Goal: Information Seeking & Learning: Learn about a topic

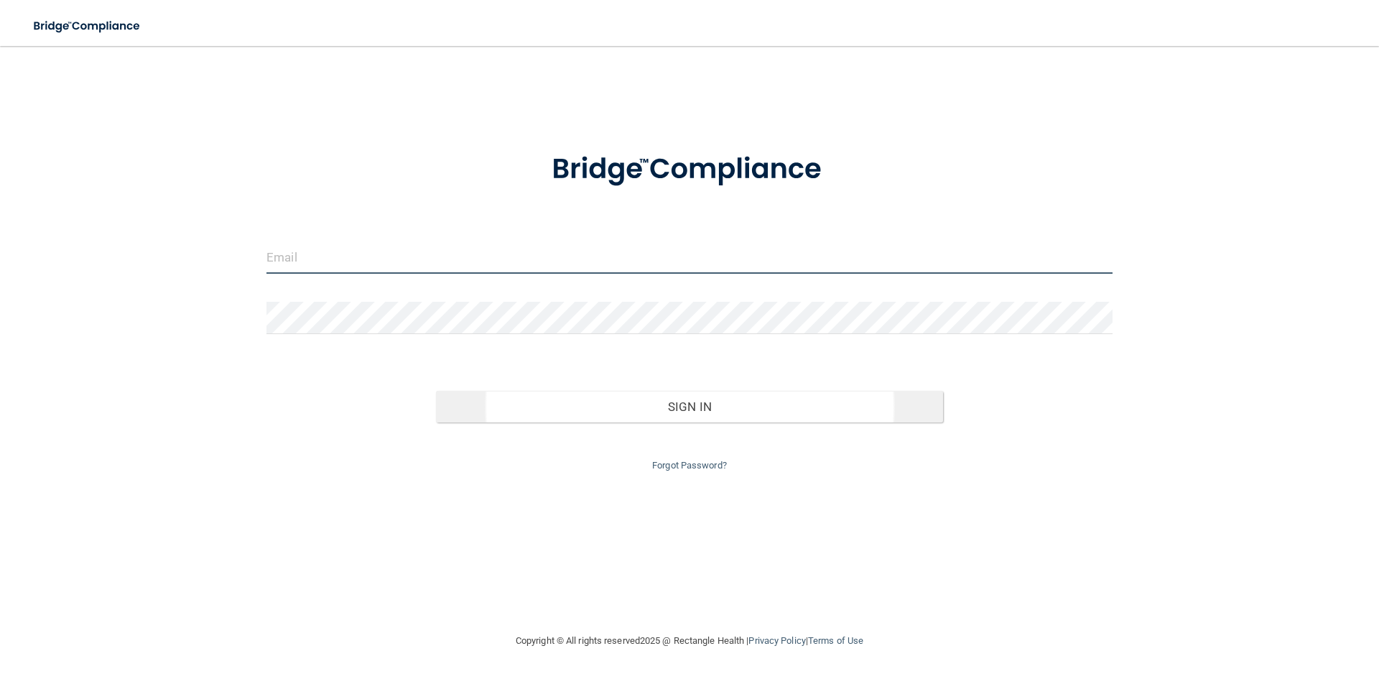
type input "[EMAIL_ADDRESS][DOMAIN_NAME]"
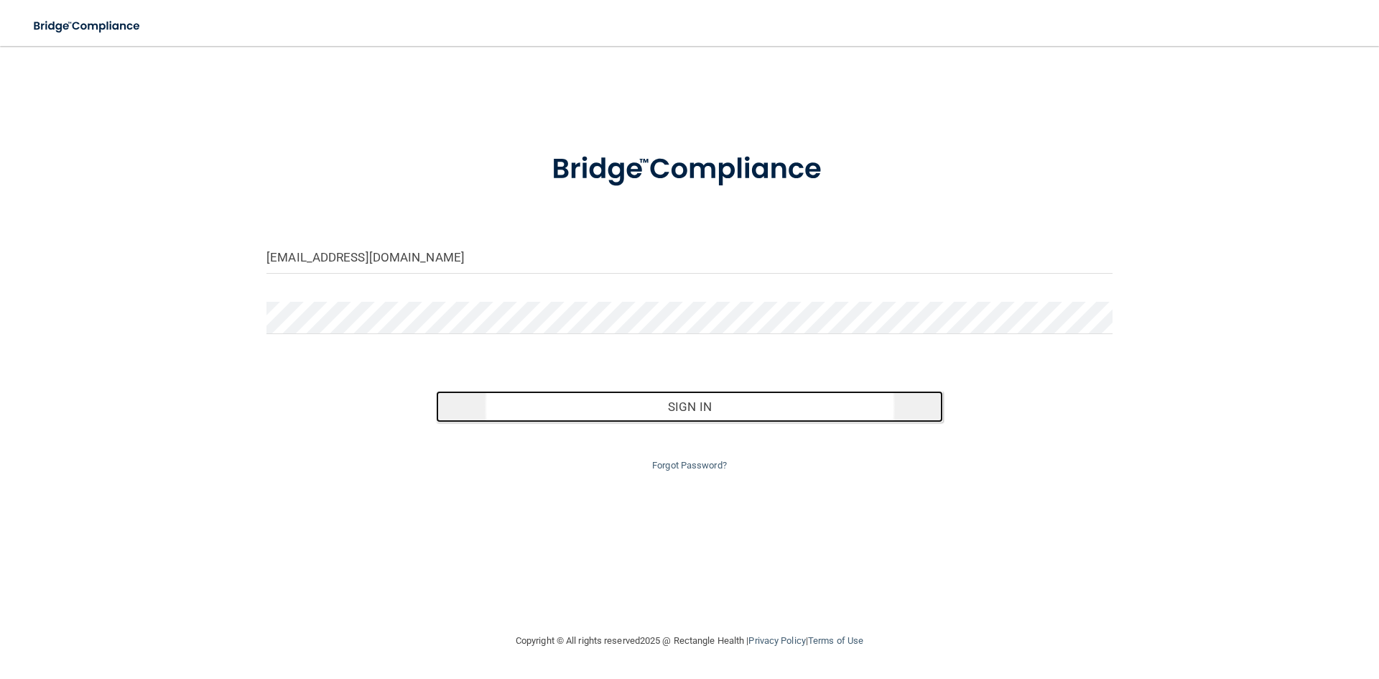
click at [551, 409] on button "Sign In" at bounding box center [690, 407] width 508 height 32
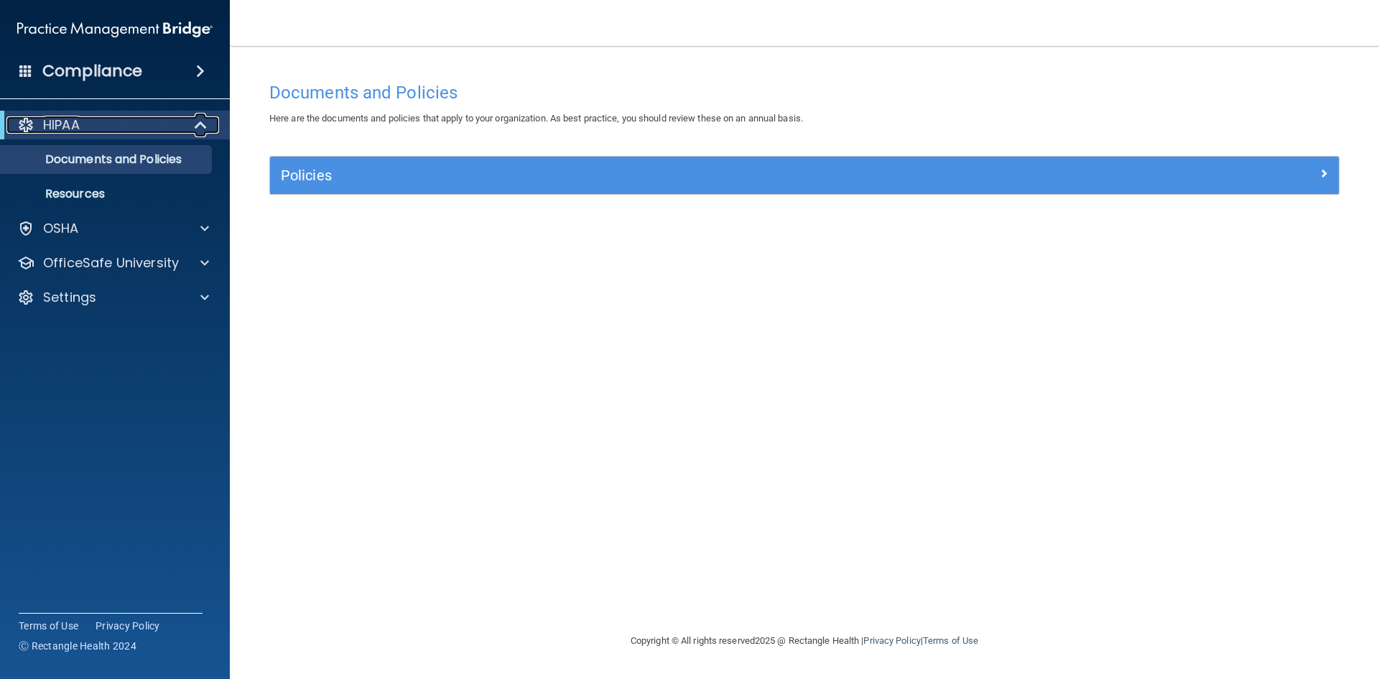
click at [117, 127] on div "HIPAA" at bounding box center [94, 124] width 177 height 17
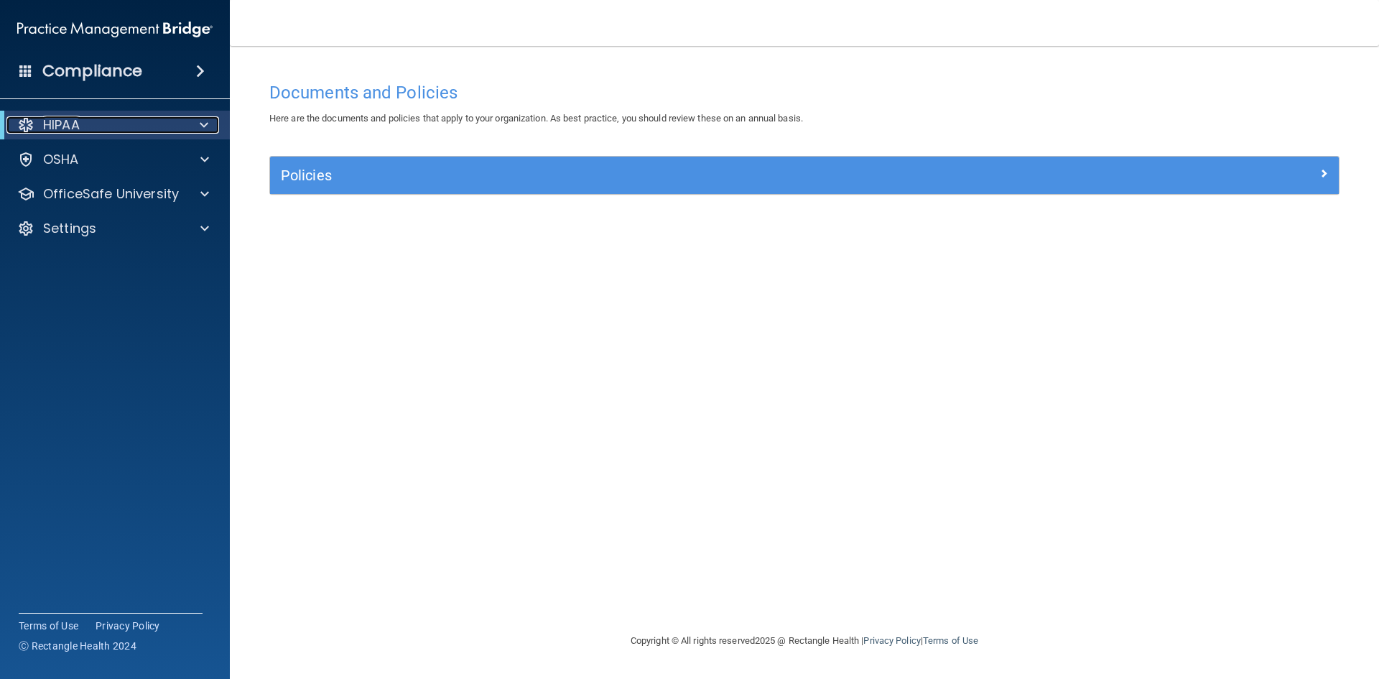
click at [117, 127] on div "HIPAA" at bounding box center [94, 124] width 177 height 17
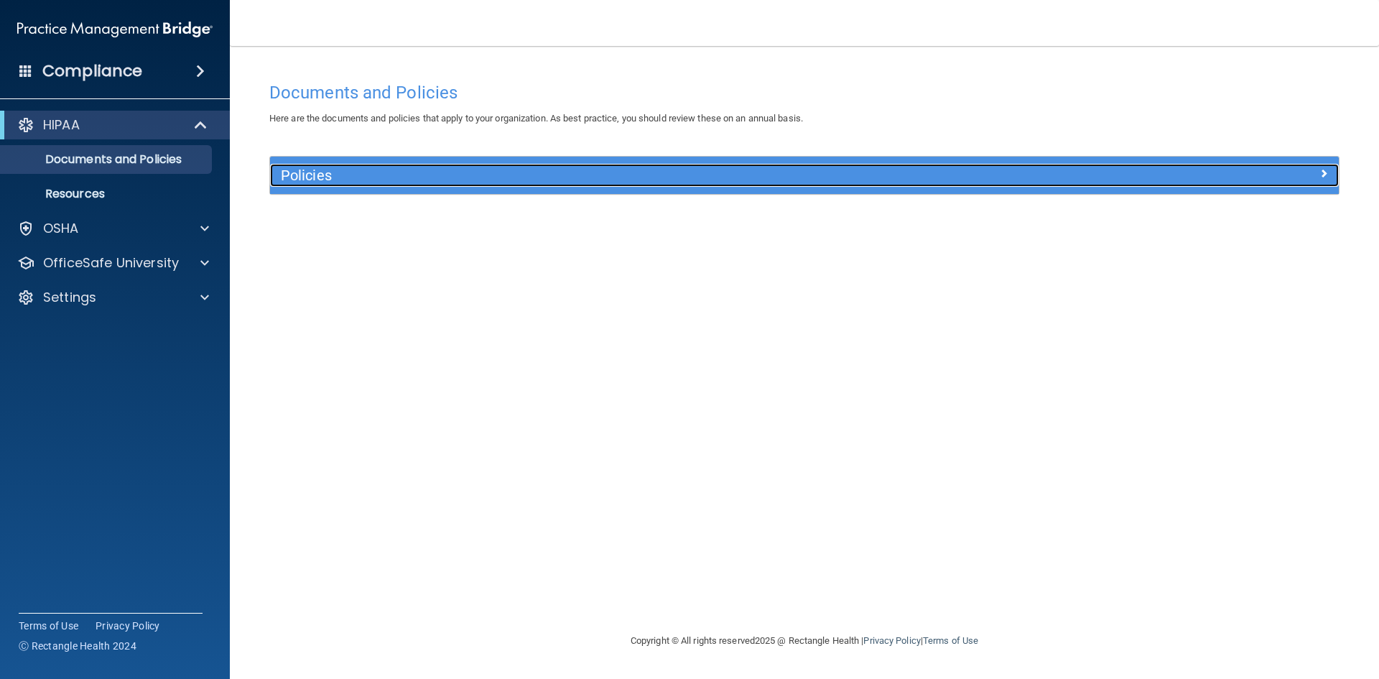
click at [444, 174] on h5 "Policies" at bounding box center [671, 175] width 780 height 16
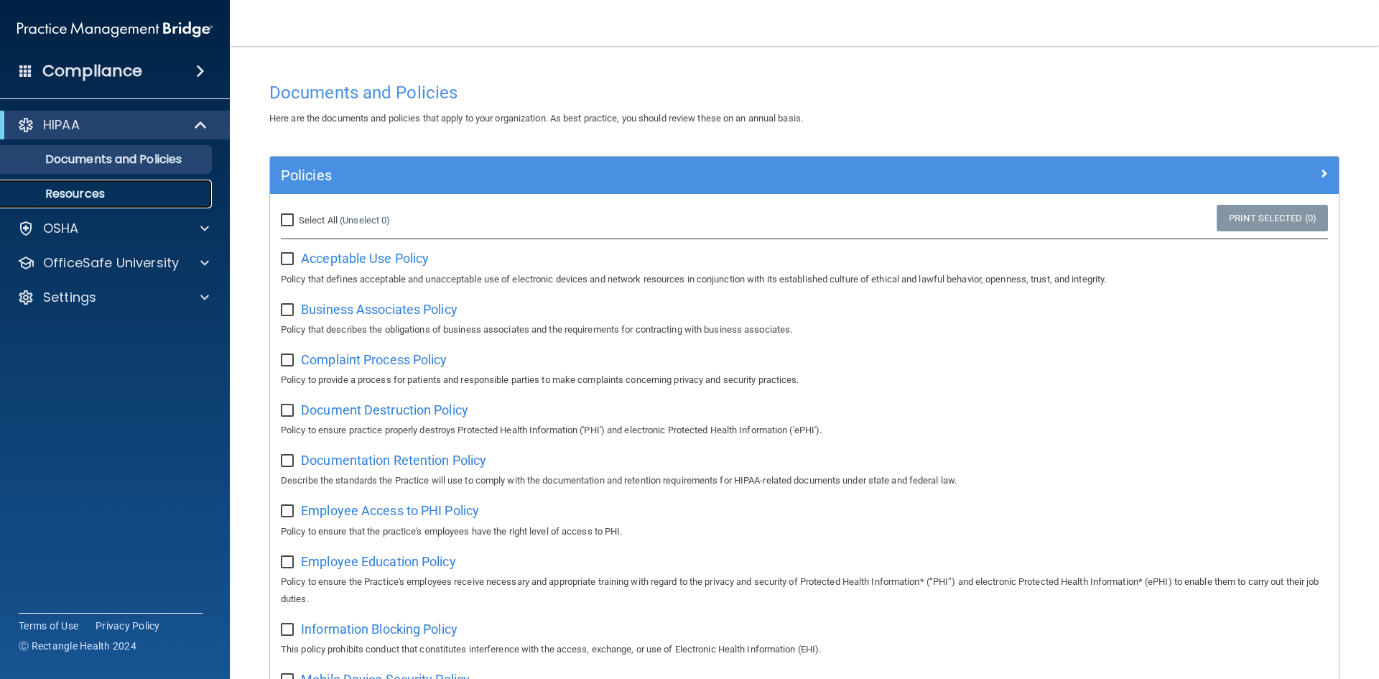
click at [129, 189] on p "Resources" at bounding box center [107, 194] width 196 height 14
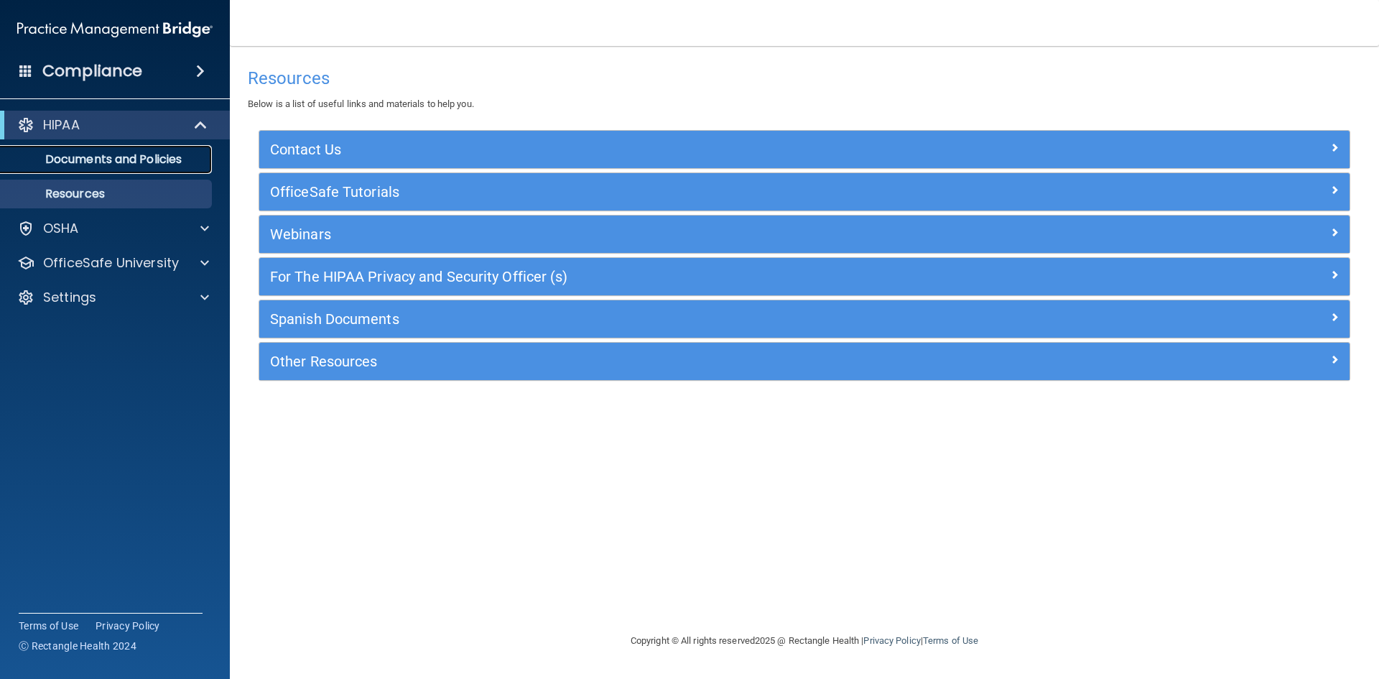
click at [127, 169] on link "Documents and Policies" at bounding box center [99, 159] width 226 height 29
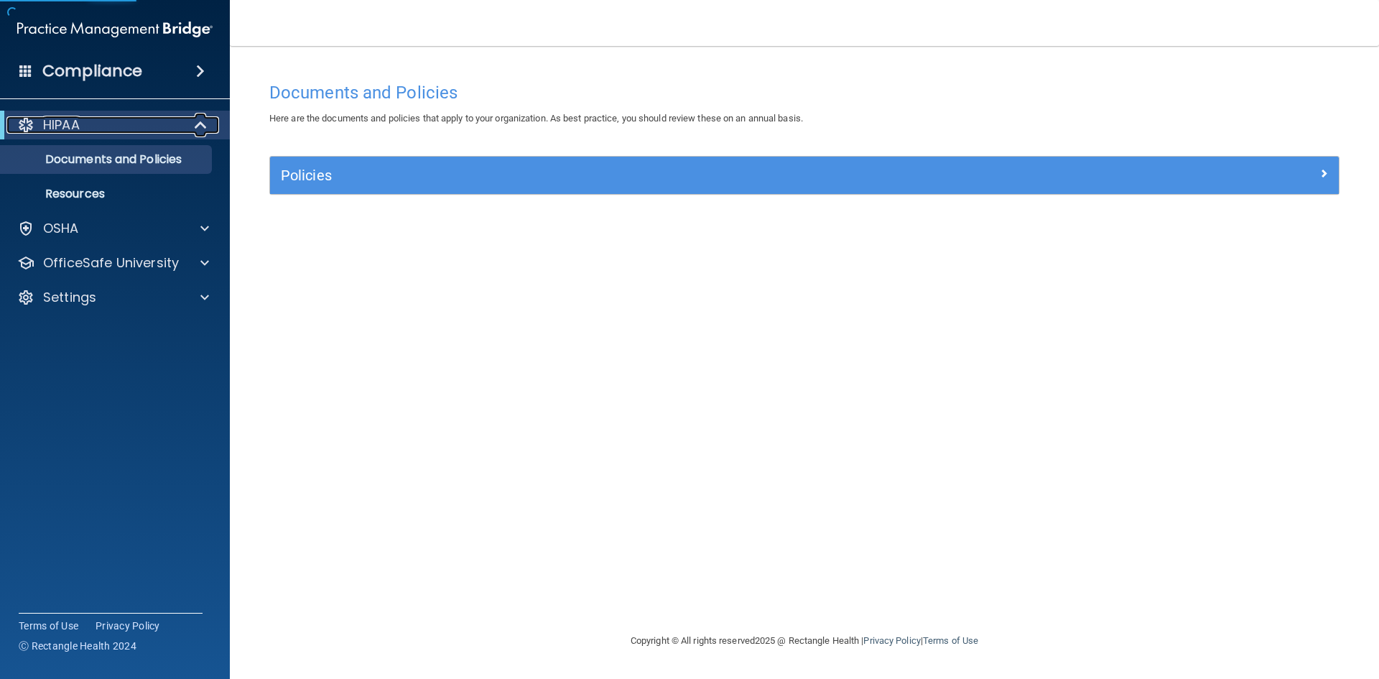
click at [204, 126] on span at bounding box center [202, 124] width 12 height 17
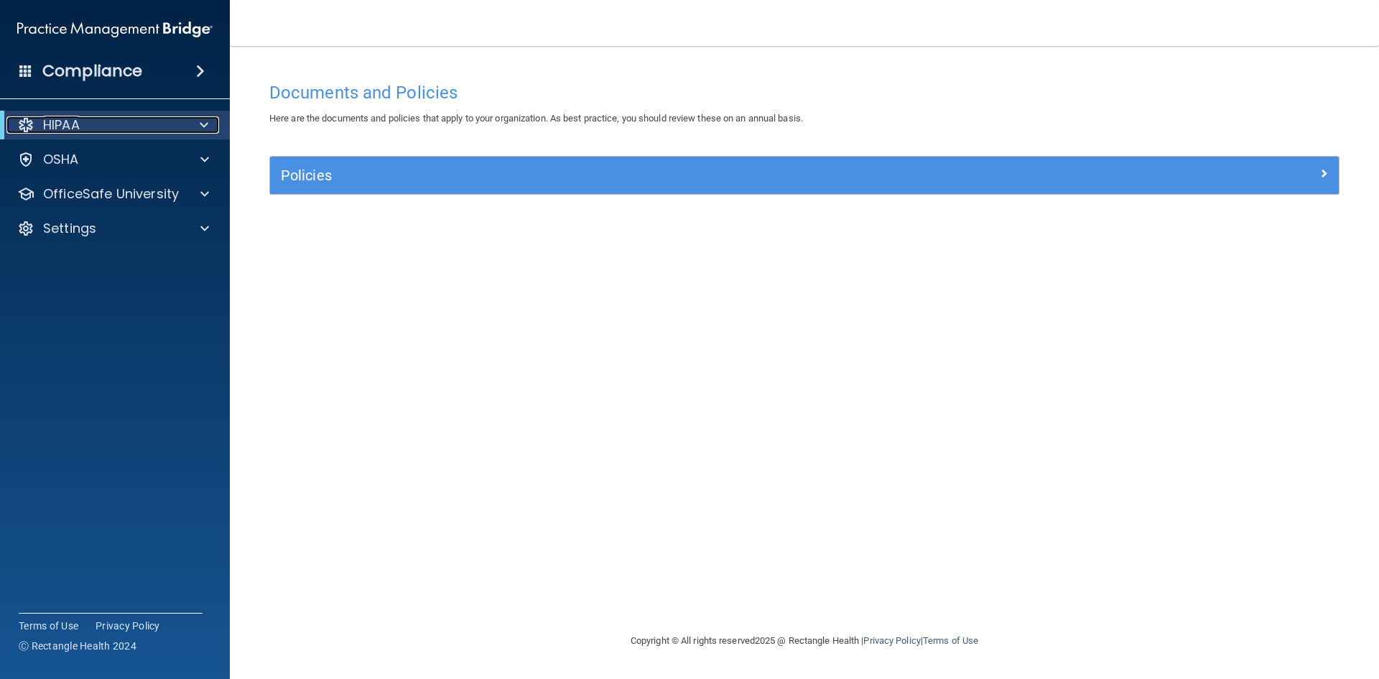
click at [204, 126] on span at bounding box center [204, 124] width 9 height 17
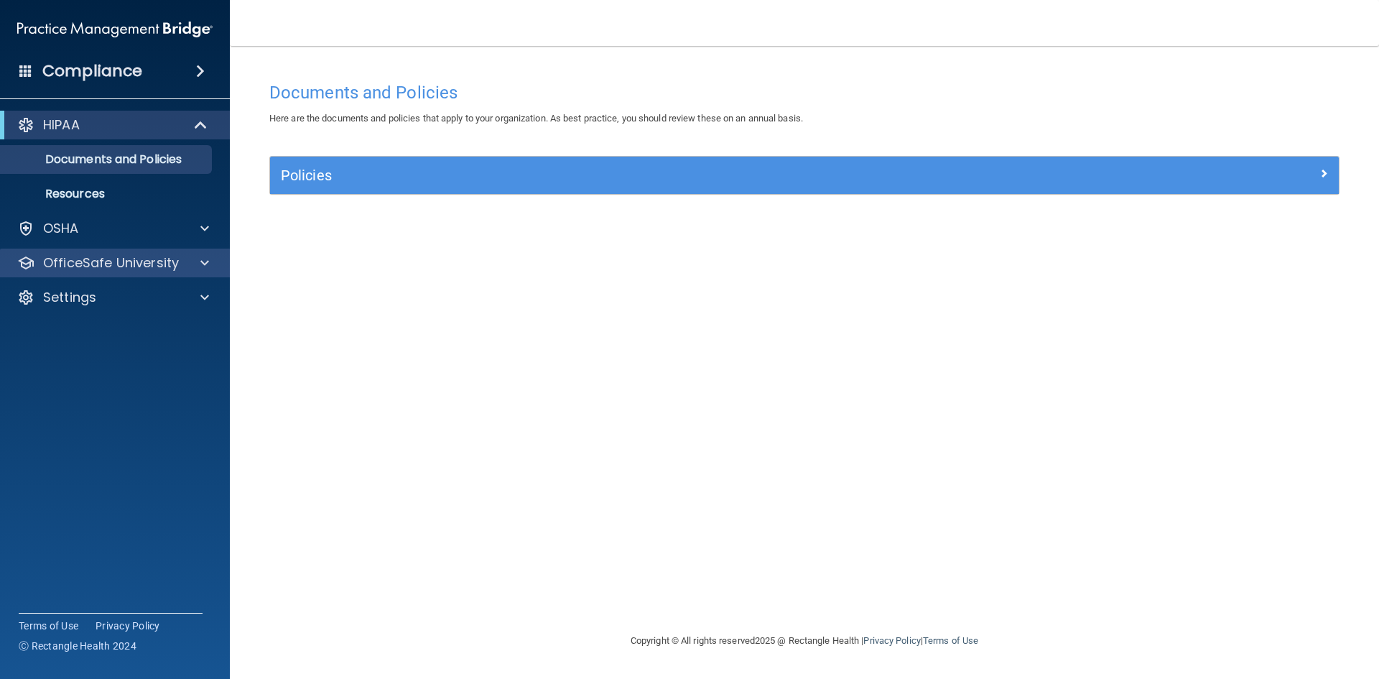
click at [106, 276] on div "OfficeSafe University" at bounding box center [115, 262] width 230 height 29
click at [208, 262] on div at bounding box center [203, 262] width 36 height 17
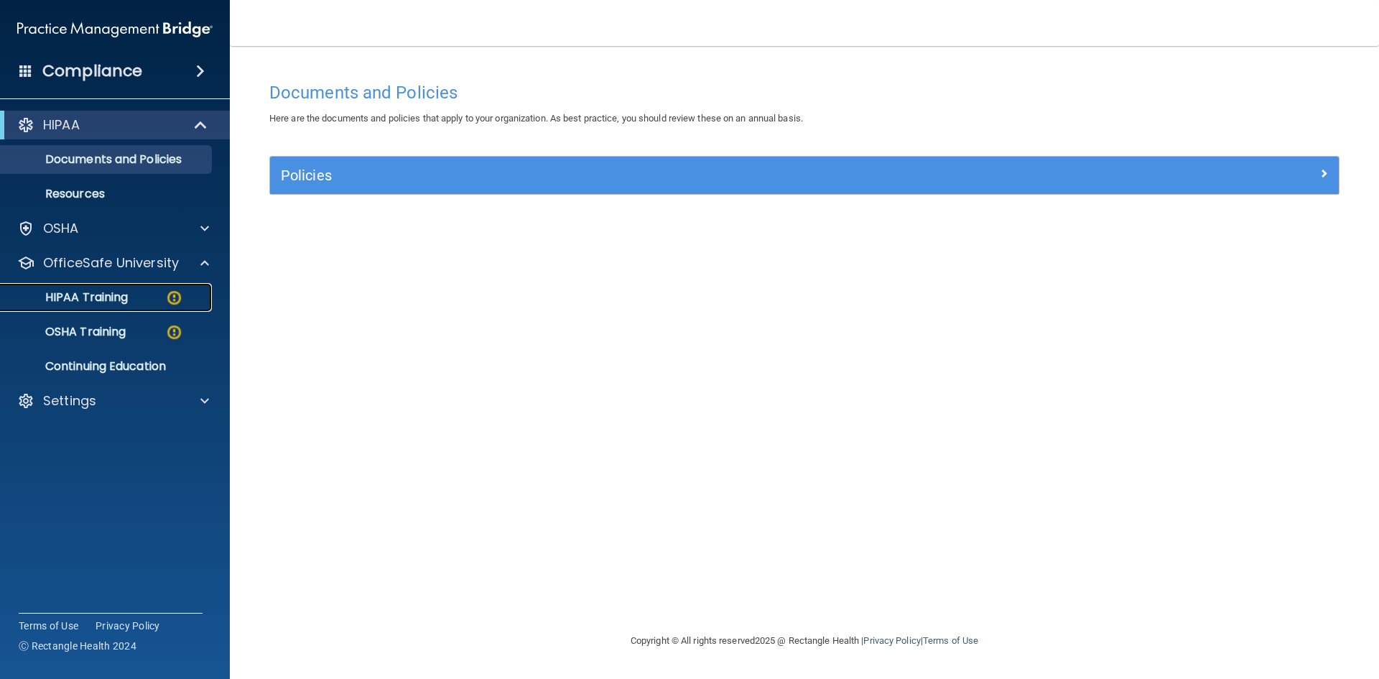
click at [101, 299] on p "HIPAA Training" at bounding box center [68, 297] width 118 height 14
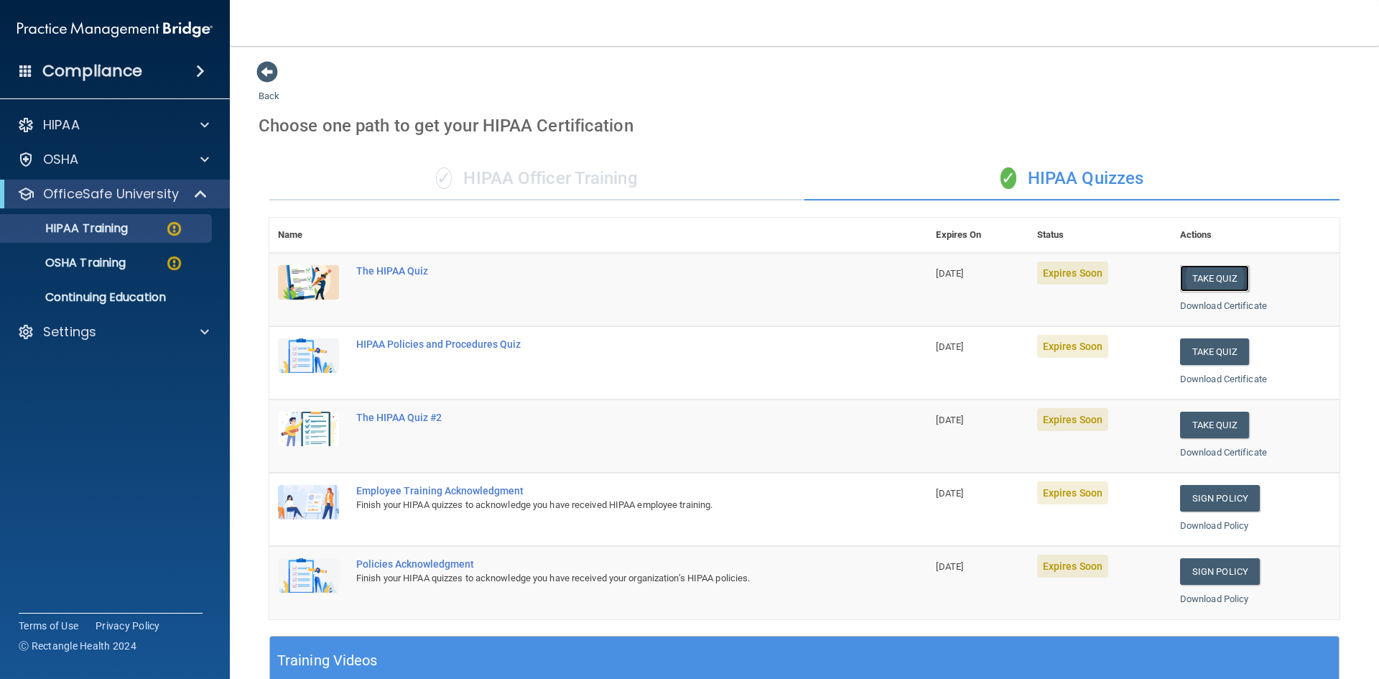
click at [1213, 276] on button "Take Quiz" at bounding box center [1214, 278] width 69 height 27
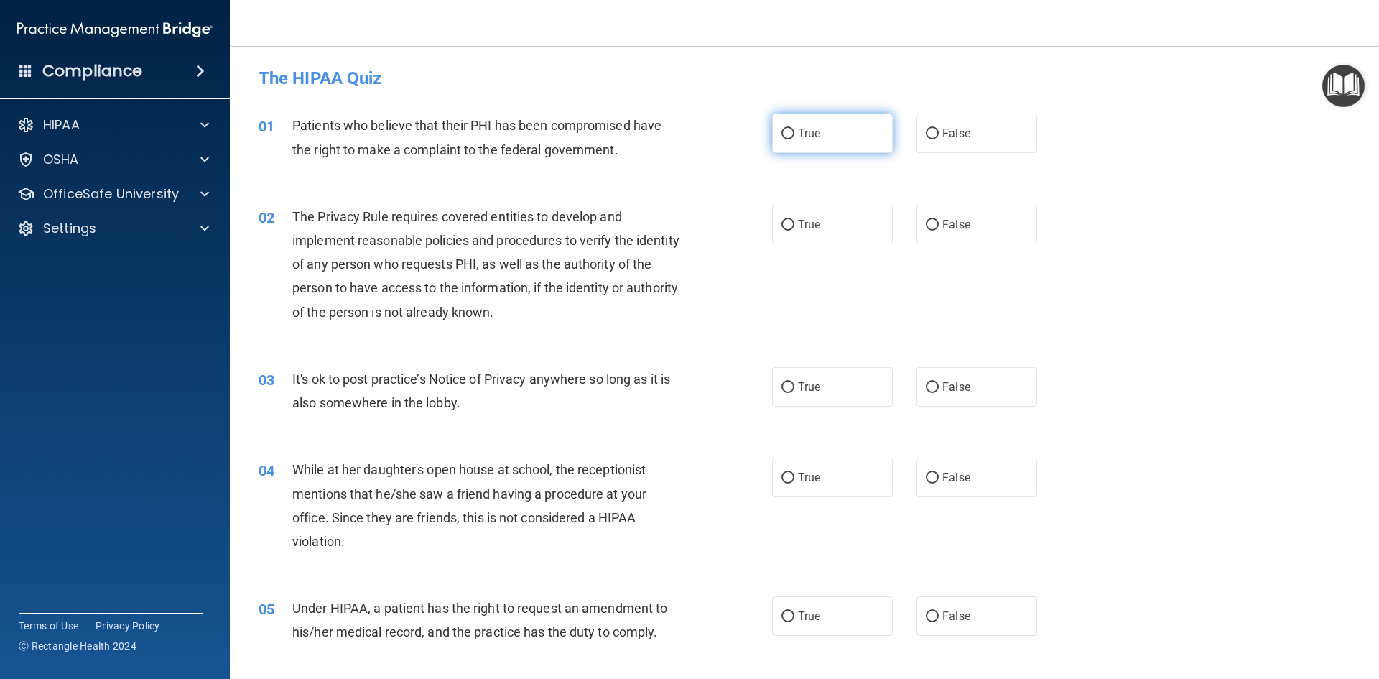
click at [798, 135] on span "True" at bounding box center [809, 133] width 22 height 14
click at [794, 135] on input "True" at bounding box center [787, 134] width 13 height 11
radio input "true"
click at [801, 228] on span "True" at bounding box center [809, 225] width 22 height 14
click at [794, 228] on input "True" at bounding box center [787, 225] width 13 height 11
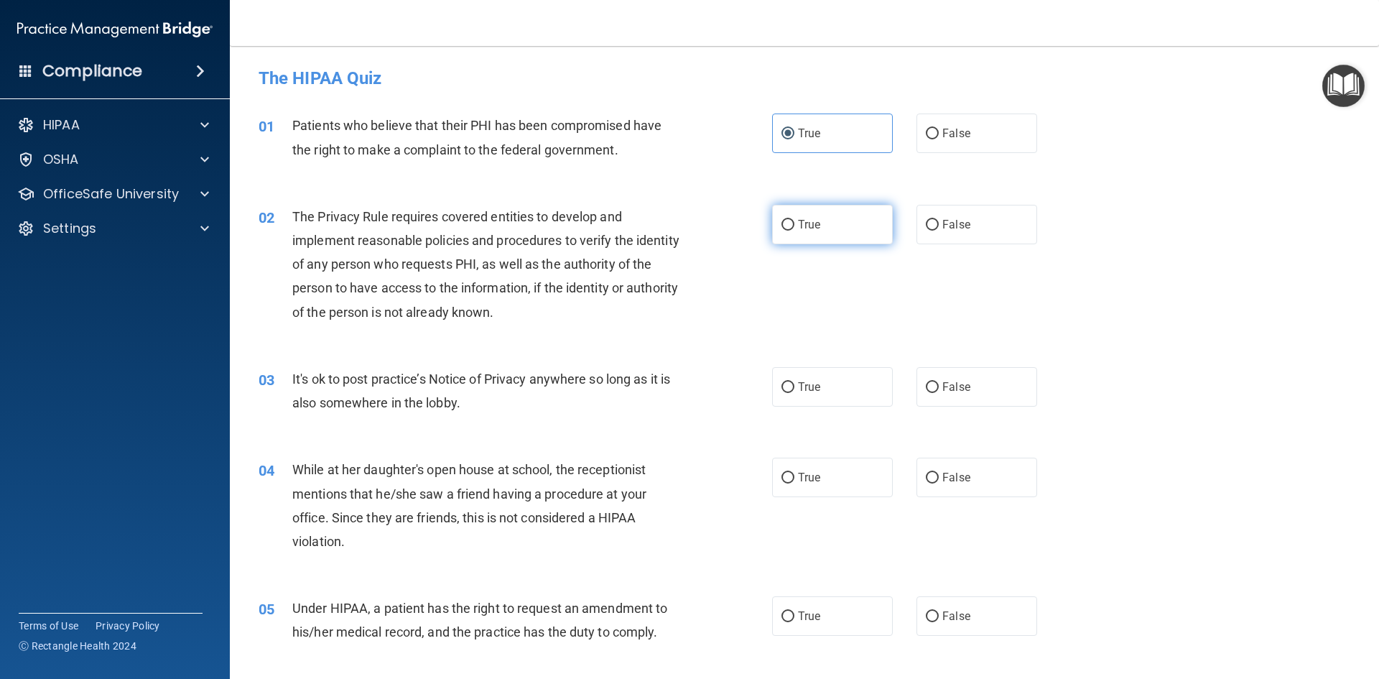
radio input "true"
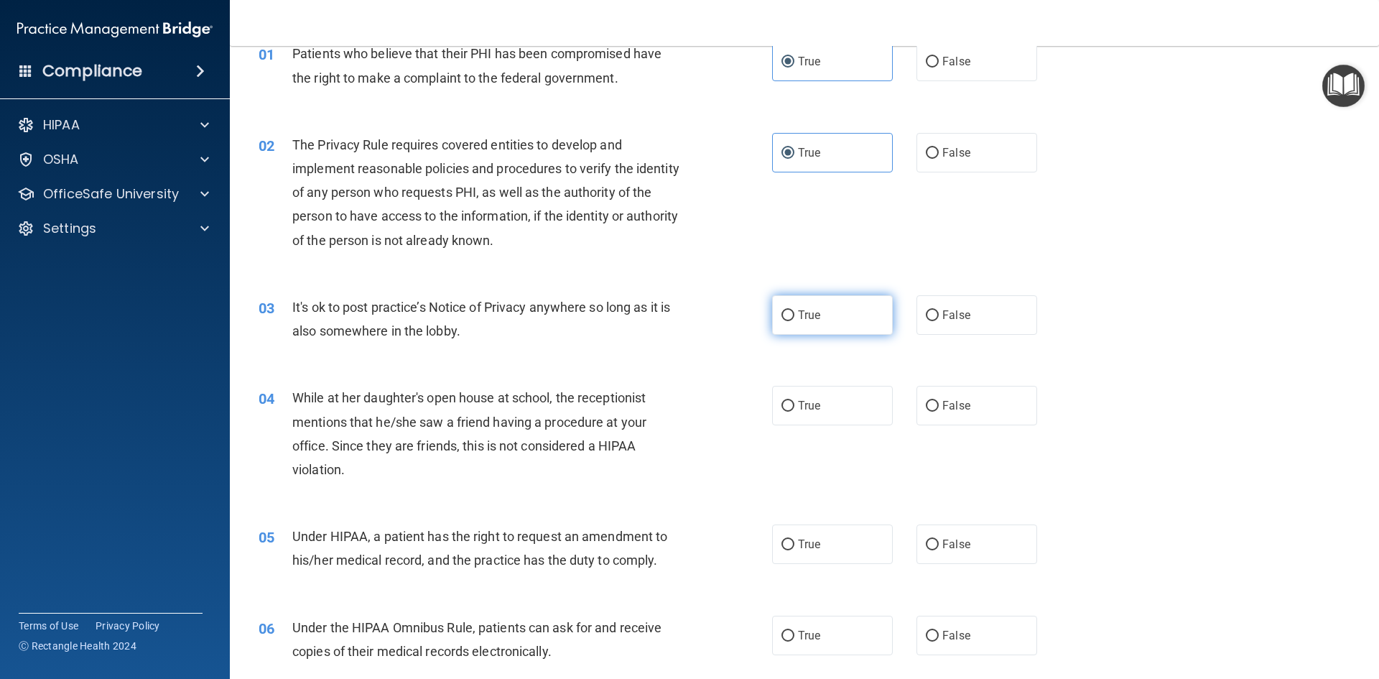
click at [812, 319] on span "True" at bounding box center [809, 315] width 22 height 14
click at [794, 319] on input "True" at bounding box center [787, 315] width 13 height 11
radio input "true"
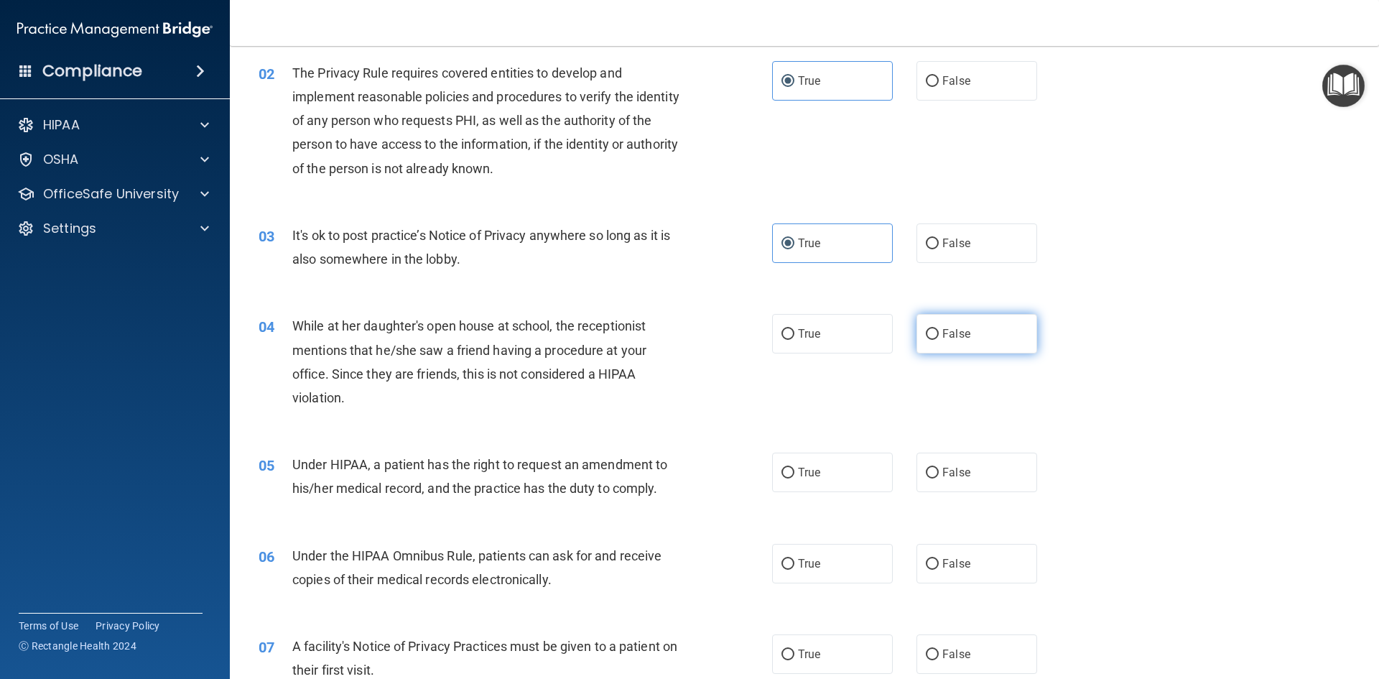
click at [956, 342] on label "False" at bounding box center [976, 333] width 121 height 39
click at [938, 340] on input "False" at bounding box center [932, 334] width 13 height 11
radio input "true"
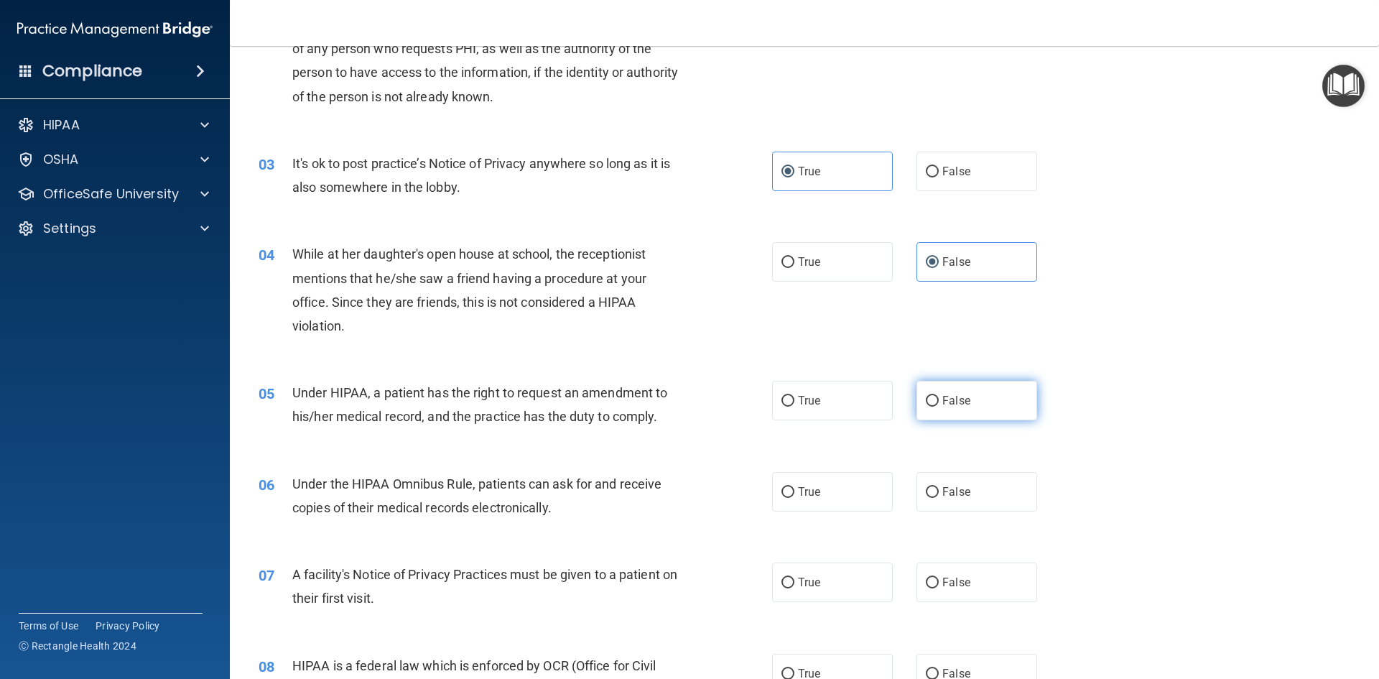
click at [946, 407] on label "False" at bounding box center [976, 400] width 121 height 39
click at [938, 406] on input "False" at bounding box center [932, 401] width 13 height 11
radio input "true"
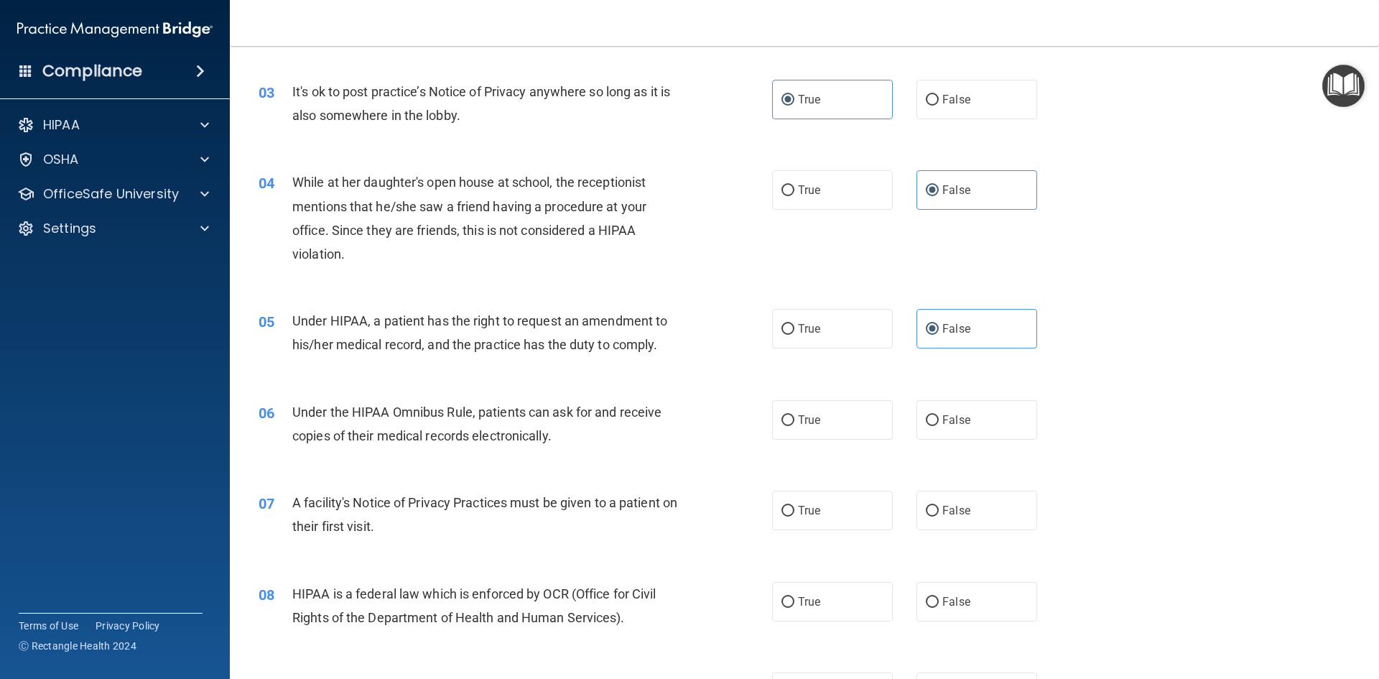
scroll to position [359, 0]
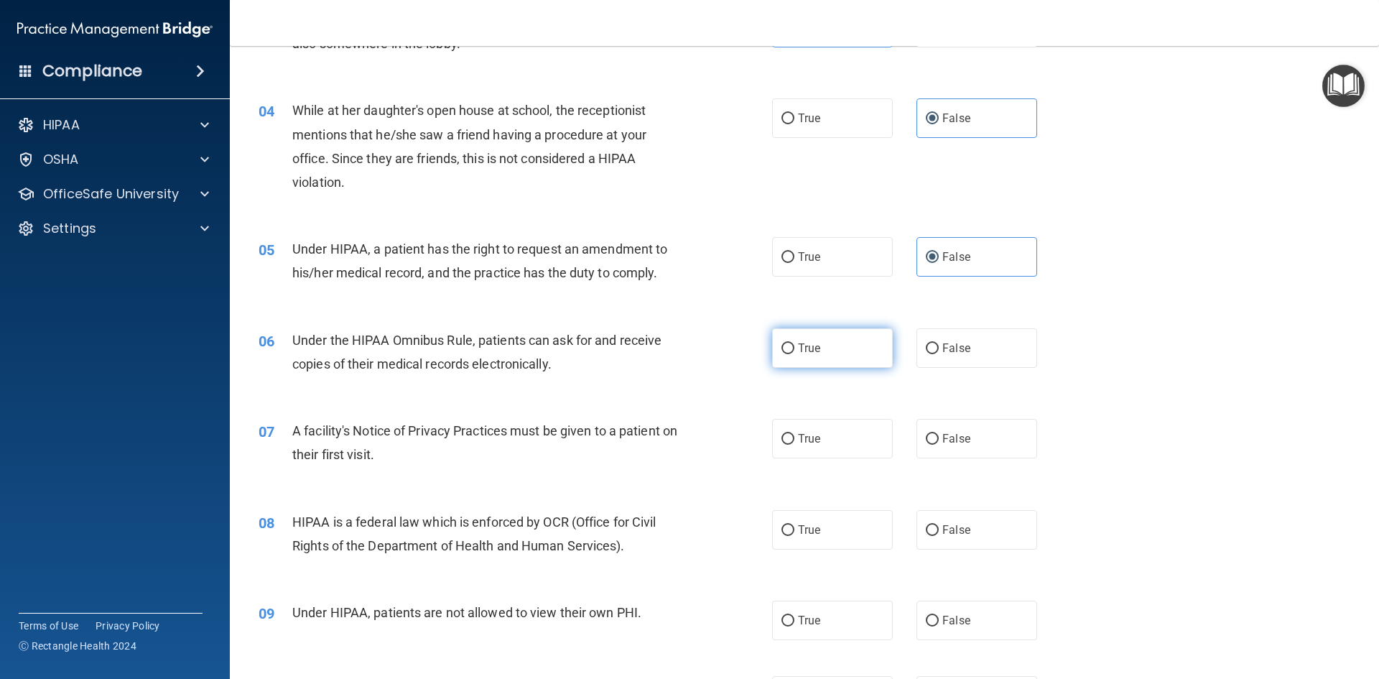
click at [831, 363] on label "True" at bounding box center [832, 347] width 121 height 39
click at [794, 354] on input "True" at bounding box center [787, 348] width 13 height 11
radio input "true"
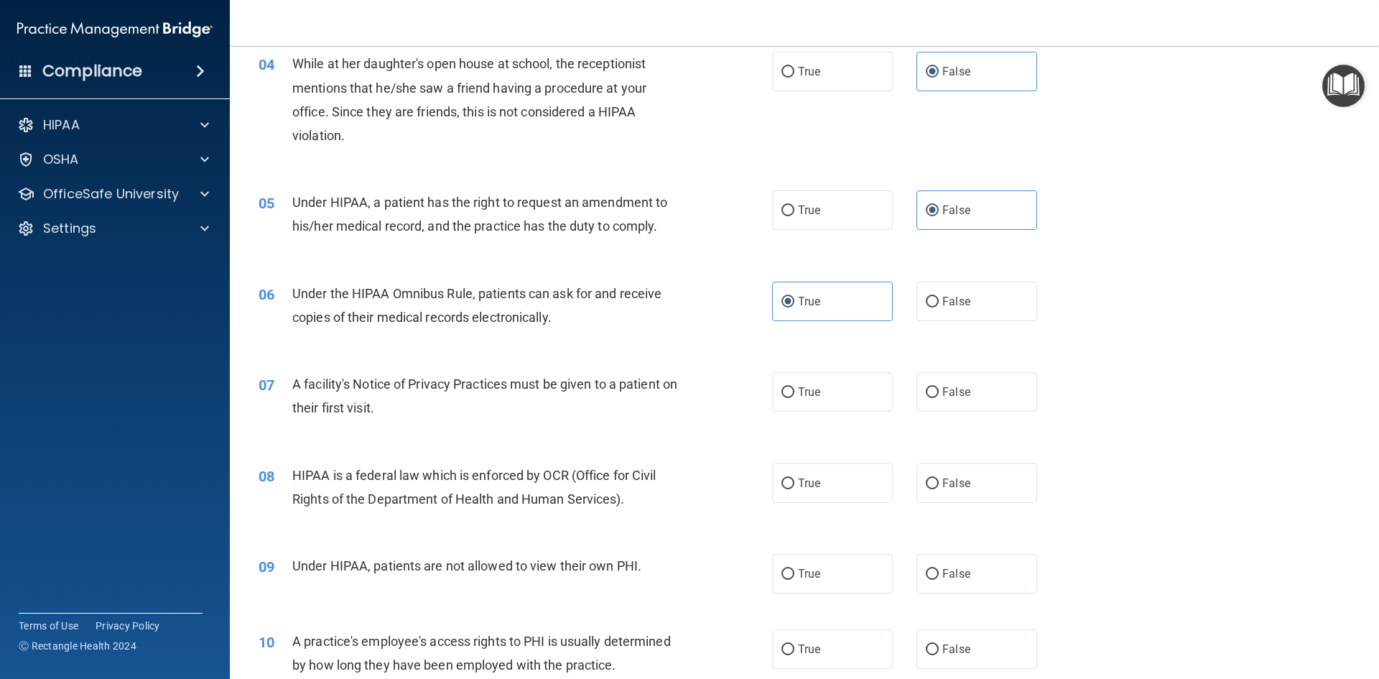
scroll to position [431, 0]
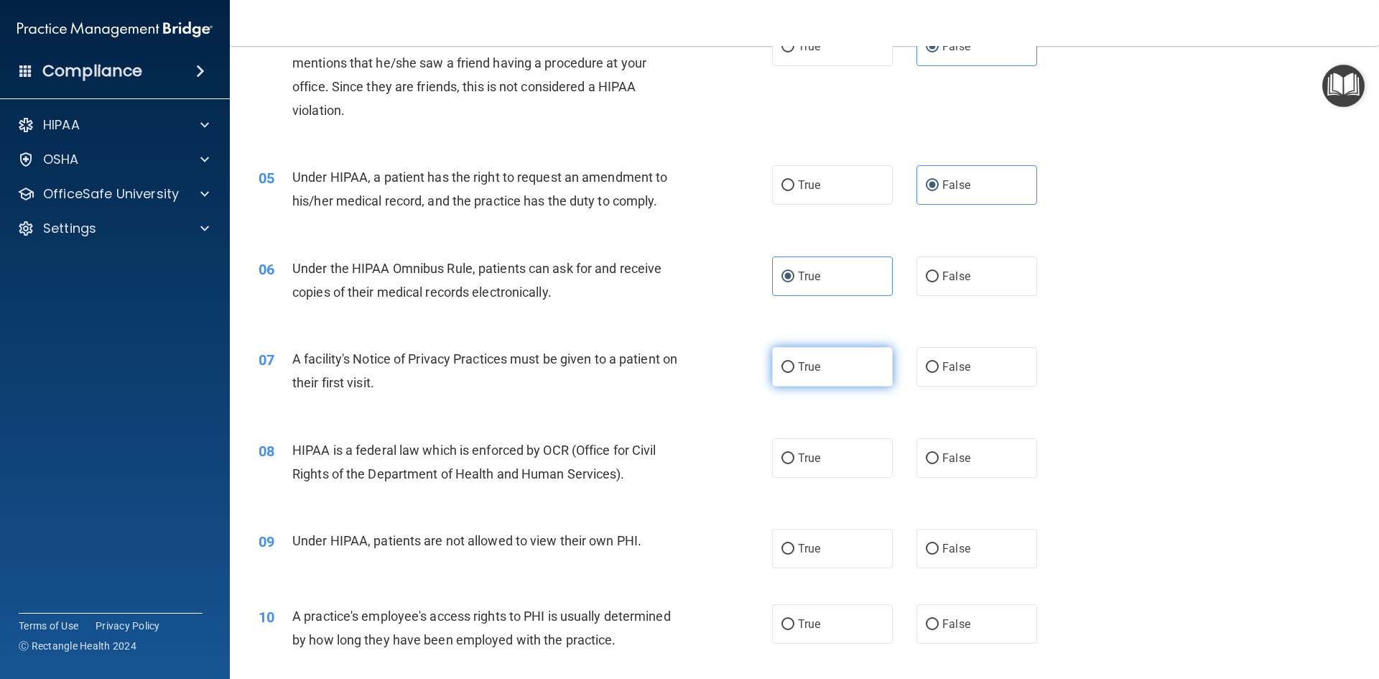
click at [798, 375] on label "True" at bounding box center [832, 366] width 121 height 39
click at [794, 373] on input "True" at bounding box center [787, 367] width 13 height 11
radio input "true"
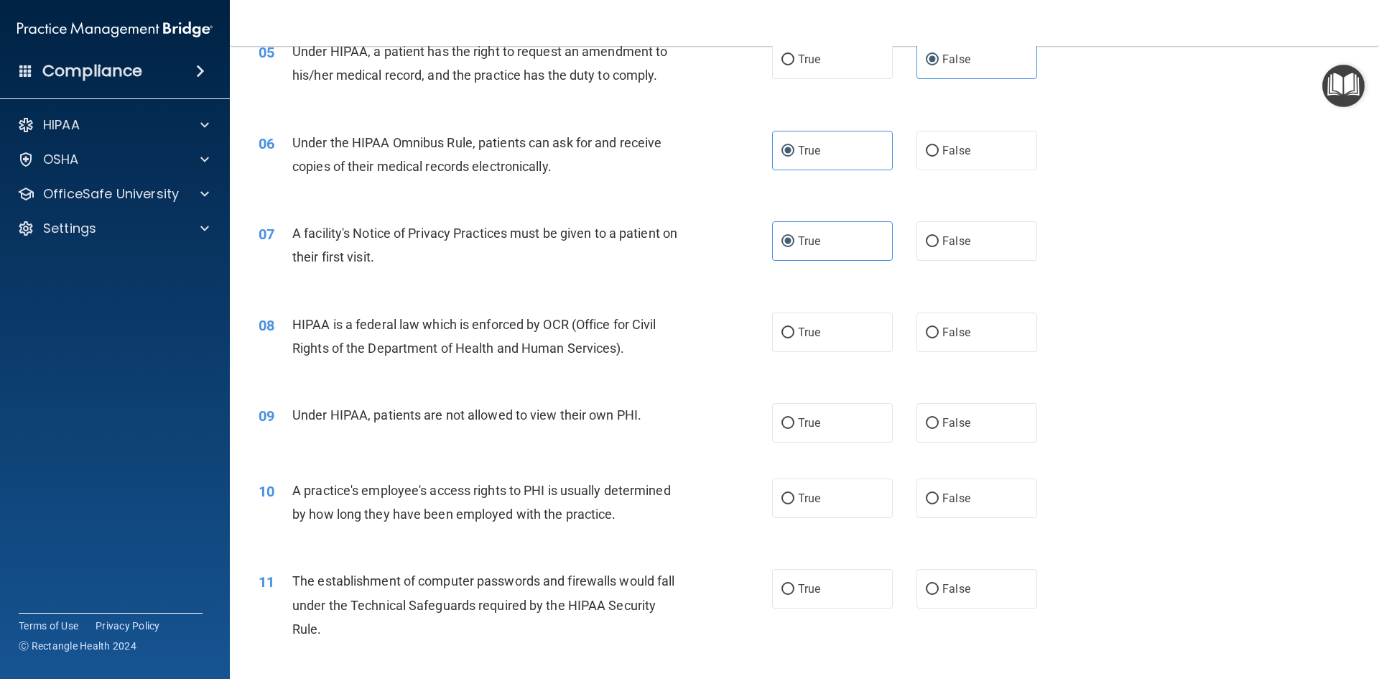
scroll to position [574, 0]
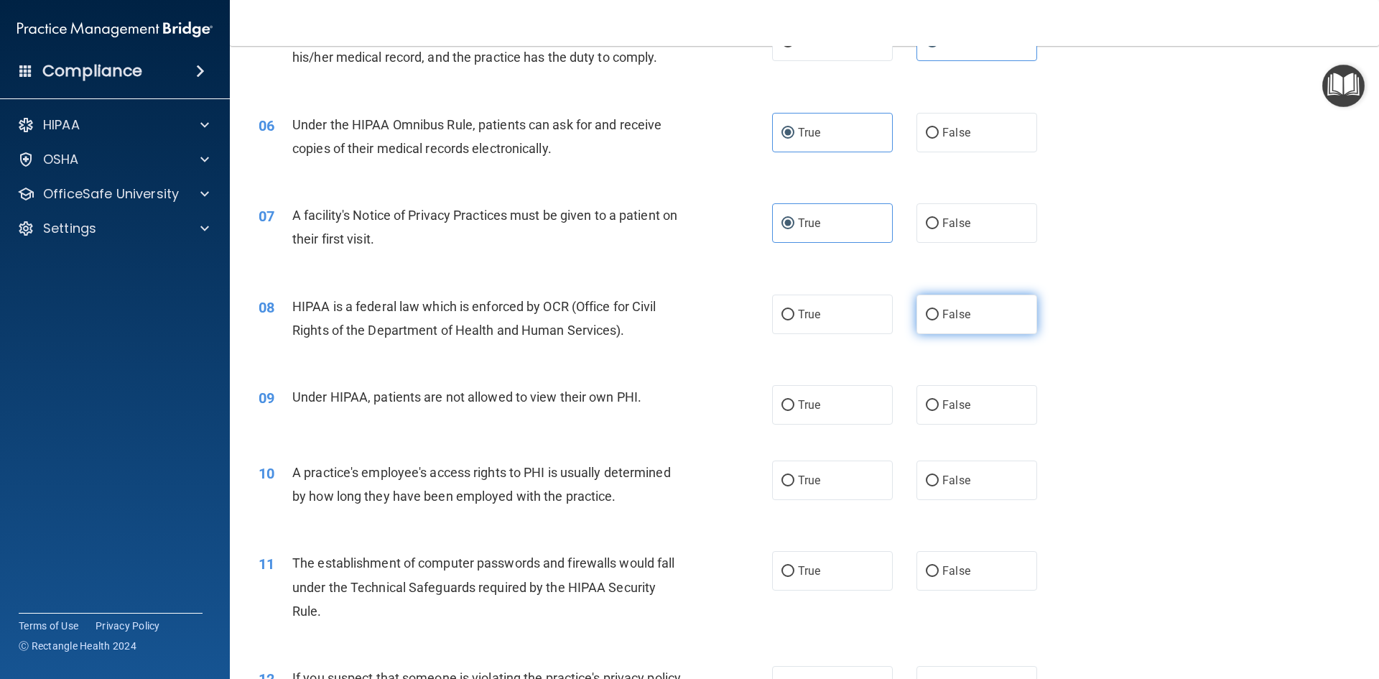
click at [947, 327] on label "False" at bounding box center [976, 313] width 121 height 39
click at [938, 320] on input "False" at bounding box center [932, 314] width 13 height 11
radio input "true"
click at [796, 322] on label "True" at bounding box center [832, 313] width 121 height 39
click at [794, 320] on input "True" at bounding box center [787, 314] width 13 height 11
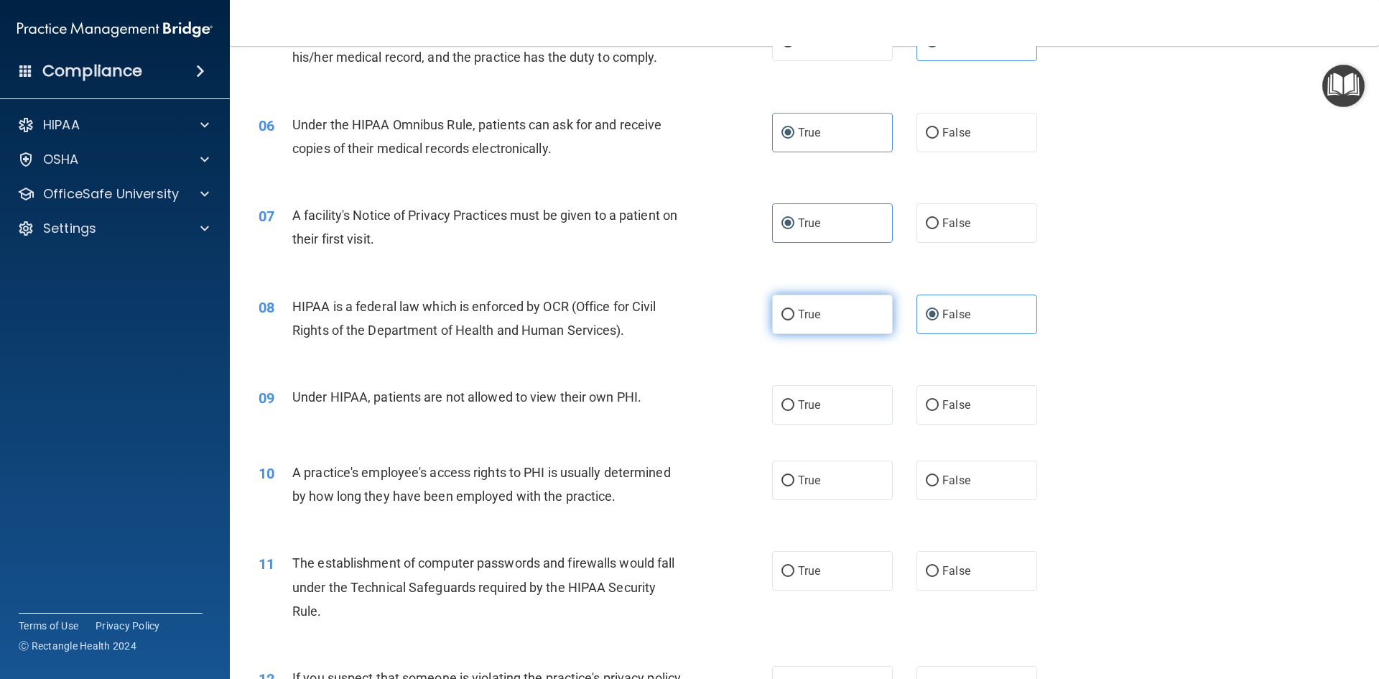
radio input "true"
radio input "false"
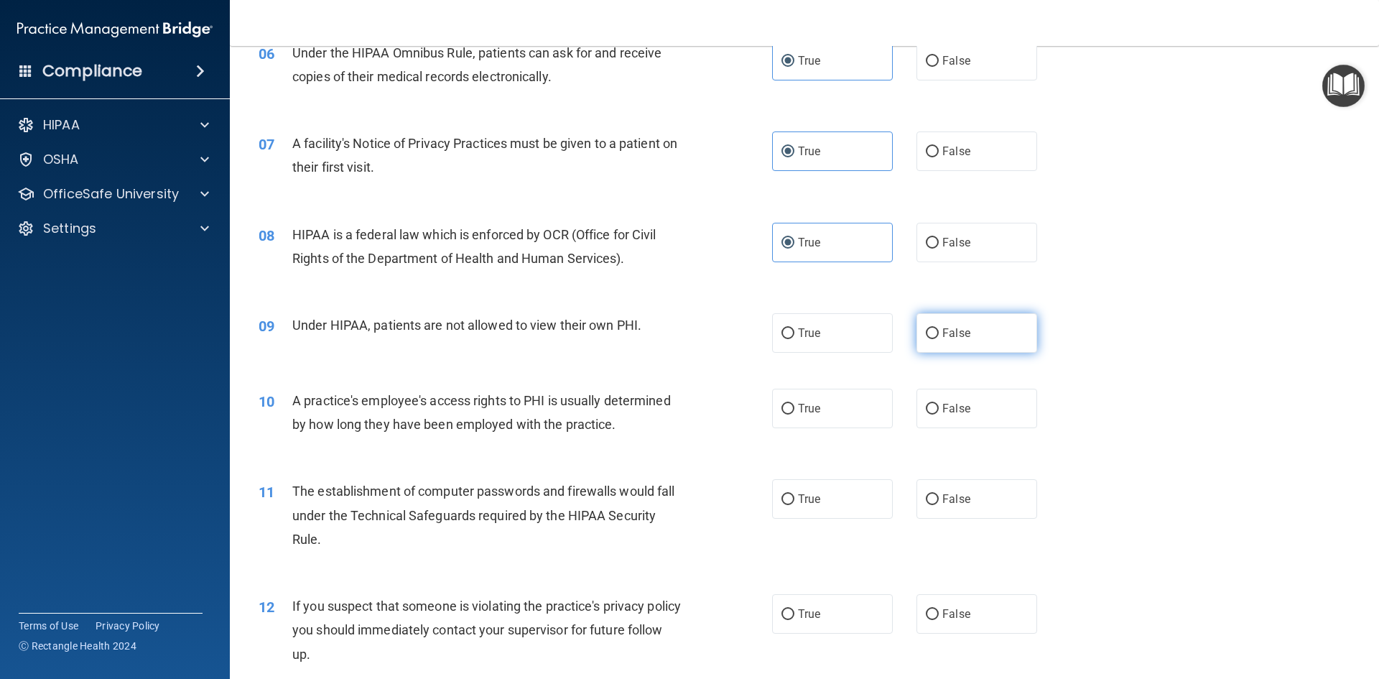
click at [964, 340] on label "False" at bounding box center [976, 332] width 121 height 39
click at [938, 339] on input "False" at bounding box center [932, 333] width 13 height 11
radio input "true"
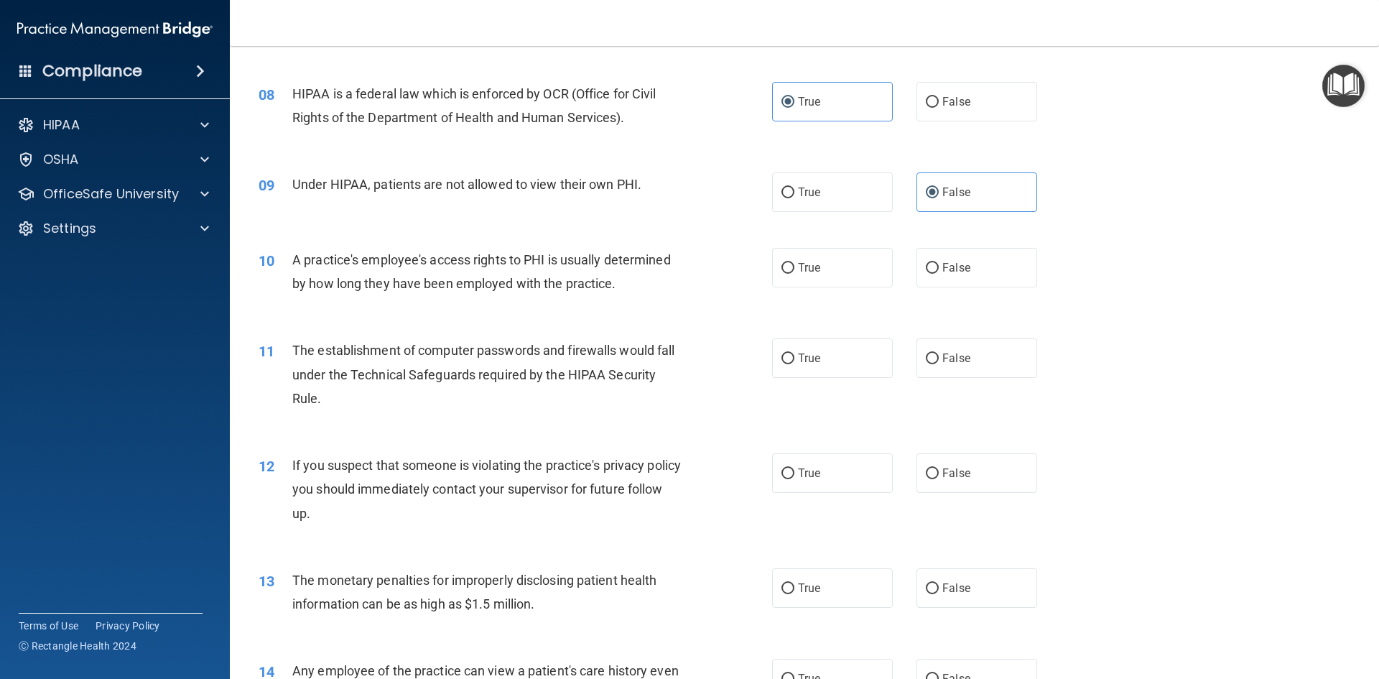
scroll to position [790, 0]
click at [948, 264] on span "False" at bounding box center [956, 265] width 28 height 14
click at [938, 264] on input "False" at bounding box center [932, 265] width 13 height 11
radio input "true"
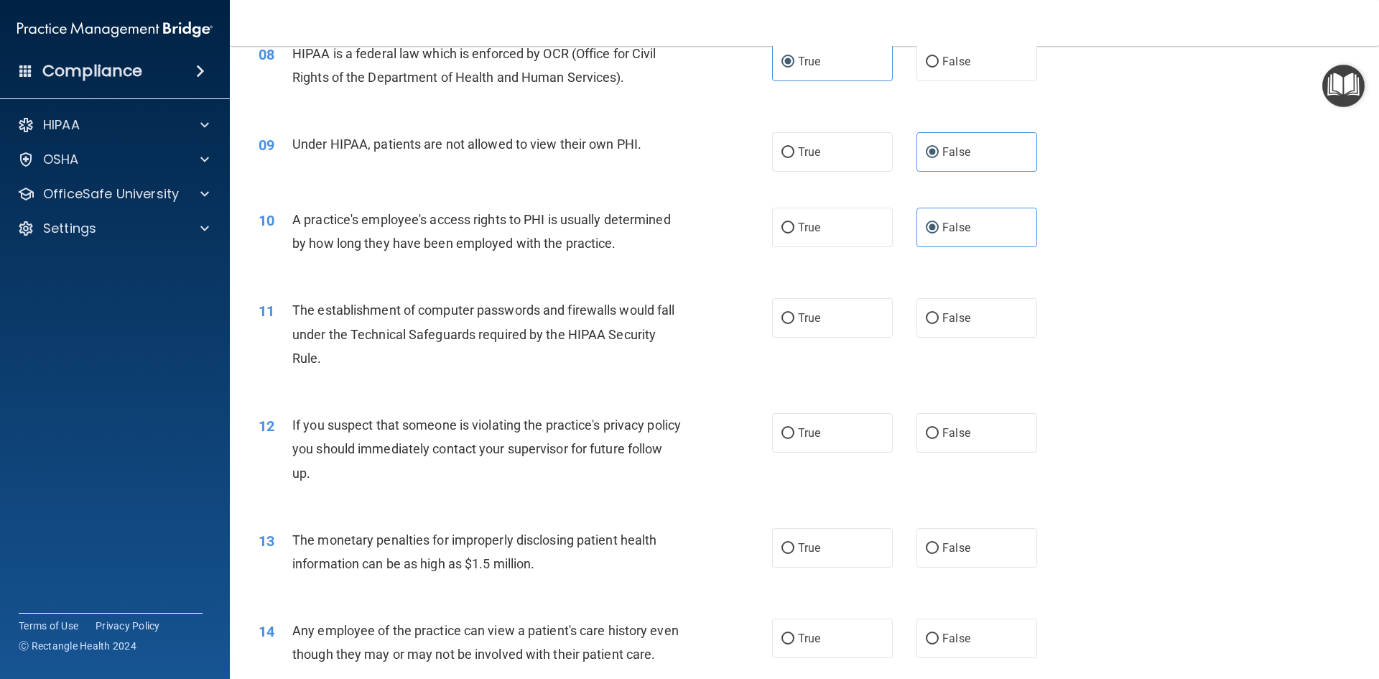
scroll to position [862, 0]
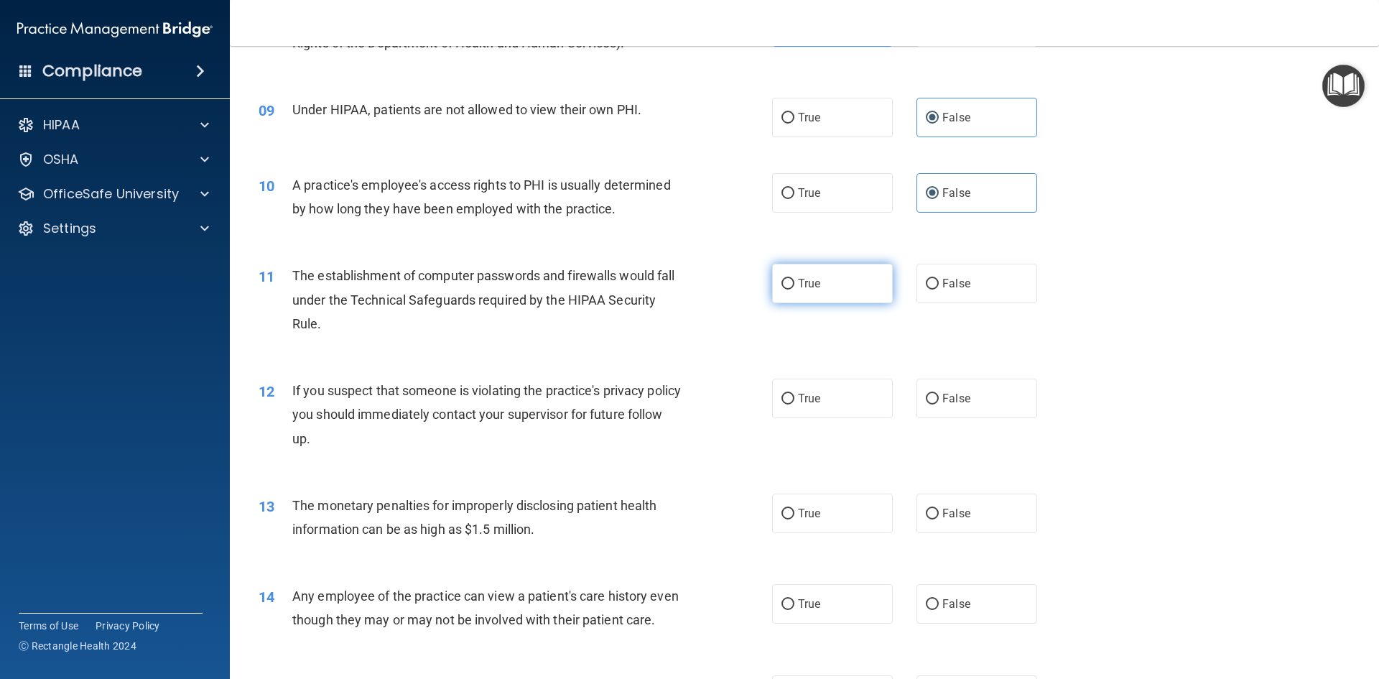
click at [772, 285] on label "True" at bounding box center [832, 283] width 121 height 39
click at [781, 285] on input "True" at bounding box center [787, 284] width 13 height 11
radio input "true"
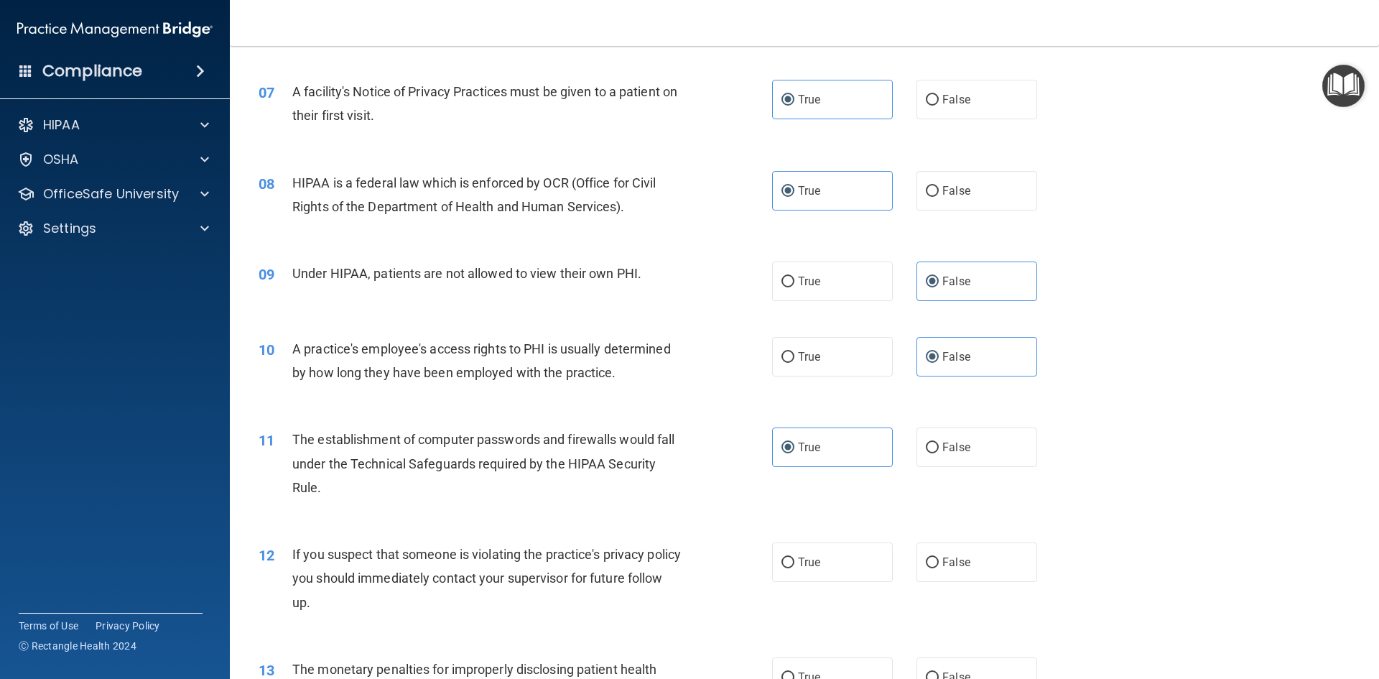
scroll to position [718, 0]
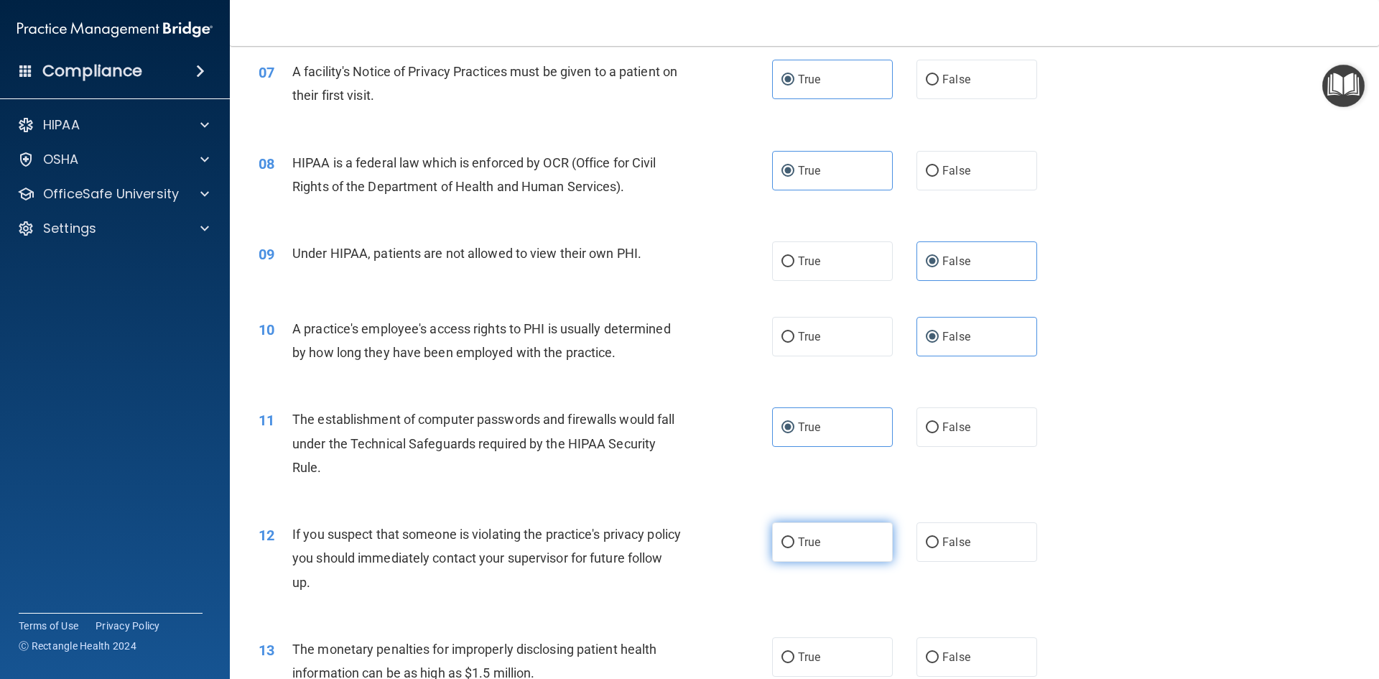
click at [800, 546] on span "True" at bounding box center [809, 542] width 22 height 14
click at [794, 546] on input "True" at bounding box center [787, 542] width 13 height 11
radio input "true"
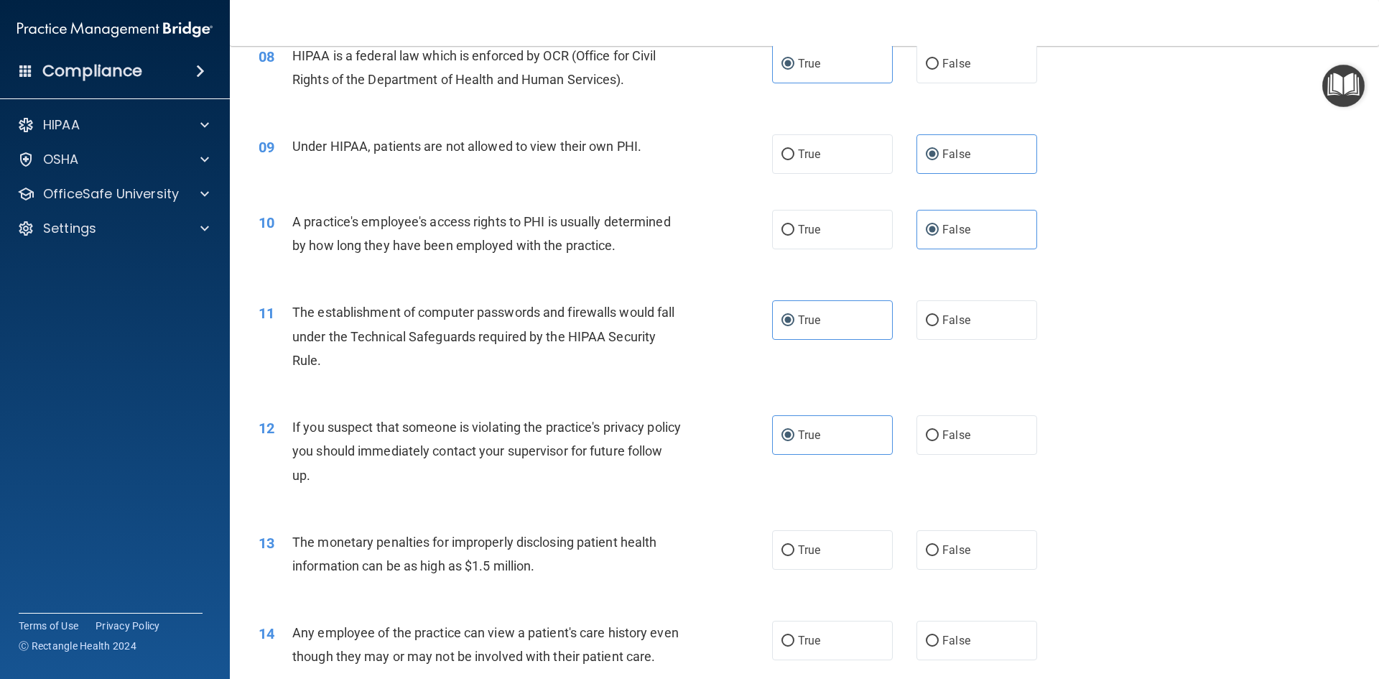
scroll to position [862, 0]
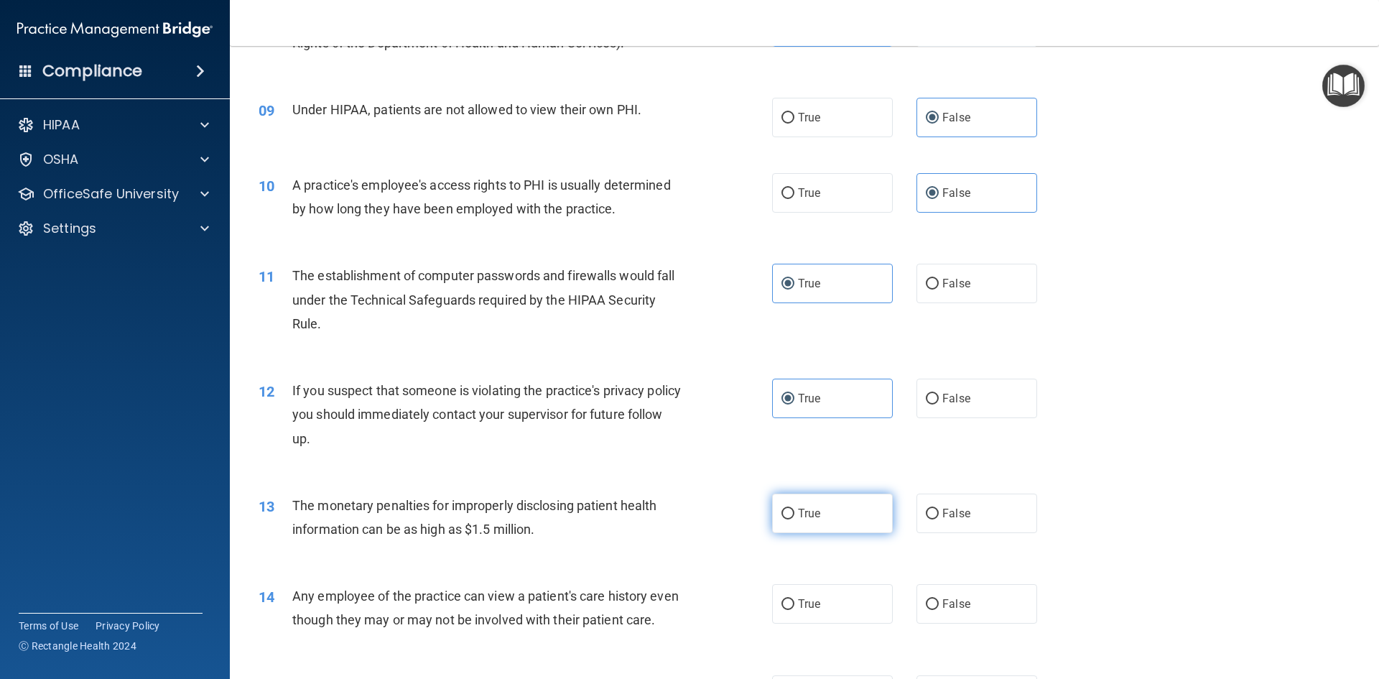
click at [793, 526] on label "True" at bounding box center [832, 512] width 121 height 39
click at [793, 519] on input "True" at bounding box center [787, 513] width 13 height 11
radio input "true"
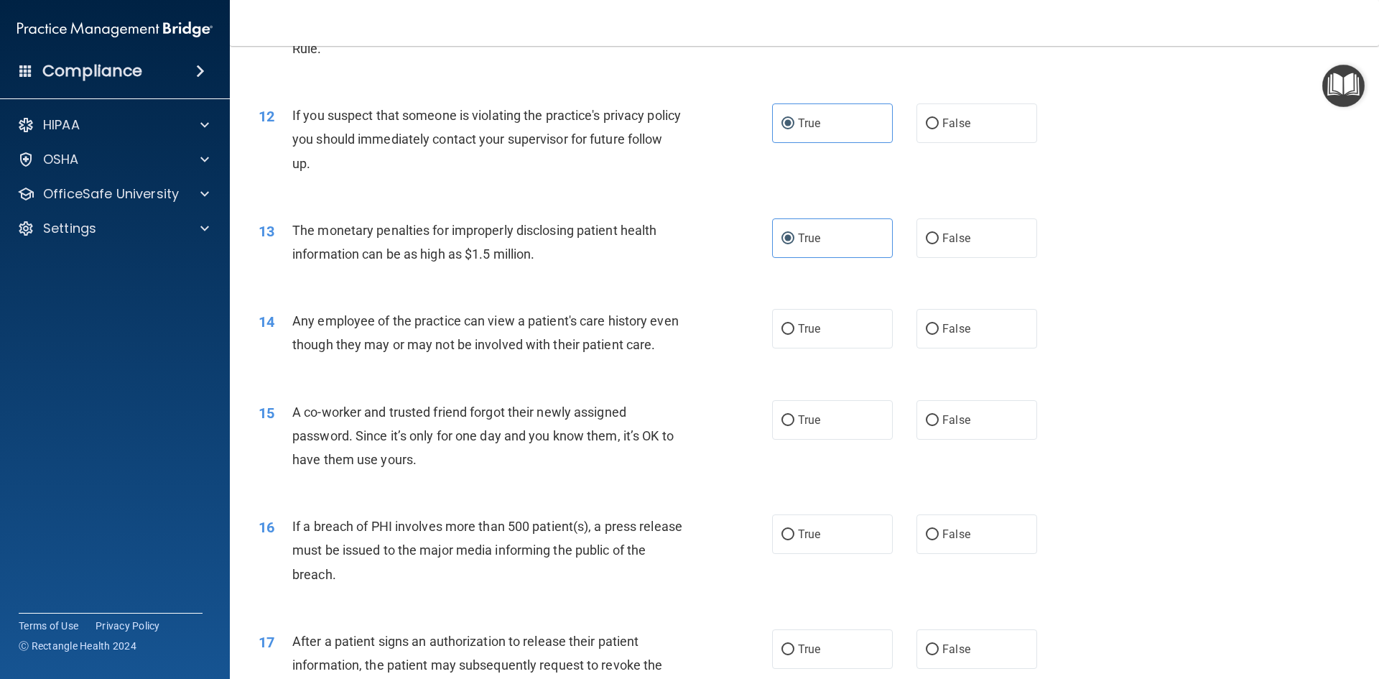
scroll to position [1149, 0]
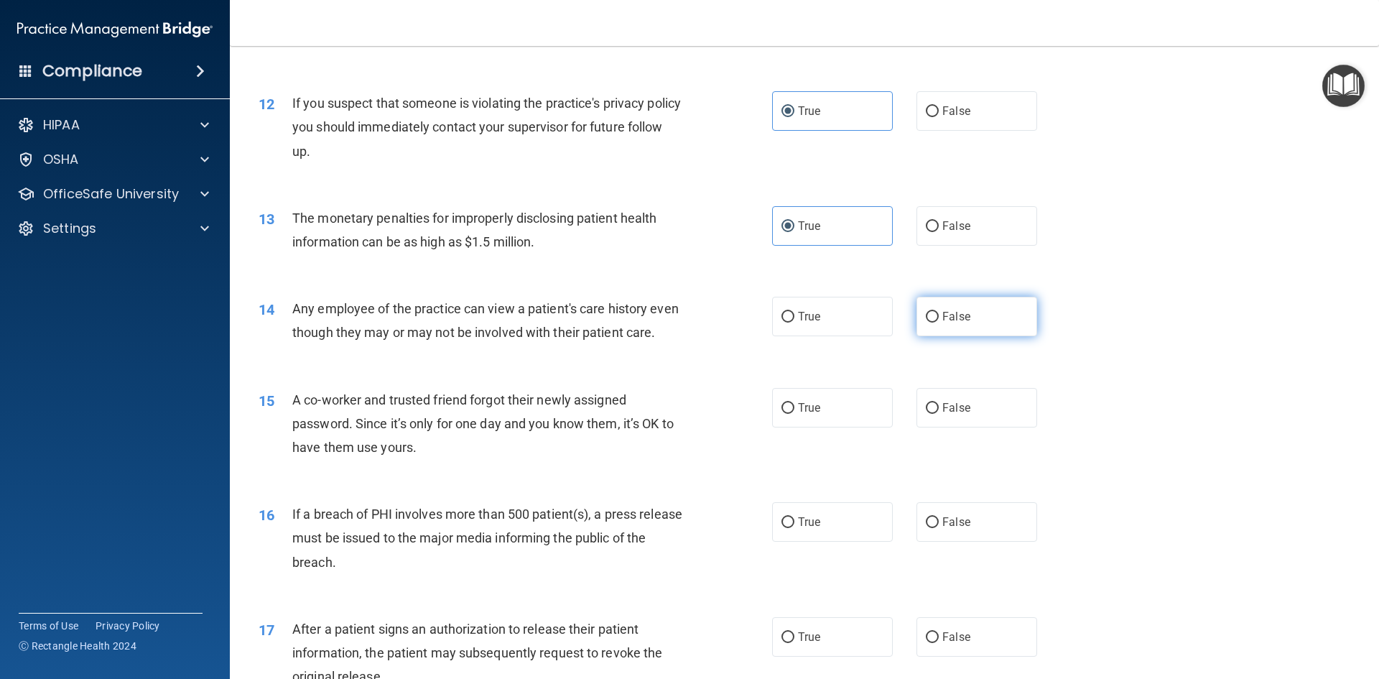
click at [966, 329] on label "False" at bounding box center [976, 316] width 121 height 39
click at [938, 322] on input "False" at bounding box center [932, 317] width 13 height 11
radio input "true"
drag, startPoint x: 804, startPoint y: 328, endPoint x: 783, endPoint y: 337, distance: 23.2
click at [803, 328] on label "True" at bounding box center [832, 316] width 121 height 39
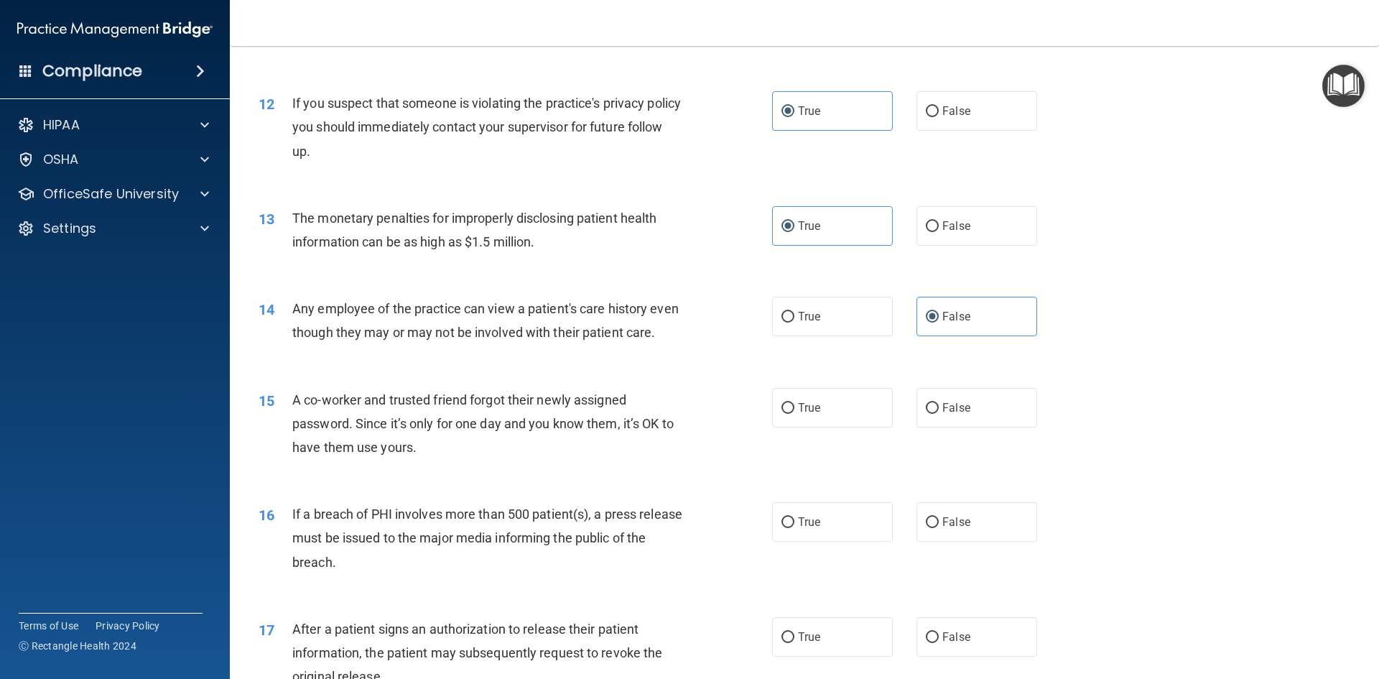
click at [794, 322] on input "True" at bounding box center [787, 317] width 13 height 11
radio input "true"
radio input "false"
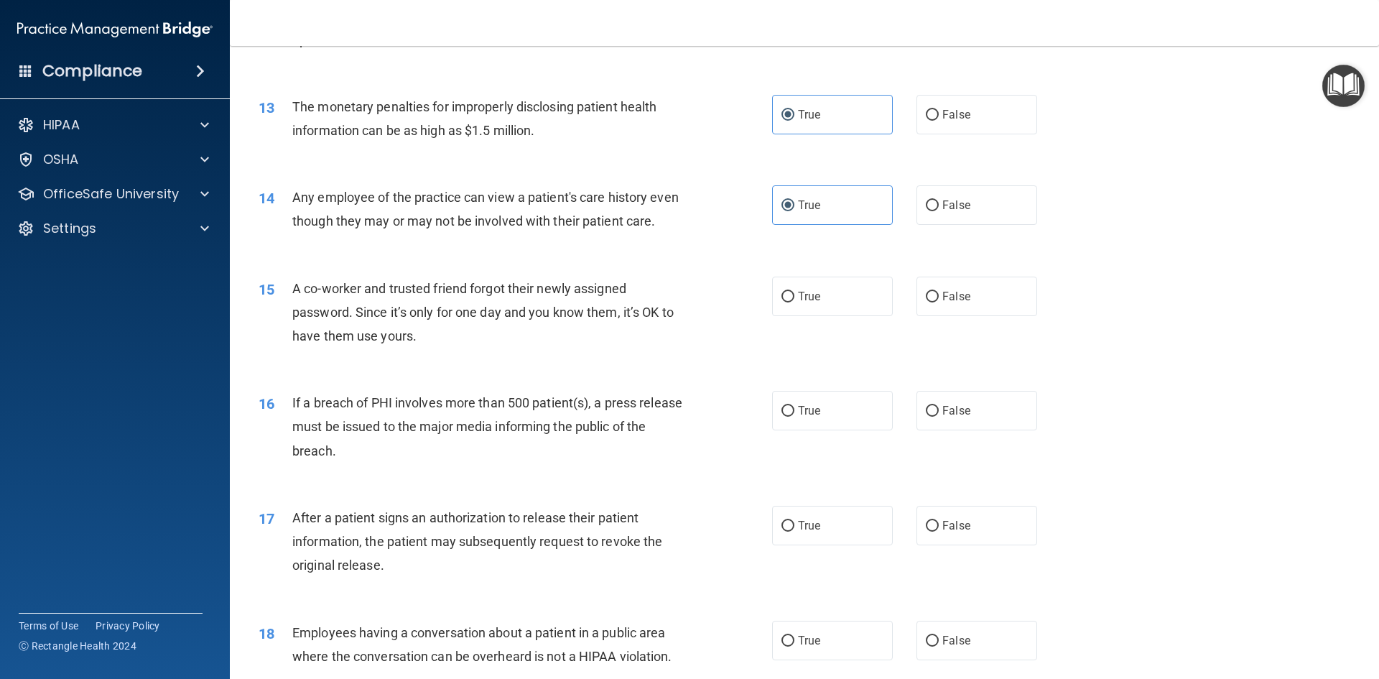
scroll to position [1292, 0]
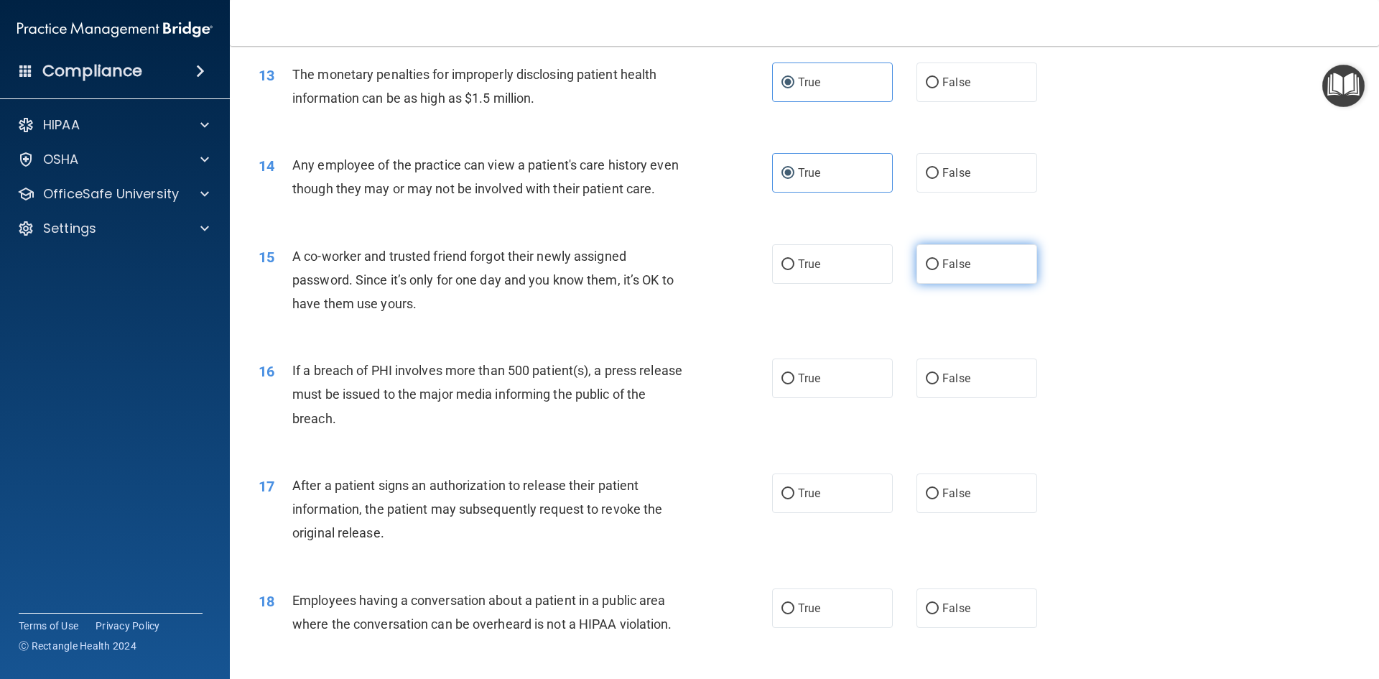
click at [951, 278] on label "False" at bounding box center [976, 263] width 121 height 39
click at [938, 270] on input "False" at bounding box center [932, 264] width 13 height 11
radio input "true"
click at [784, 398] on label "True" at bounding box center [832, 377] width 121 height 39
click at [784, 384] on input "True" at bounding box center [787, 378] width 13 height 11
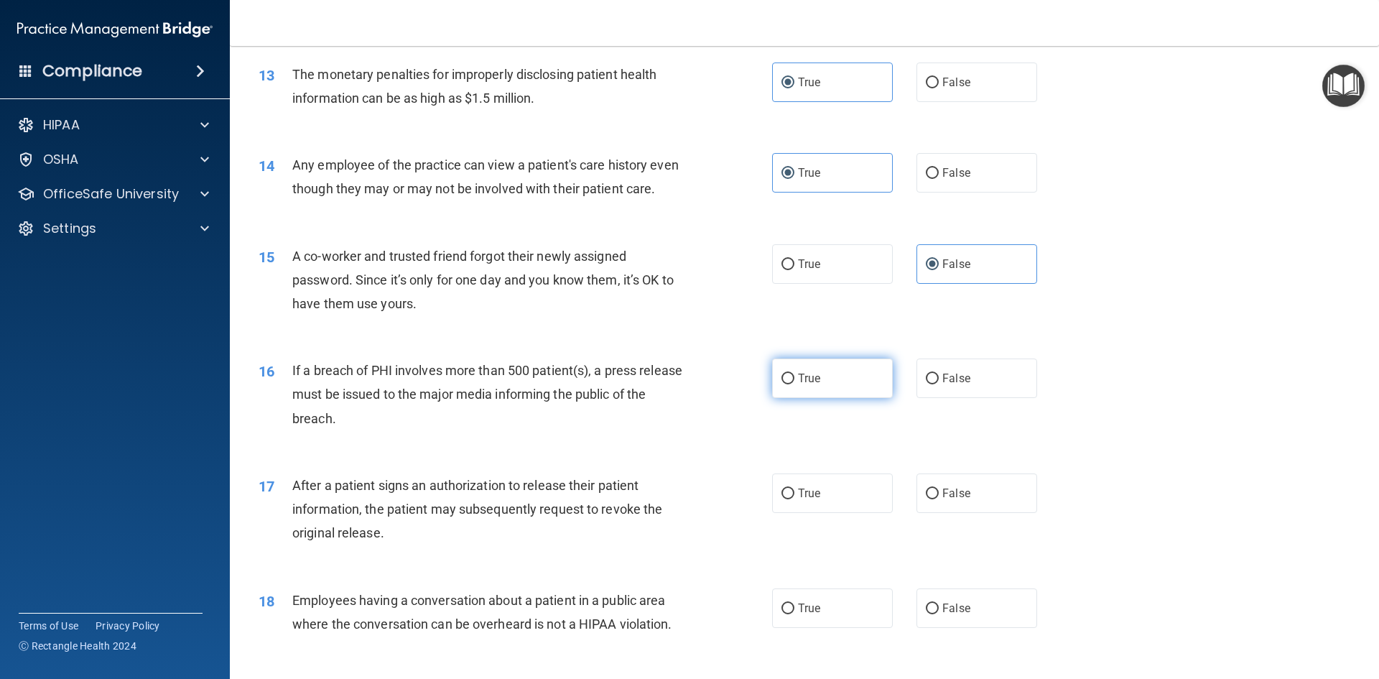
radio input "true"
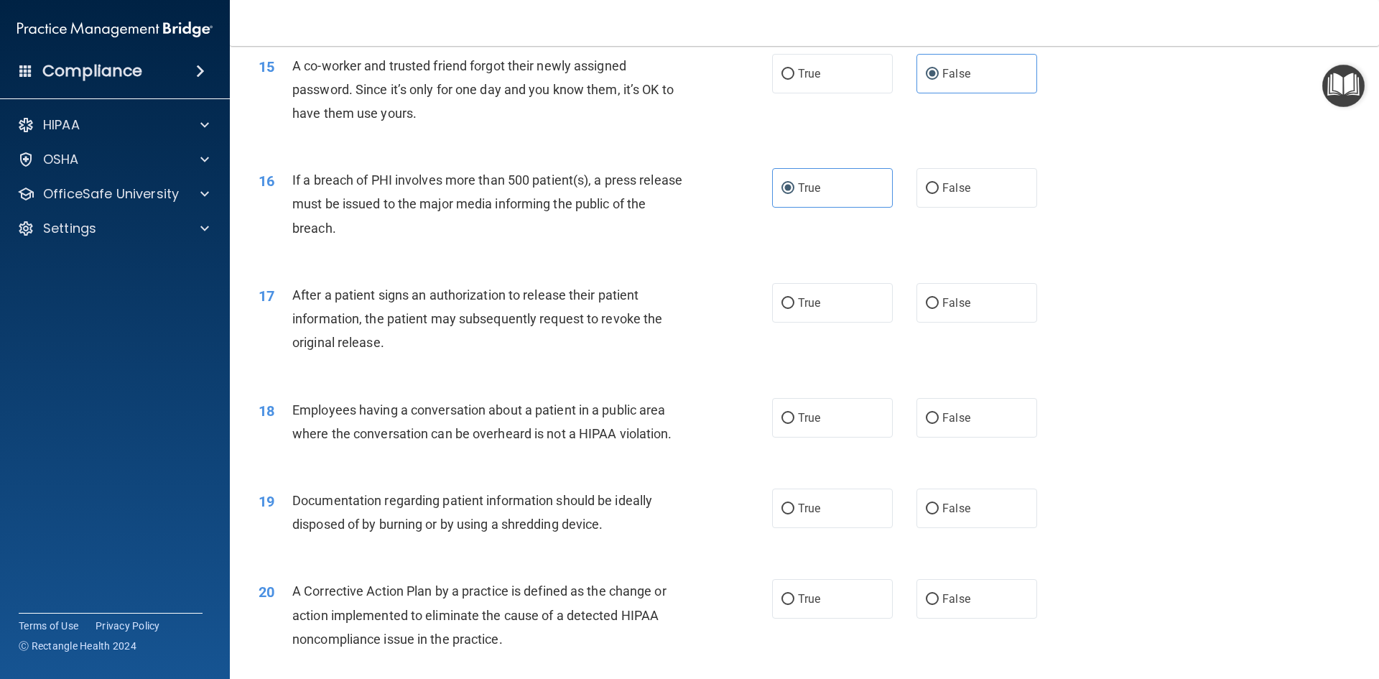
scroll to position [1508, 0]
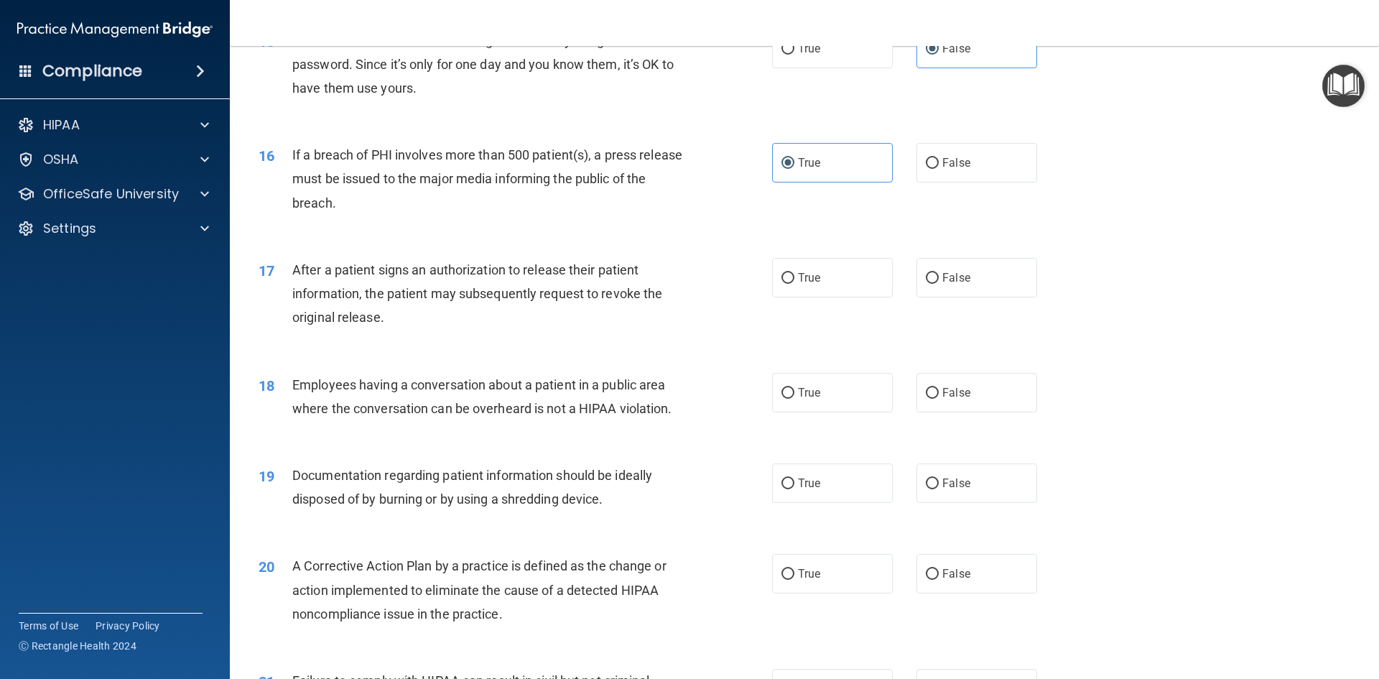
click at [819, 297] on label "True" at bounding box center [832, 277] width 121 height 39
click at [794, 284] on input "True" at bounding box center [787, 278] width 13 height 11
radio input "true"
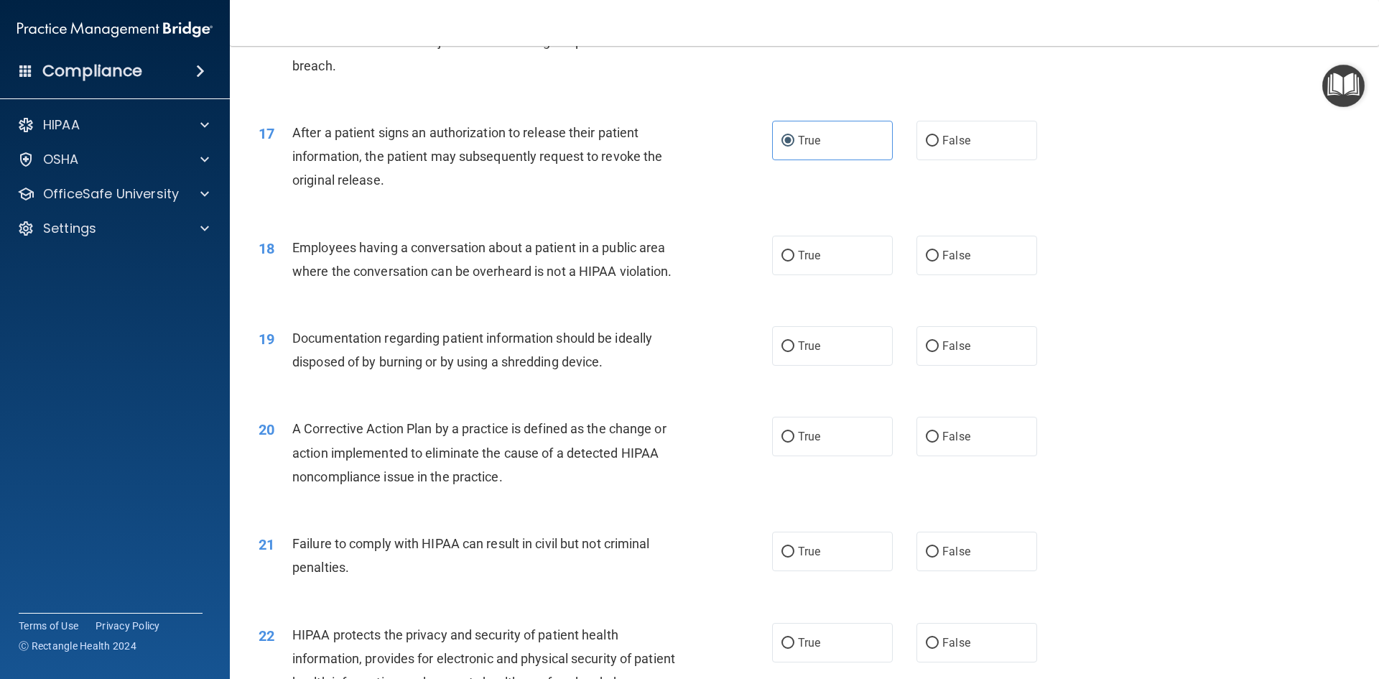
scroll to position [1651, 0]
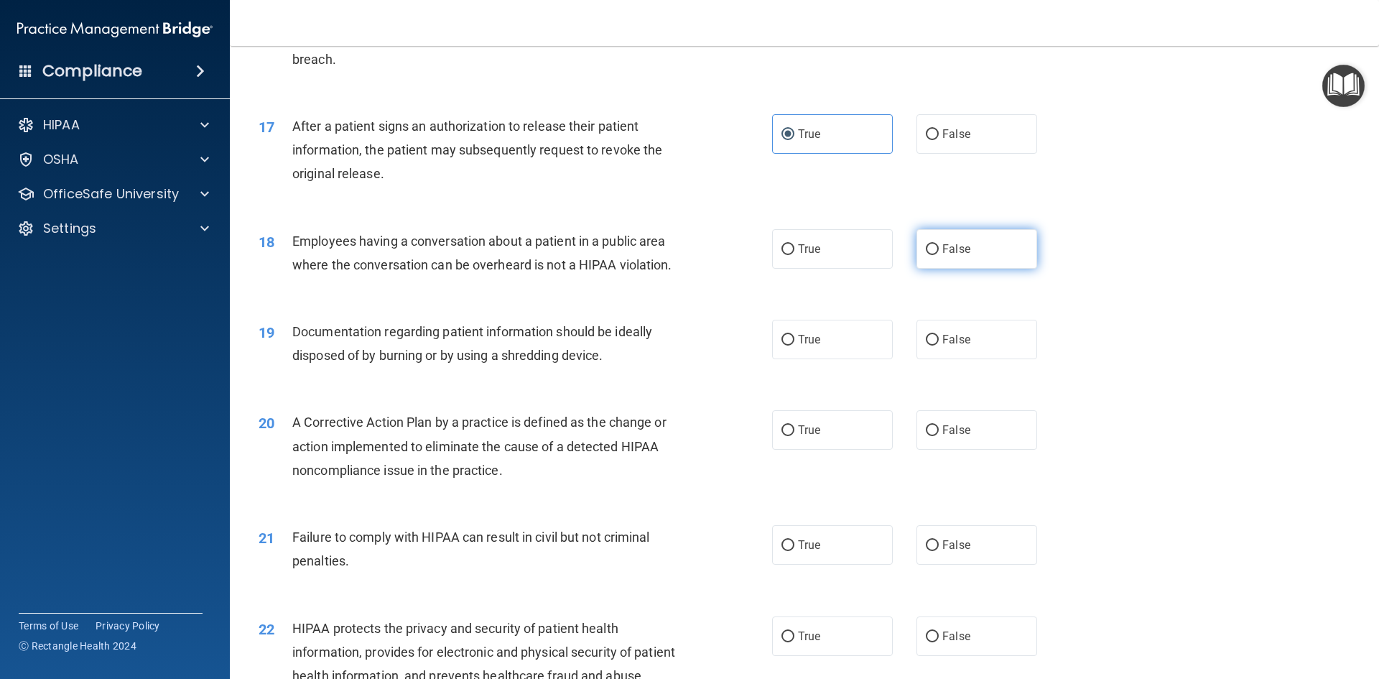
click at [946, 256] on span "False" at bounding box center [956, 249] width 28 height 14
click at [938, 255] on input "False" at bounding box center [932, 249] width 13 height 11
radio input "true"
click at [816, 359] on label "True" at bounding box center [832, 339] width 121 height 39
click at [794, 345] on input "True" at bounding box center [787, 340] width 13 height 11
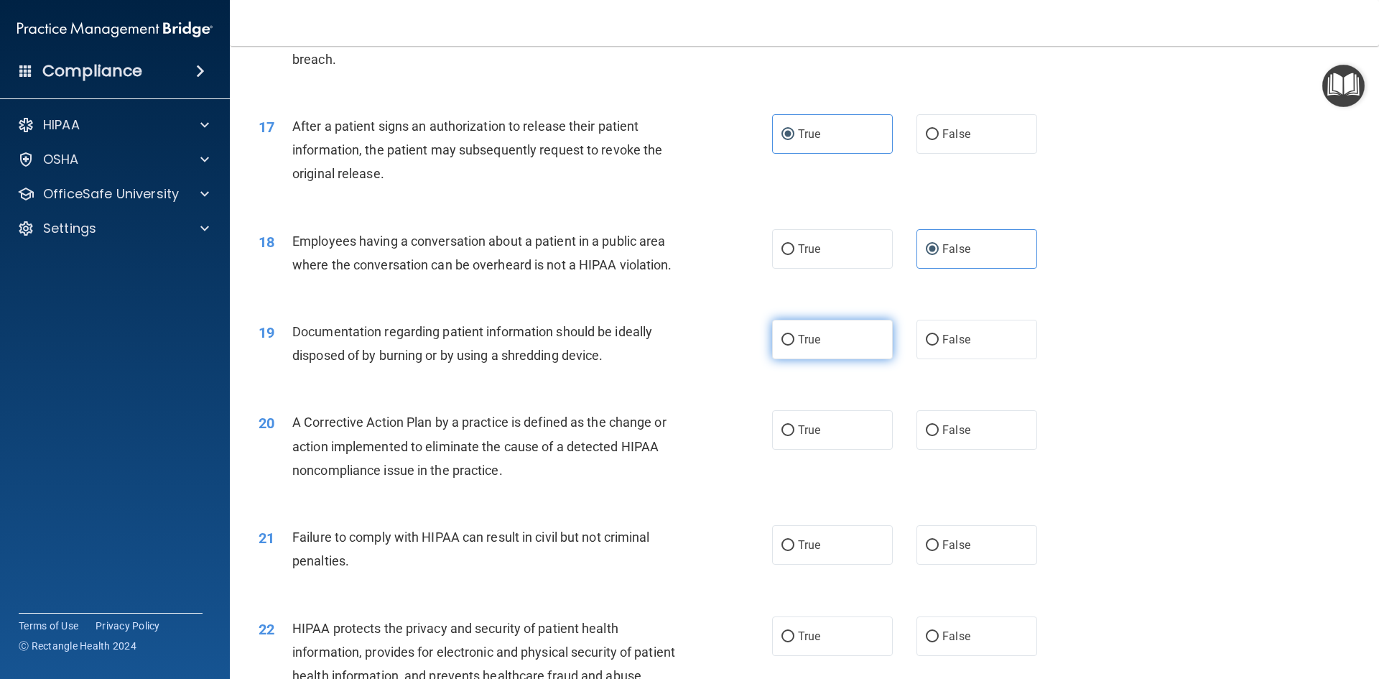
radio input "true"
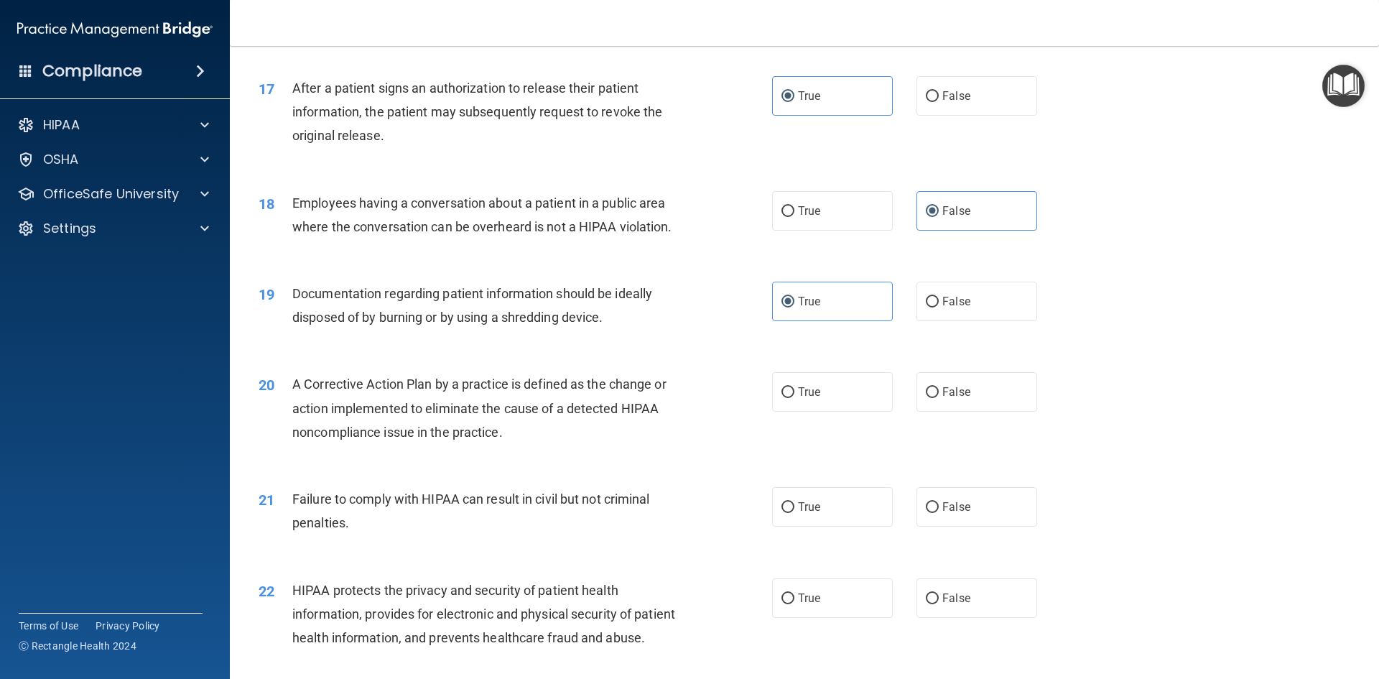
scroll to position [1723, 0]
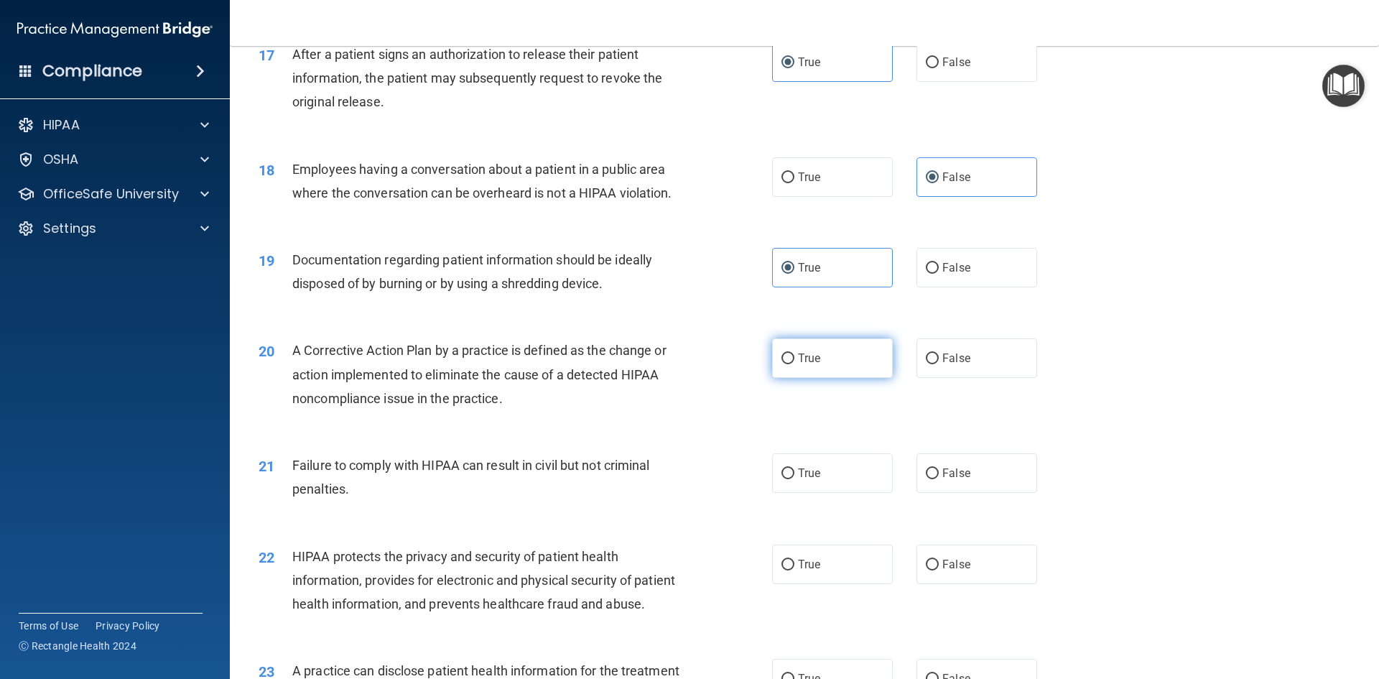
click at [808, 378] on label "True" at bounding box center [832, 357] width 121 height 39
click at [794, 364] on input "True" at bounding box center [787, 358] width 13 height 11
radio input "true"
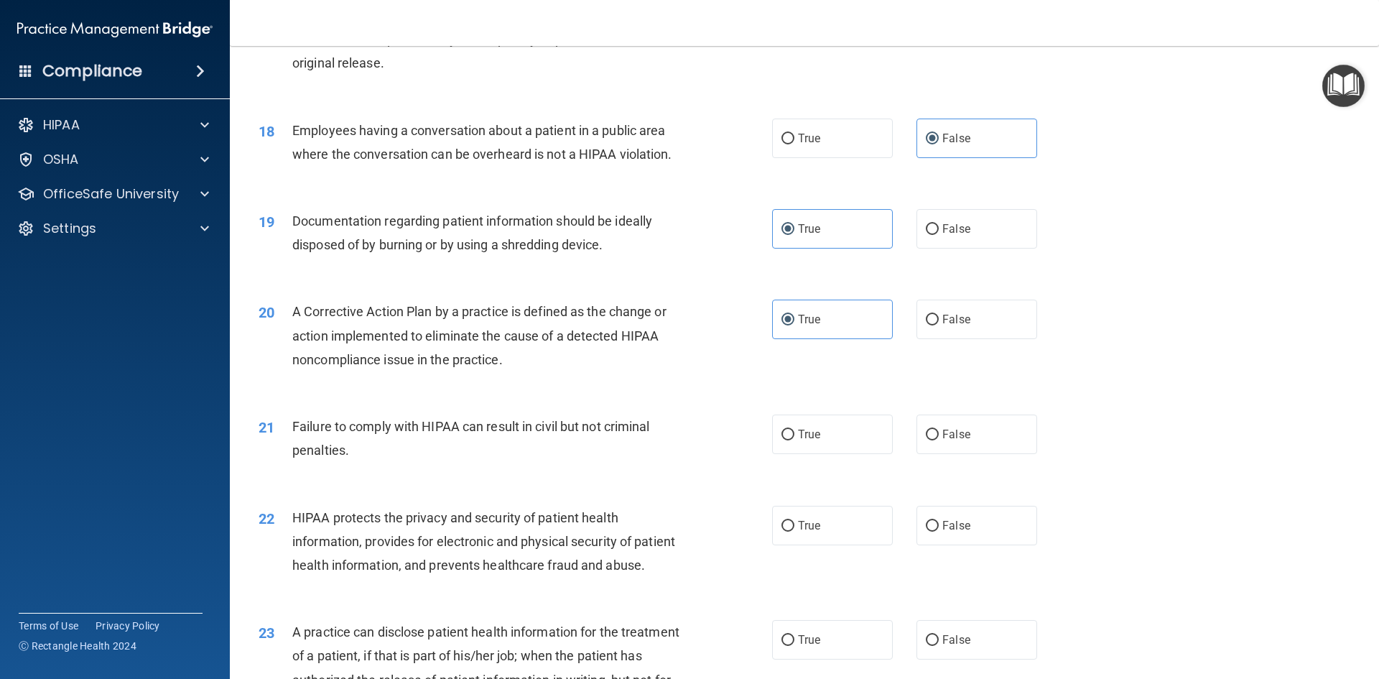
scroll to position [1867, 0]
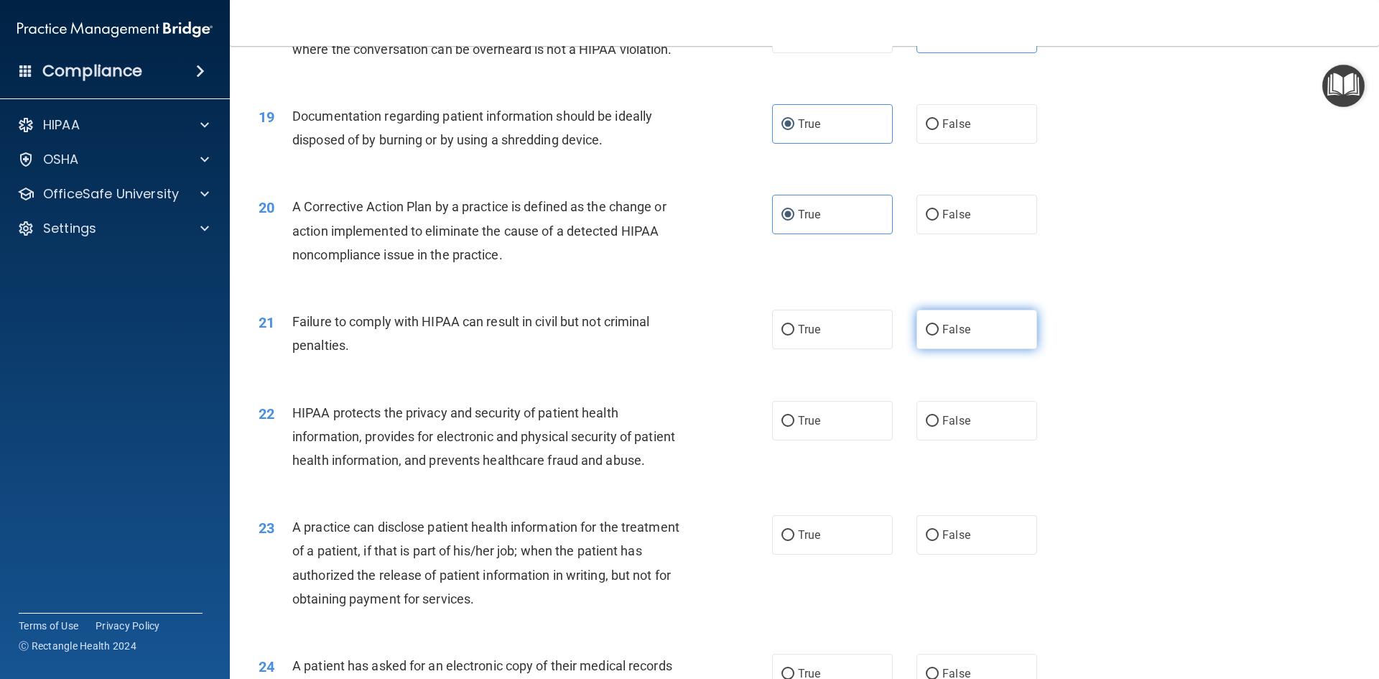
click at [981, 349] on label "False" at bounding box center [976, 328] width 121 height 39
click at [938, 335] on input "False" at bounding box center [932, 330] width 13 height 11
radio input "true"
drag, startPoint x: 783, startPoint y: 453, endPoint x: 709, endPoint y: 486, distance: 80.3
click at [783, 440] on label "True" at bounding box center [832, 420] width 121 height 39
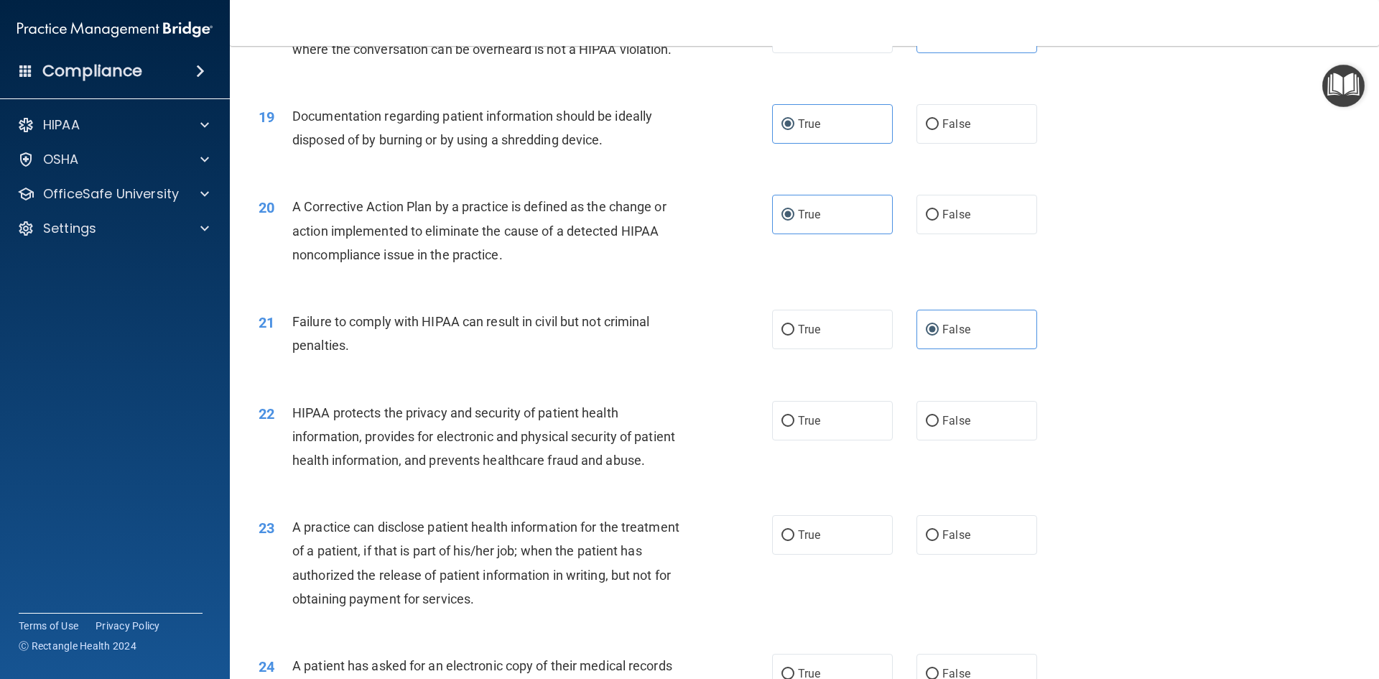
click at [783, 426] on input "True" at bounding box center [787, 421] width 13 height 11
radio input "true"
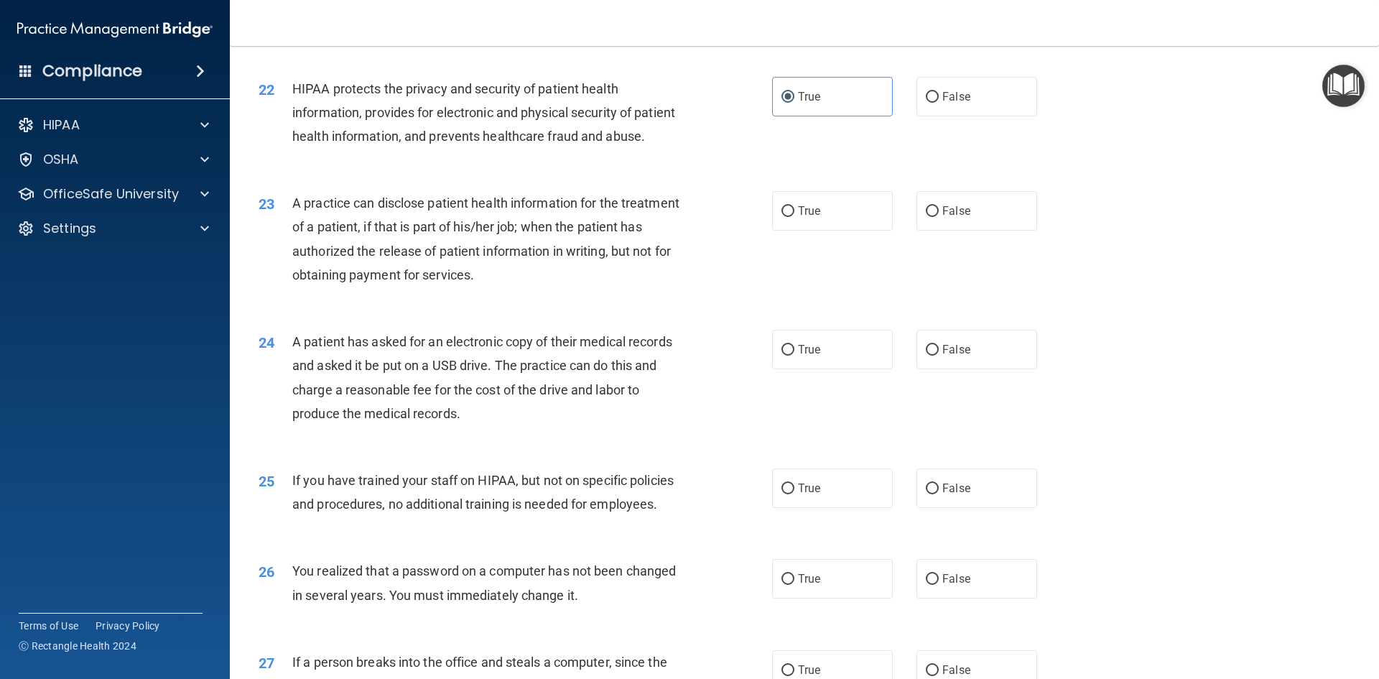
scroll to position [2226, 0]
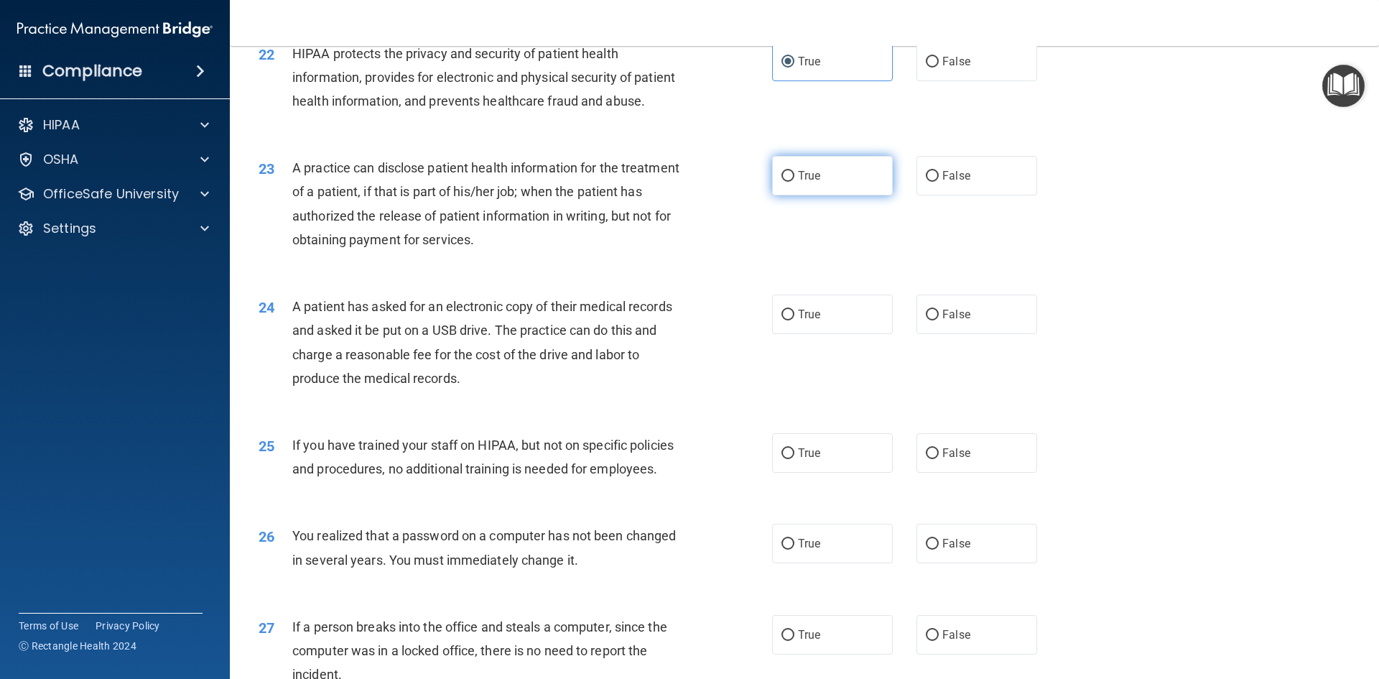
click at [791, 195] on label "True" at bounding box center [832, 175] width 121 height 39
click at [791, 182] on input "True" at bounding box center [787, 176] width 13 height 11
radio input "true"
click at [959, 195] on label "False" at bounding box center [976, 175] width 121 height 39
click at [938, 182] on input "False" at bounding box center [932, 176] width 13 height 11
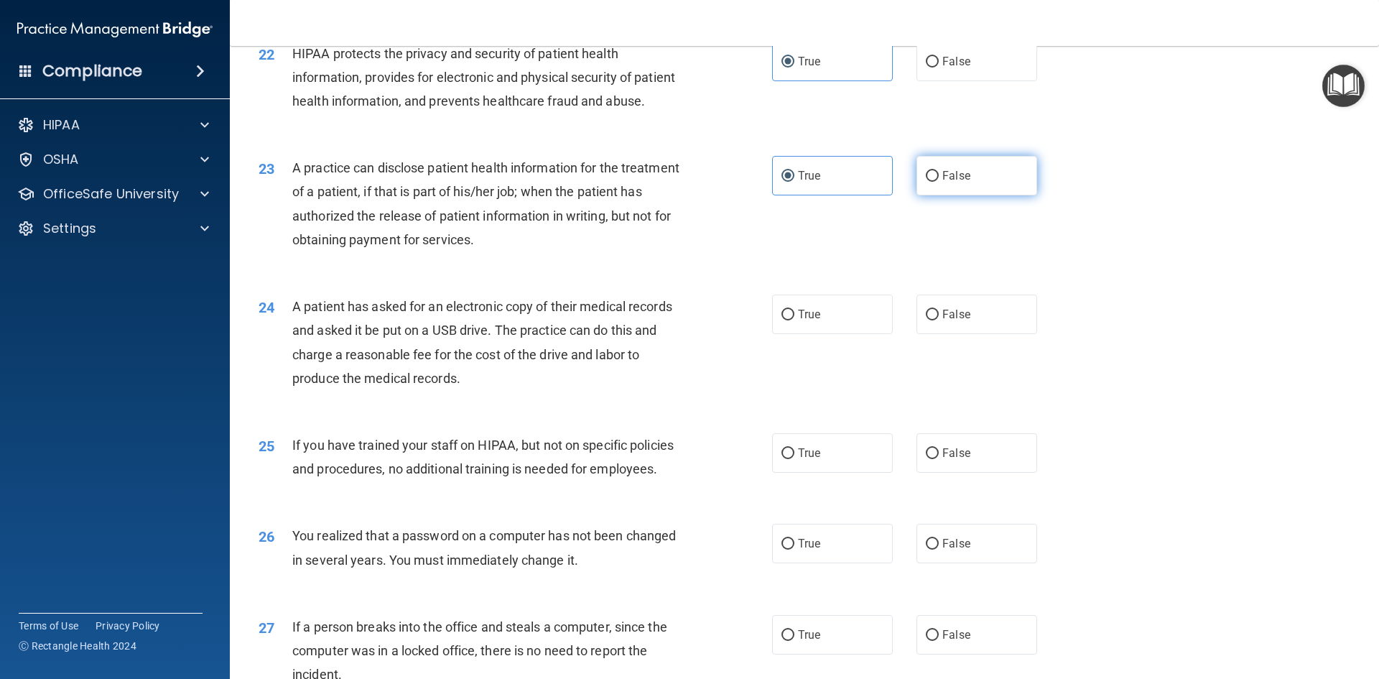
radio input "true"
radio input "false"
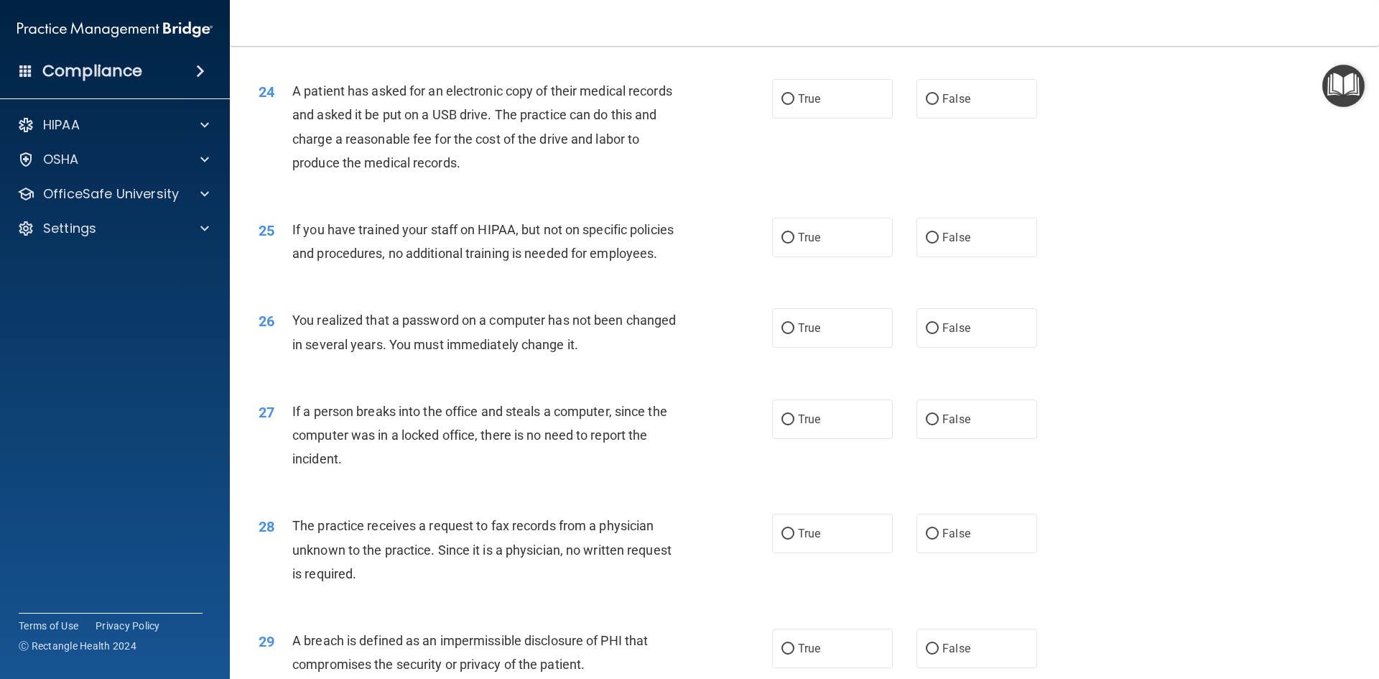
scroll to position [2369, 0]
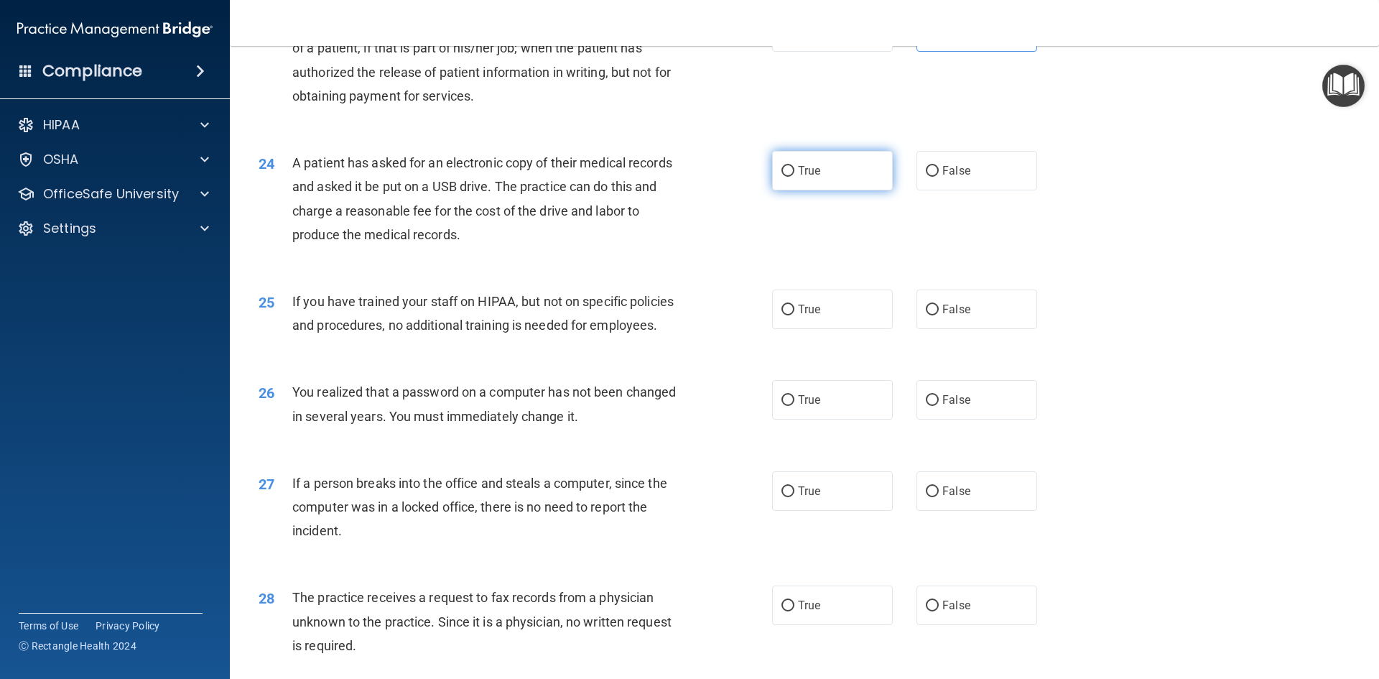
click at [796, 190] on label "True" at bounding box center [832, 170] width 121 height 39
click at [794, 177] on input "True" at bounding box center [787, 171] width 13 height 11
radio input "true"
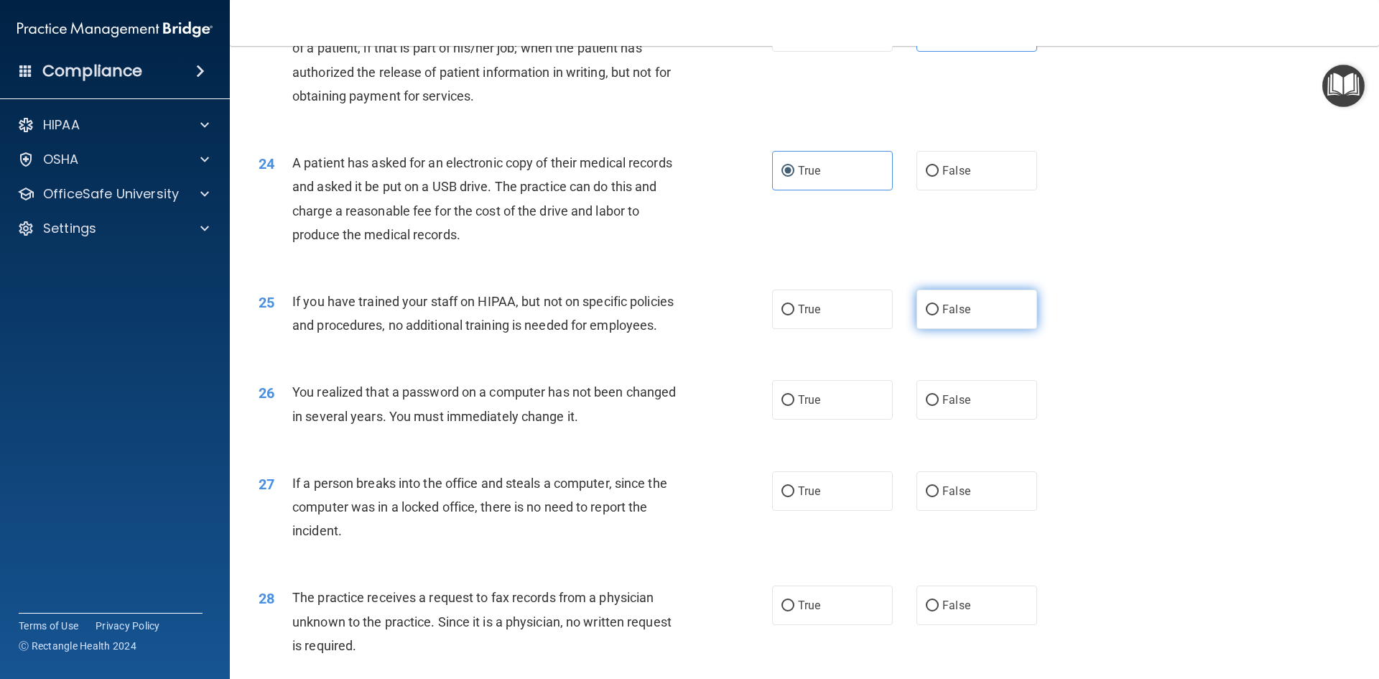
drag, startPoint x: 925, startPoint y: 369, endPoint x: 903, endPoint y: 372, distance: 22.4
click at [924, 329] on label "False" at bounding box center [976, 308] width 121 height 39
click at [926, 315] on input "False" at bounding box center [932, 309] width 13 height 11
radio input "true"
click at [819, 419] on label "True" at bounding box center [832, 399] width 121 height 39
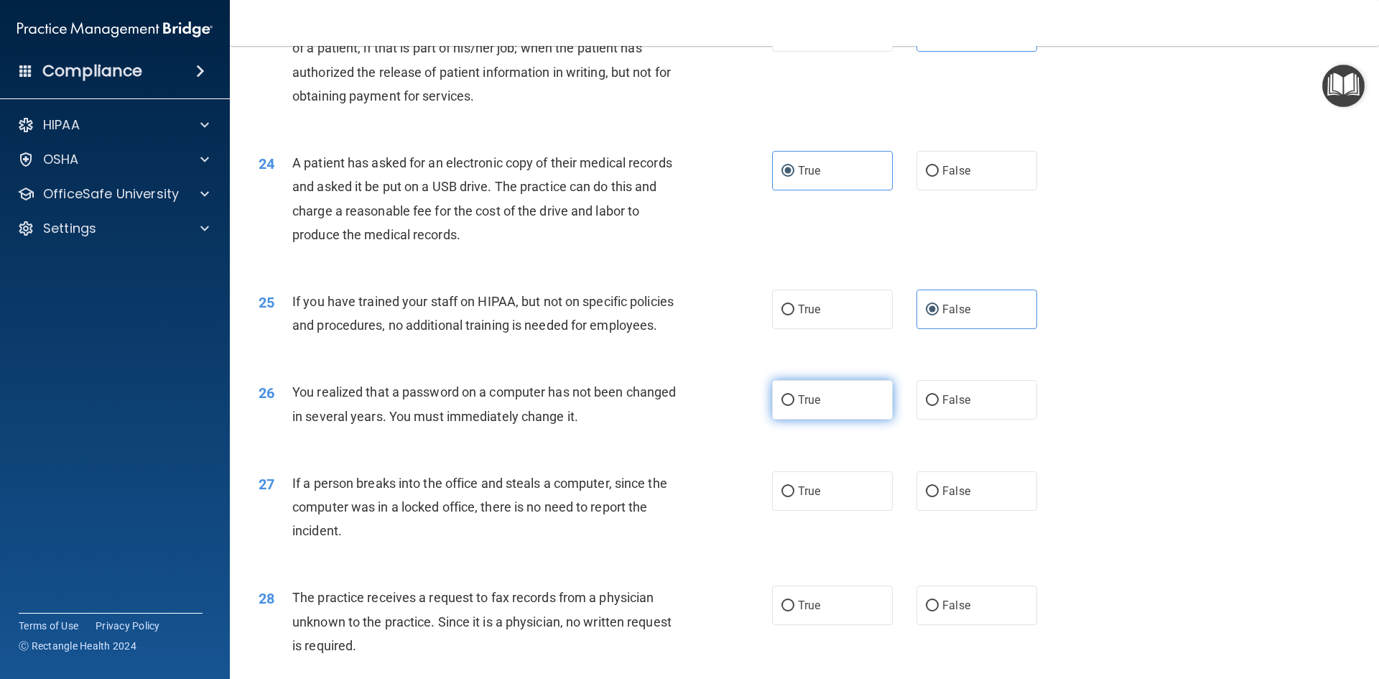
click at [794, 406] on input "True" at bounding box center [787, 400] width 13 height 11
radio input "true"
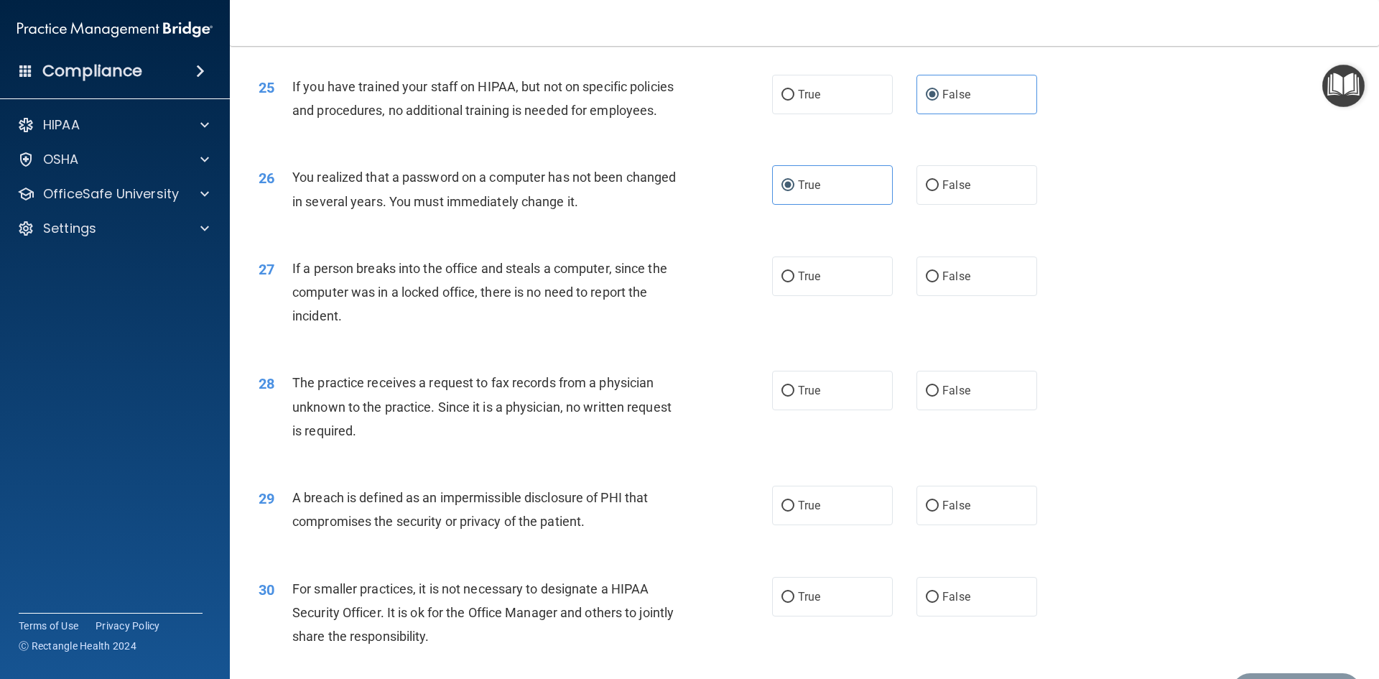
scroll to position [2585, 0]
click at [963, 295] on label "False" at bounding box center [976, 275] width 121 height 39
click at [938, 281] on input "False" at bounding box center [932, 276] width 13 height 11
radio input "true"
click at [962, 409] on label "False" at bounding box center [976, 389] width 121 height 39
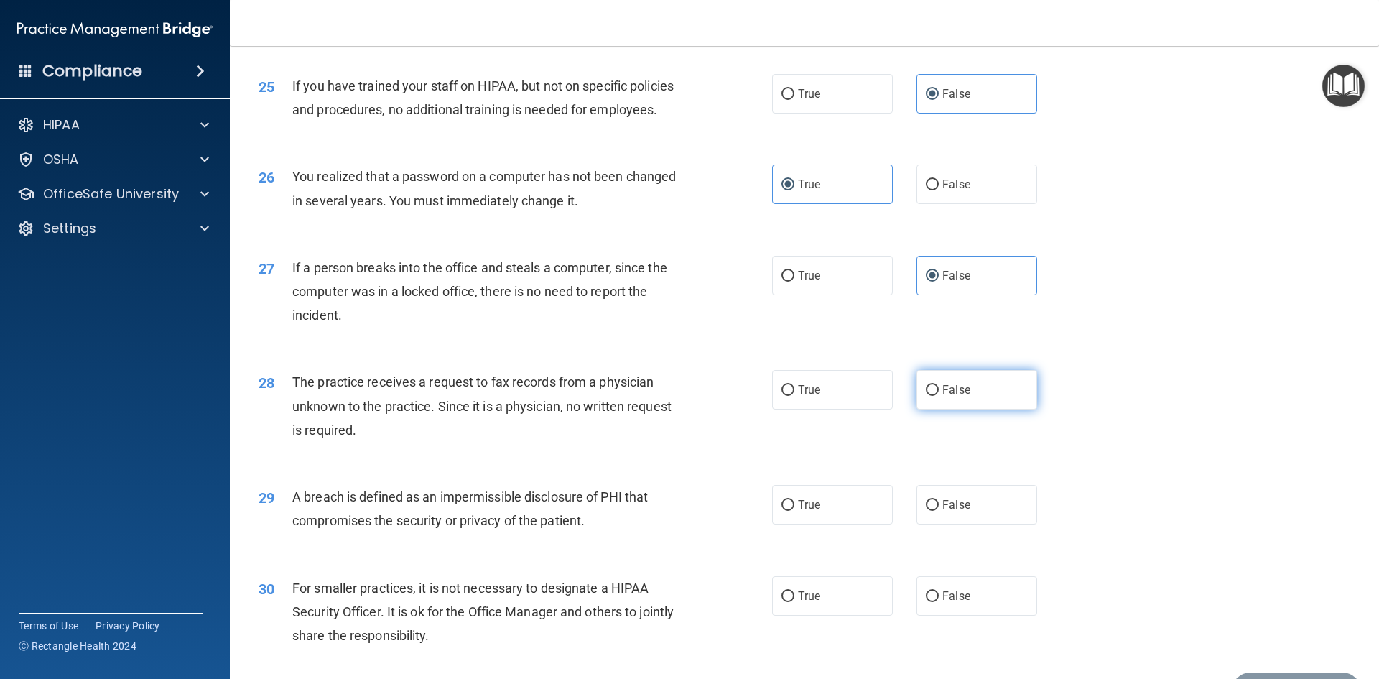
click at [938, 396] on input "False" at bounding box center [932, 390] width 13 height 11
radio input "true"
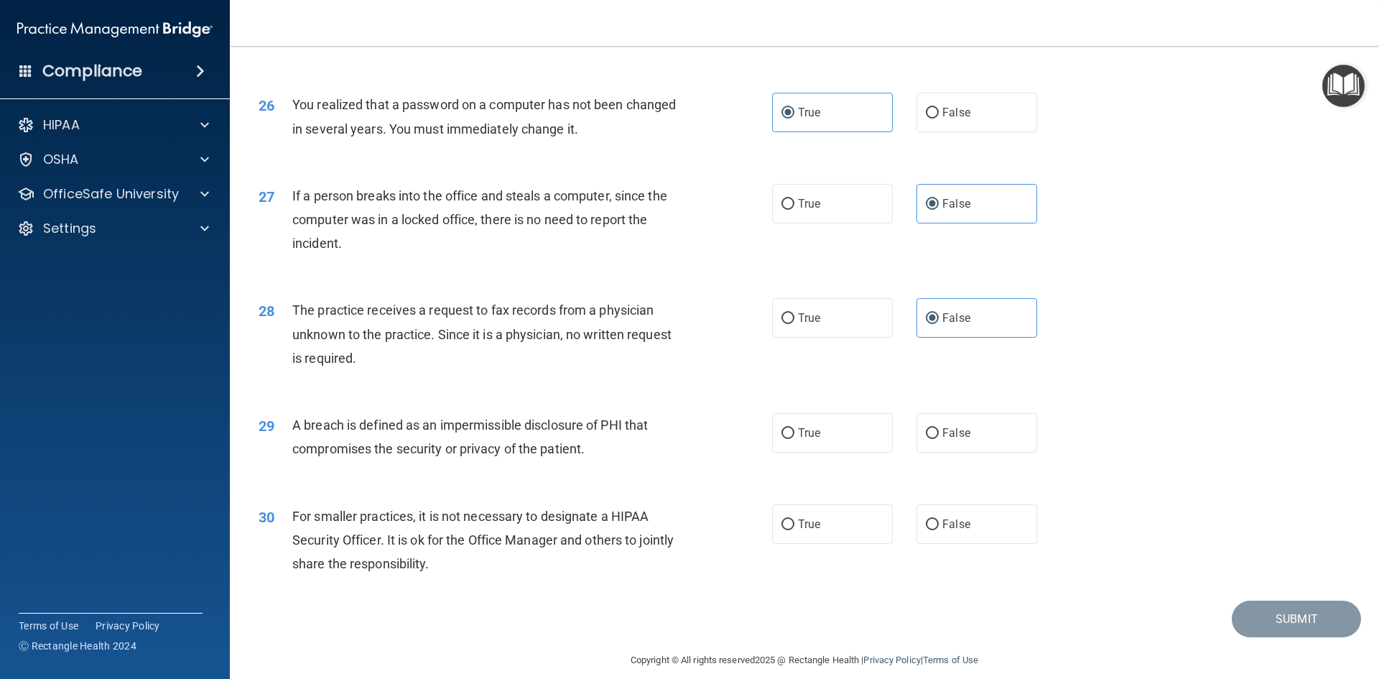
scroll to position [2720, 0]
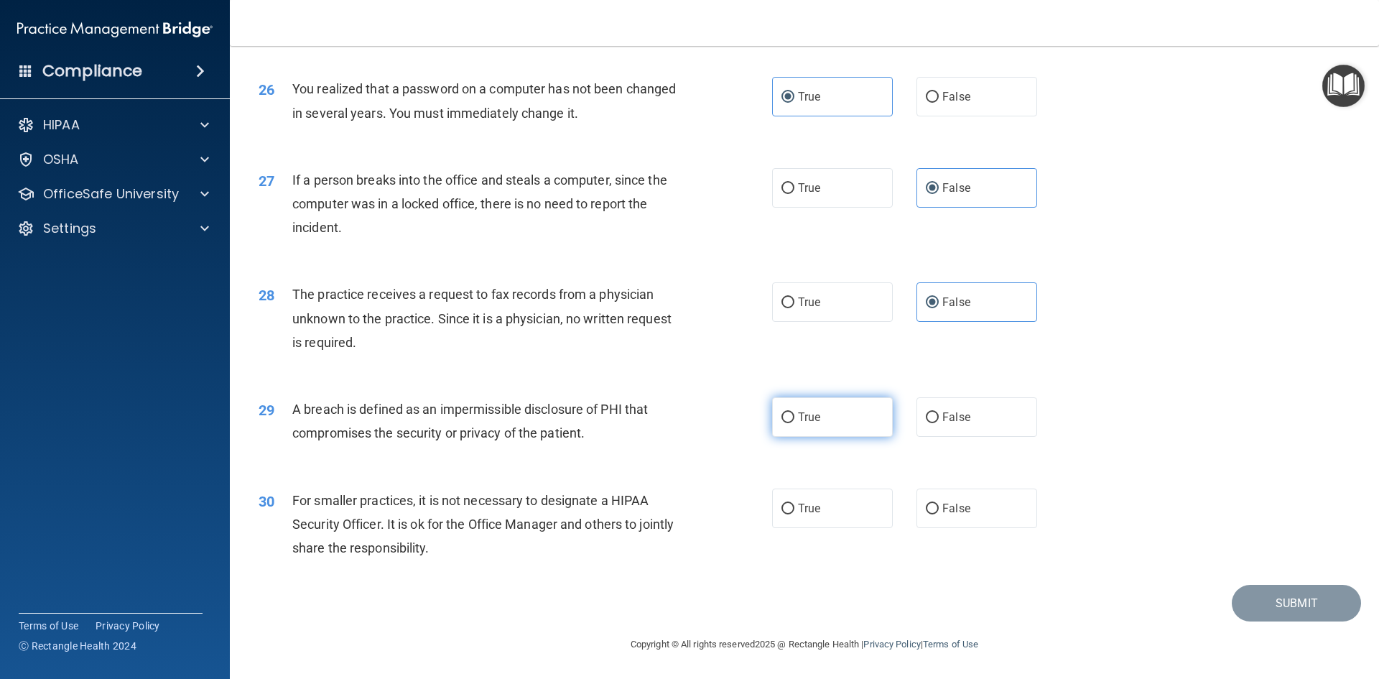
click at [790, 415] on label "True" at bounding box center [832, 416] width 121 height 39
click at [790, 415] on input "True" at bounding box center [787, 417] width 13 height 11
radio input "true"
drag, startPoint x: 966, startPoint y: 516, endPoint x: 837, endPoint y: 539, distance: 130.7
click at [966, 516] on label "False" at bounding box center [976, 507] width 121 height 39
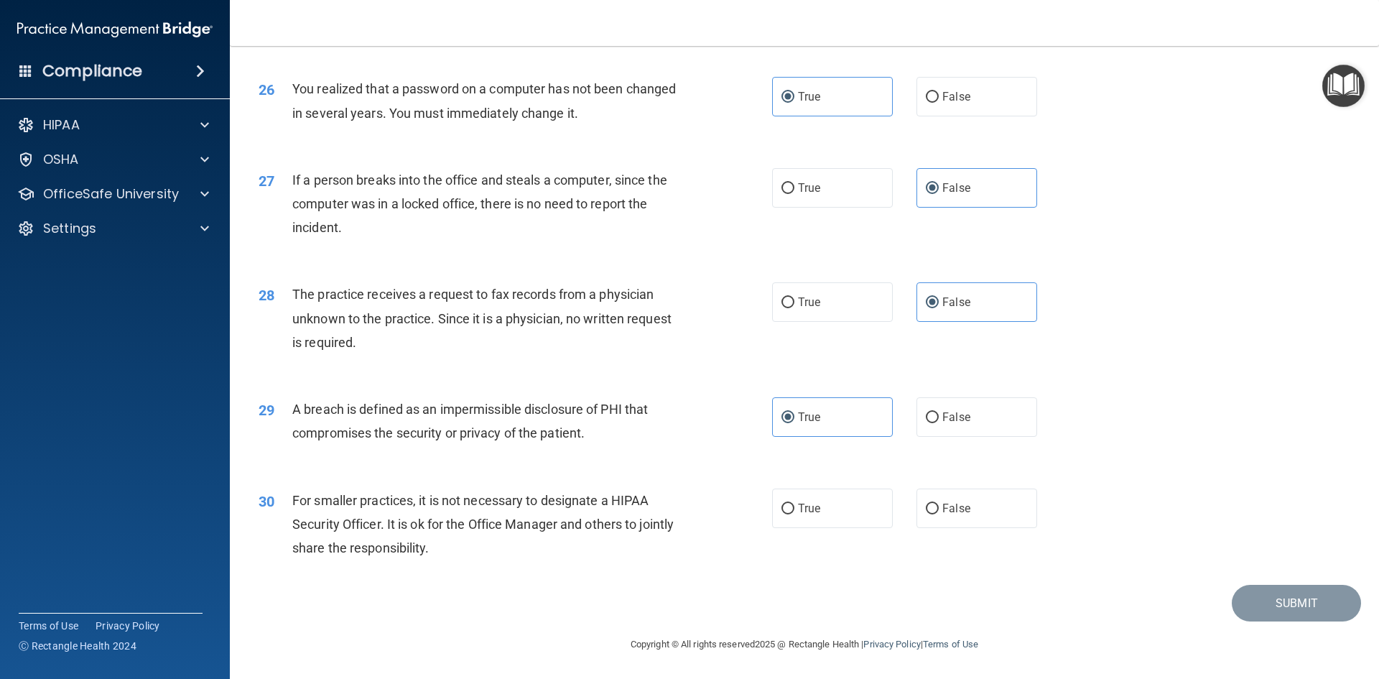
click at [938, 514] on input "False" at bounding box center [932, 508] width 13 height 11
radio input "true"
click at [1270, 601] on button "Submit" at bounding box center [1295, 602] width 129 height 37
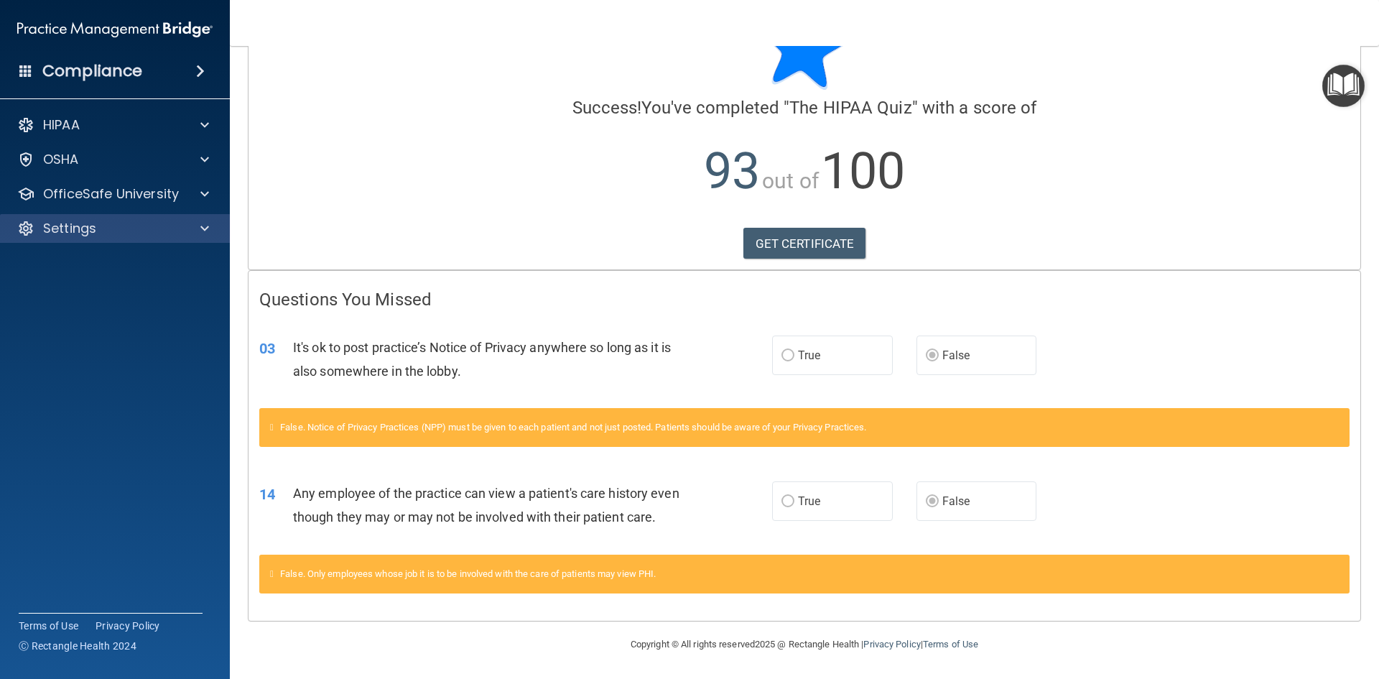
scroll to position [92, 0]
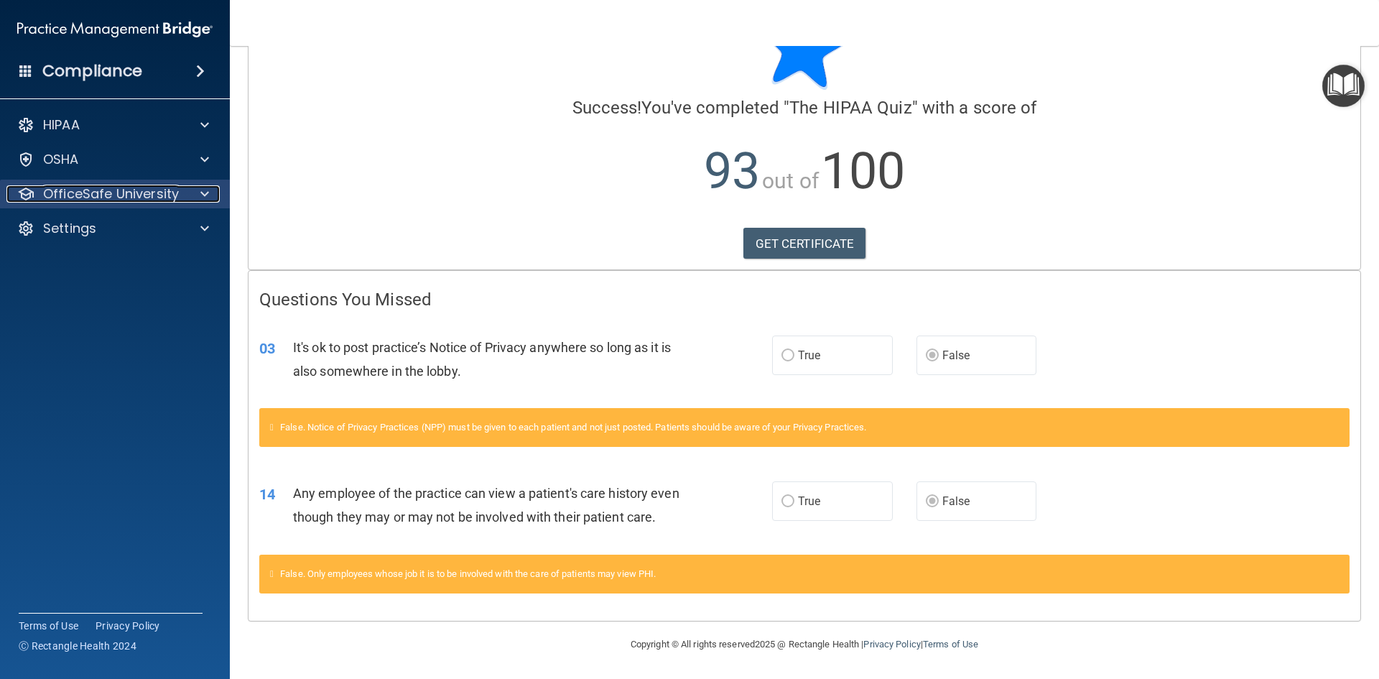
click at [147, 188] on p "OfficeSafe University" at bounding box center [111, 193] width 136 height 17
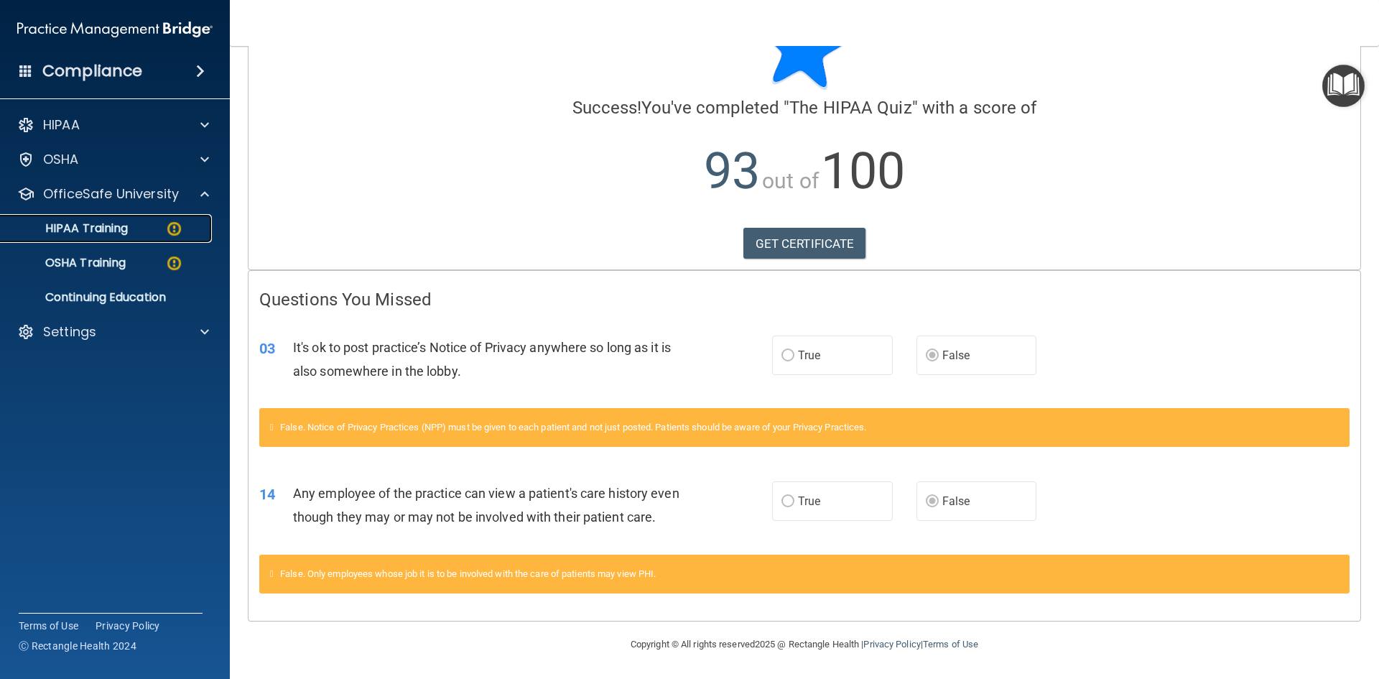
click at [118, 230] on p "HIPAA Training" at bounding box center [68, 228] width 118 height 14
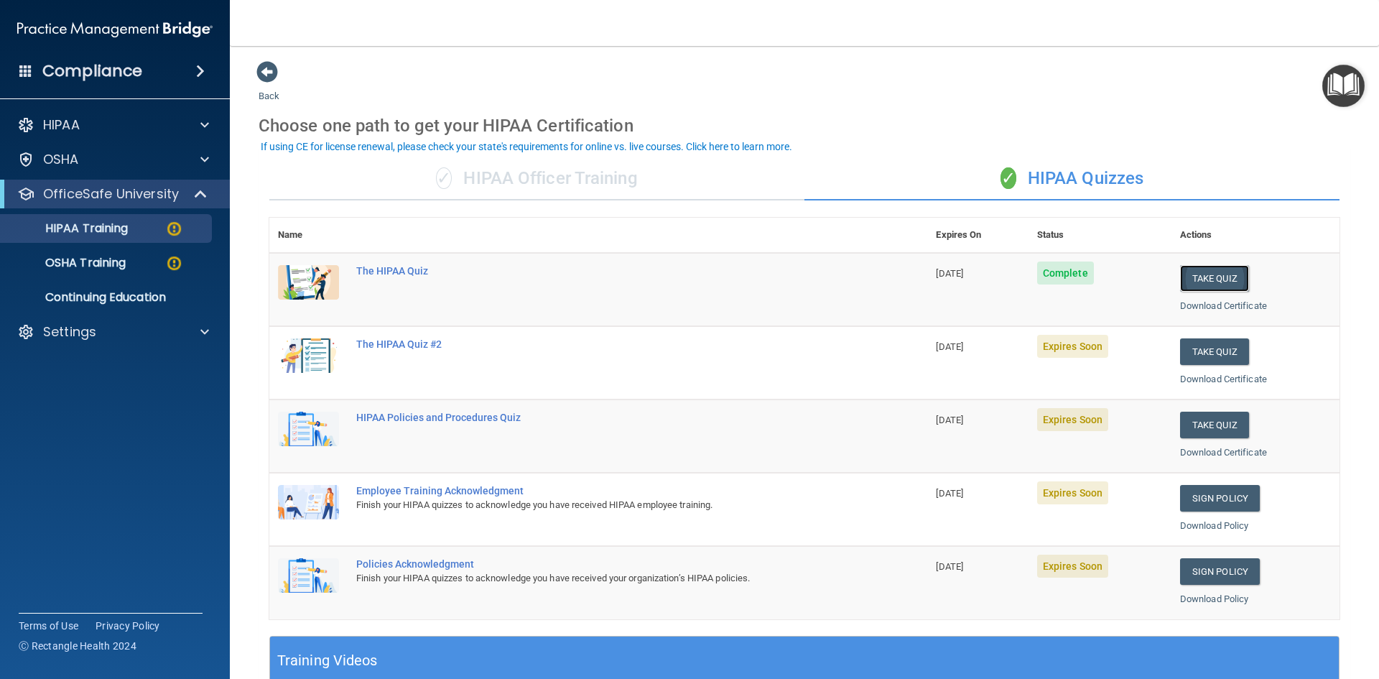
click at [1198, 278] on button "Take Quiz" at bounding box center [1214, 278] width 69 height 27
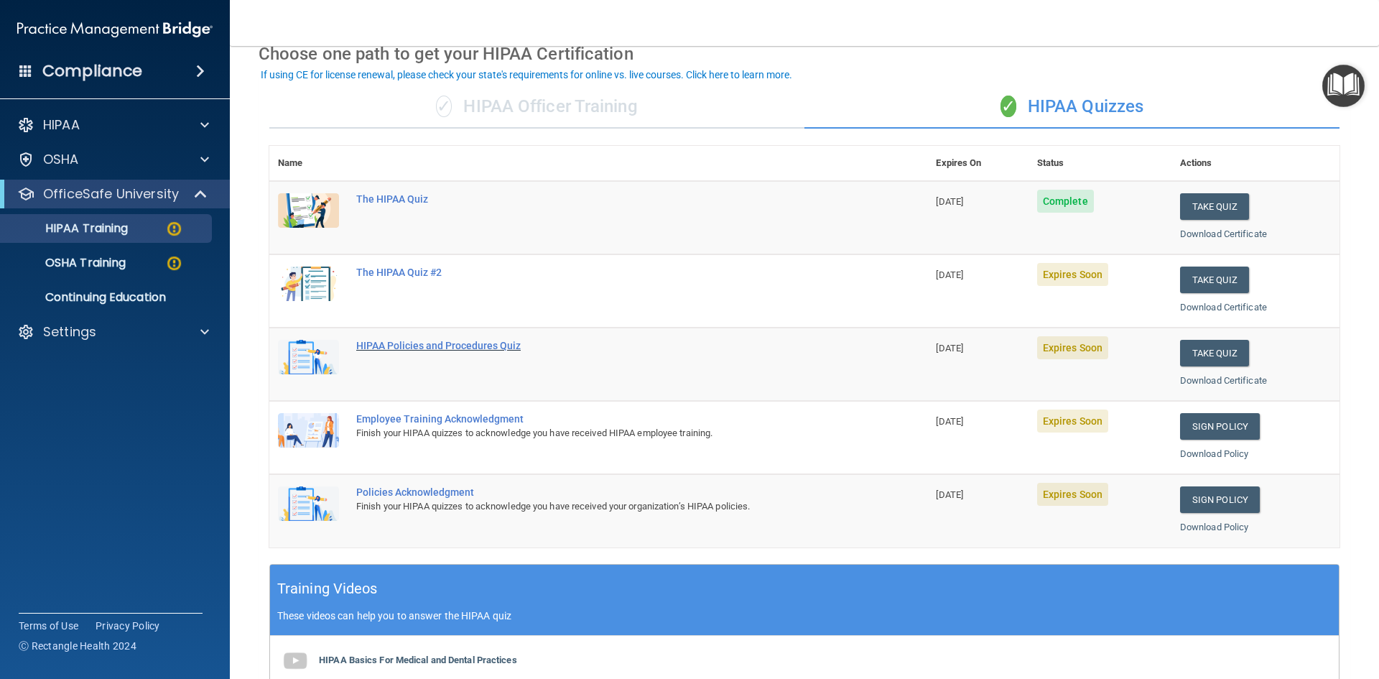
click at [415, 345] on div "HIPAA Policies and Procedures Quiz" at bounding box center [605, 345] width 499 height 11
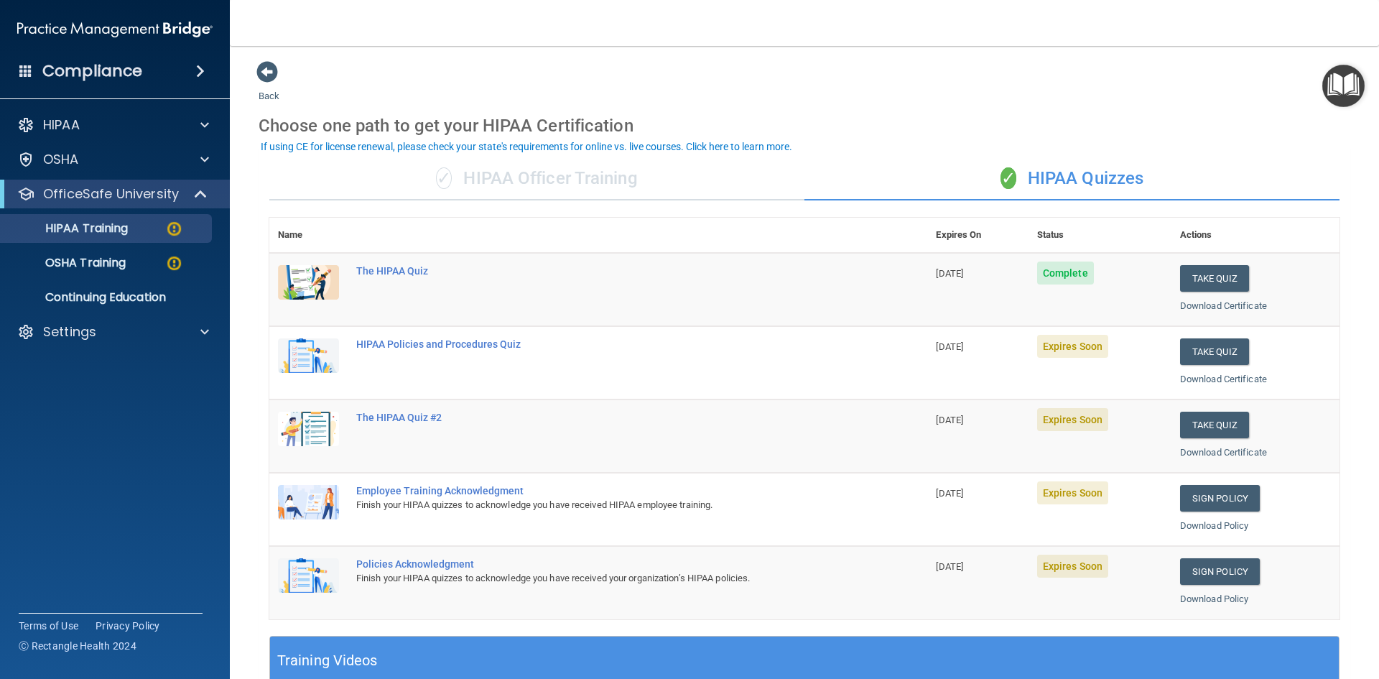
click at [562, 175] on div "✓ HIPAA Officer Training" at bounding box center [536, 178] width 535 height 43
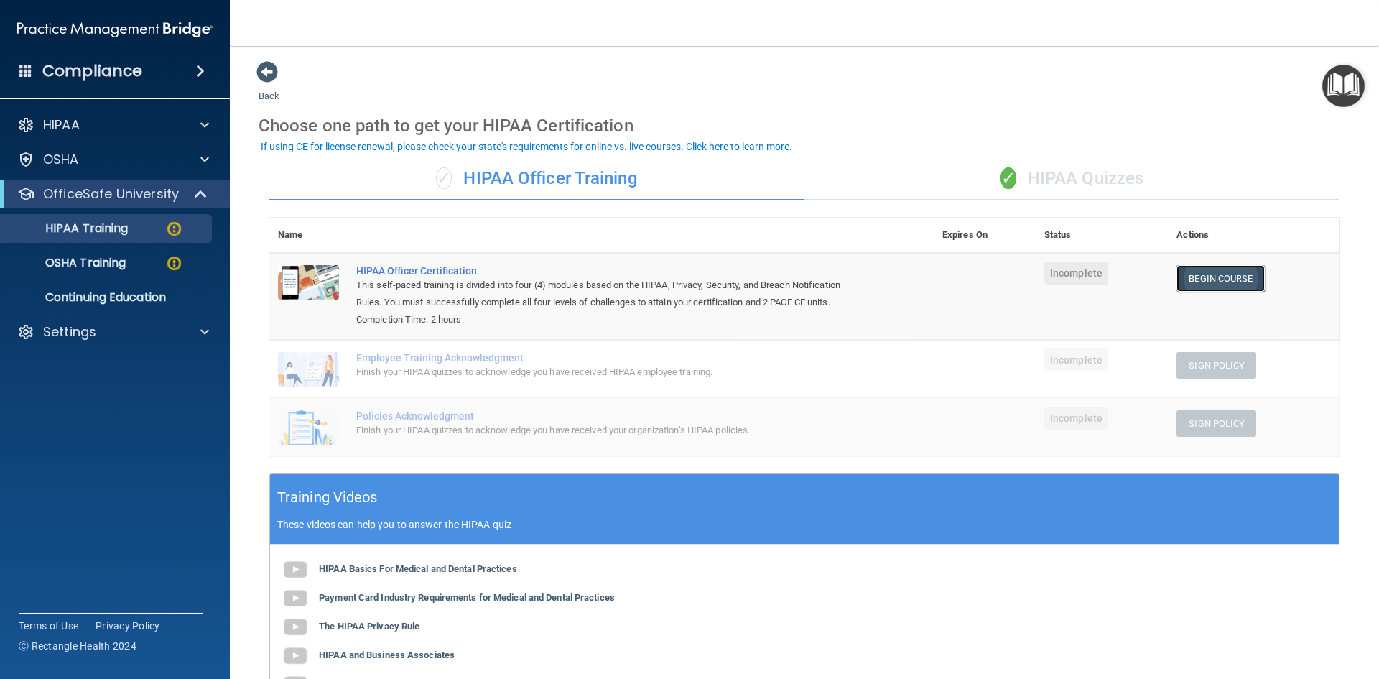
click at [1206, 274] on link "Begin Course" at bounding box center [1220, 278] width 88 height 27
click at [1071, 174] on div "✓ HIPAA Quizzes" at bounding box center [1071, 178] width 535 height 43
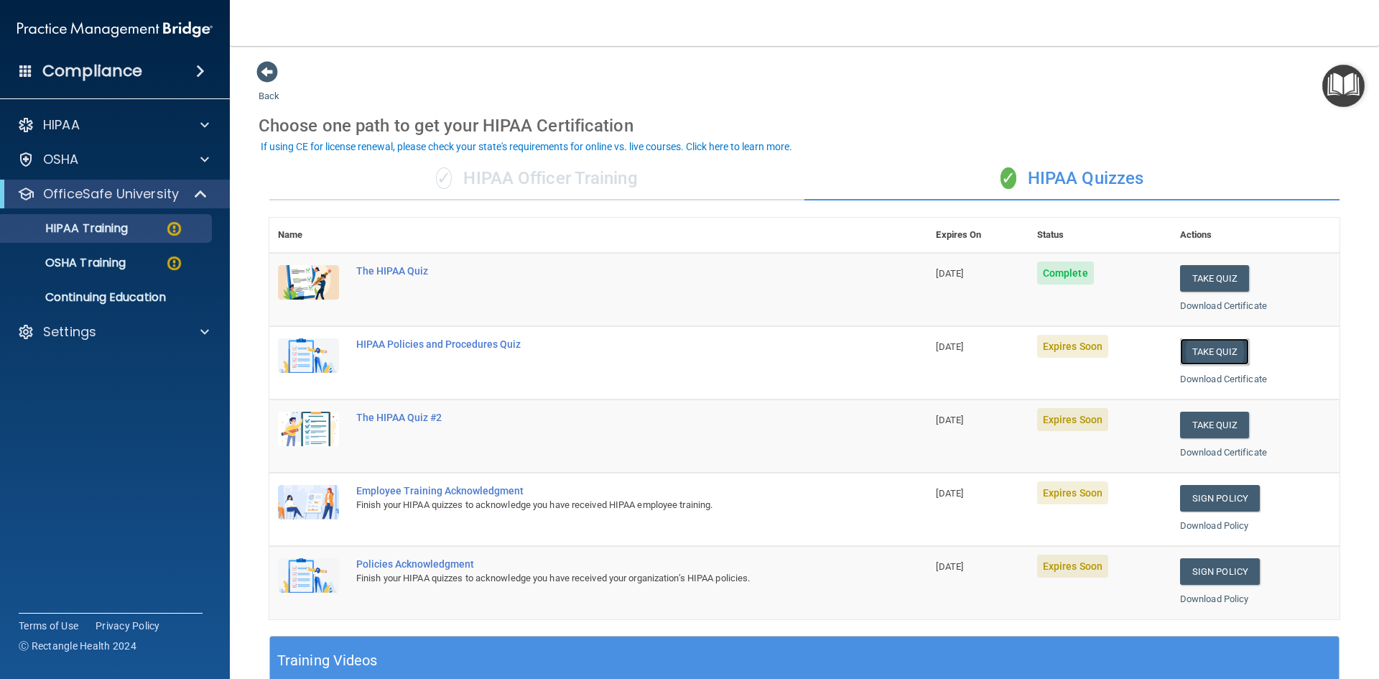
click at [1210, 347] on button "Take Quiz" at bounding box center [1214, 351] width 69 height 27
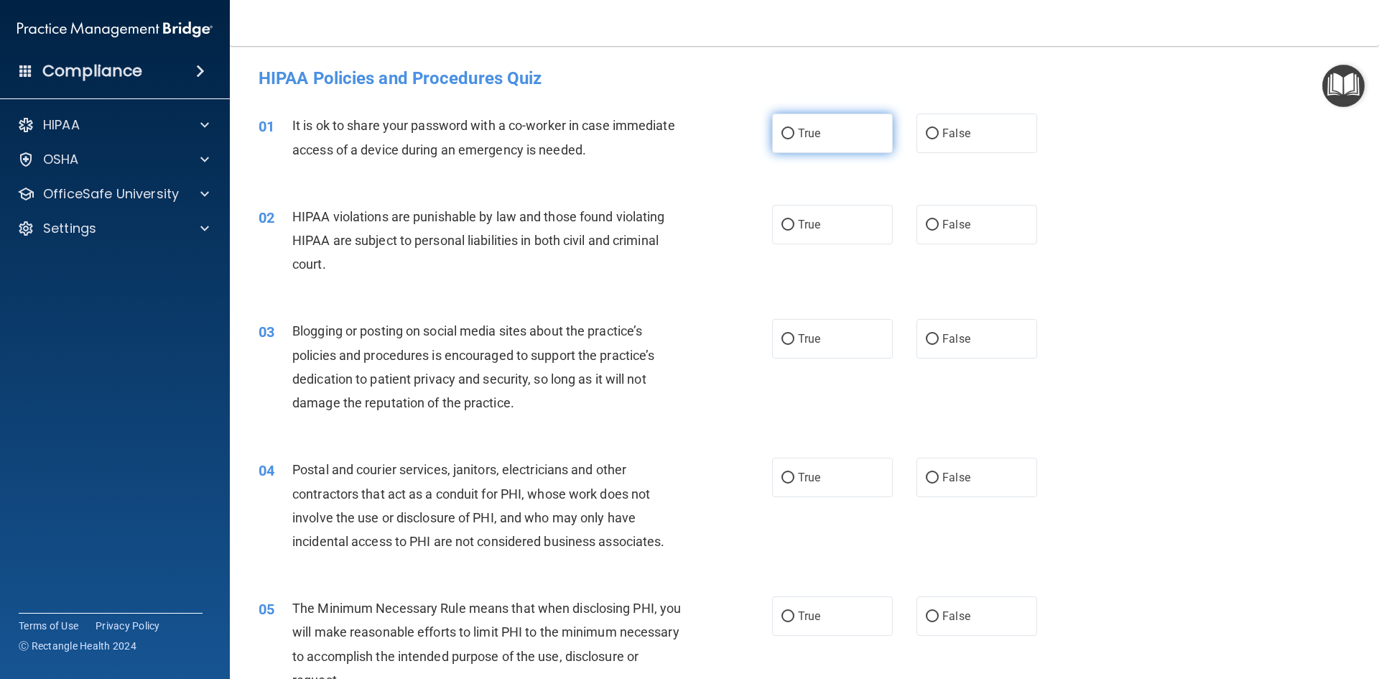
drag, startPoint x: 935, startPoint y: 130, endPoint x: 826, endPoint y: 145, distance: 109.5
click at [935, 131] on label "False" at bounding box center [976, 132] width 121 height 39
click at [935, 131] on input "False" at bounding box center [932, 134] width 13 height 11
radio input "true"
click at [808, 230] on span "True" at bounding box center [809, 225] width 22 height 14
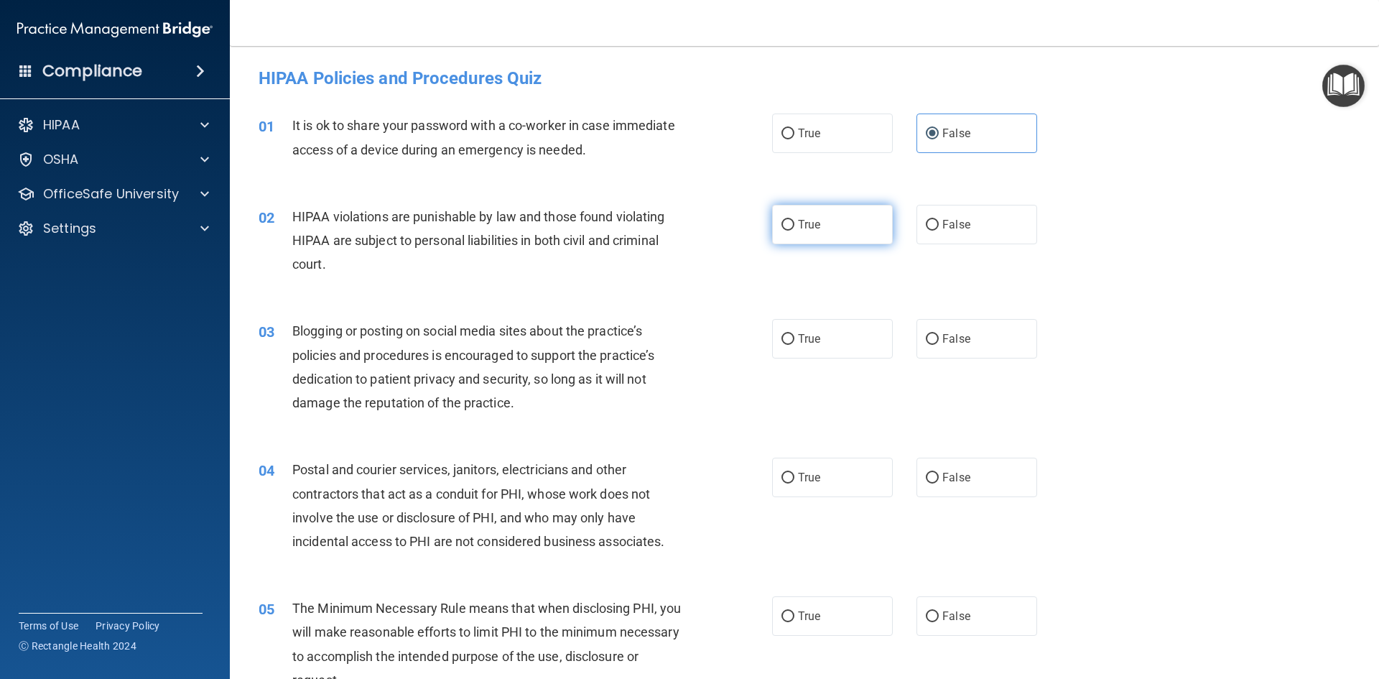
click at [794, 230] on input "True" at bounding box center [787, 225] width 13 height 11
radio input "true"
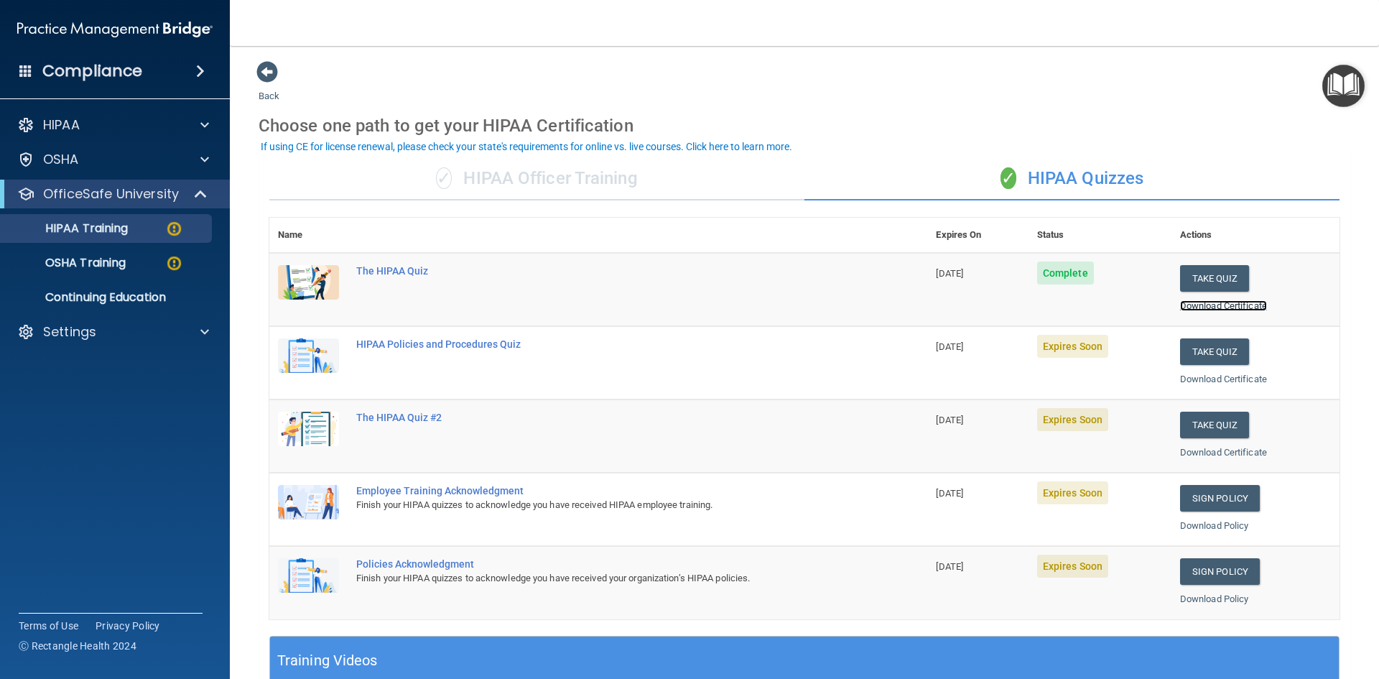
click at [1206, 306] on link "Download Certificate" at bounding box center [1223, 305] width 87 height 11
click at [1201, 348] on button "Take Quiz" at bounding box center [1214, 351] width 69 height 27
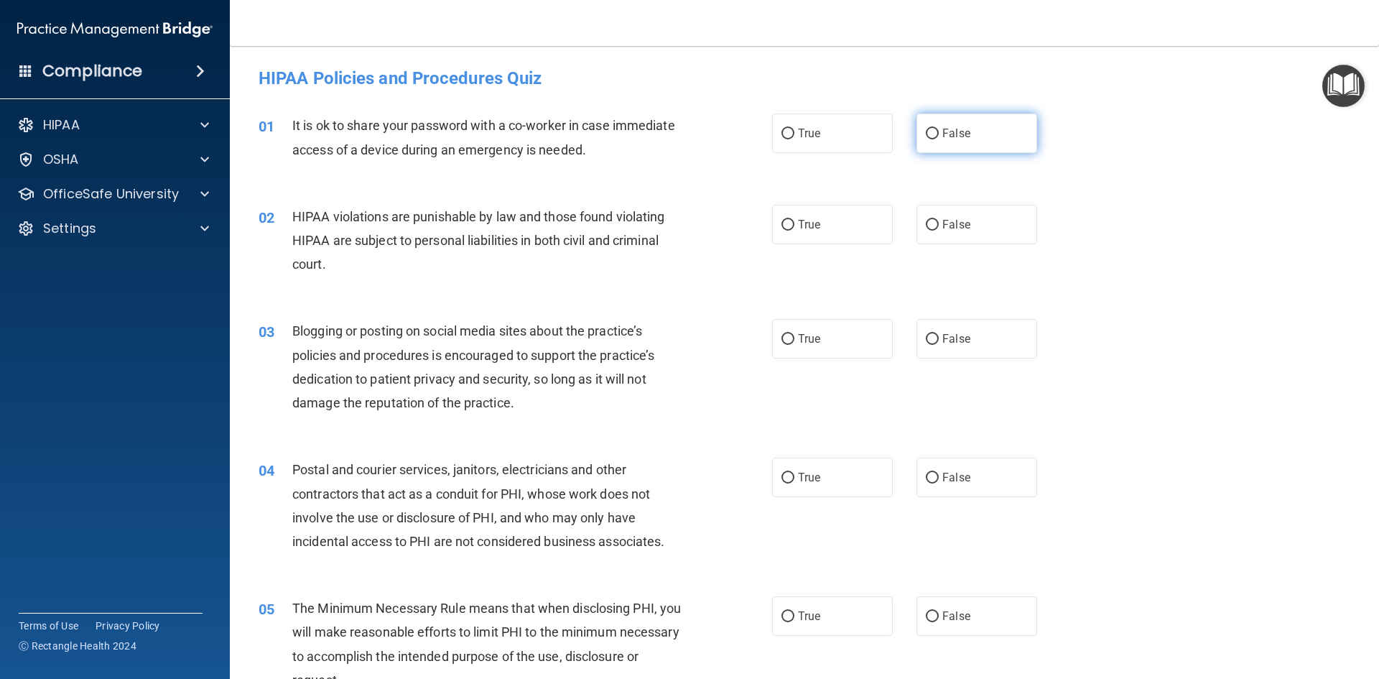
click at [927, 131] on input "False" at bounding box center [932, 134] width 13 height 11
radio input "true"
click at [826, 220] on label "True" at bounding box center [832, 224] width 121 height 39
click at [794, 220] on input "True" at bounding box center [787, 225] width 13 height 11
radio input "true"
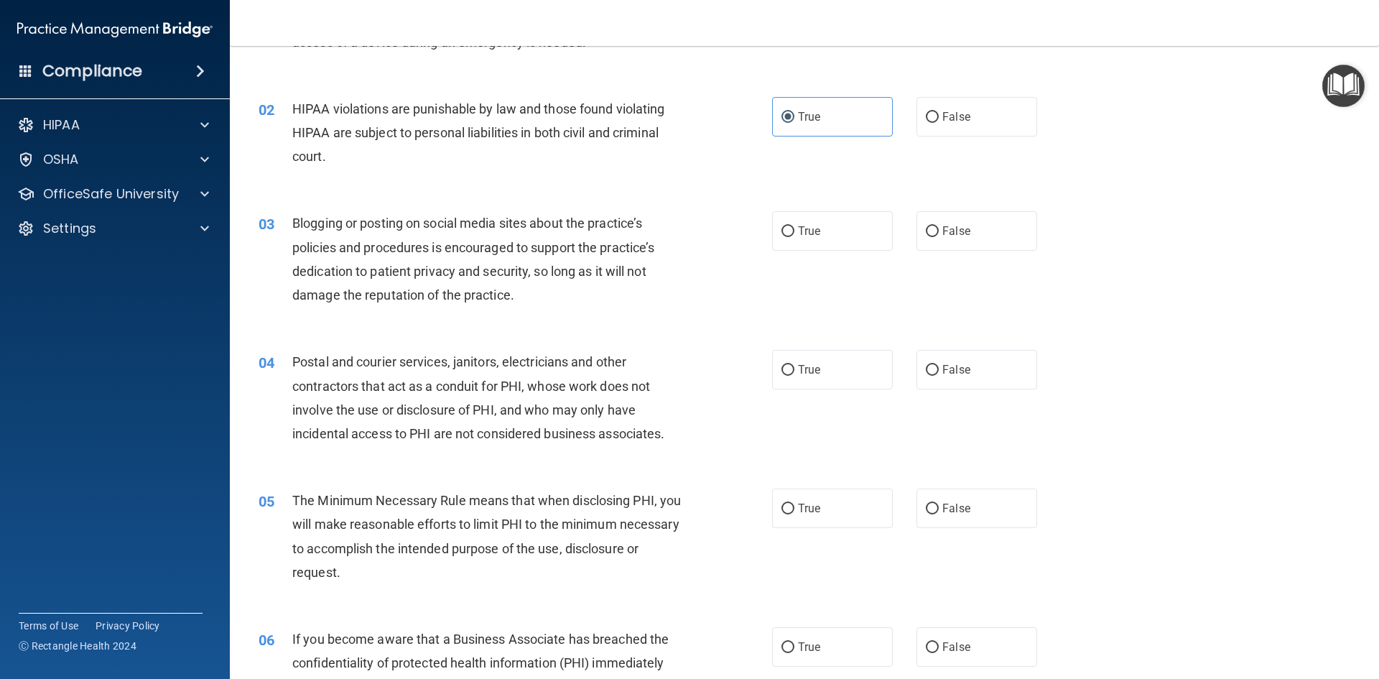
scroll to position [144, 0]
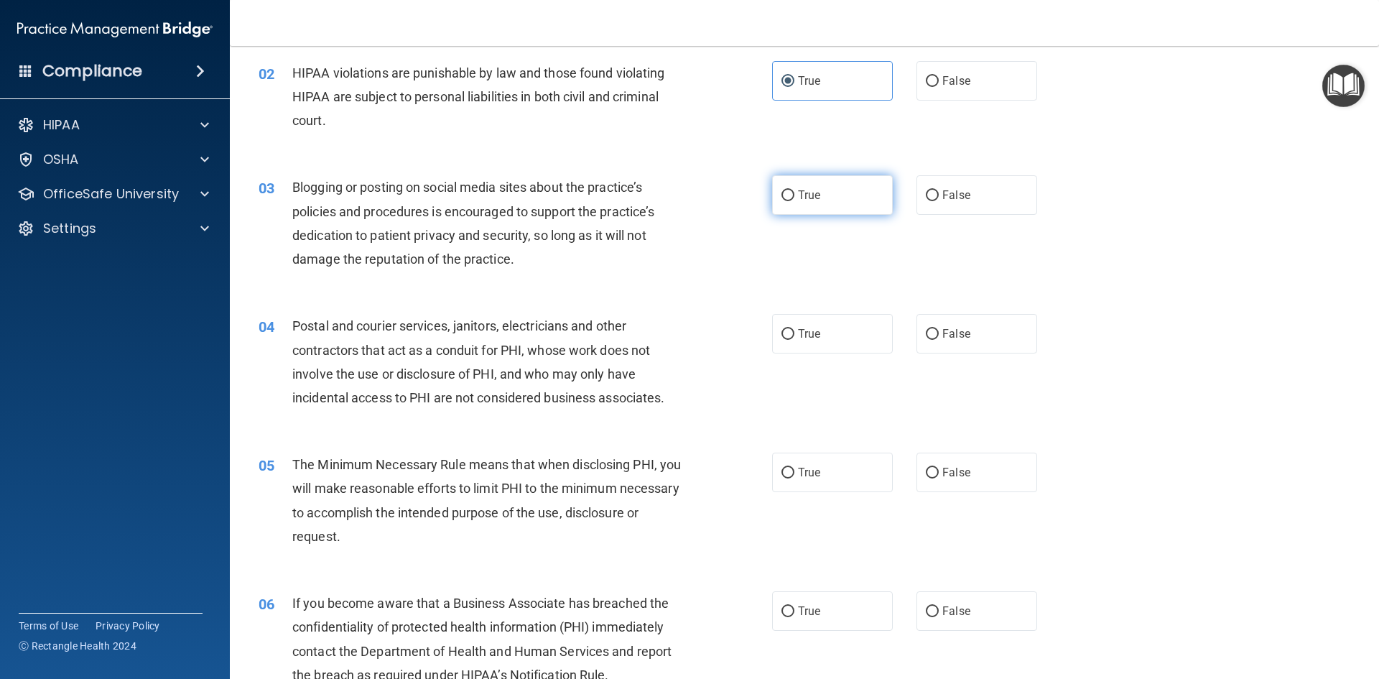
click at [800, 197] on span "True" at bounding box center [809, 195] width 22 height 14
click at [794, 197] on input "True" at bounding box center [787, 195] width 13 height 11
radio input "true"
click at [960, 329] on span "False" at bounding box center [956, 334] width 28 height 14
click at [938, 329] on input "False" at bounding box center [932, 334] width 13 height 11
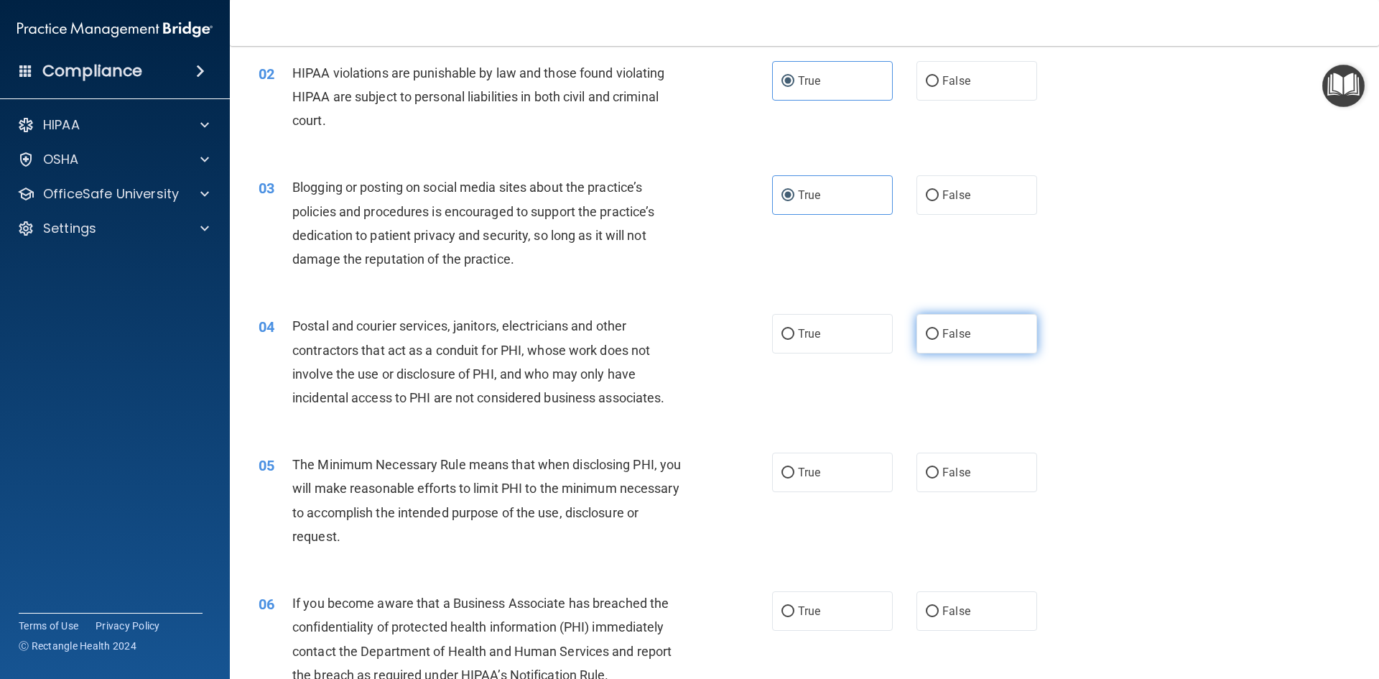
radio input "true"
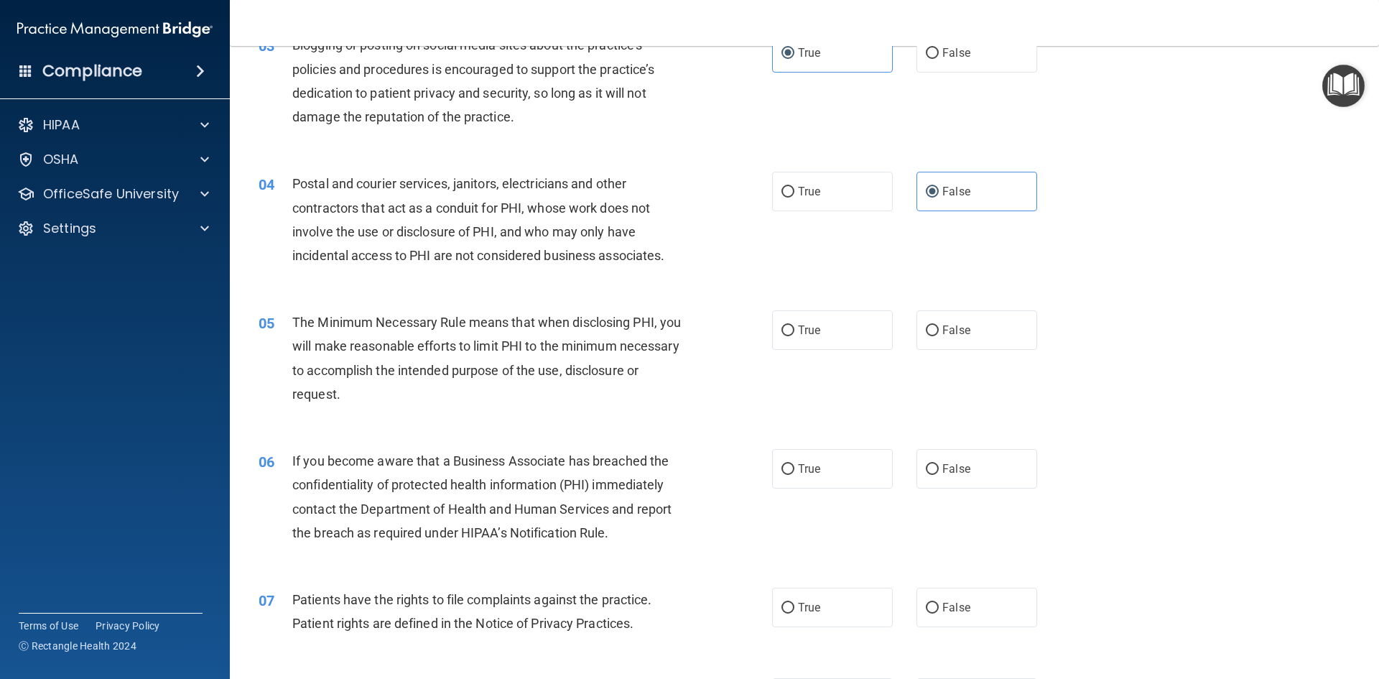
scroll to position [287, 0]
click at [785, 325] on input "True" at bounding box center [787, 329] width 13 height 11
radio input "true"
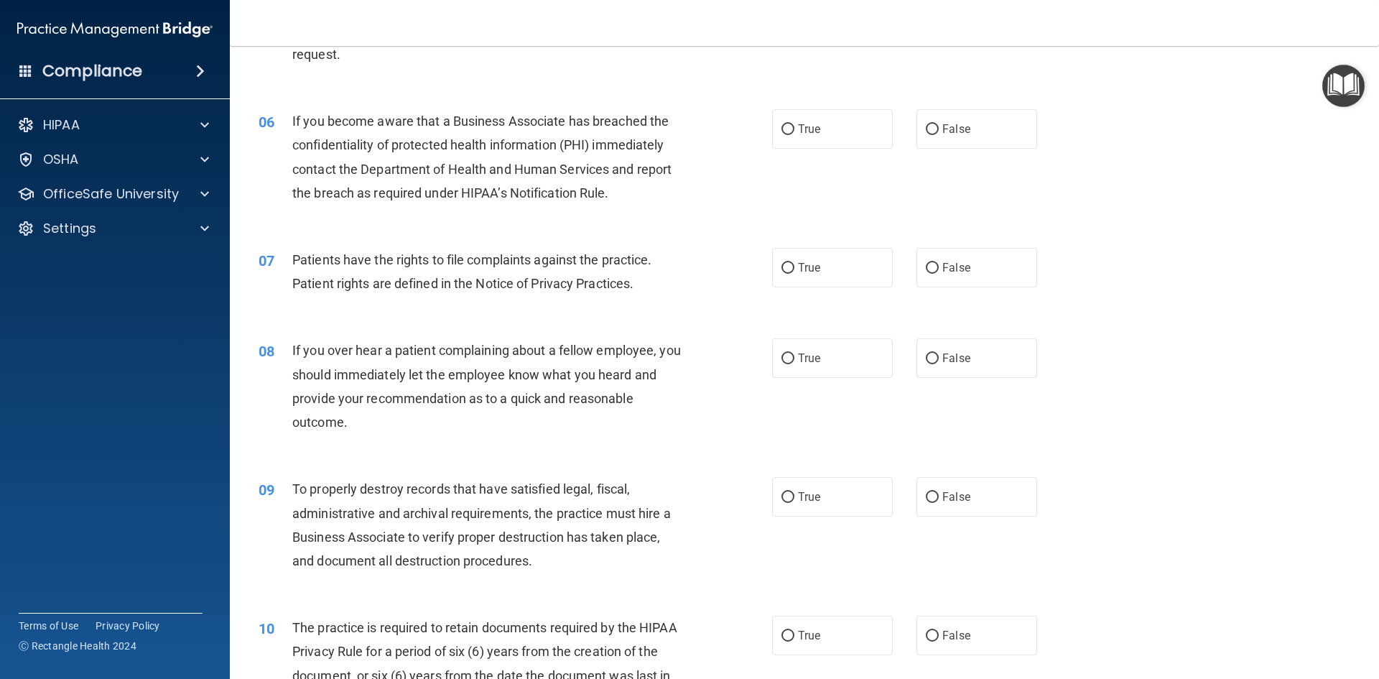
scroll to position [646, 0]
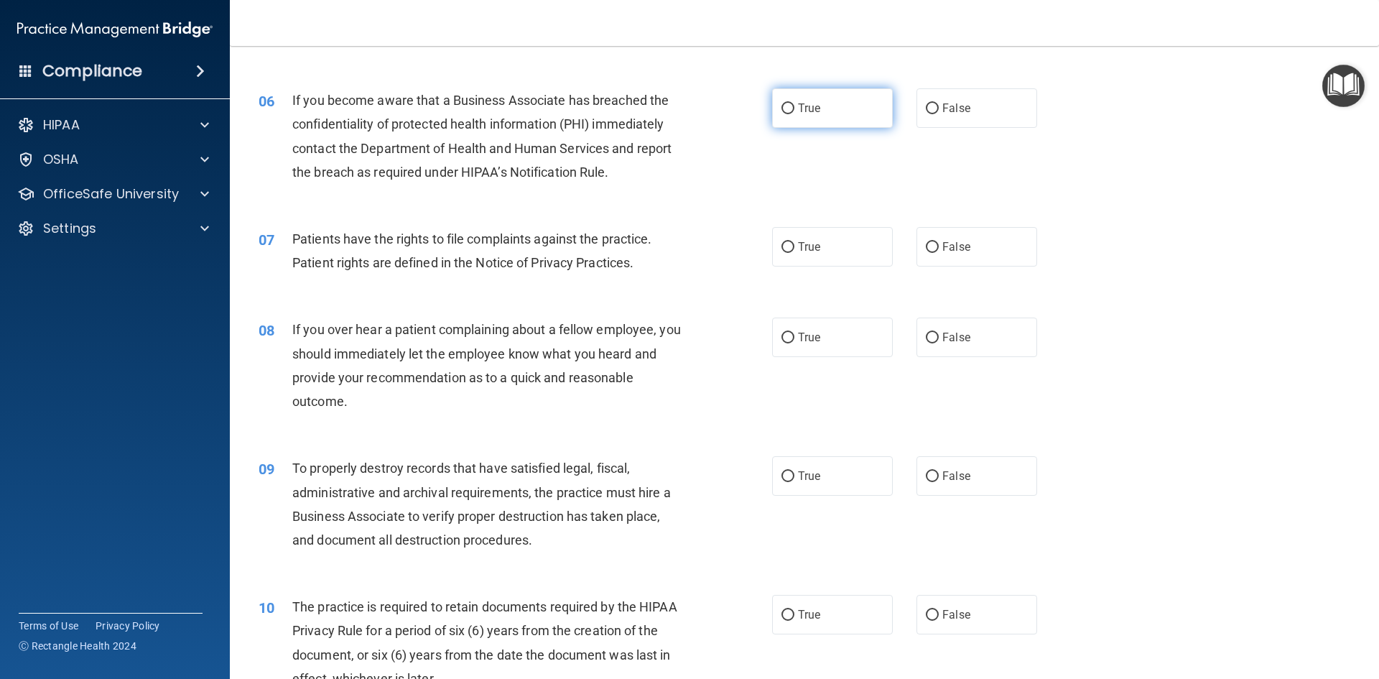
click at [788, 118] on label "True" at bounding box center [832, 107] width 121 height 39
click at [788, 114] on input "True" at bounding box center [787, 108] width 13 height 11
radio input "true"
click at [813, 258] on label "True" at bounding box center [832, 246] width 121 height 39
click at [794, 253] on input "True" at bounding box center [787, 247] width 13 height 11
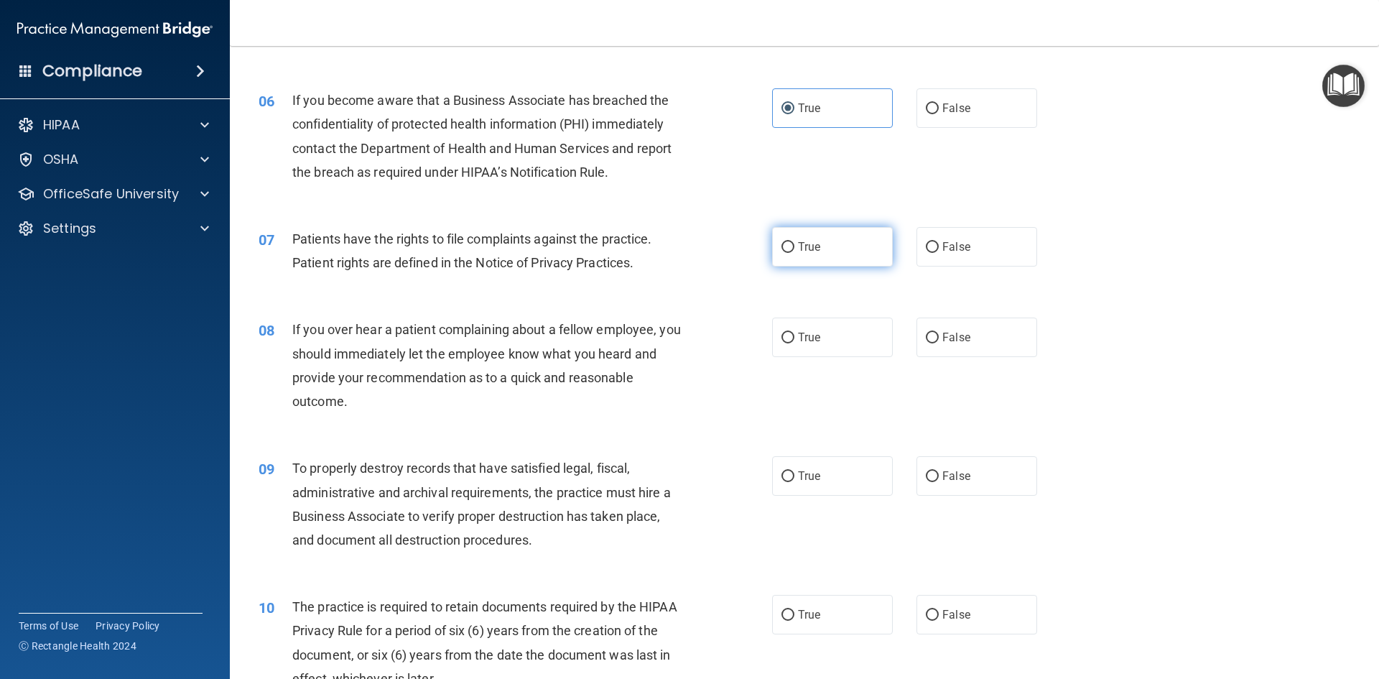
radio input "true"
drag, startPoint x: 859, startPoint y: 346, endPoint x: 767, endPoint y: 381, distance: 98.8
click at [859, 347] on label "True" at bounding box center [832, 336] width 121 height 39
click at [794, 343] on input "True" at bounding box center [787, 337] width 13 height 11
radio input "true"
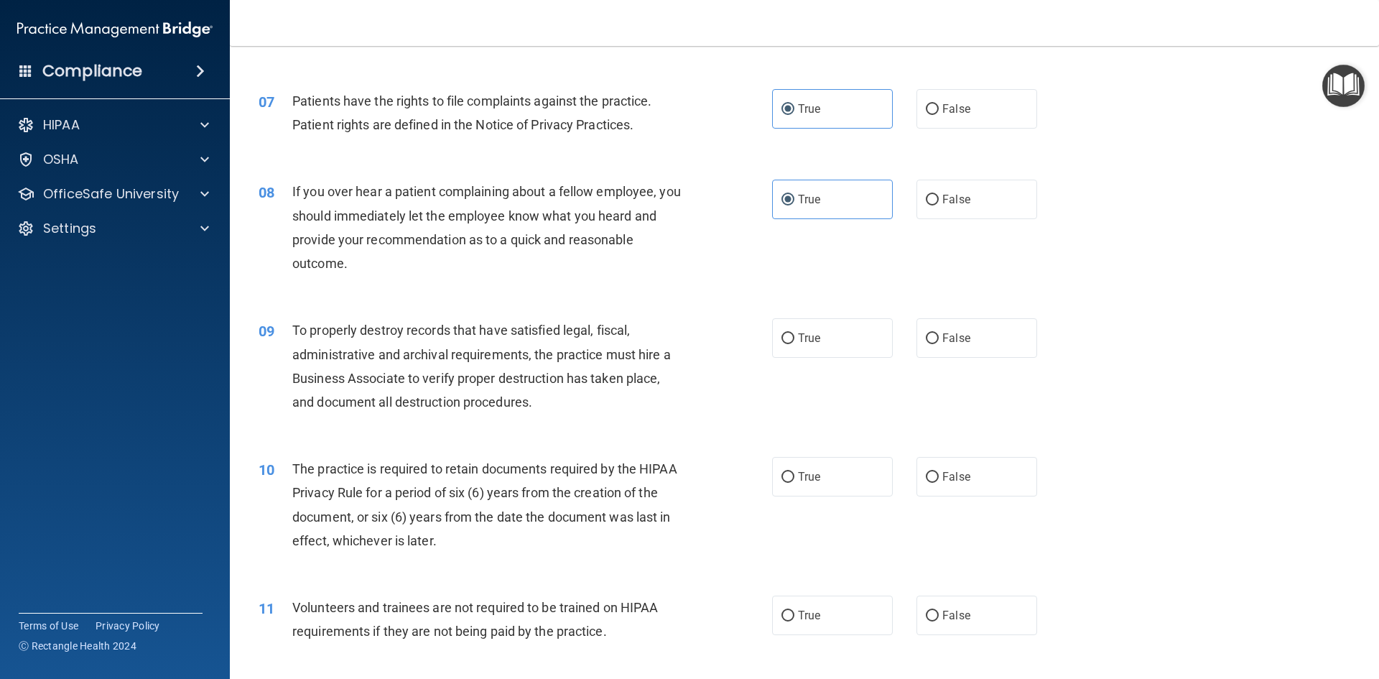
scroll to position [790, 0]
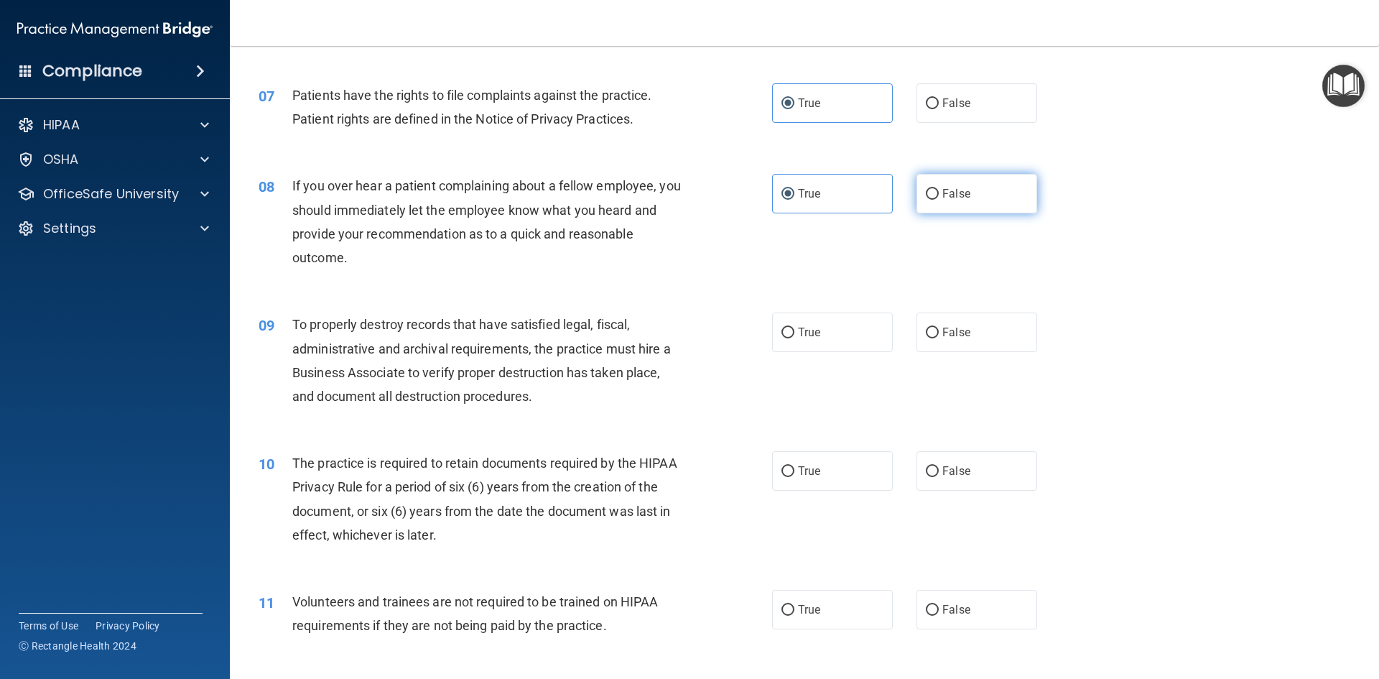
click at [946, 205] on label "False" at bounding box center [976, 193] width 121 height 39
click at [938, 200] on input "False" at bounding box center [932, 194] width 13 height 11
radio input "true"
radio input "false"
click at [947, 337] on span "False" at bounding box center [956, 332] width 28 height 14
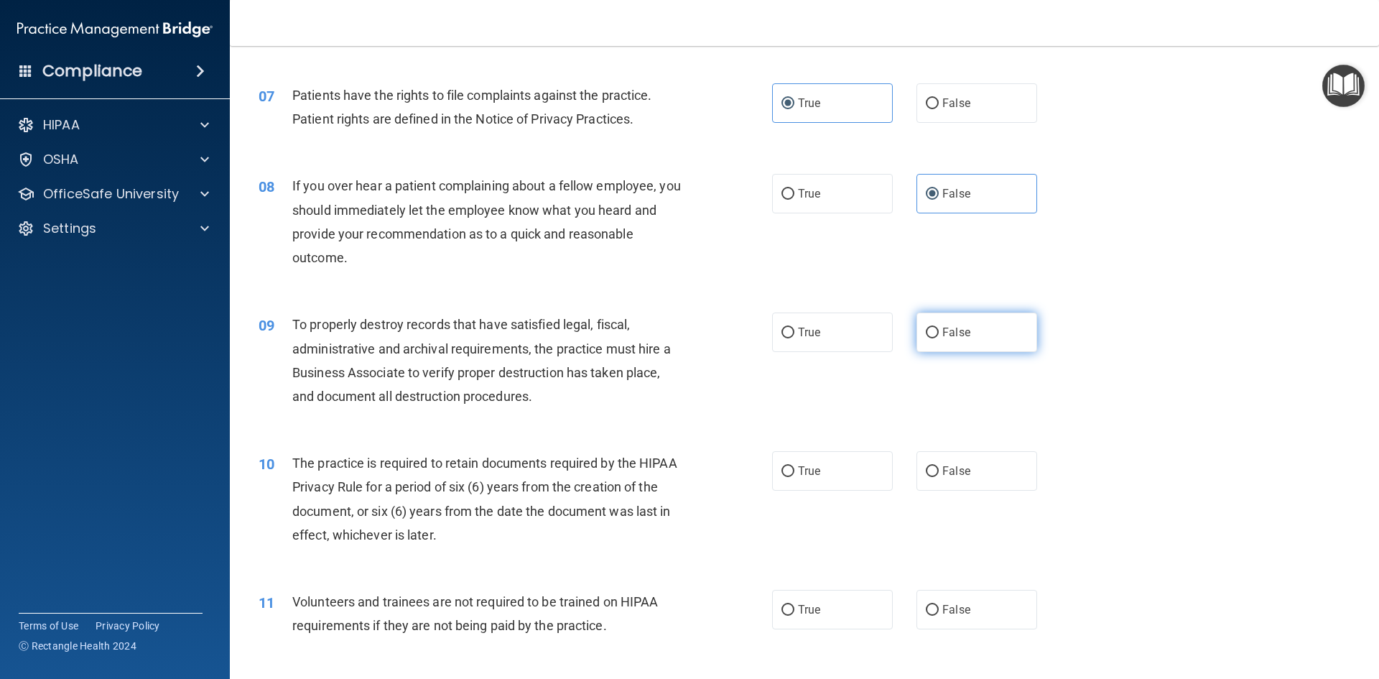
click at [938, 337] on input "False" at bounding box center [932, 332] width 13 height 11
radio input "true"
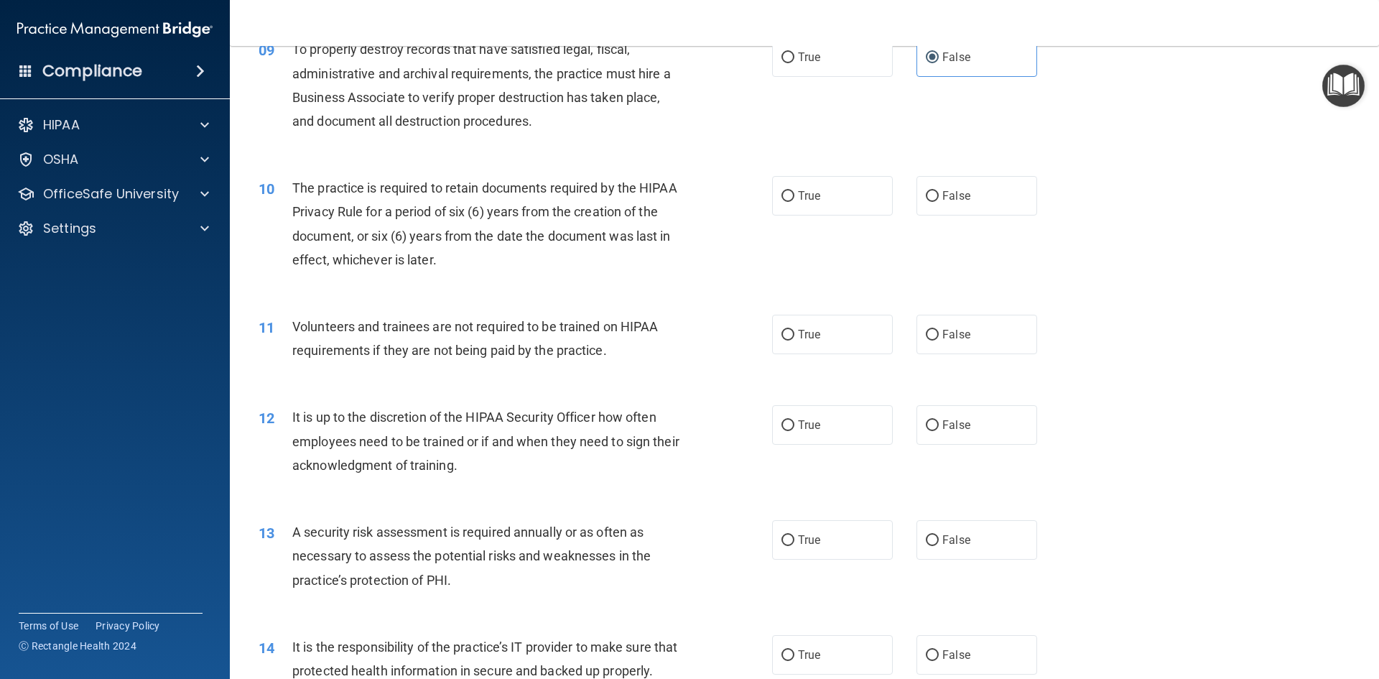
scroll to position [1077, 0]
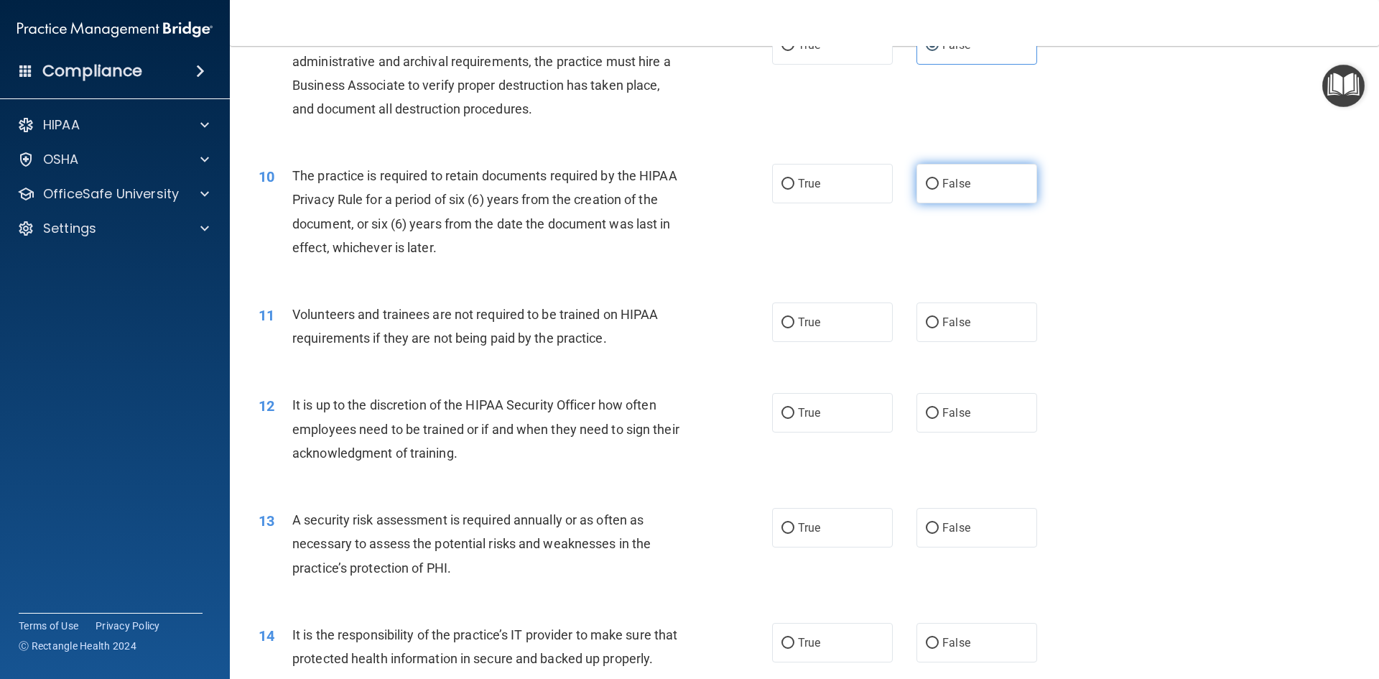
click at [919, 192] on label "False" at bounding box center [976, 183] width 121 height 39
click at [926, 190] on input "False" at bounding box center [932, 184] width 13 height 11
radio input "true"
click at [926, 317] on input "False" at bounding box center [932, 322] width 13 height 11
radio input "true"
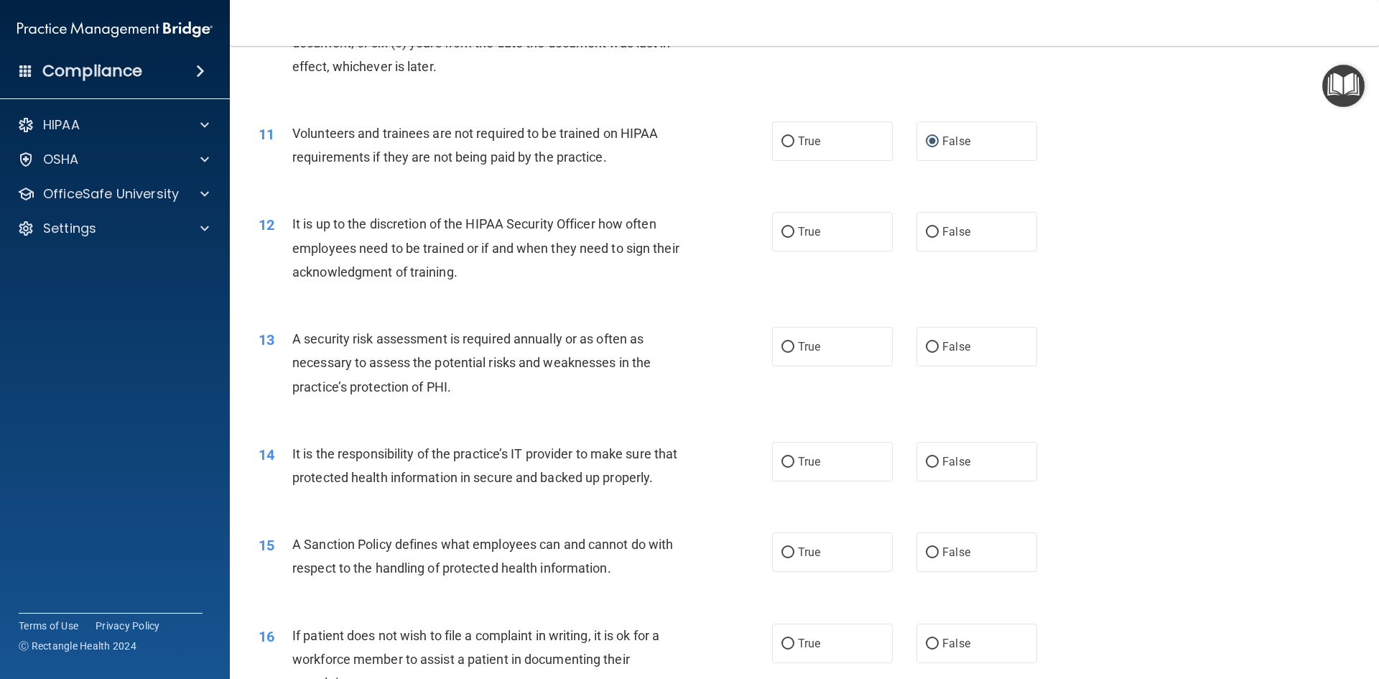
scroll to position [1292, 0]
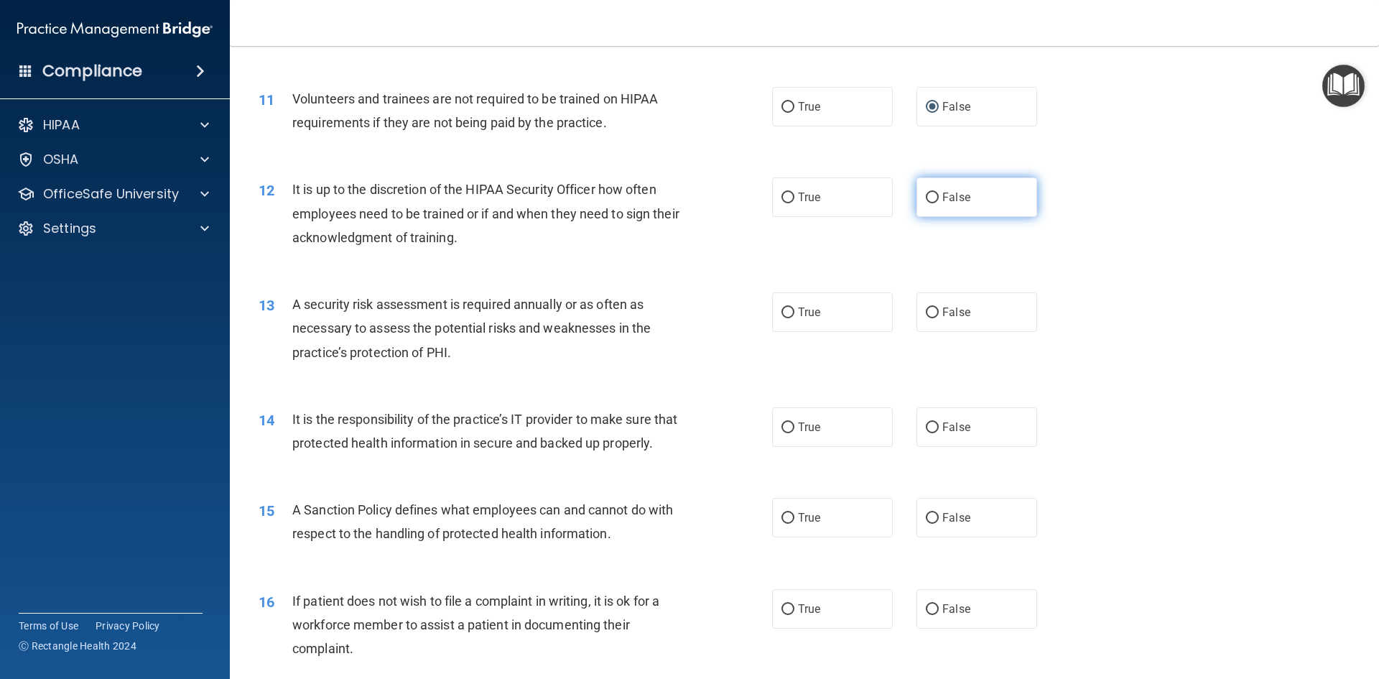
click at [962, 210] on label "False" at bounding box center [976, 196] width 121 height 39
click at [938, 203] on input "False" at bounding box center [932, 197] width 13 height 11
radio input "true"
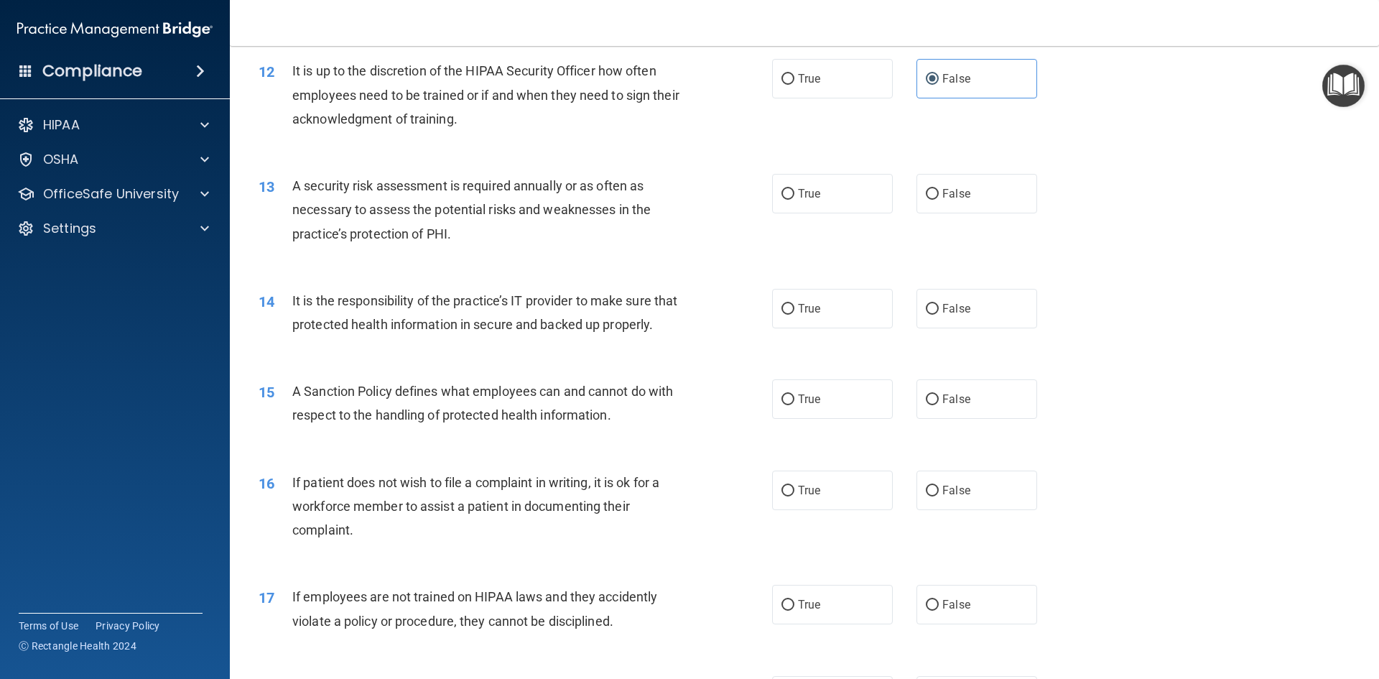
scroll to position [1436, 0]
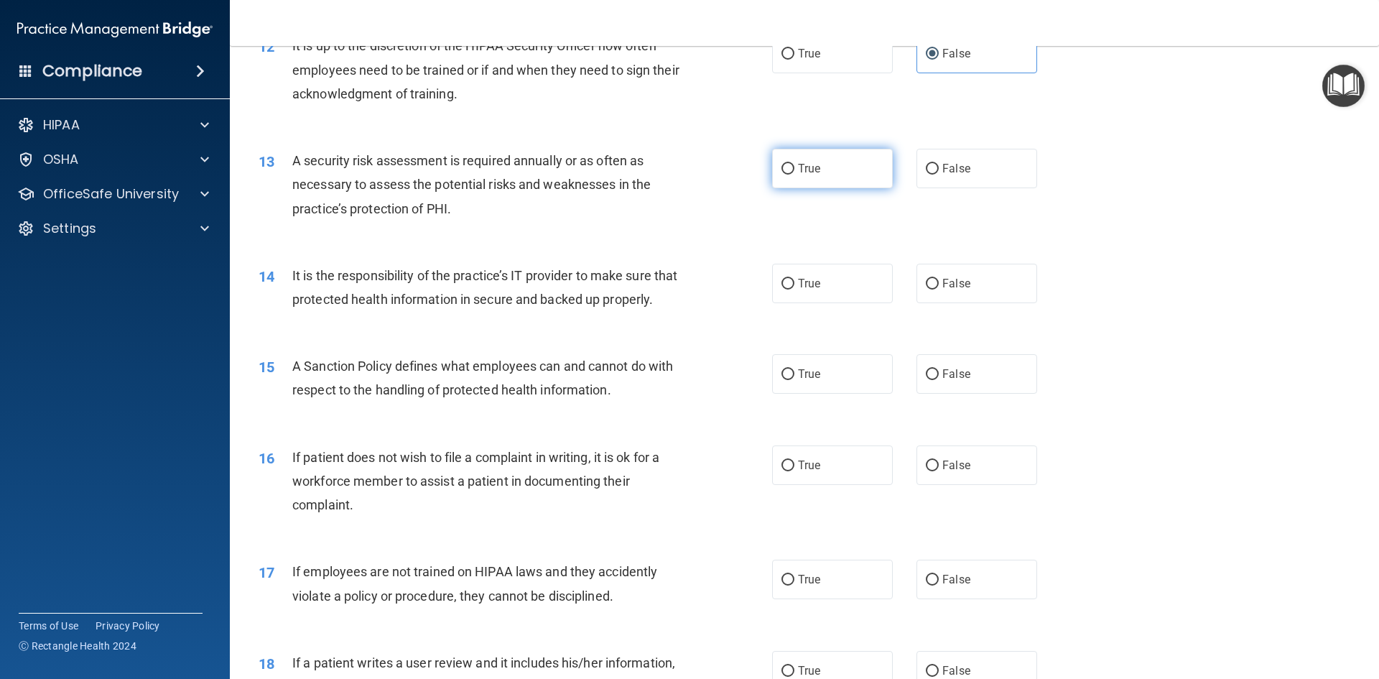
click at [793, 178] on label "True" at bounding box center [832, 168] width 121 height 39
click at [793, 174] on input "True" at bounding box center [787, 169] width 13 height 11
radio input "true"
click at [888, 279] on div "True False" at bounding box center [916, 283] width 289 height 39
click at [819, 282] on label "True" at bounding box center [832, 283] width 121 height 39
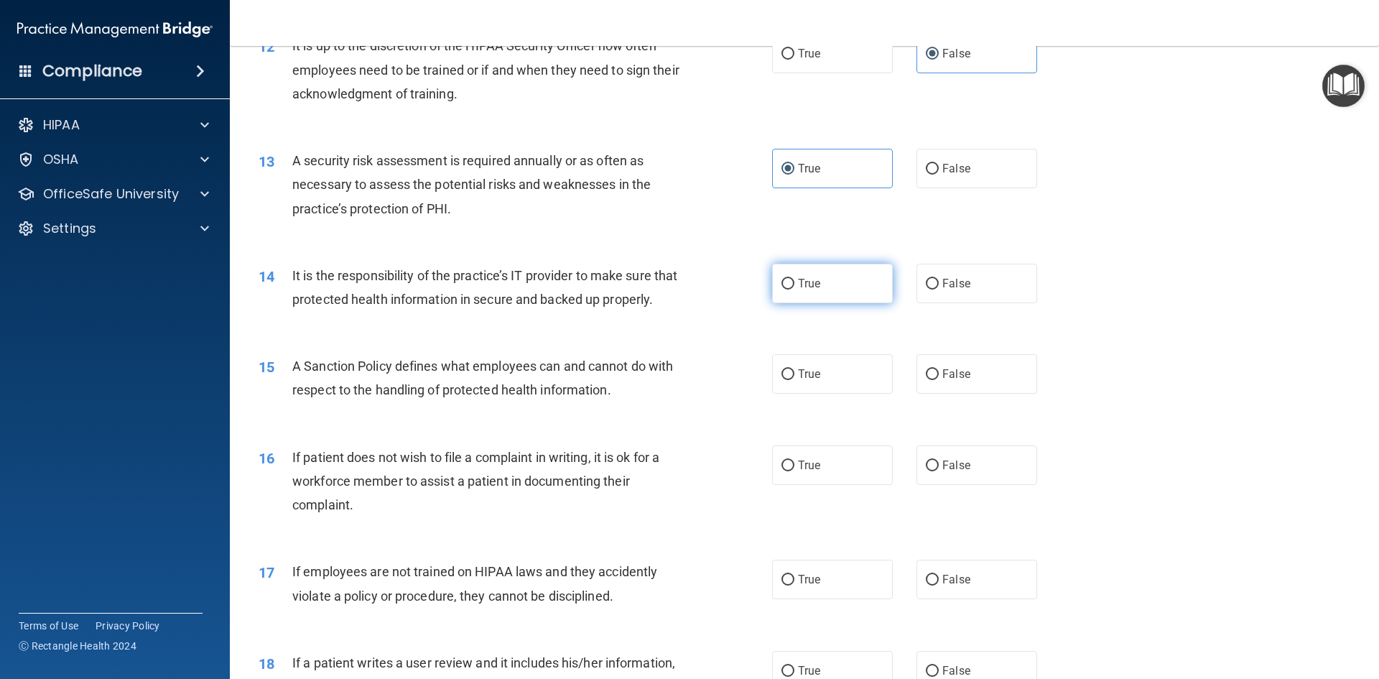
click at [794, 282] on input "True" at bounding box center [787, 284] width 13 height 11
radio input "true"
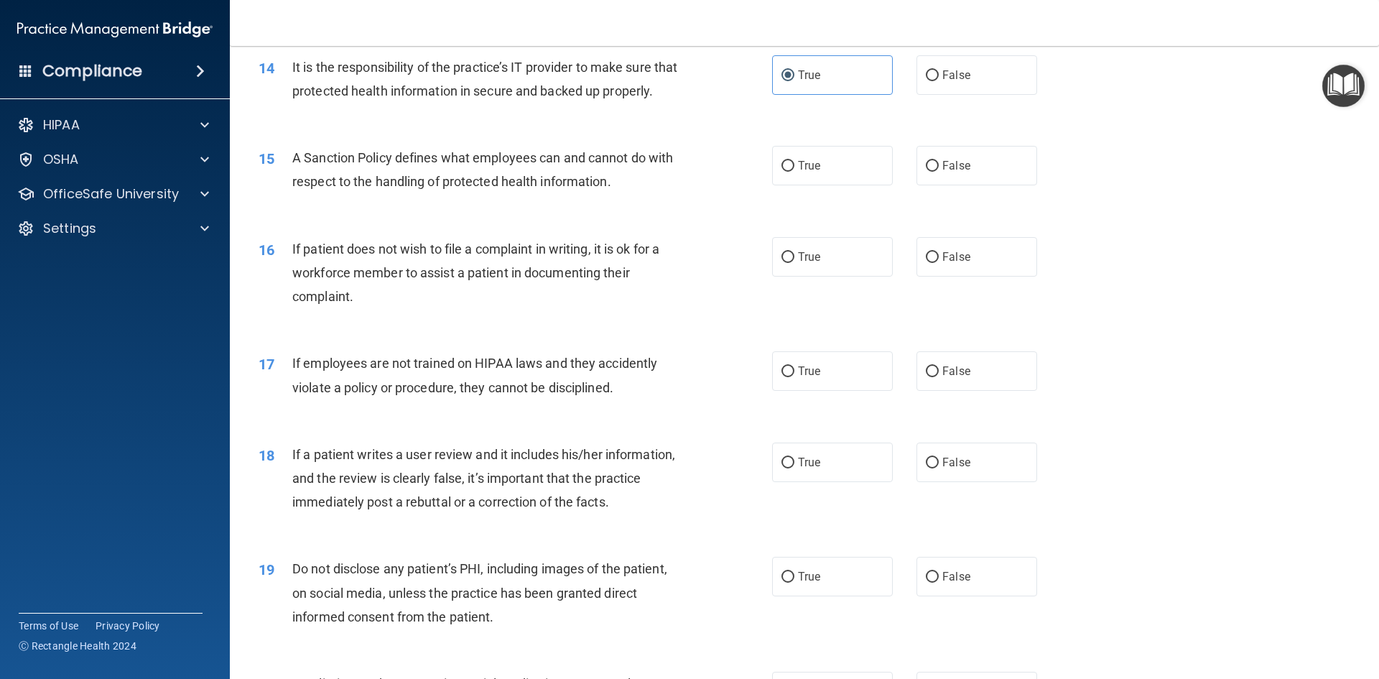
scroll to position [1651, 0]
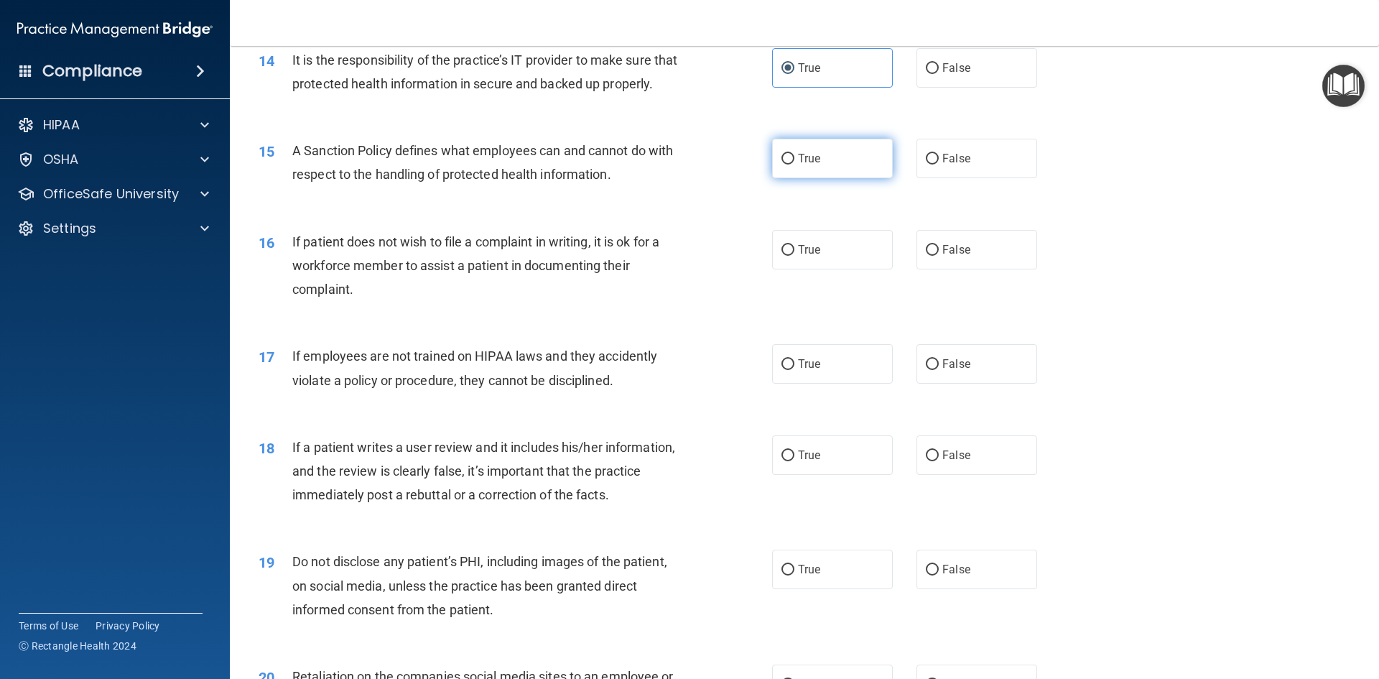
click at [803, 178] on label "True" at bounding box center [832, 158] width 121 height 39
click at [794, 164] on input "True" at bounding box center [787, 159] width 13 height 11
radio input "true"
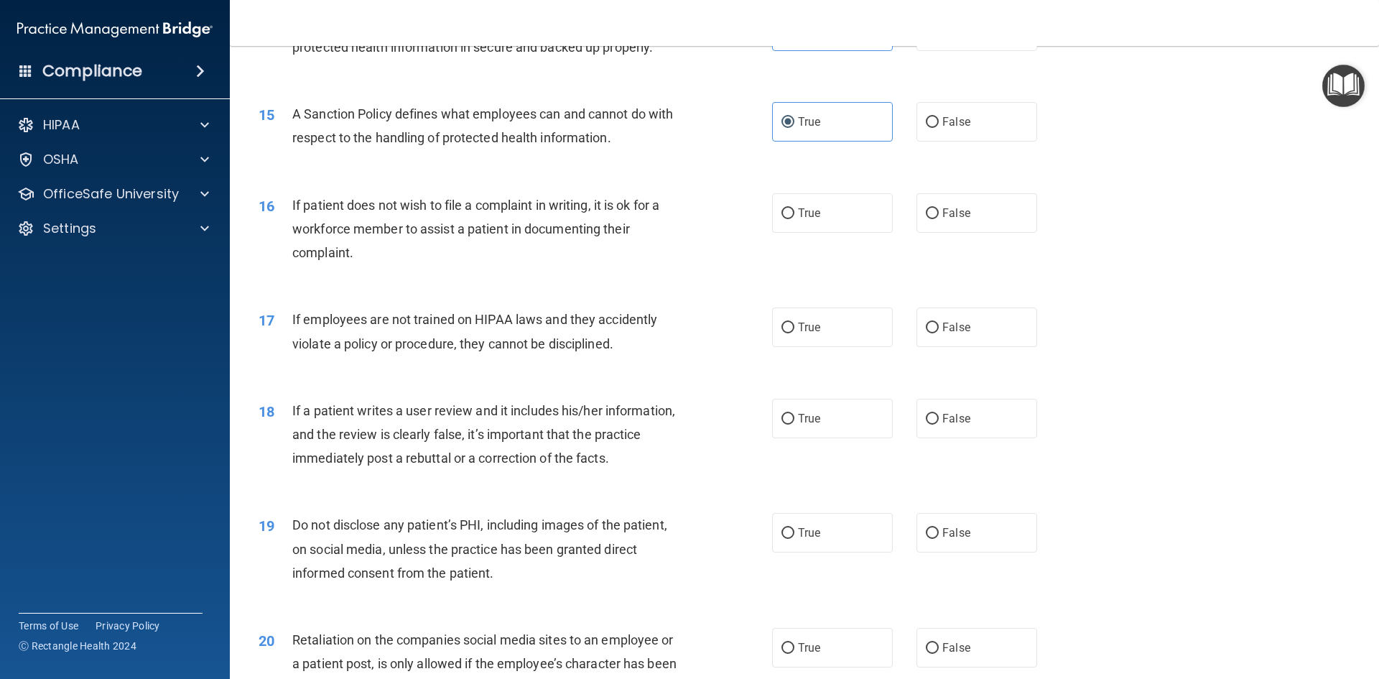
scroll to position [1723, 0]
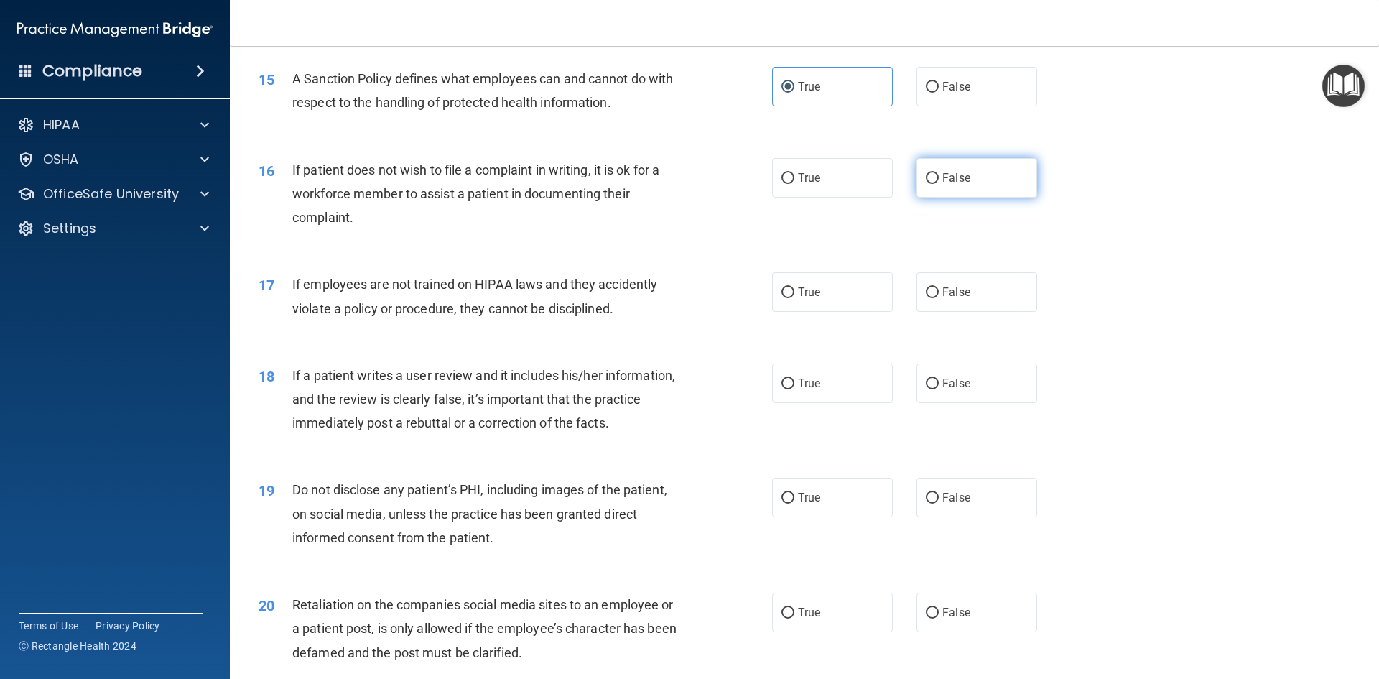
click at [971, 197] on label "False" at bounding box center [976, 177] width 121 height 39
click at [938, 184] on input "False" at bounding box center [932, 178] width 13 height 11
radio input "true"
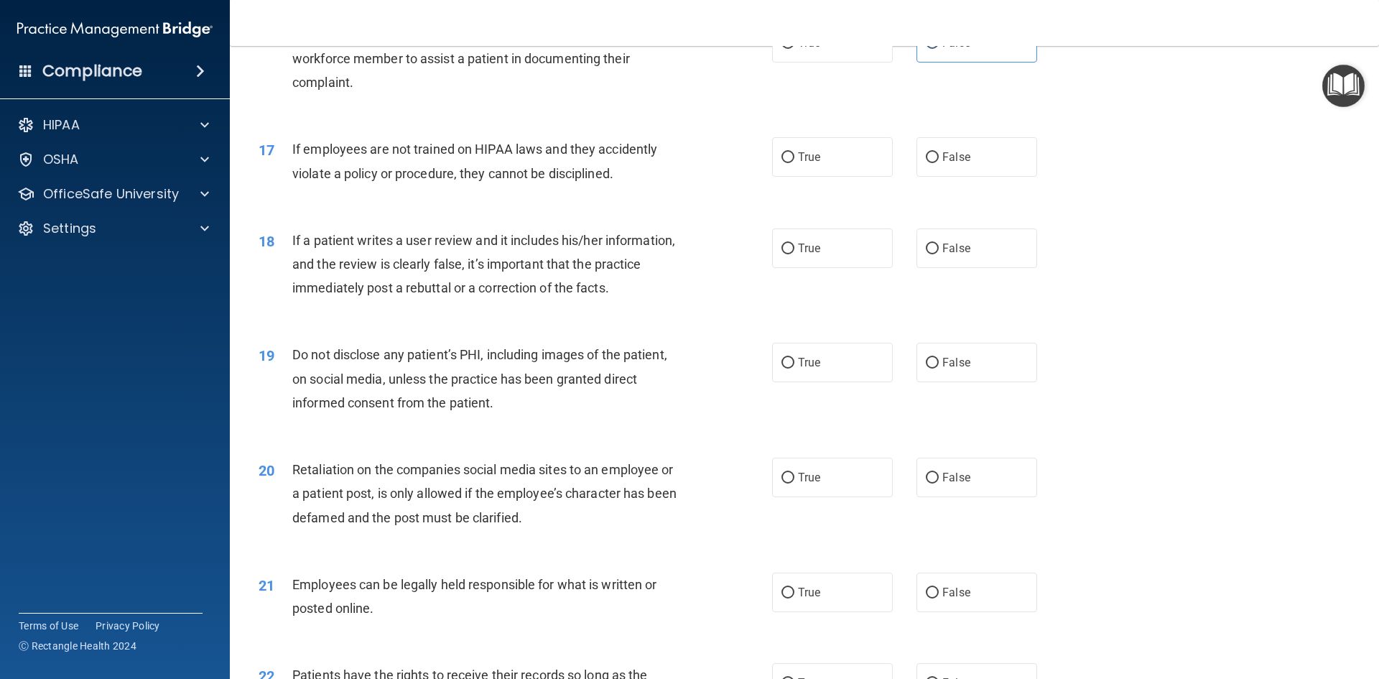
scroll to position [1867, 0]
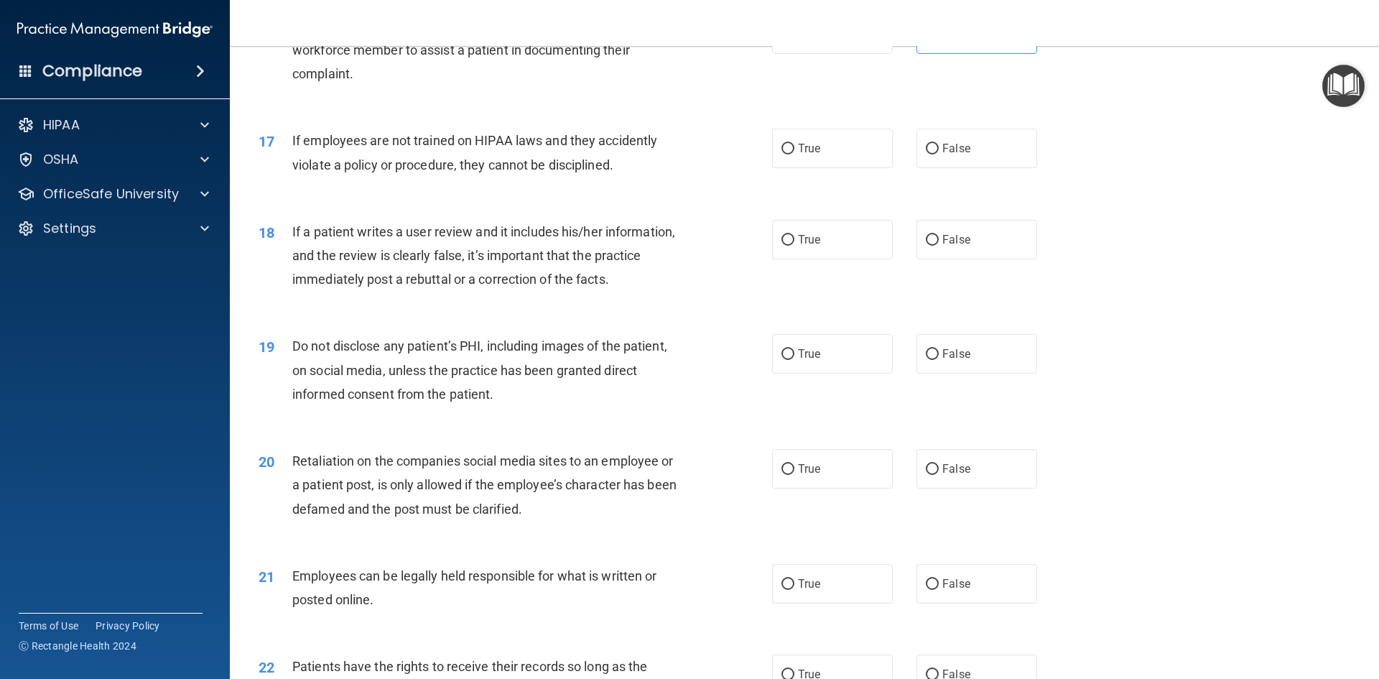
drag, startPoint x: 807, startPoint y: 178, endPoint x: 648, endPoint y: 246, distance: 173.1
click at [807, 155] on span "True" at bounding box center [809, 148] width 22 height 14
click at [794, 154] on input "True" at bounding box center [787, 149] width 13 height 11
radio input "true"
click at [948, 246] on span "False" at bounding box center [956, 240] width 28 height 14
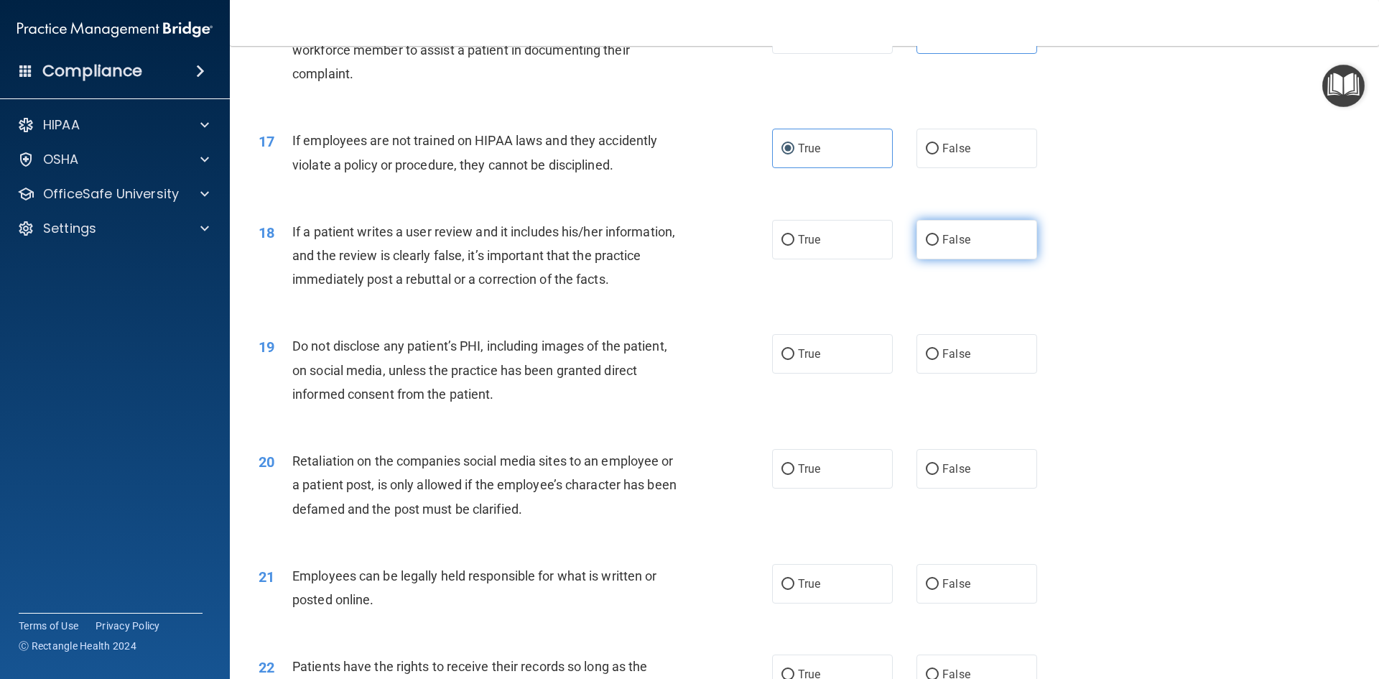
click at [938, 246] on input "False" at bounding box center [932, 240] width 13 height 11
radio input "true"
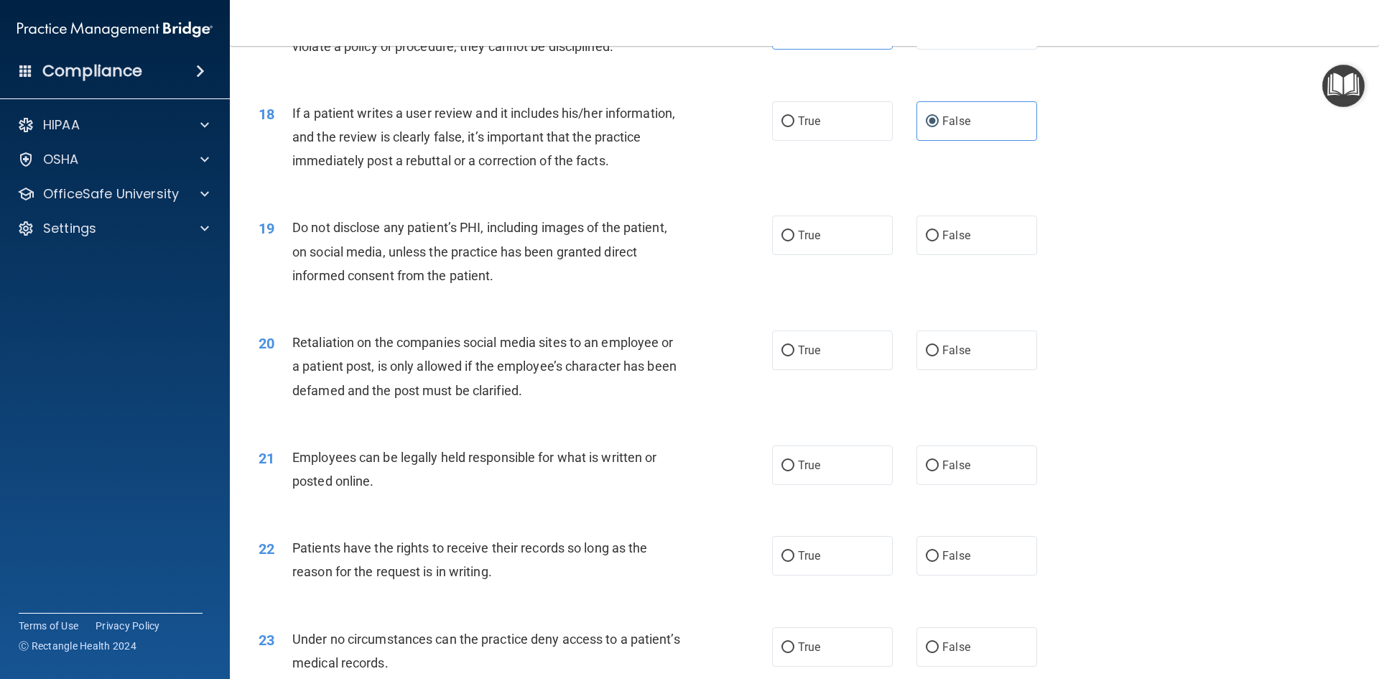
scroll to position [2010, 0]
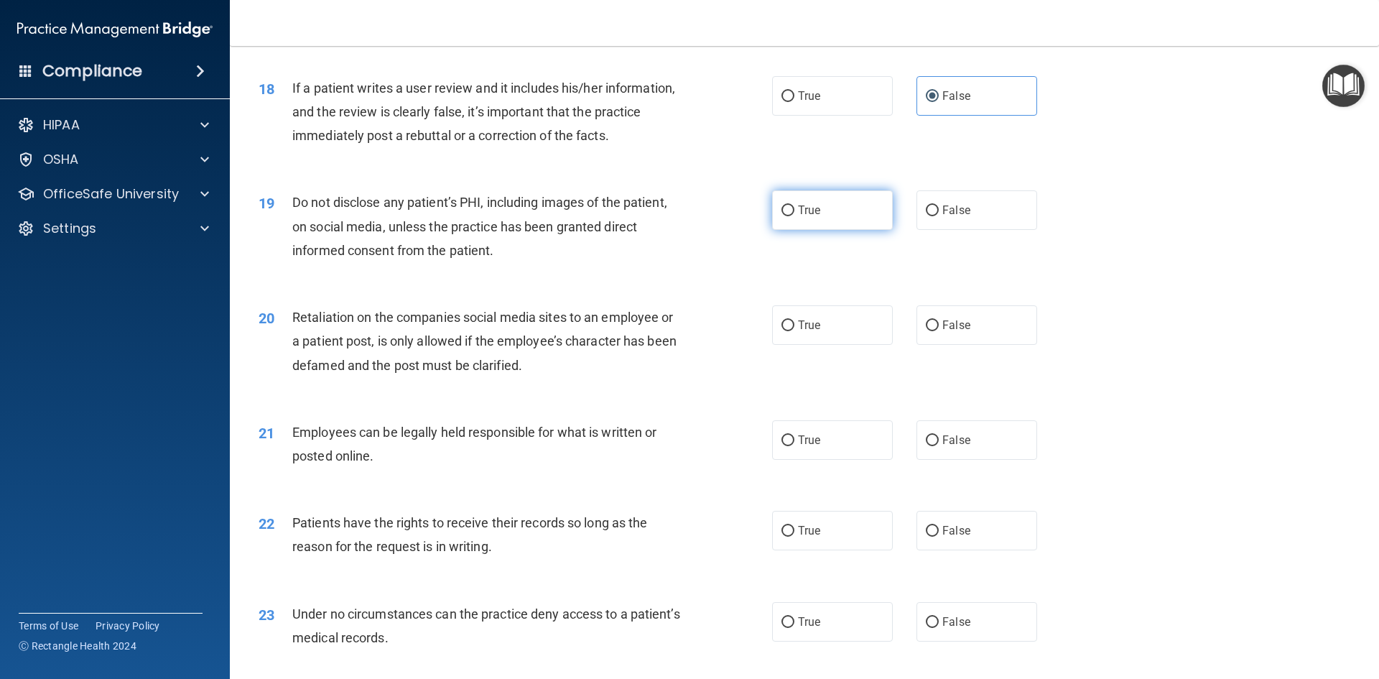
click at [786, 230] on label "True" at bounding box center [832, 209] width 121 height 39
click at [786, 216] on input "True" at bounding box center [787, 210] width 13 height 11
radio input "true"
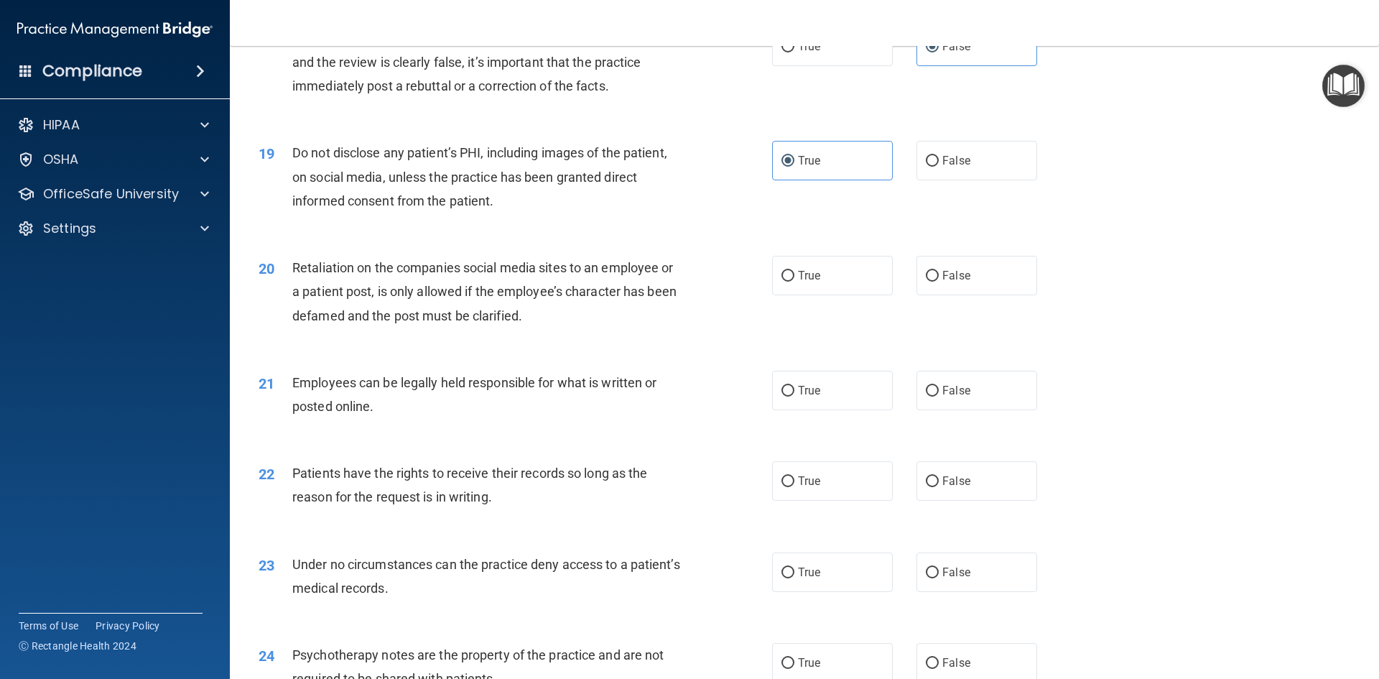
scroll to position [2226, 0]
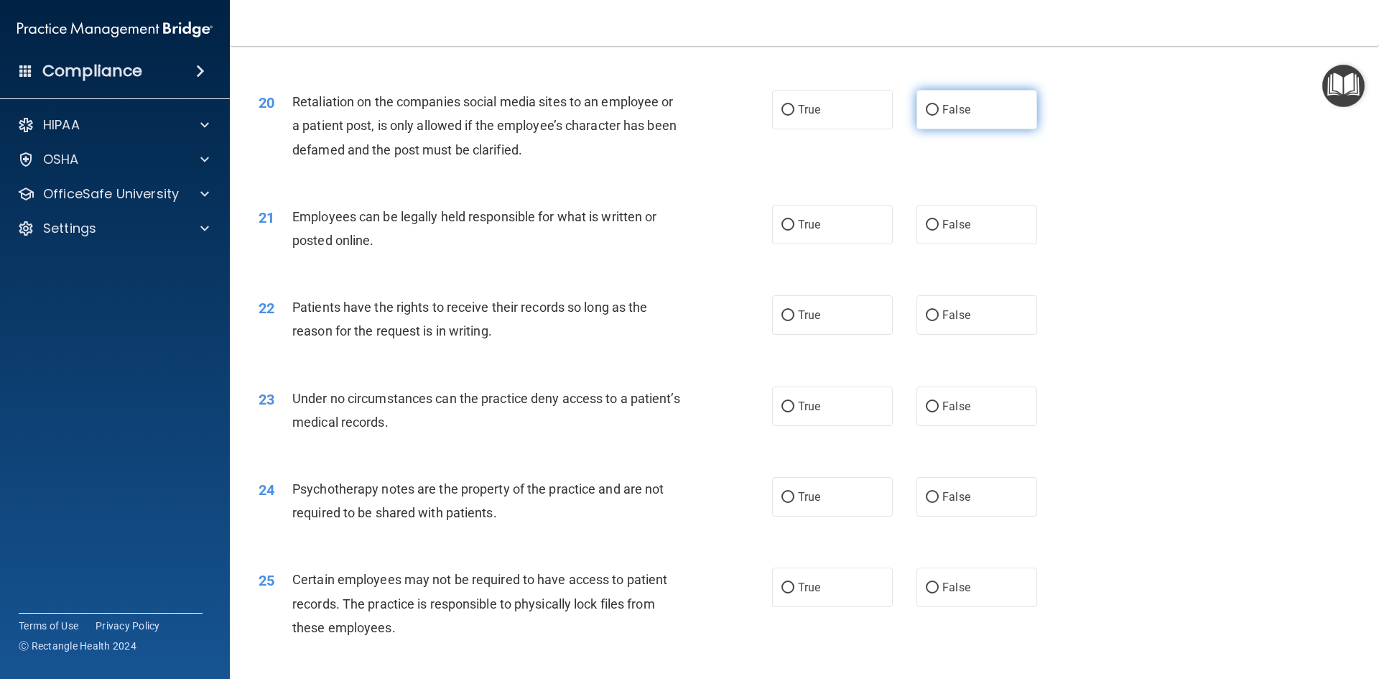
click at [935, 129] on label "False" at bounding box center [976, 109] width 121 height 39
click at [935, 116] on input "False" at bounding box center [932, 110] width 13 height 11
radio input "true"
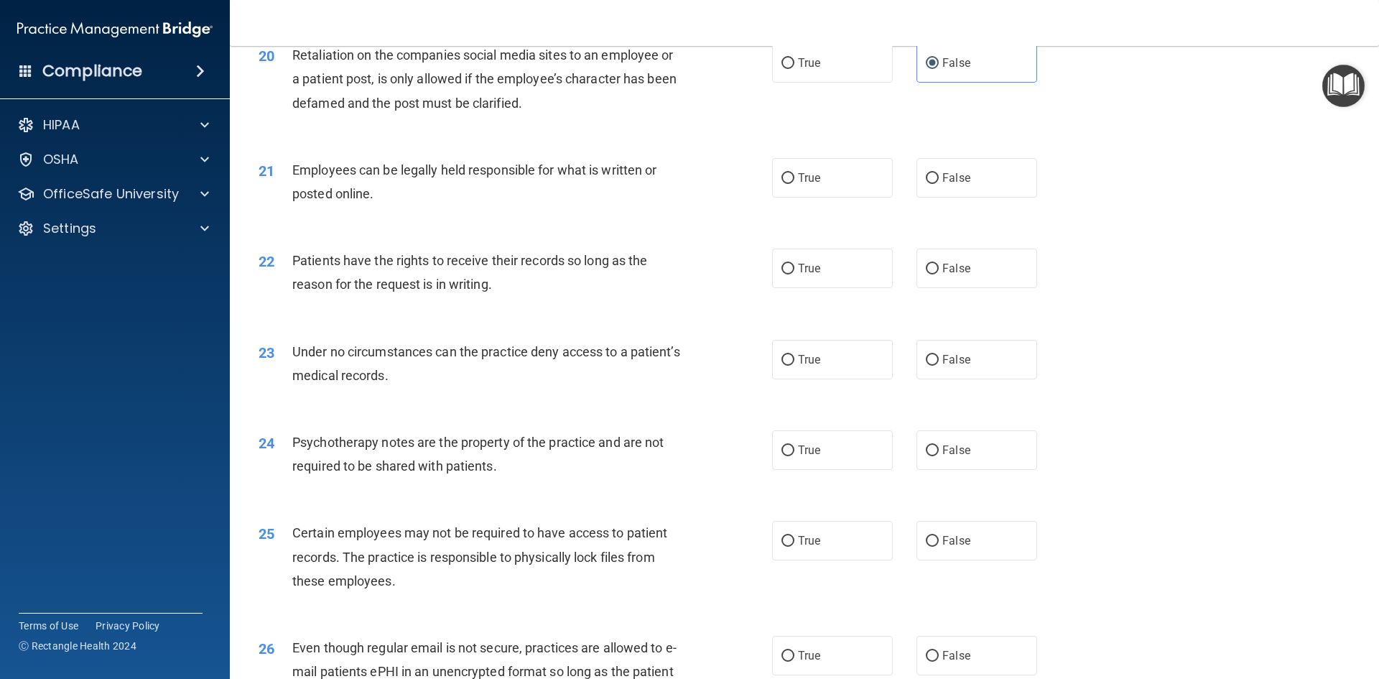
scroll to position [2298, 0]
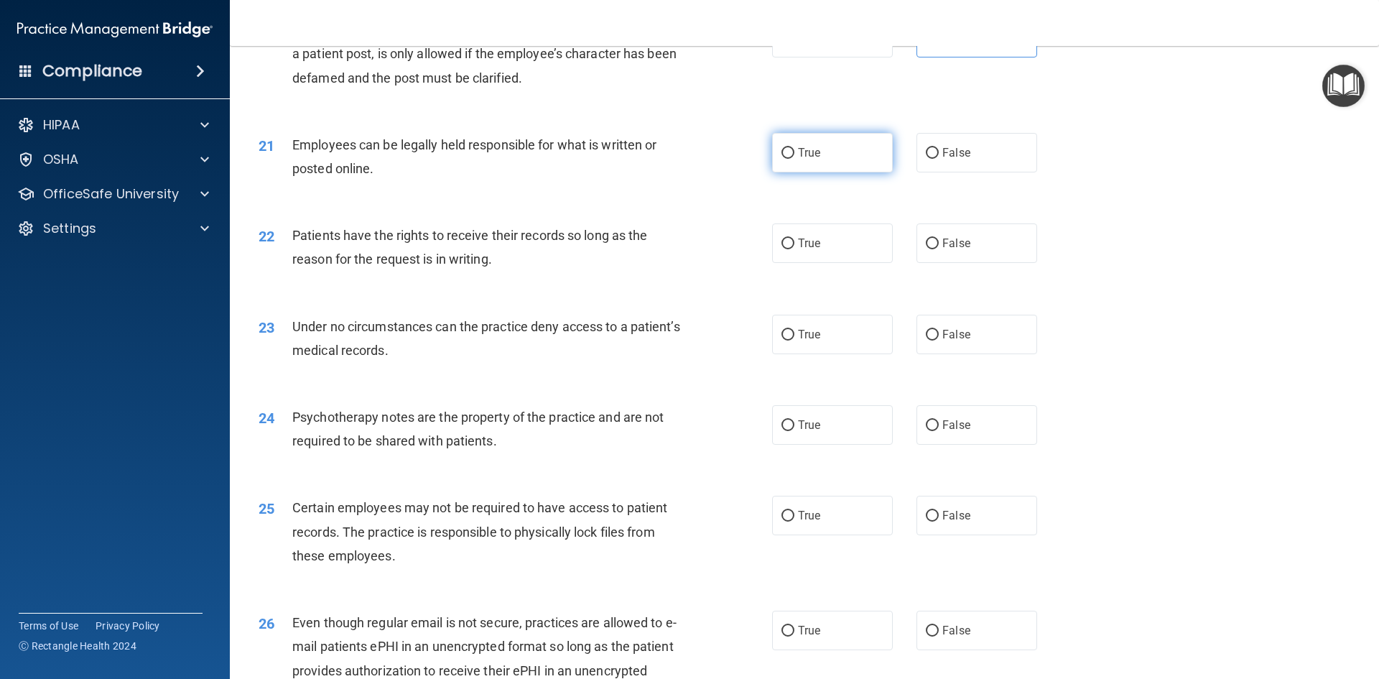
click at [825, 172] on label "True" at bounding box center [832, 152] width 121 height 39
click at [794, 159] on input "True" at bounding box center [787, 153] width 13 height 11
radio input "true"
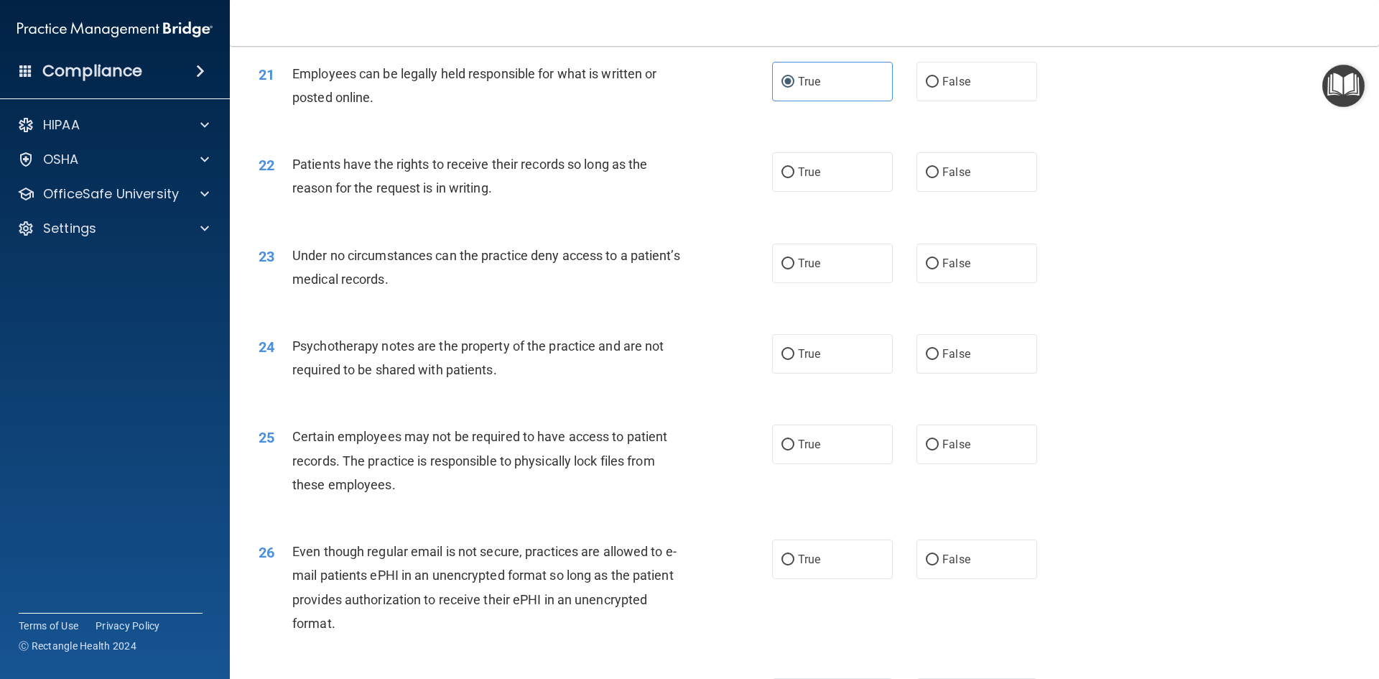
scroll to position [2369, 0]
click at [811, 178] on span "True" at bounding box center [809, 171] width 22 height 14
click at [794, 177] on input "True" at bounding box center [787, 172] width 13 height 11
radio input "true"
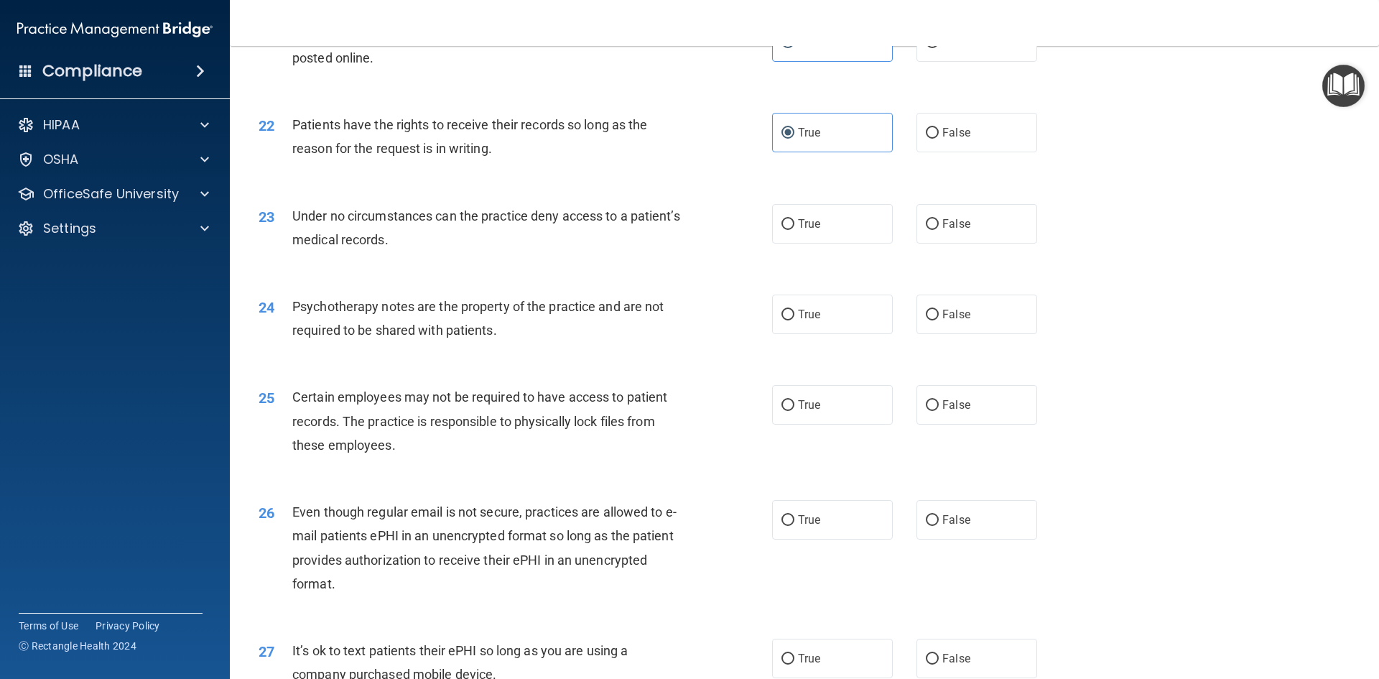
scroll to position [2441, 0]
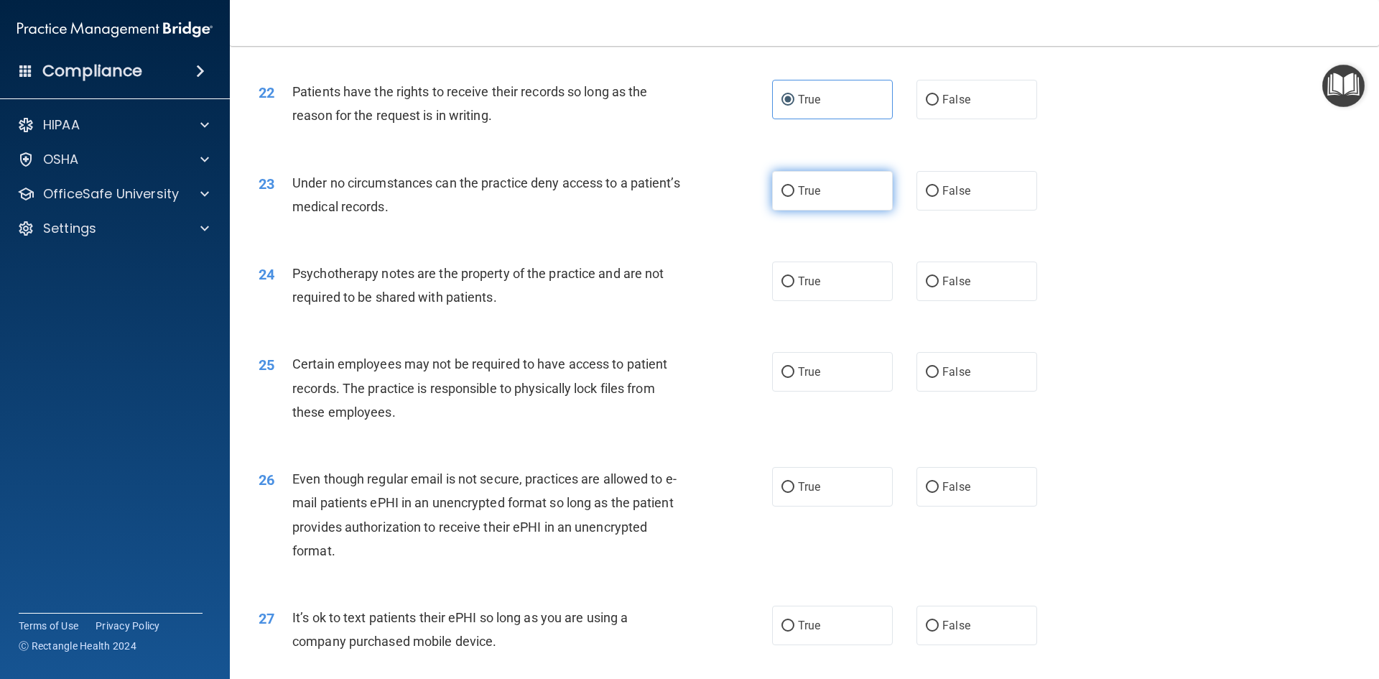
click at [835, 210] on label "True" at bounding box center [832, 190] width 121 height 39
click at [794, 197] on input "True" at bounding box center [787, 191] width 13 height 11
radio input "true"
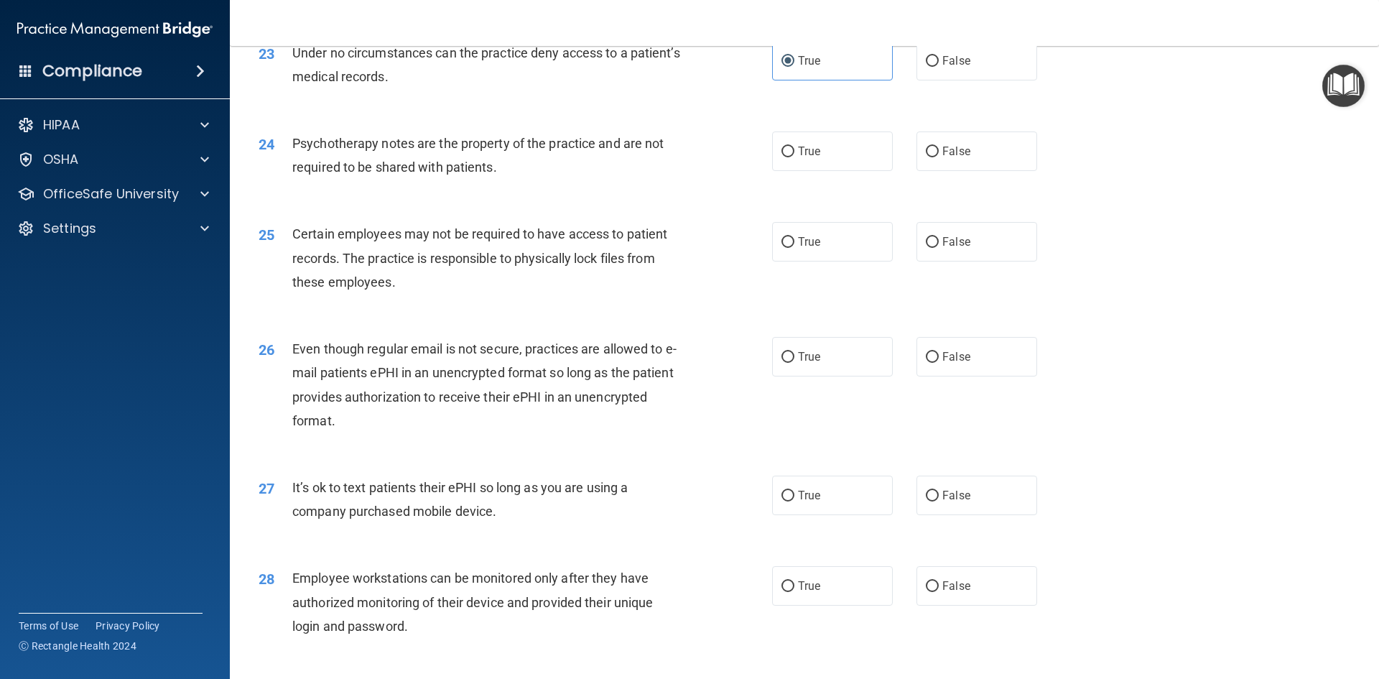
scroll to position [2585, 0]
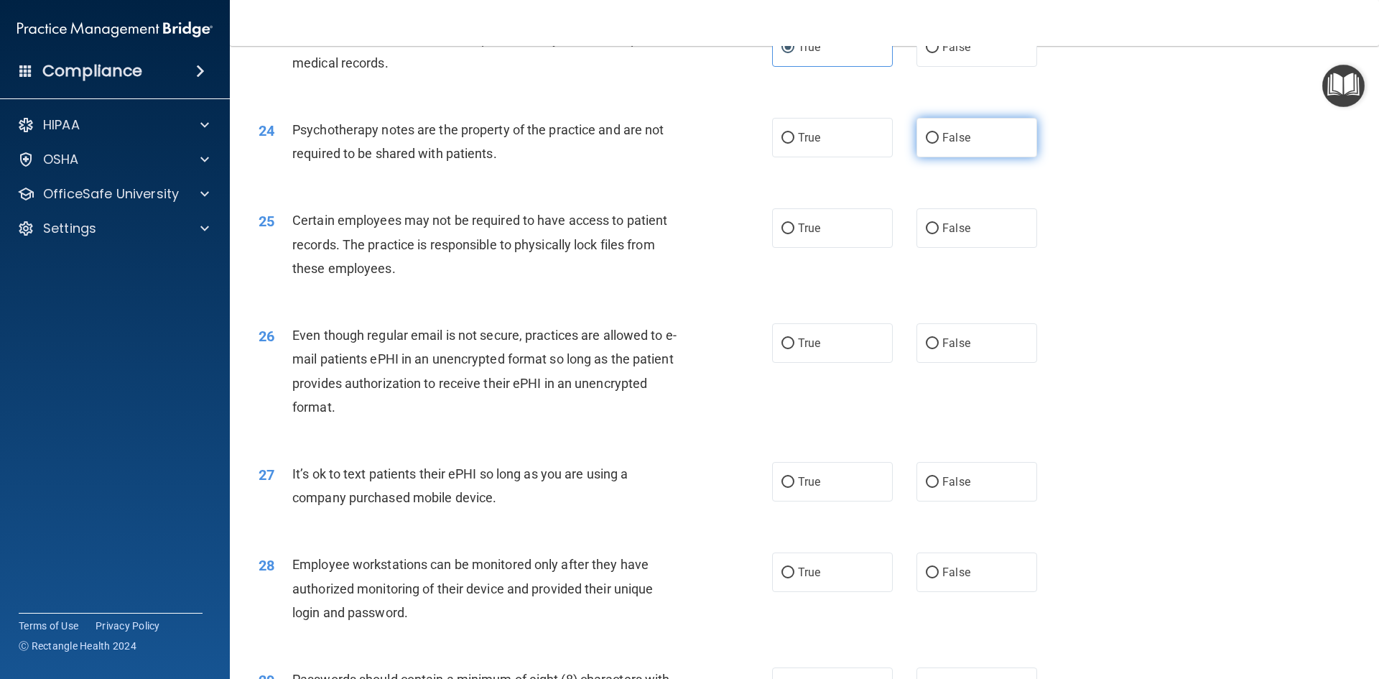
click at [964, 157] on label "False" at bounding box center [976, 137] width 121 height 39
click at [938, 144] on input "False" at bounding box center [932, 138] width 13 height 11
radio input "true"
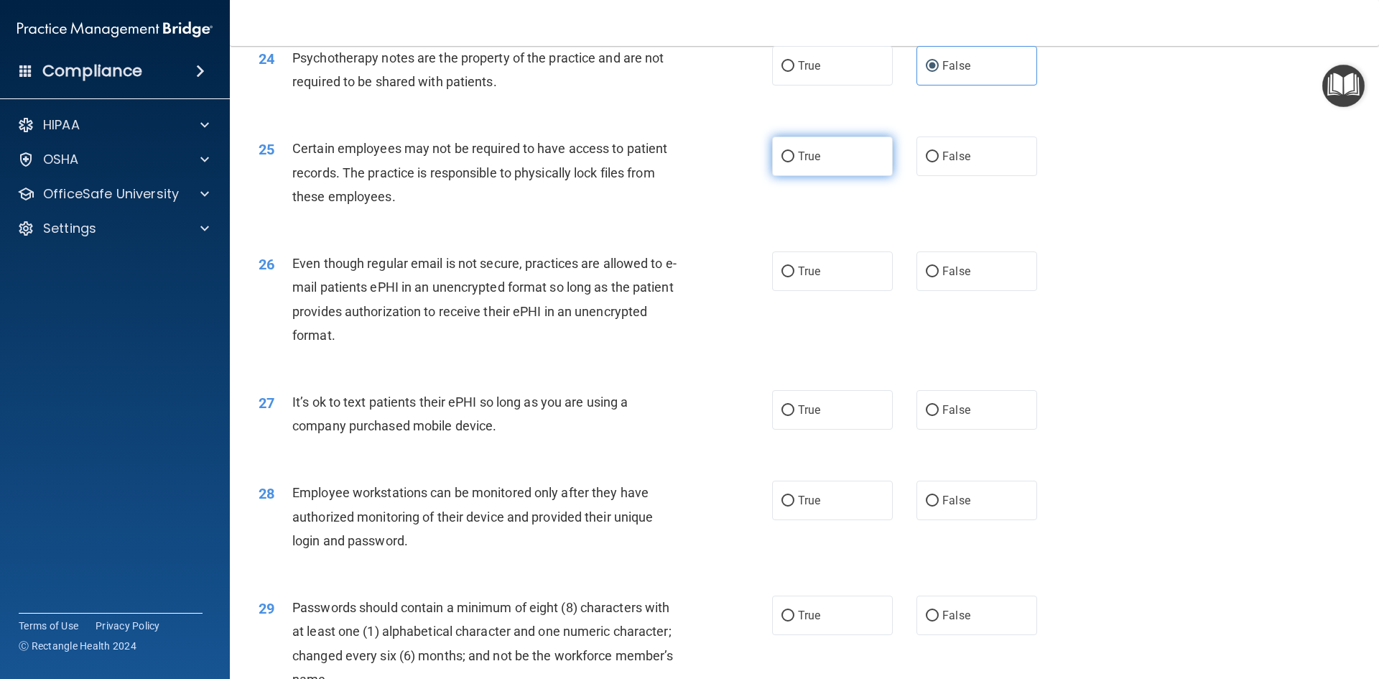
click at [797, 176] on label "True" at bounding box center [832, 155] width 121 height 39
click at [794, 162] on input "True" at bounding box center [787, 156] width 13 height 11
radio input "true"
click at [824, 291] on label "True" at bounding box center [832, 270] width 121 height 39
click at [794, 277] on input "True" at bounding box center [787, 271] width 13 height 11
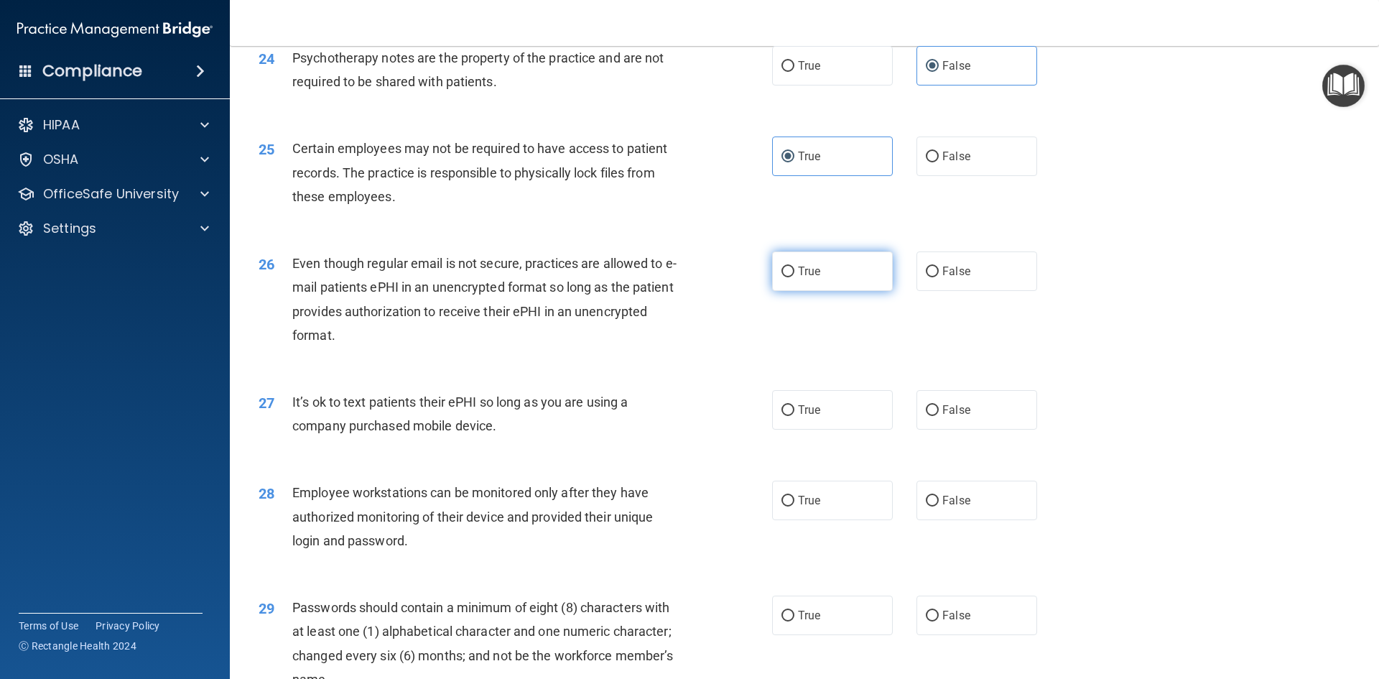
radio input "true"
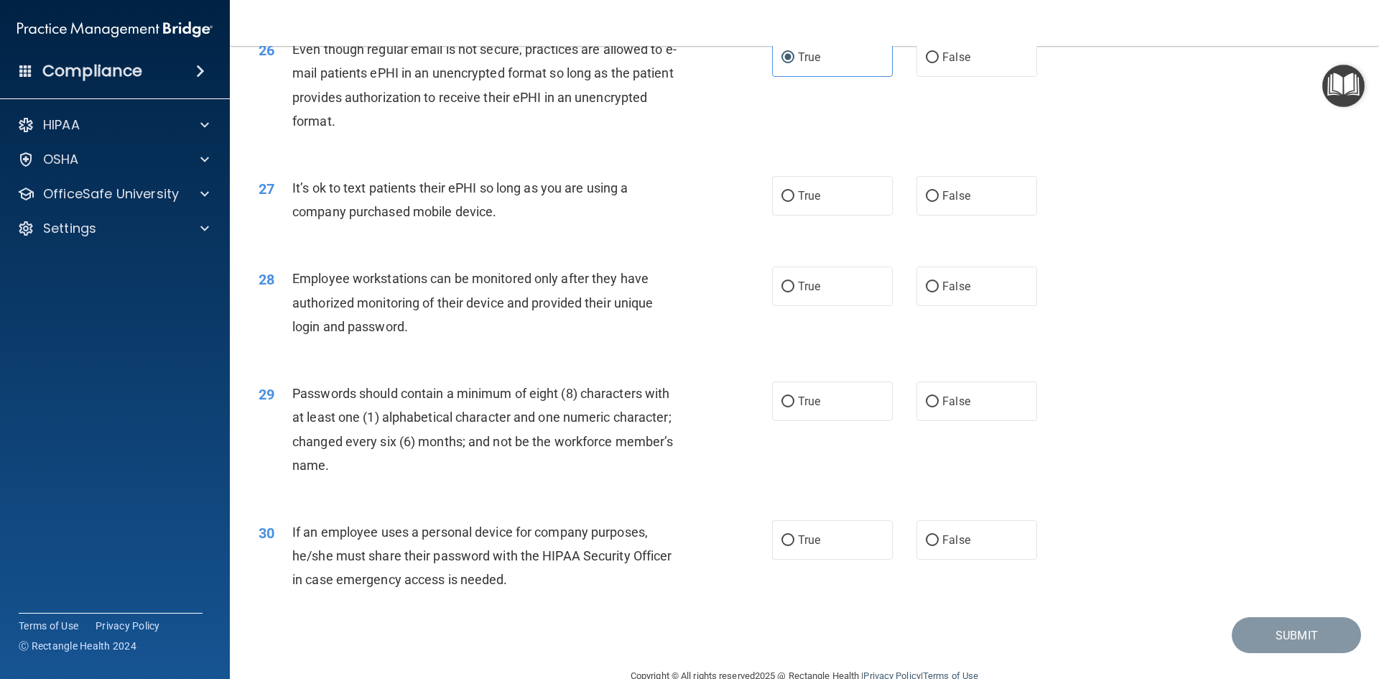
scroll to position [2872, 0]
drag, startPoint x: 982, startPoint y: 224, endPoint x: 770, endPoint y: 234, distance: 211.3
click at [980, 214] on label "False" at bounding box center [976, 193] width 121 height 39
click at [938, 200] on input "False" at bounding box center [932, 195] width 13 height 11
radio input "true"
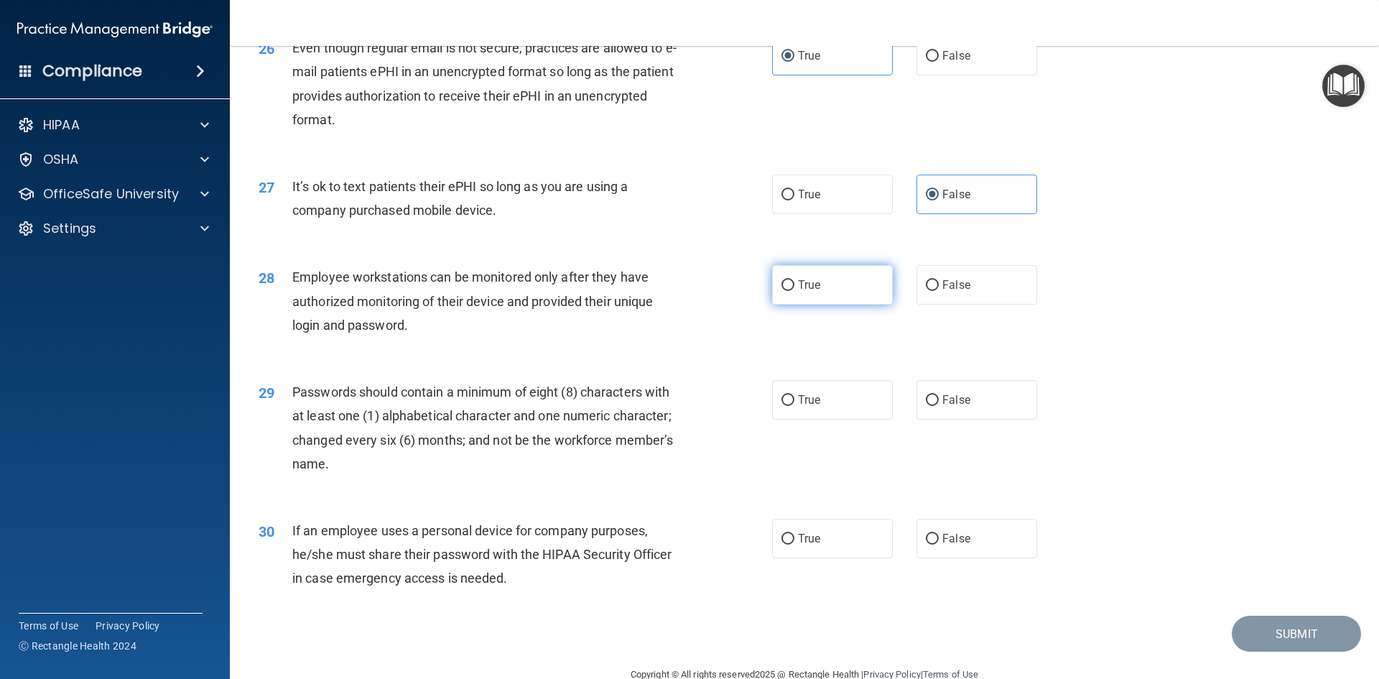
click at [831, 304] on label "True" at bounding box center [832, 284] width 121 height 39
click at [794, 291] on input "True" at bounding box center [787, 285] width 13 height 11
radio input "true"
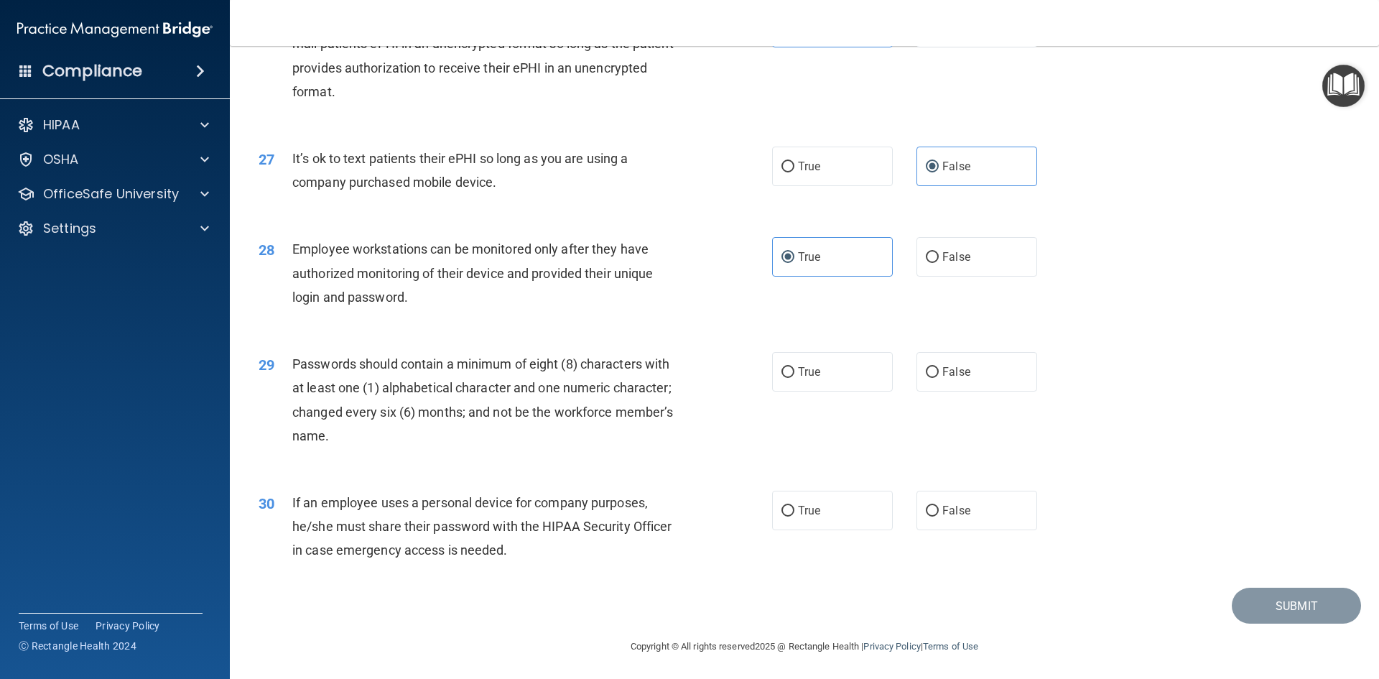
scroll to position [2926, 0]
click at [844, 373] on label "True" at bounding box center [832, 369] width 121 height 39
click at [794, 373] on input "True" at bounding box center [787, 370] width 13 height 11
radio input "true"
click at [1004, 516] on label "False" at bounding box center [976, 507] width 121 height 39
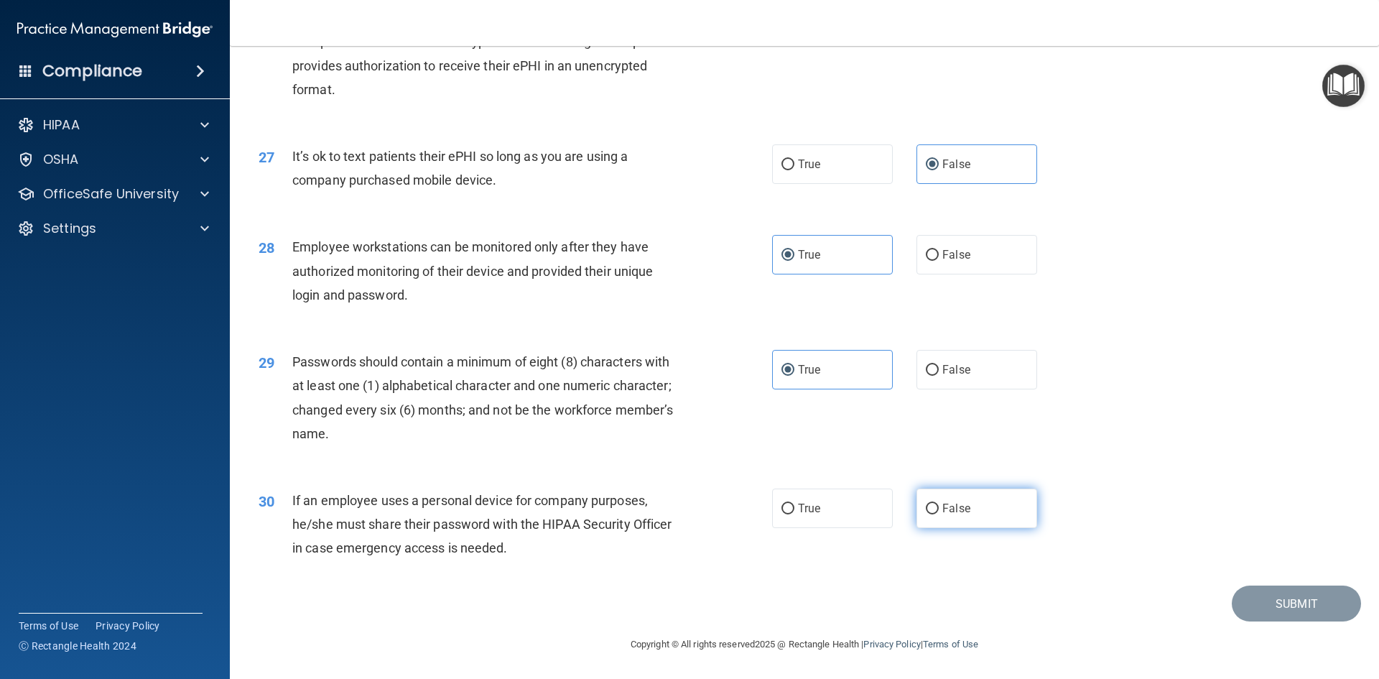
click at [938, 514] on input "False" at bounding box center [932, 508] width 13 height 11
radio input "true"
drag, startPoint x: 1267, startPoint y: 592, endPoint x: 1219, endPoint y: 578, distance: 50.2
click at [1267, 593] on button "Submit" at bounding box center [1295, 603] width 129 height 37
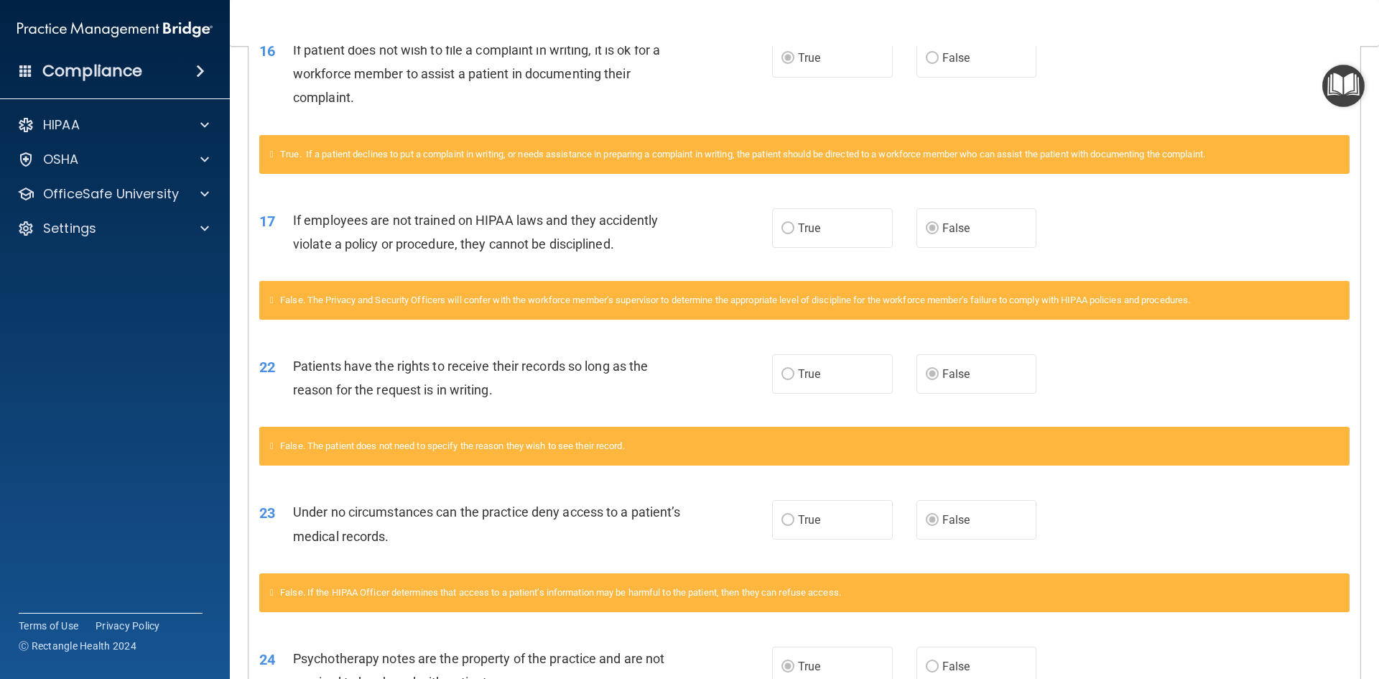
scroll to position [1432, 0]
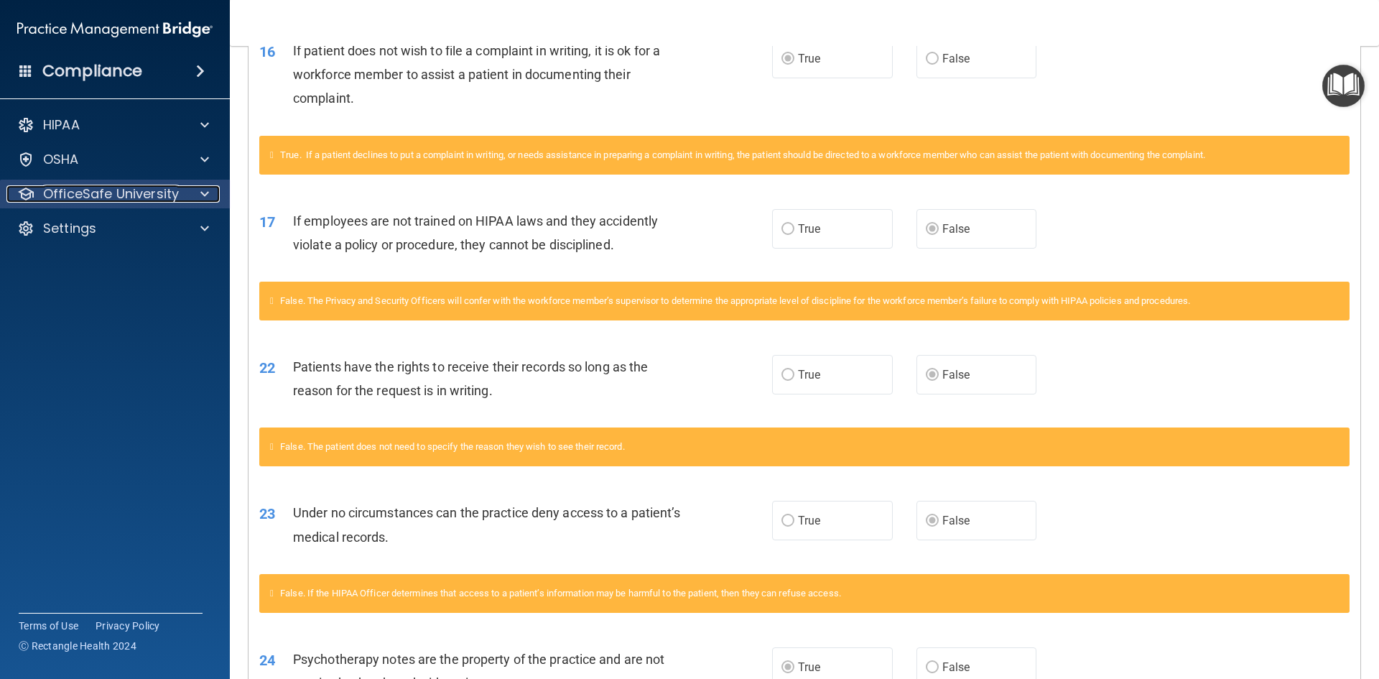
click at [83, 192] on p "OfficeSafe University" at bounding box center [111, 193] width 136 height 17
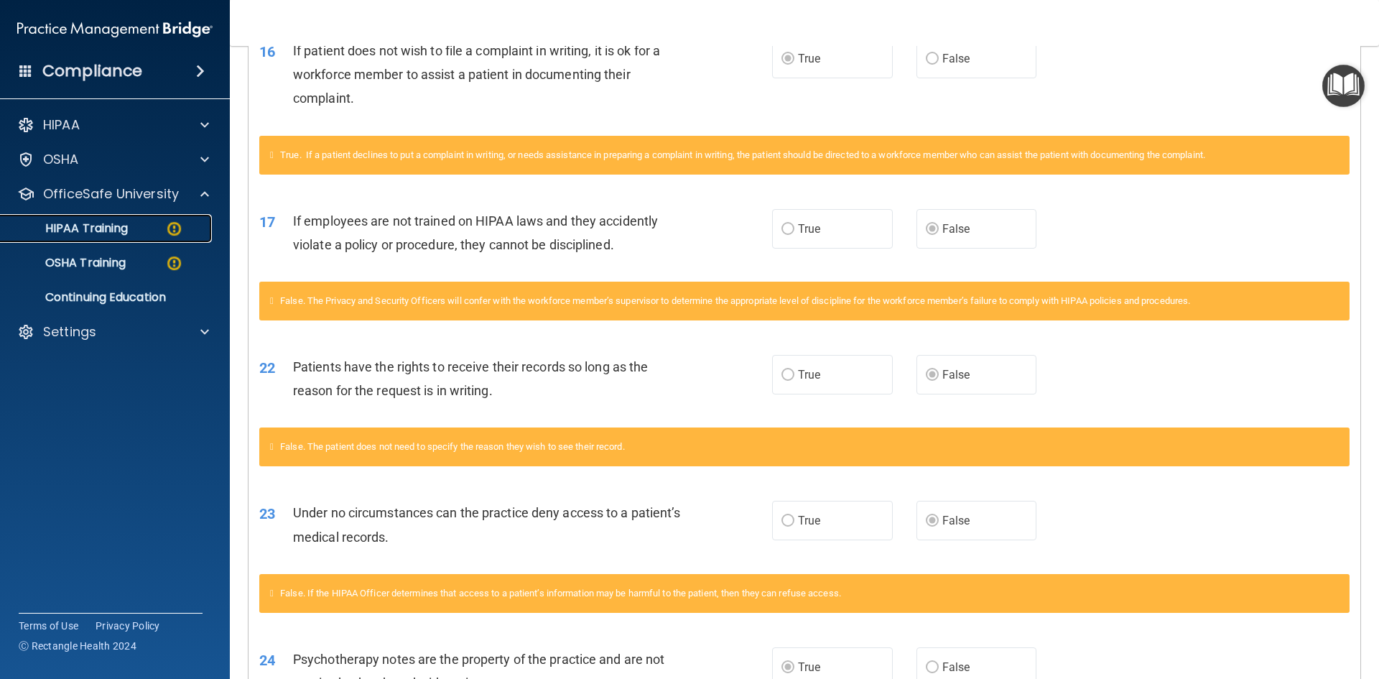
click at [92, 237] on link "HIPAA Training" at bounding box center [99, 228] width 226 height 29
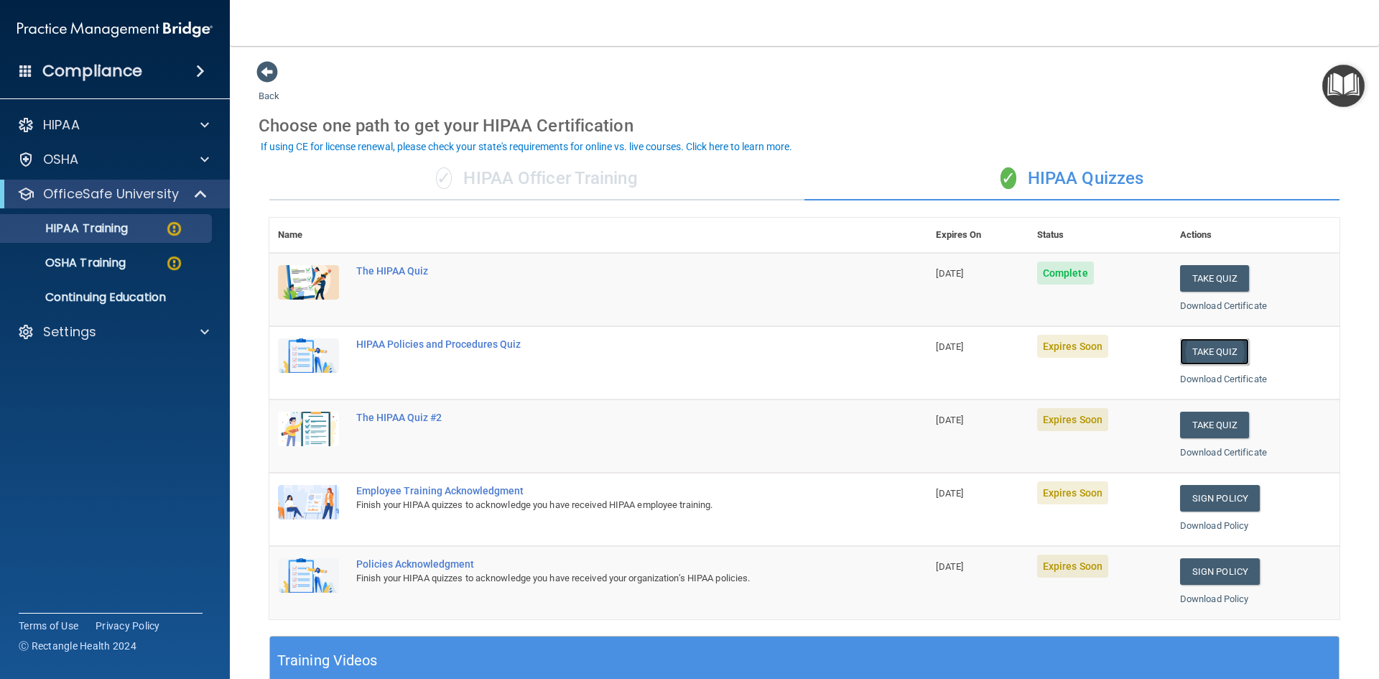
click at [1206, 348] on button "Take Quiz" at bounding box center [1214, 351] width 69 height 27
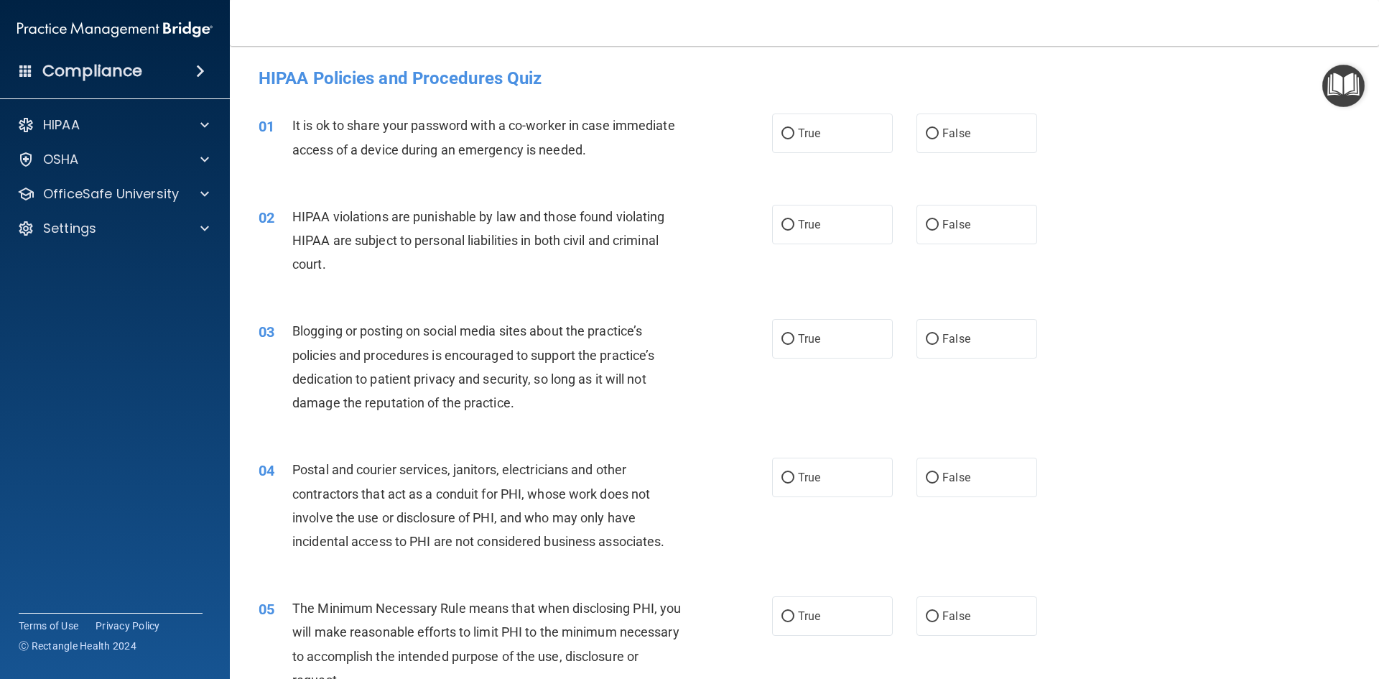
drag, startPoint x: 953, startPoint y: 139, endPoint x: 887, endPoint y: 200, distance: 89.4
click at [953, 140] on label "False" at bounding box center [976, 132] width 121 height 39
click at [938, 139] on input "False" at bounding box center [932, 134] width 13 height 11
radio input "true"
click at [847, 226] on label "True" at bounding box center [832, 224] width 121 height 39
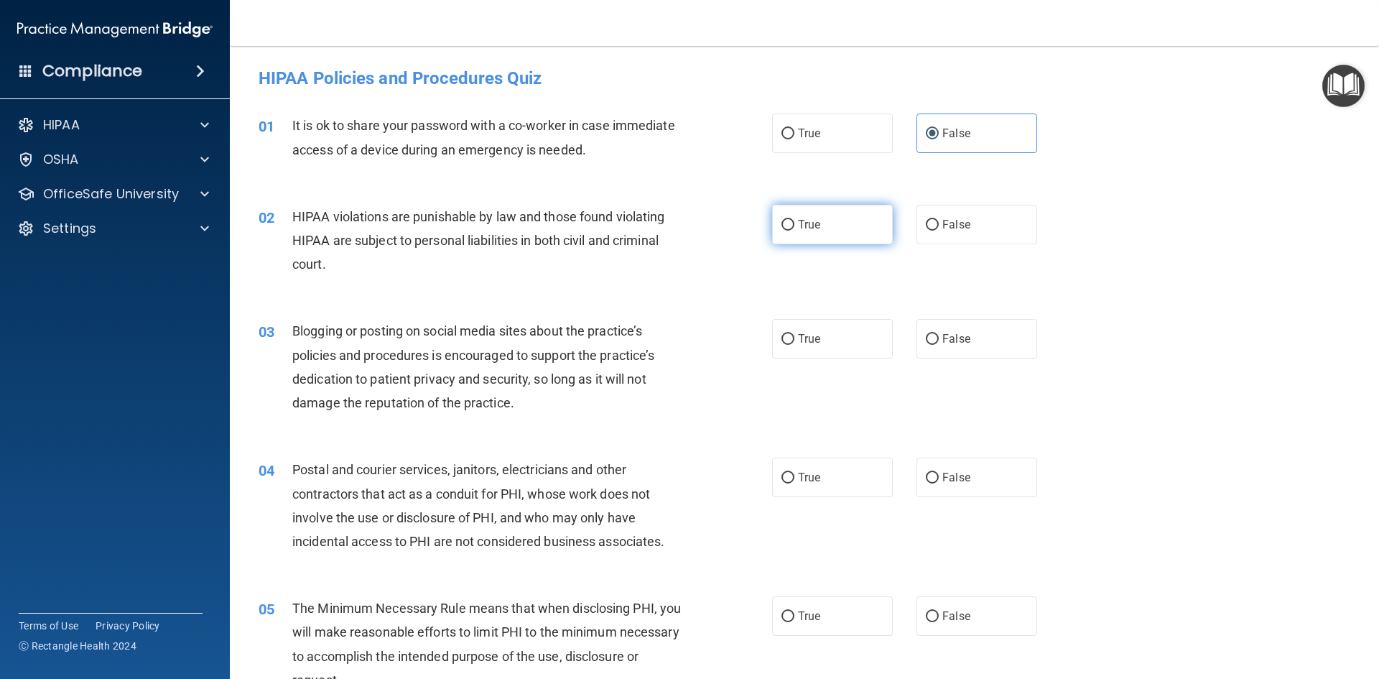
click at [794, 226] on input "True" at bounding box center [787, 225] width 13 height 11
radio input "true"
click at [956, 340] on span "False" at bounding box center [956, 339] width 28 height 14
click at [938, 340] on input "False" at bounding box center [932, 339] width 13 height 11
radio input "true"
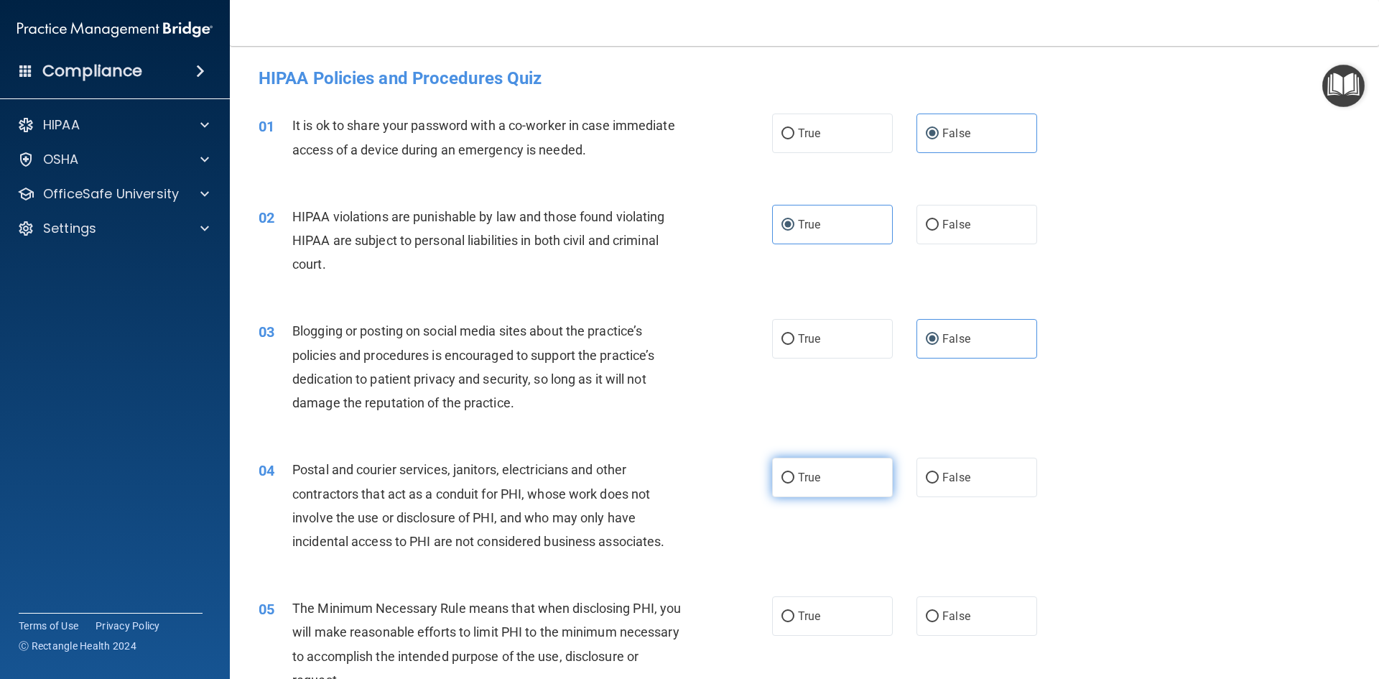
click at [844, 475] on label "True" at bounding box center [832, 476] width 121 height 39
click at [794, 475] on input "True" at bounding box center [787, 477] width 13 height 11
radio input "true"
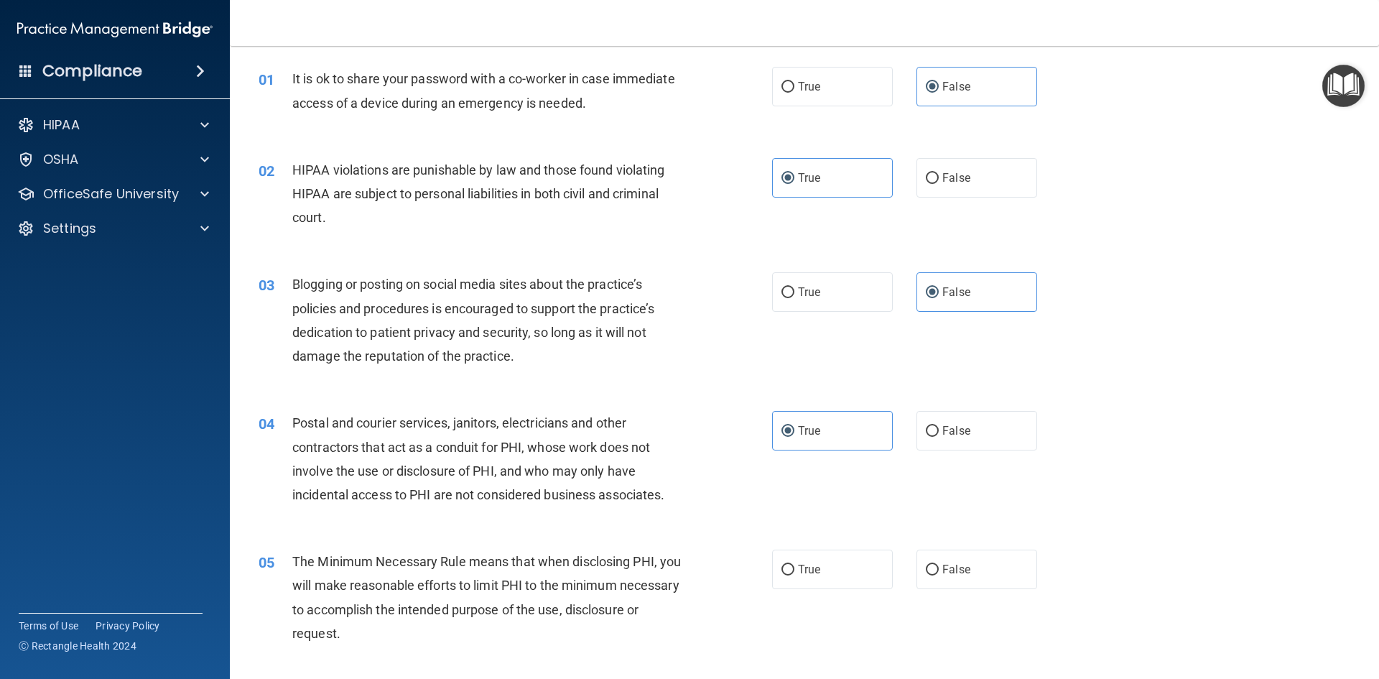
scroll to position [144, 0]
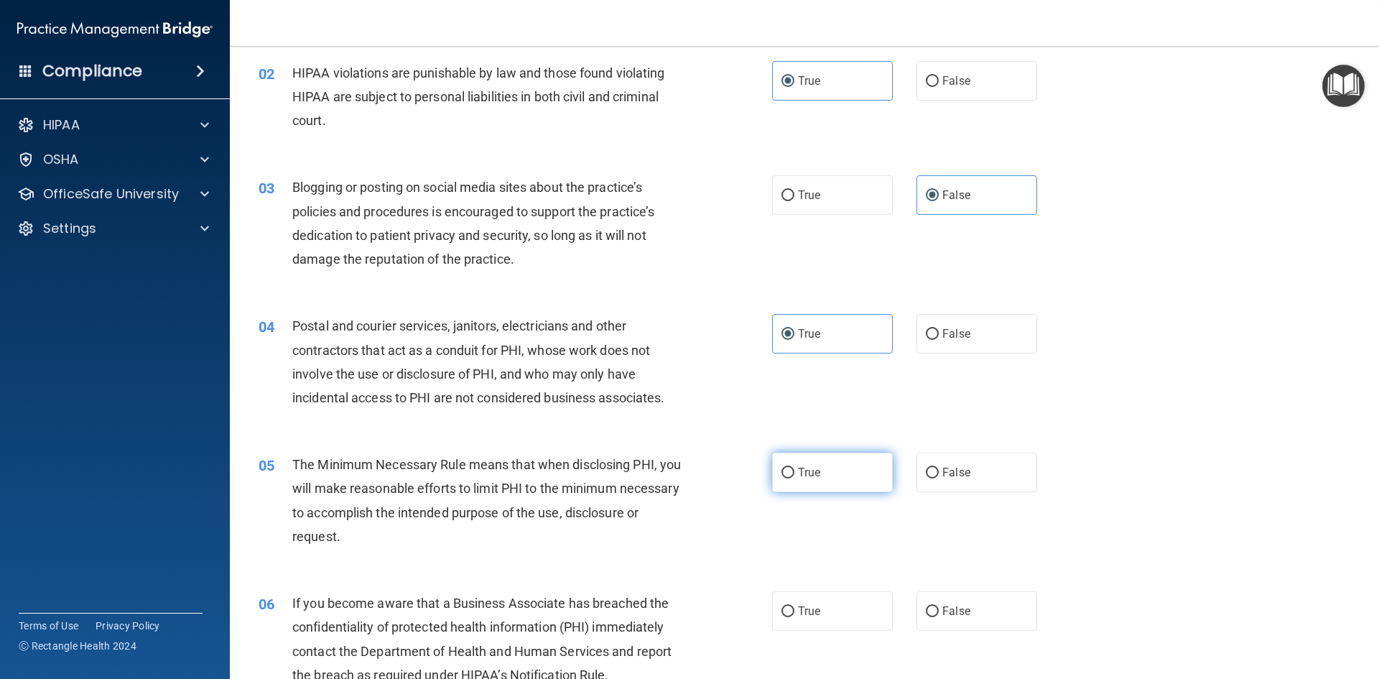
click at [783, 474] on input "True" at bounding box center [787, 472] width 13 height 11
radio input "true"
drag, startPoint x: 941, startPoint y: 604, endPoint x: 730, endPoint y: 500, distance: 235.4
click at [937, 598] on label "False" at bounding box center [976, 610] width 121 height 39
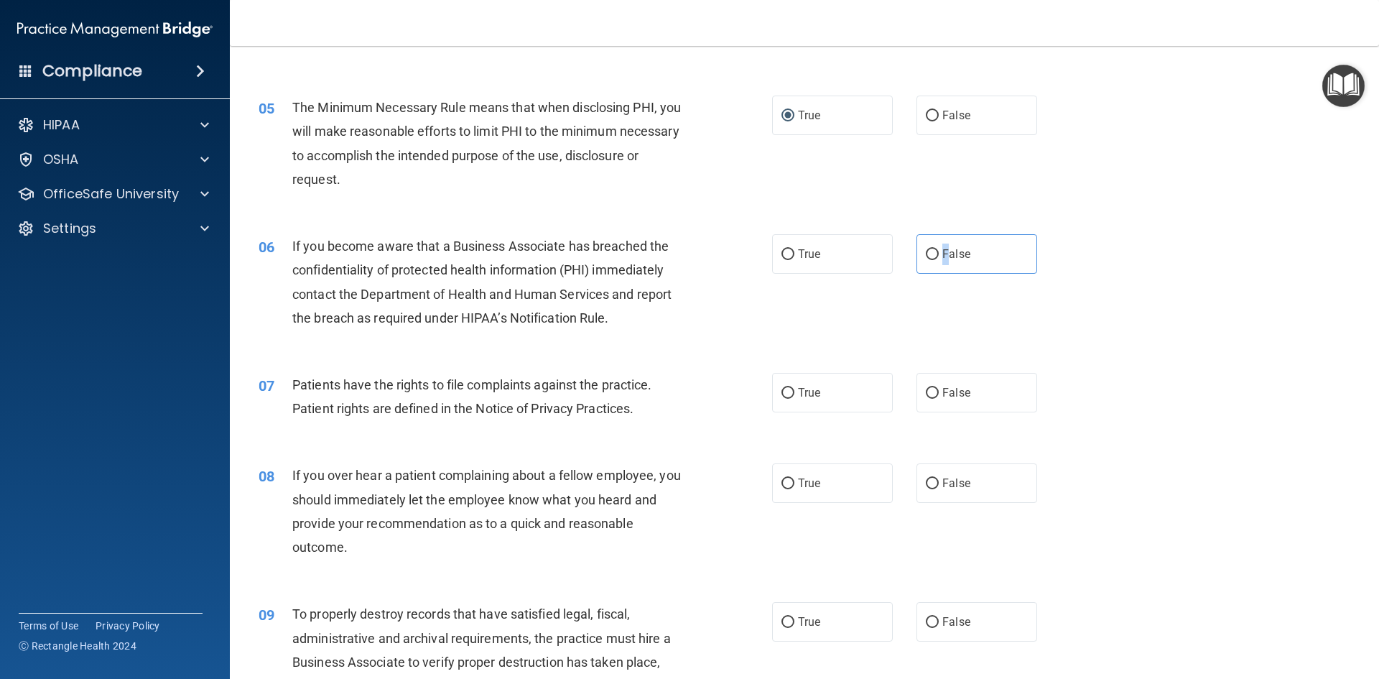
scroll to position [503, 0]
click at [926, 250] on input "False" at bounding box center [932, 252] width 13 height 11
radio input "true"
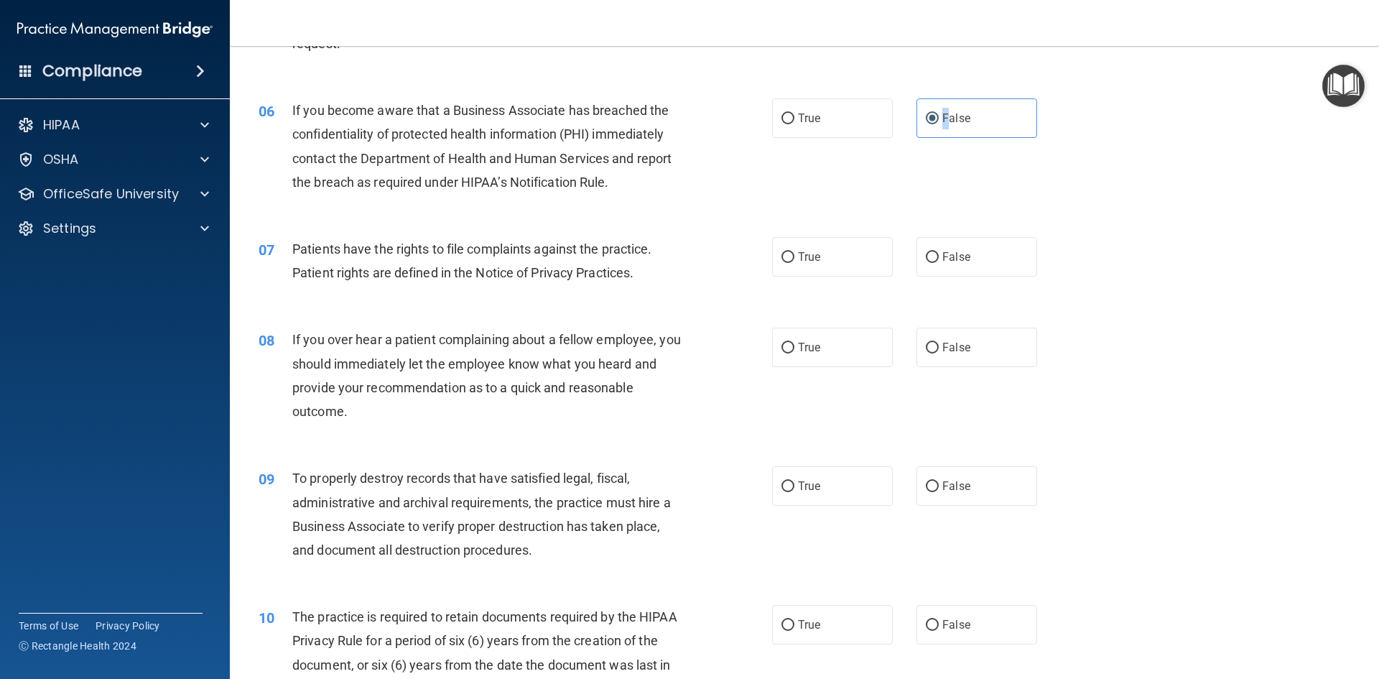
scroll to position [646, 0]
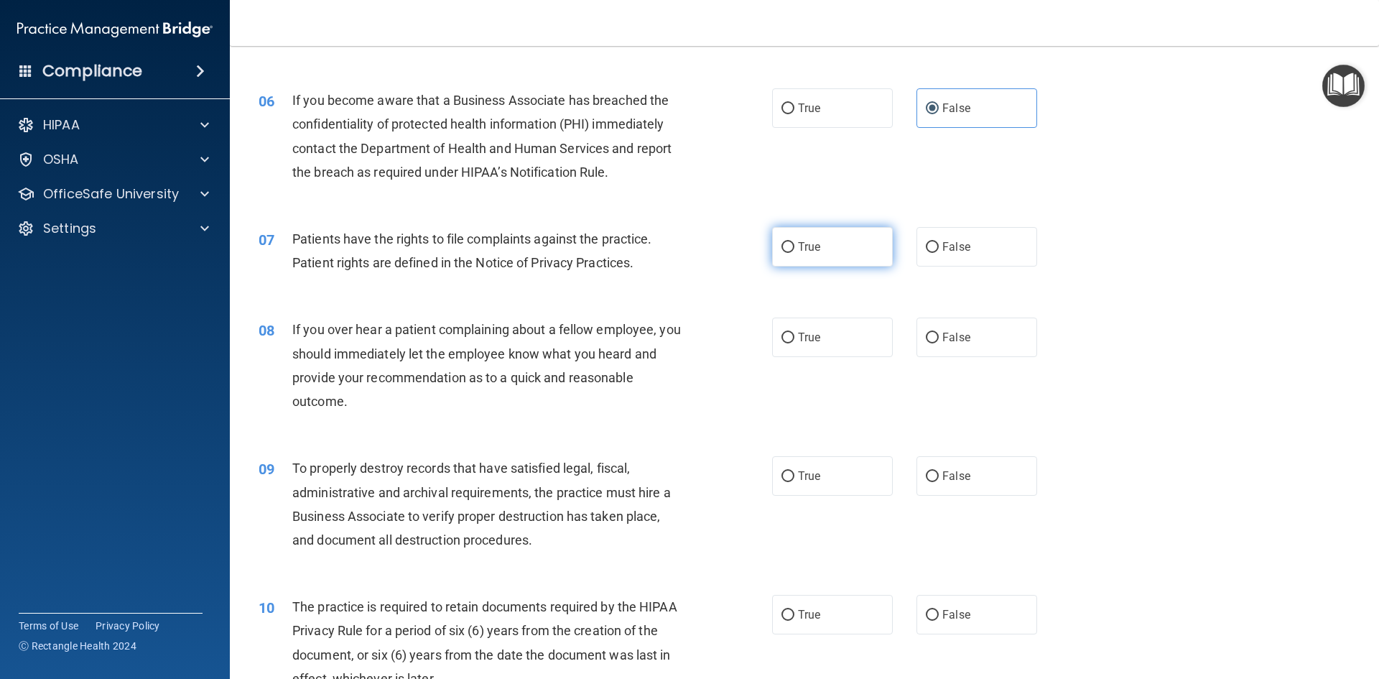
click at [789, 247] on label "True" at bounding box center [832, 246] width 121 height 39
click at [789, 247] on input "True" at bounding box center [787, 247] width 13 height 11
radio input "true"
click at [926, 332] on input "False" at bounding box center [932, 337] width 13 height 11
radio input "true"
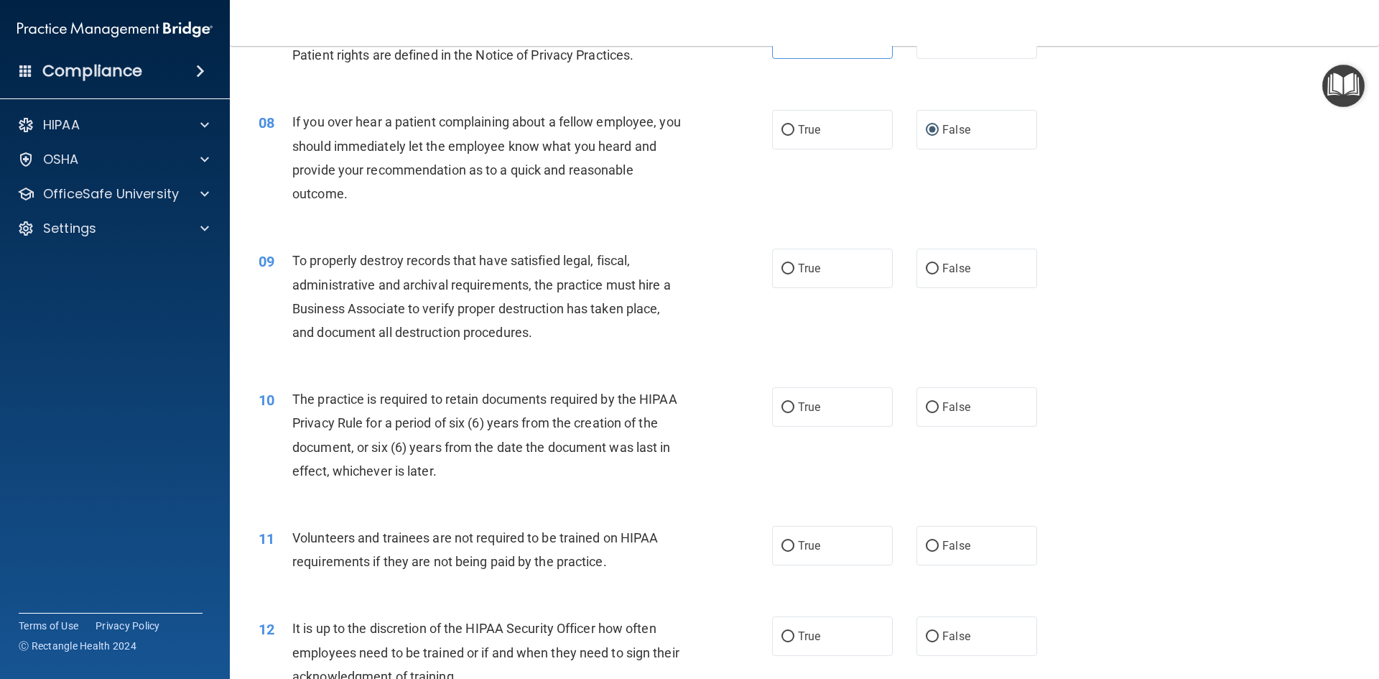
scroll to position [862, 0]
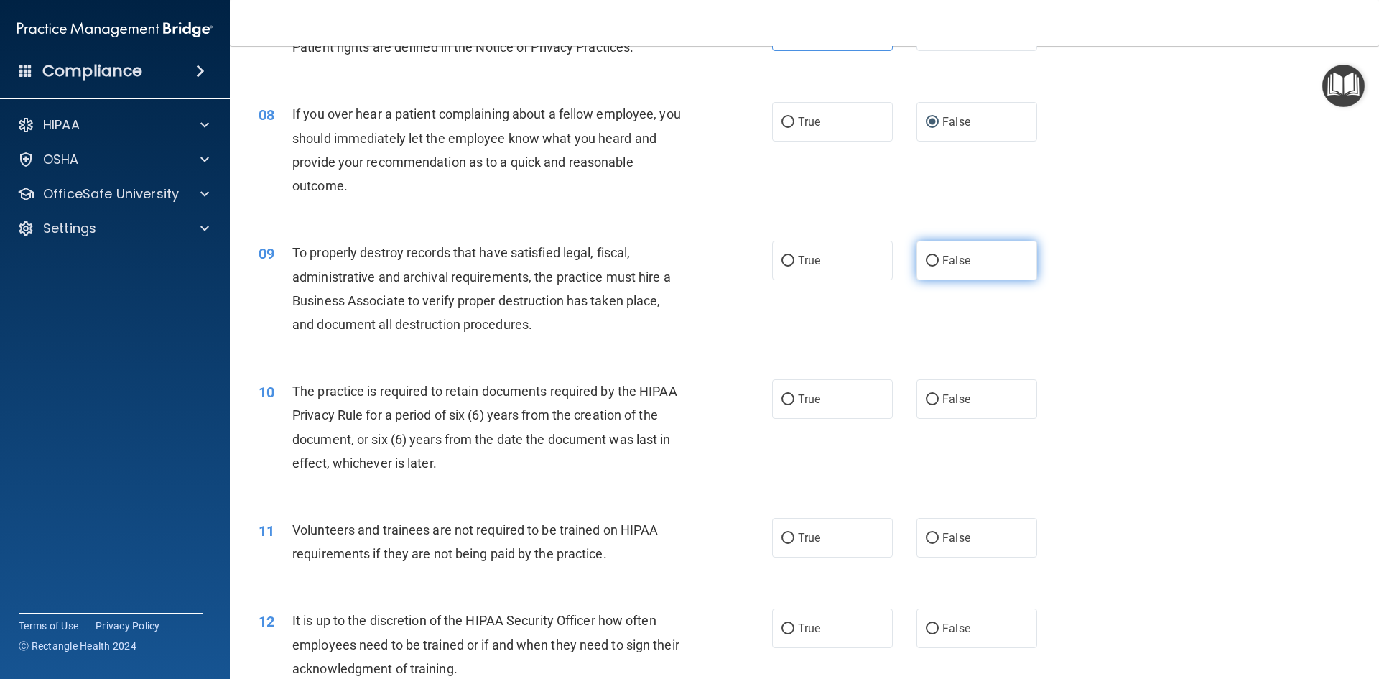
click at [927, 257] on input "False" at bounding box center [932, 261] width 13 height 11
radio input "true"
click at [782, 396] on input "True" at bounding box center [787, 399] width 13 height 11
radio input "true"
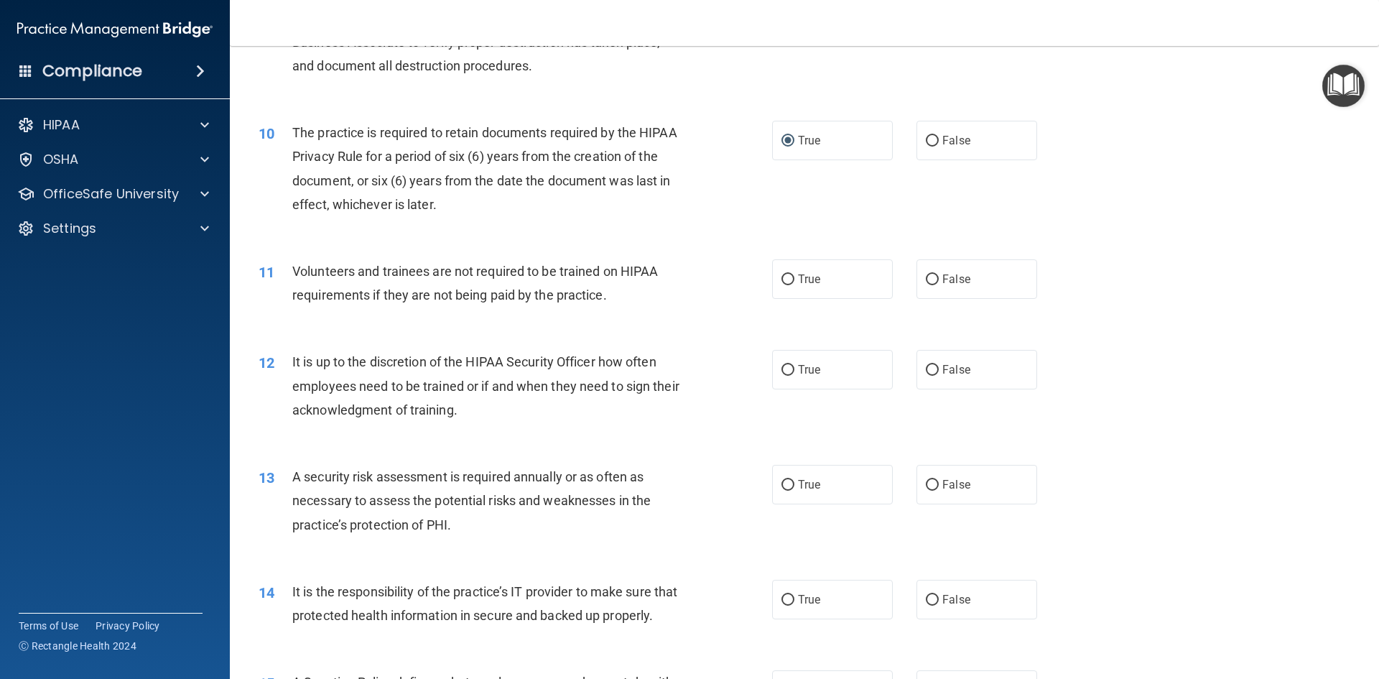
scroll to position [1149, 0]
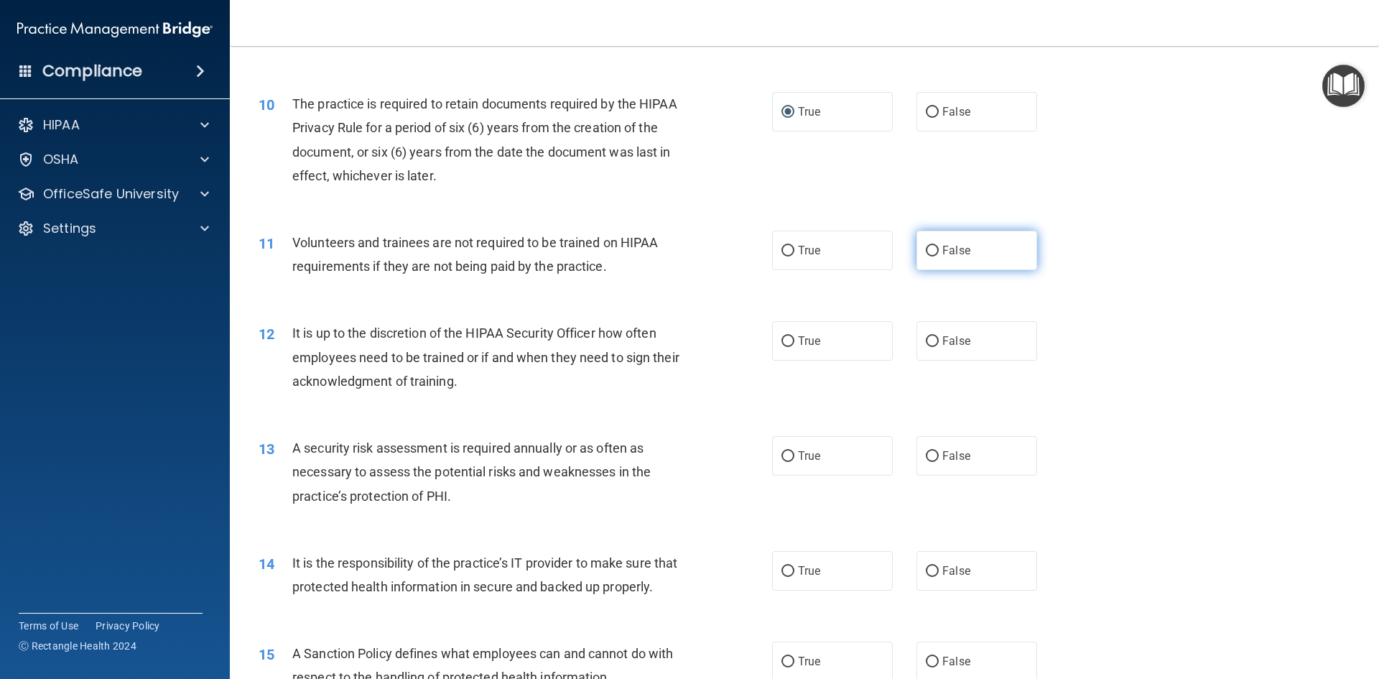
click at [926, 248] on input "False" at bounding box center [932, 251] width 13 height 11
radio input "true"
click at [925, 348] on label "False" at bounding box center [976, 340] width 121 height 39
click at [926, 347] on input "False" at bounding box center [932, 341] width 13 height 11
radio input "true"
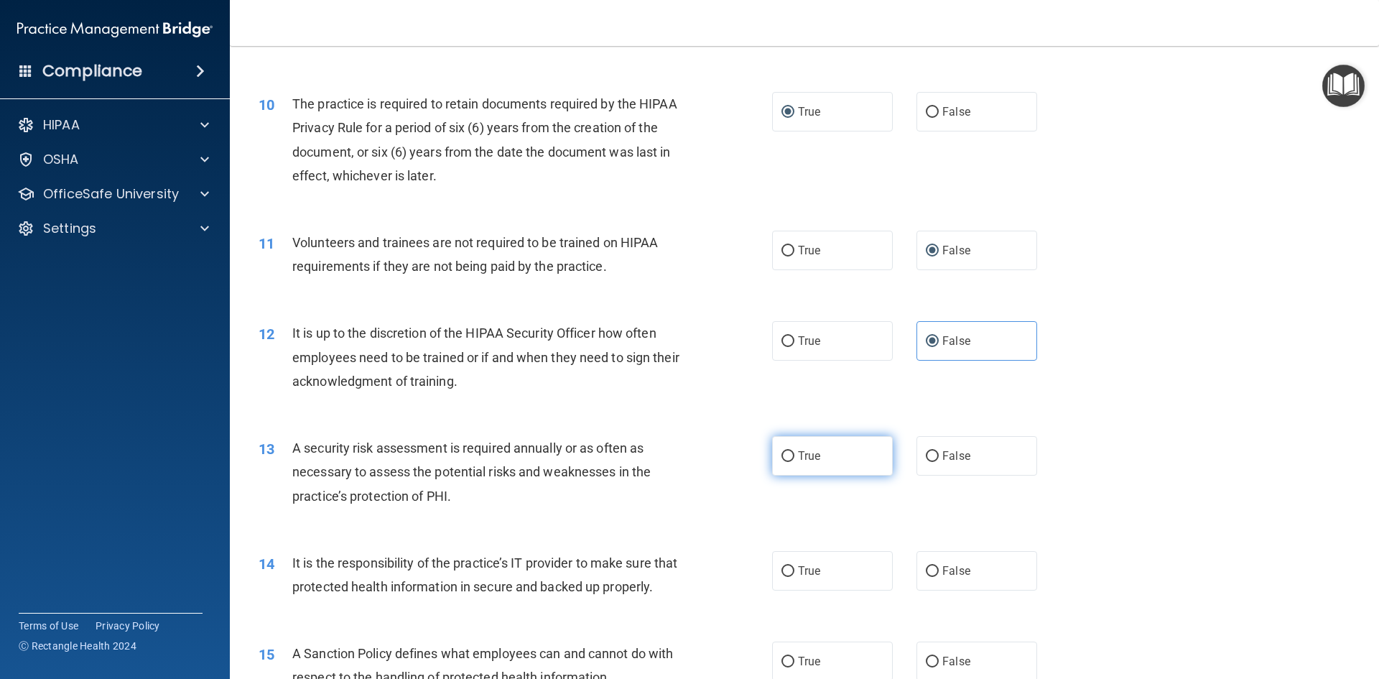
click at [782, 457] on input "True" at bounding box center [787, 456] width 13 height 11
radio input "true"
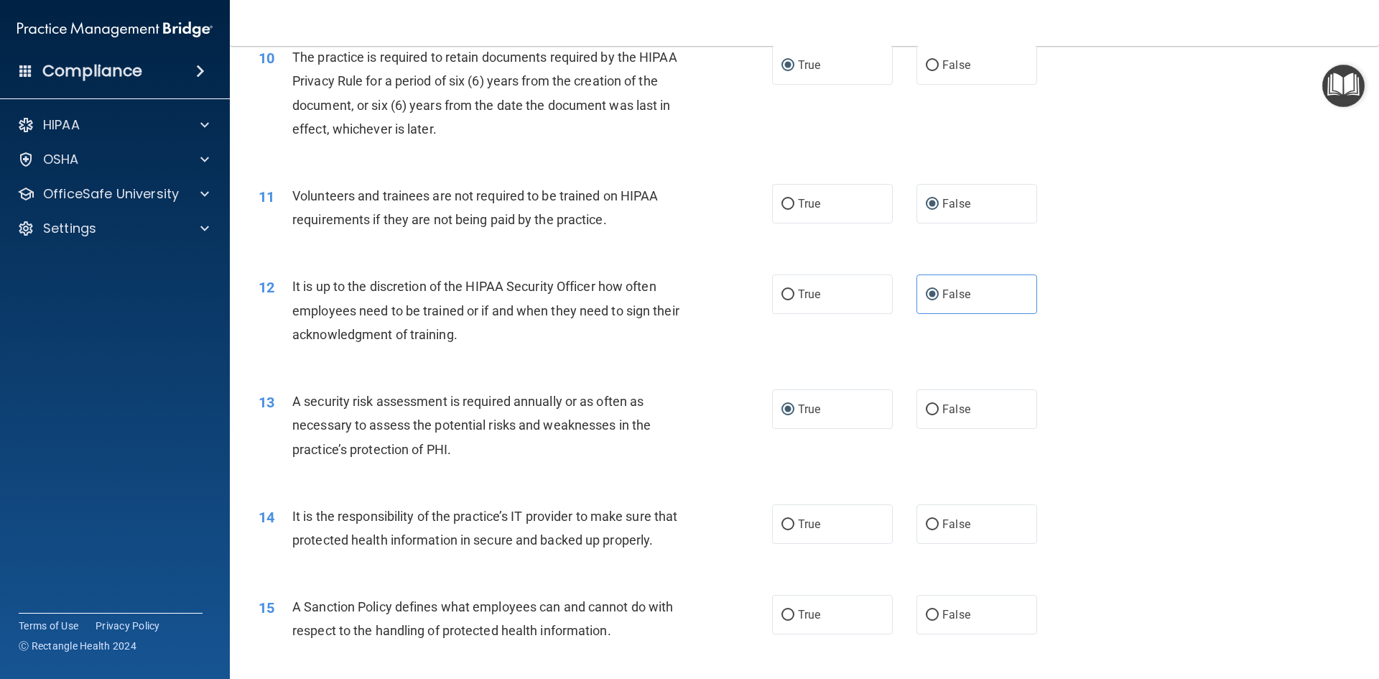
scroll to position [1221, 0]
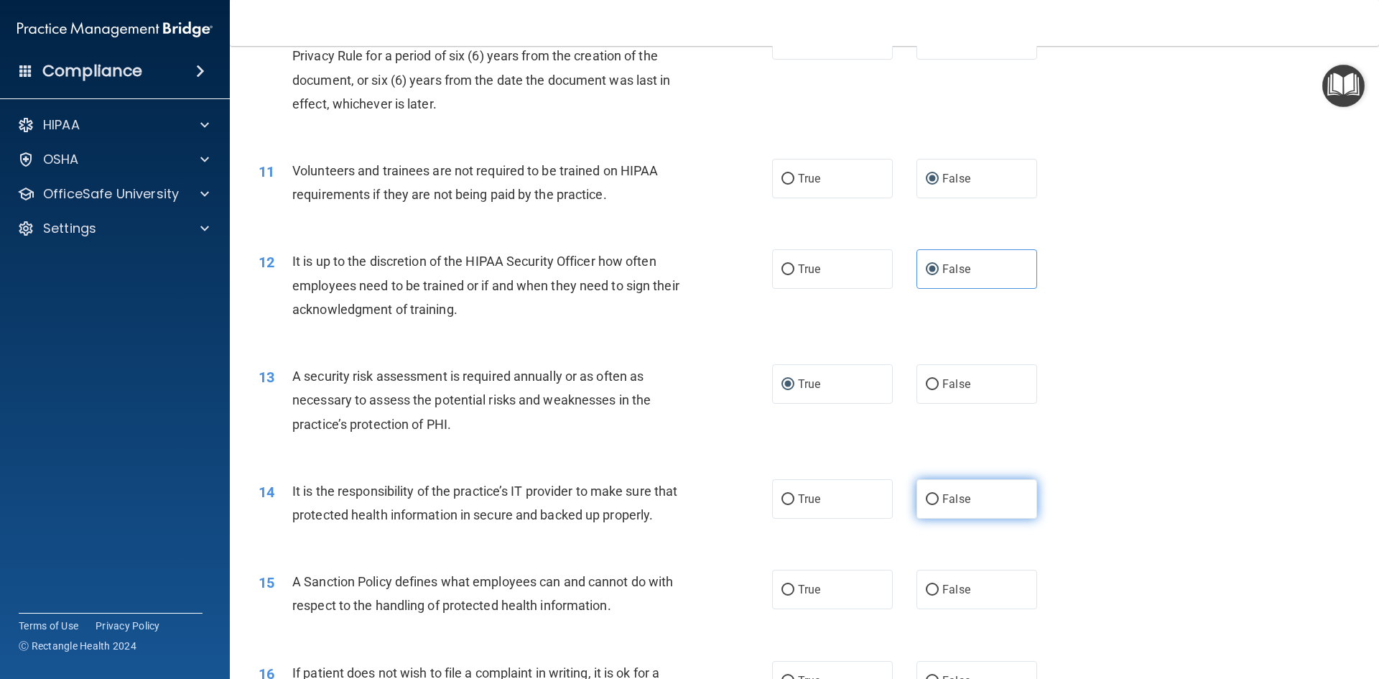
click at [922, 489] on label "False" at bounding box center [976, 498] width 121 height 39
click at [926, 494] on input "False" at bounding box center [932, 499] width 13 height 11
radio input "true"
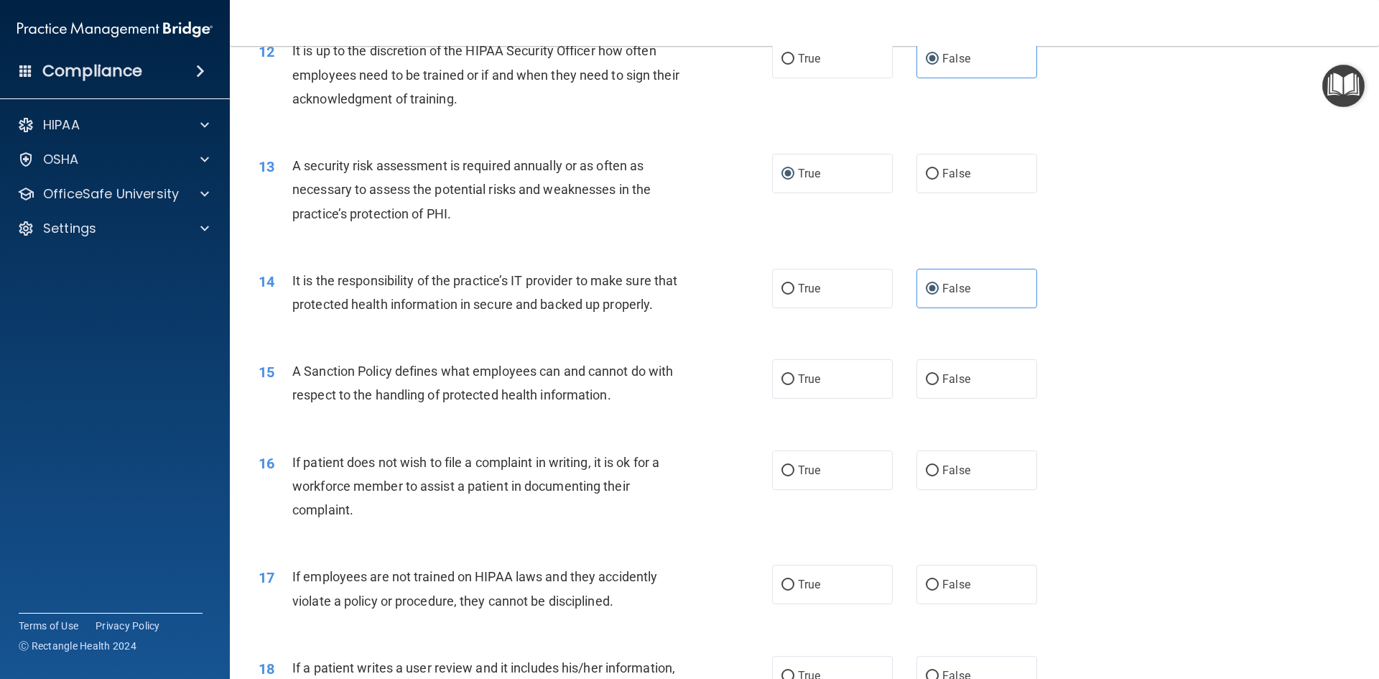
scroll to position [1436, 0]
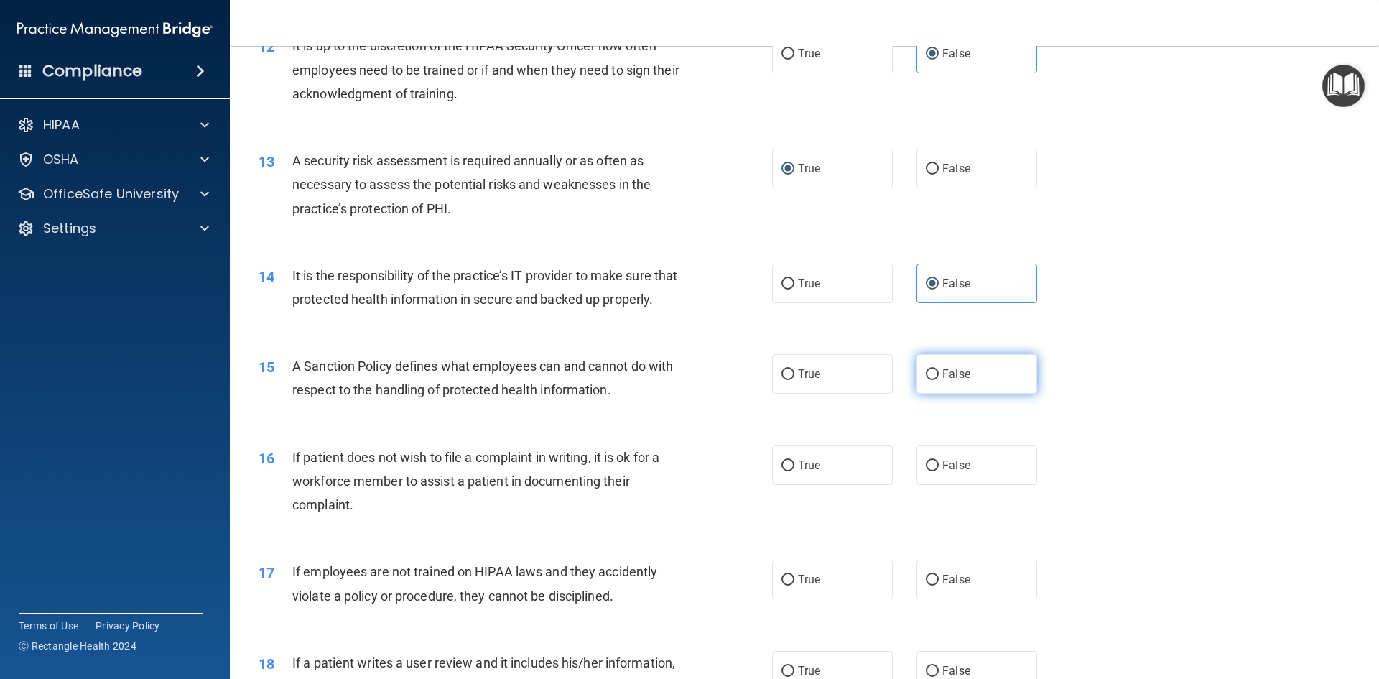
drag, startPoint x: 928, startPoint y: 397, endPoint x: 922, endPoint y: 402, distance: 7.6
click at [927, 380] on input "False" at bounding box center [932, 374] width 13 height 11
radio input "true"
click at [781, 471] on input "True" at bounding box center [787, 465] width 13 height 11
radio input "true"
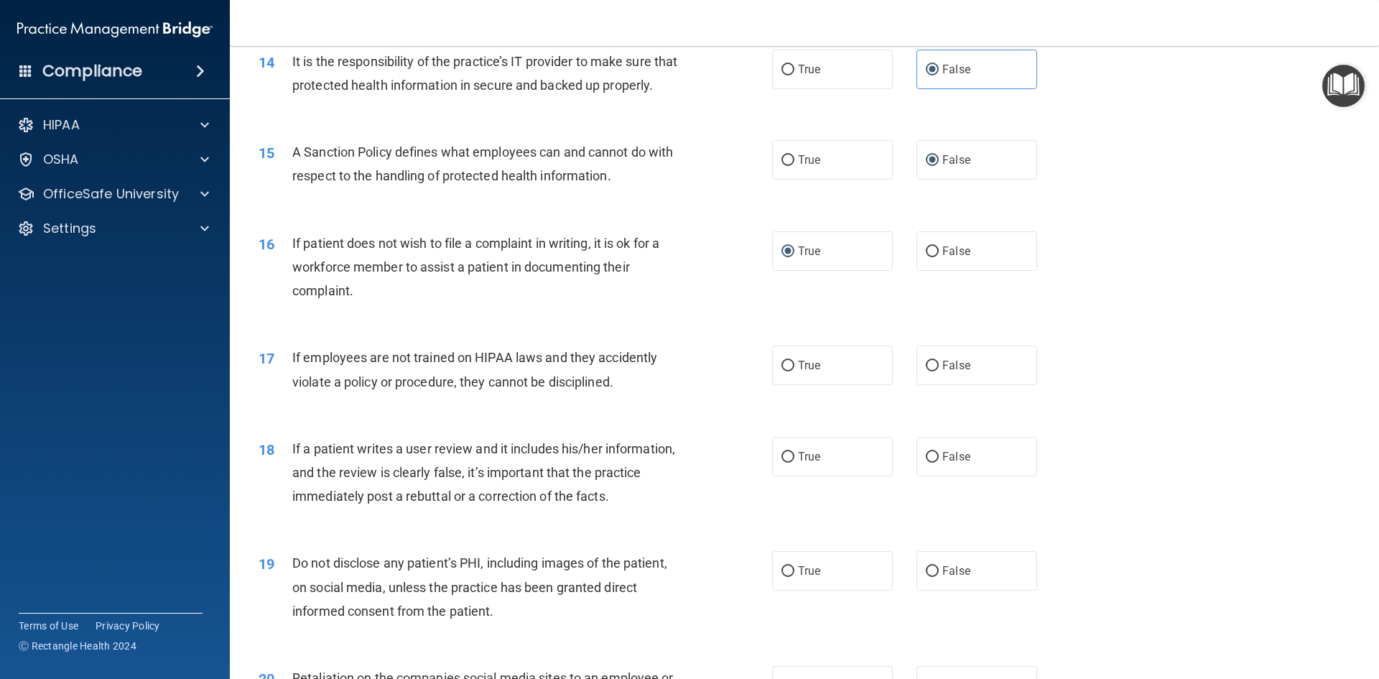
scroll to position [1723, 0]
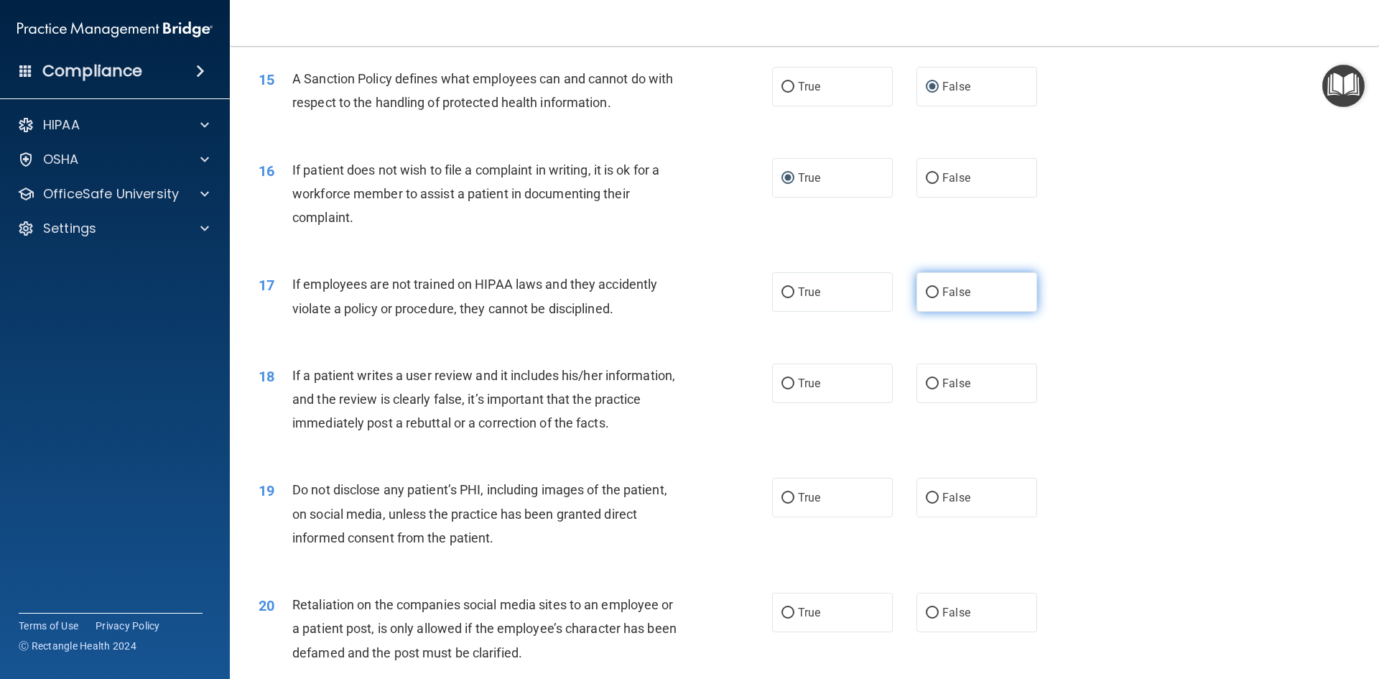
click at [926, 298] on input "False" at bounding box center [932, 292] width 13 height 11
radio input "true"
click at [926, 389] on input "False" at bounding box center [932, 383] width 13 height 11
radio input "true"
click at [773, 517] on label "True" at bounding box center [832, 496] width 121 height 39
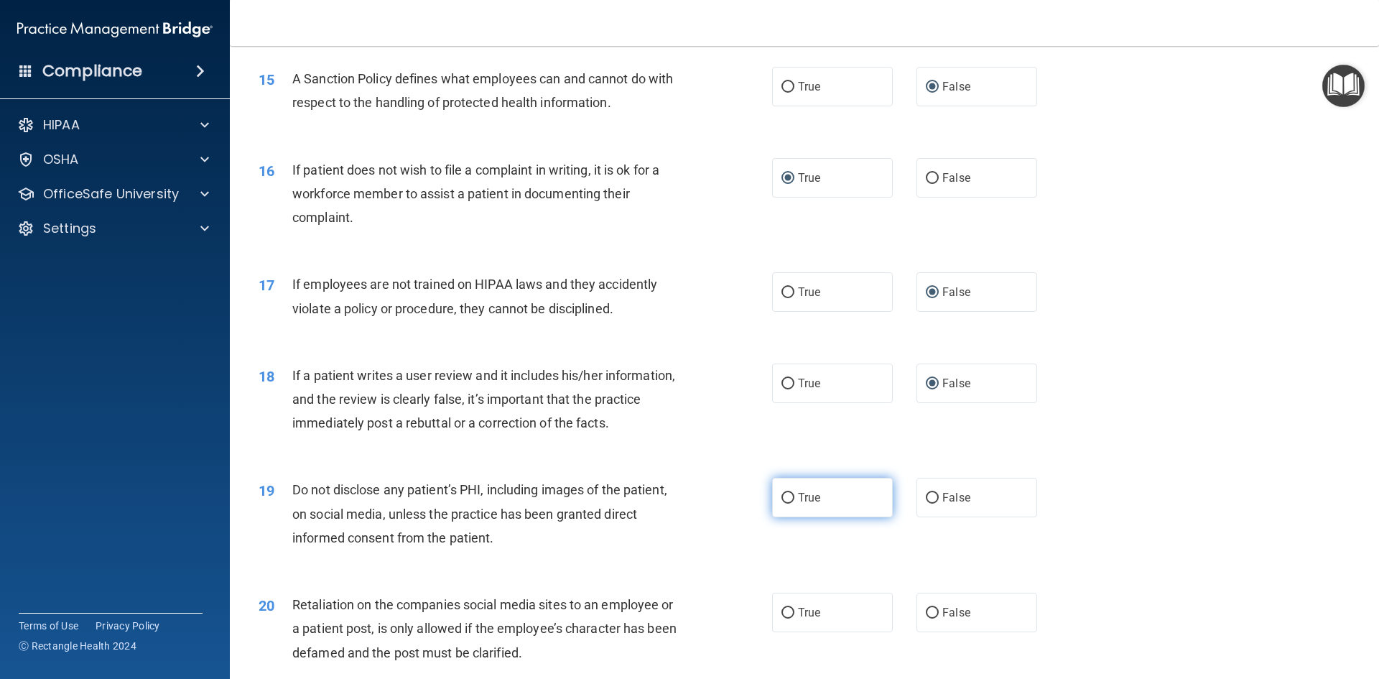
click at [781, 503] on input "True" at bounding box center [787, 498] width 13 height 11
radio input "true"
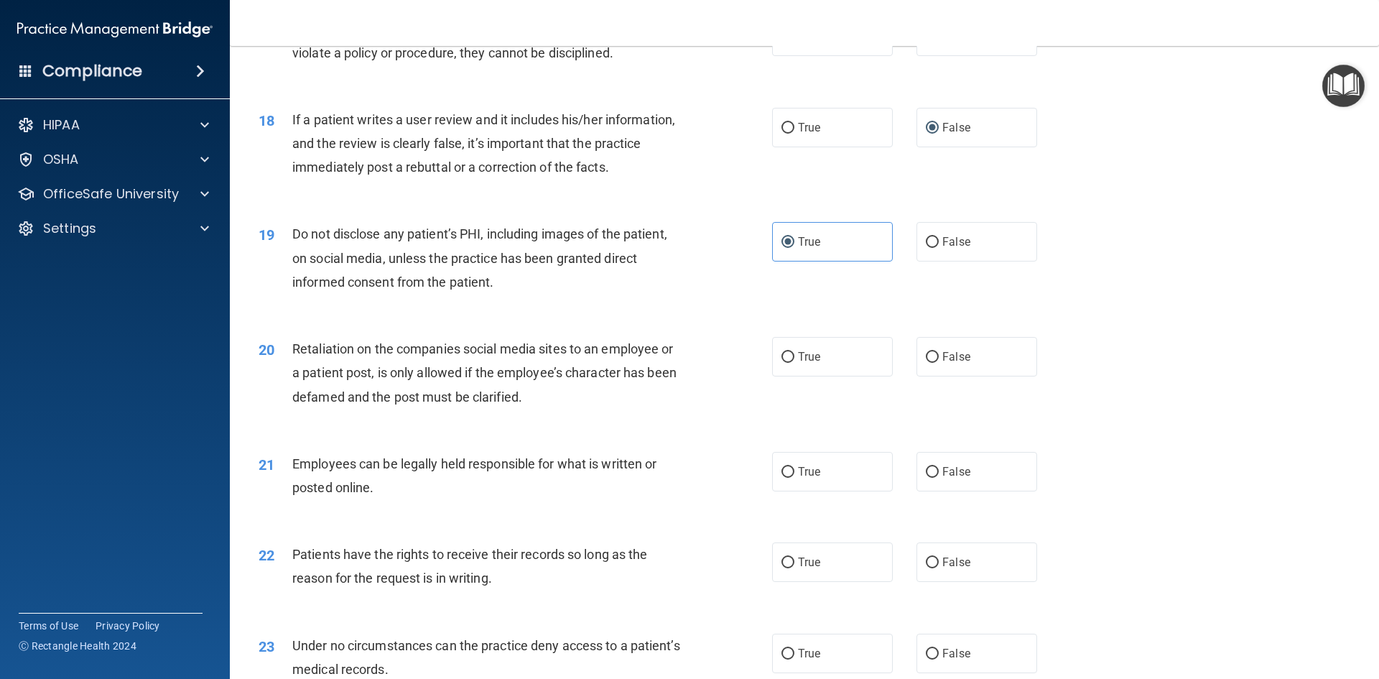
scroll to position [2010, 0]
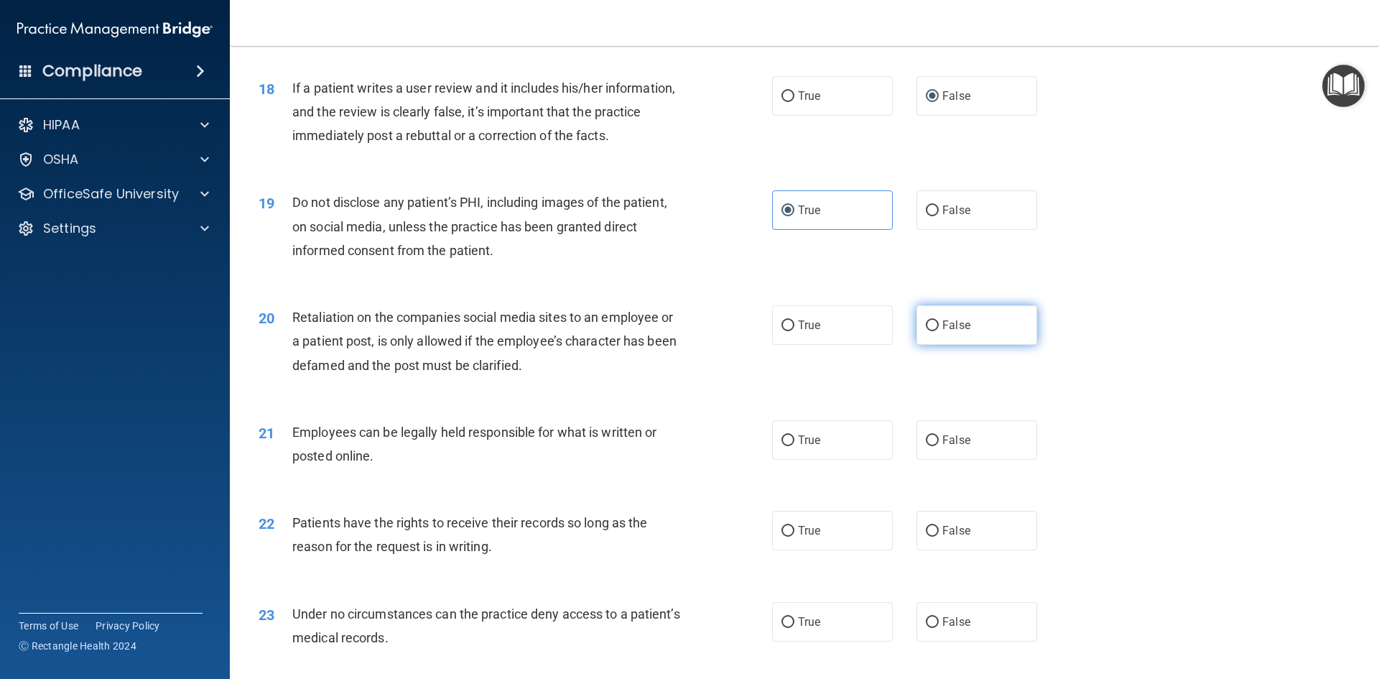
click at [942, 332] on span "False" at bounding box center [956, 325] width 28 height 14
click at [936, 331] on input "False" at bounding box center [932, 325] width 13 height 11
radio input "true"
click at [798, 447] on span "True" at bounding box center [809, 440] width 22 height 14
click at [793, 446] on input "True" at bounding box center [787, 440] width 13 height 11
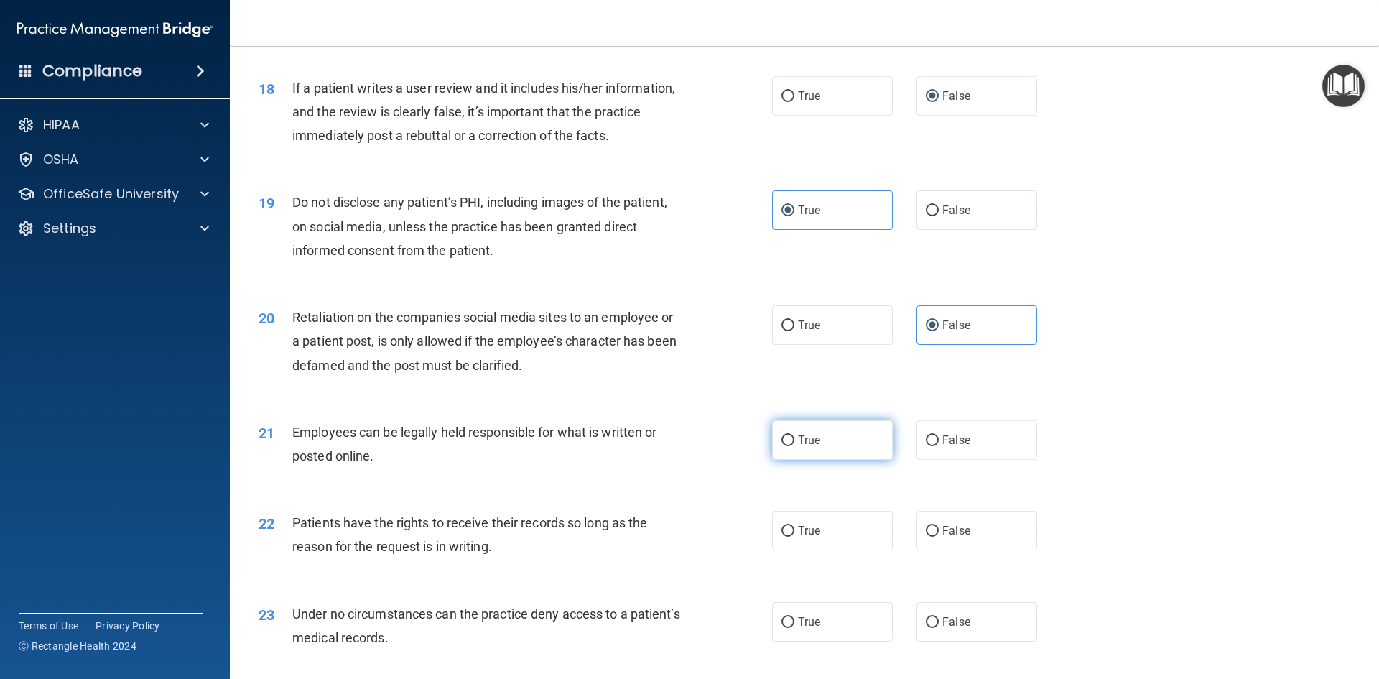
radio input "true"
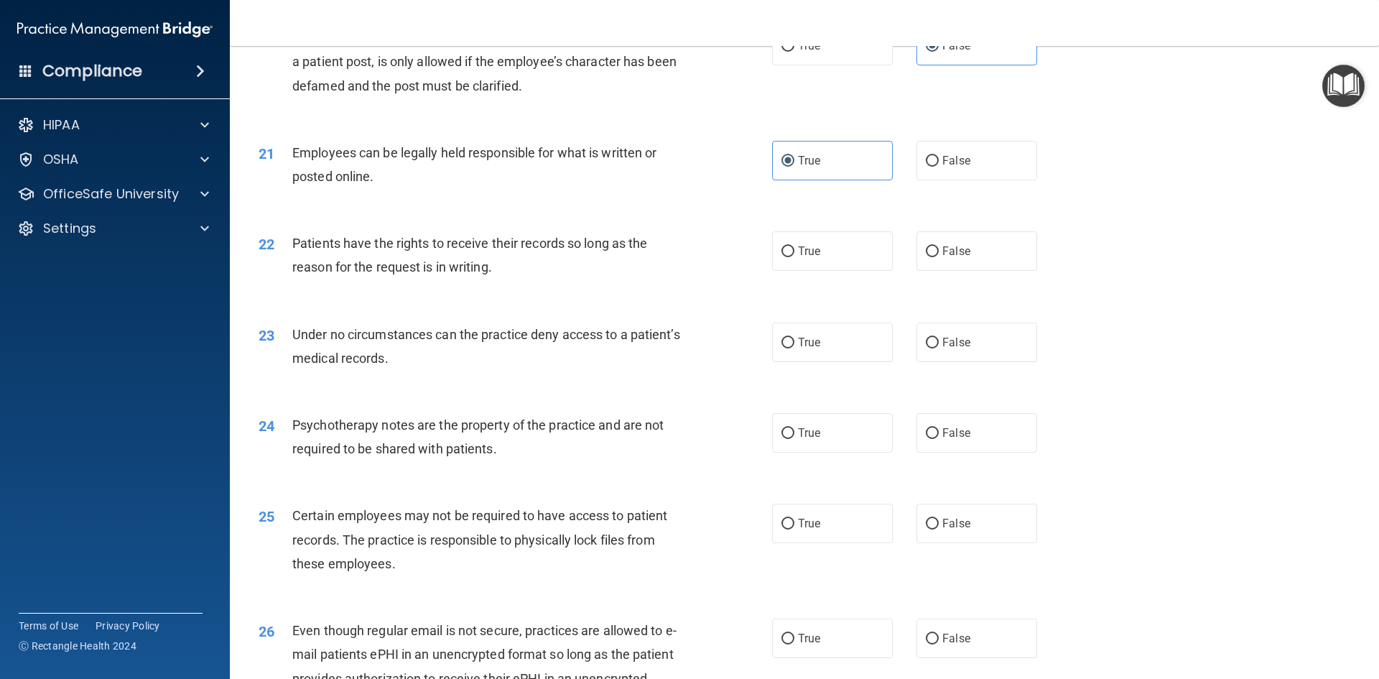
scroll to position [2298, 0]
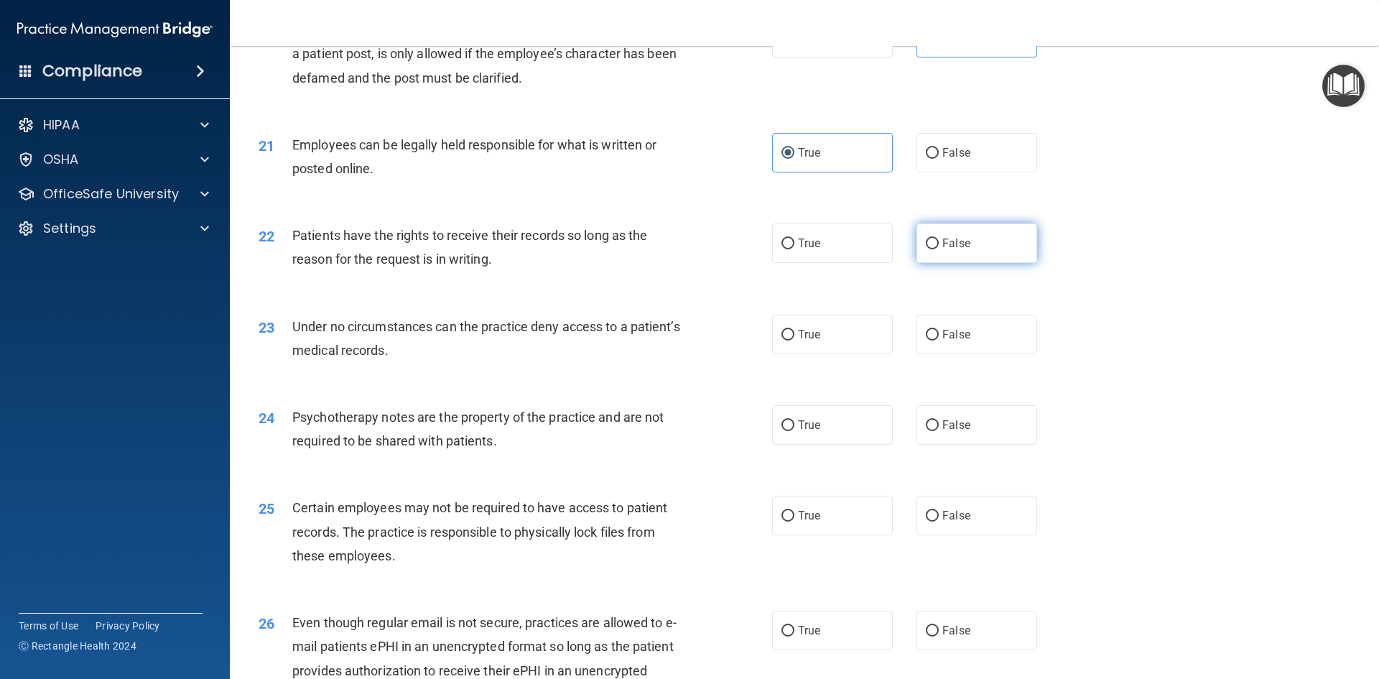
click at [927, 249] on input "False" at bounding box center [932, 243] width 13 height 11
radio input "true"
click at [926, 340] on input "False" at bounding box center [932, 335] width 13 height 11
radio input "true"
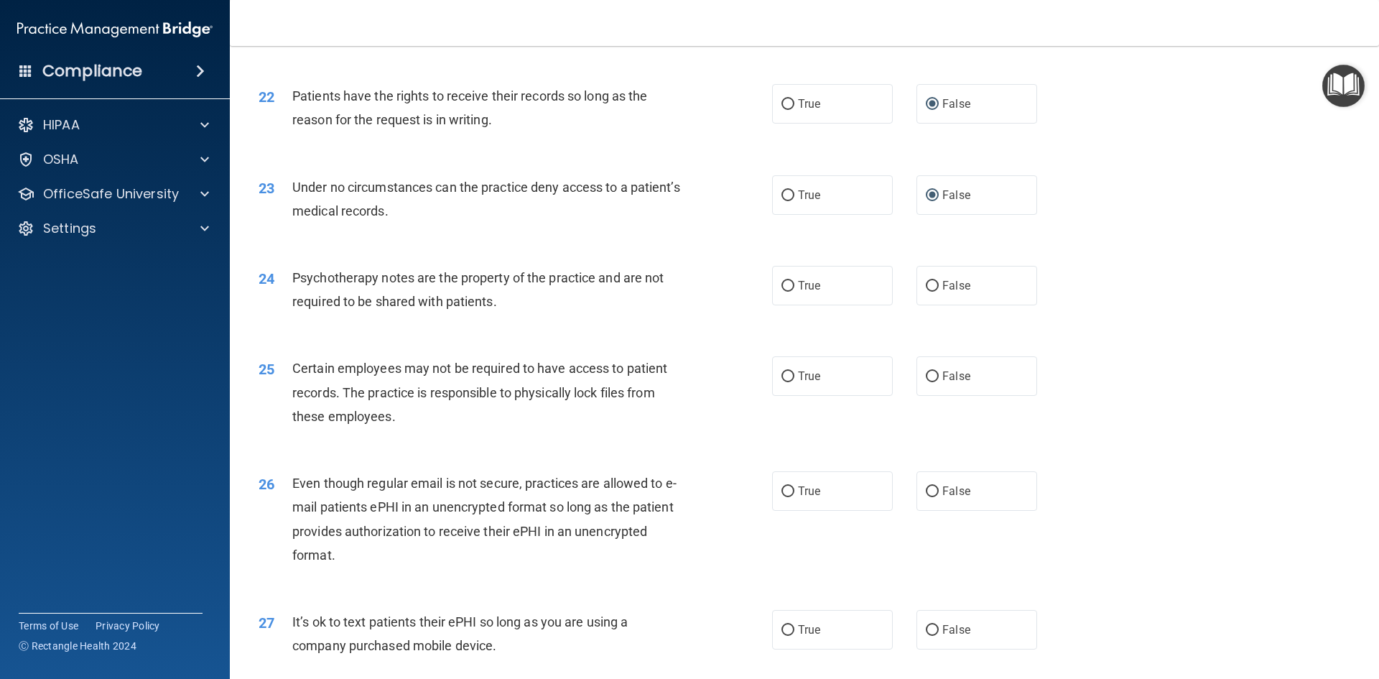
scroll to position [2441, 0]
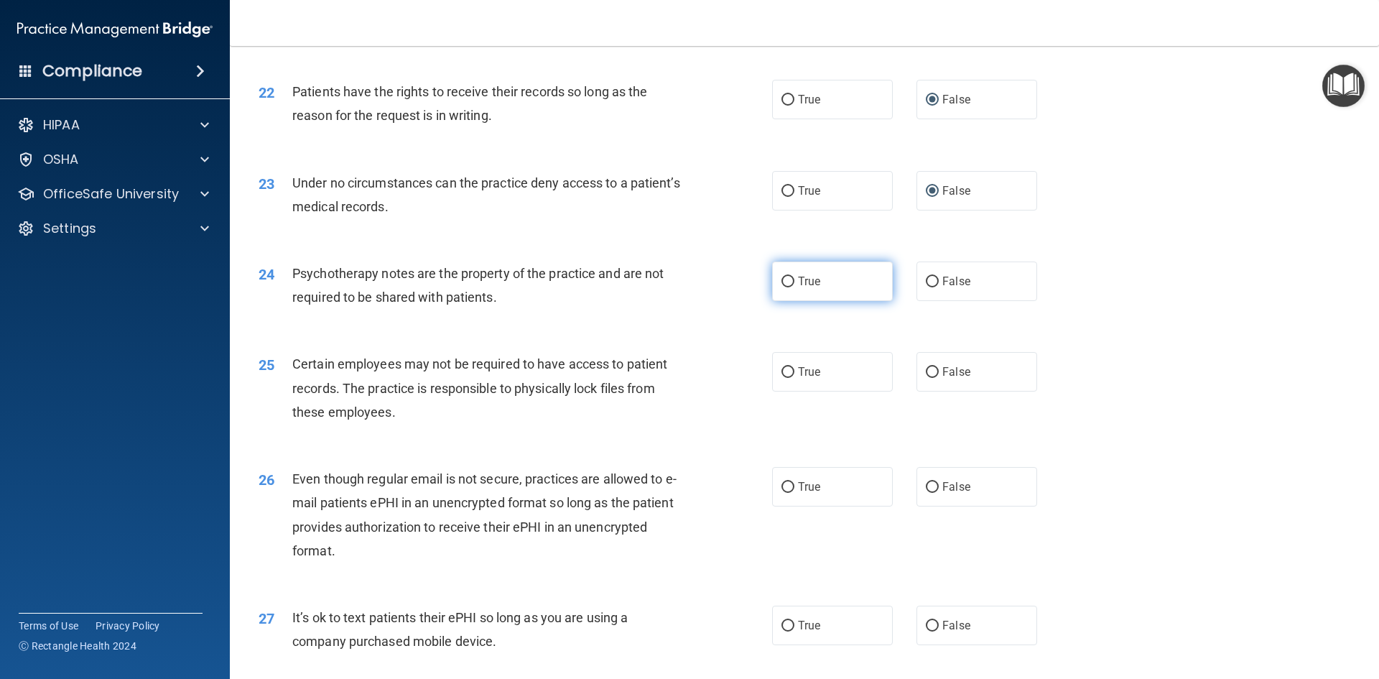
click at [784, 287] on input "True" at bounding box center [787, 281] width 13 height 11
radio input "true"
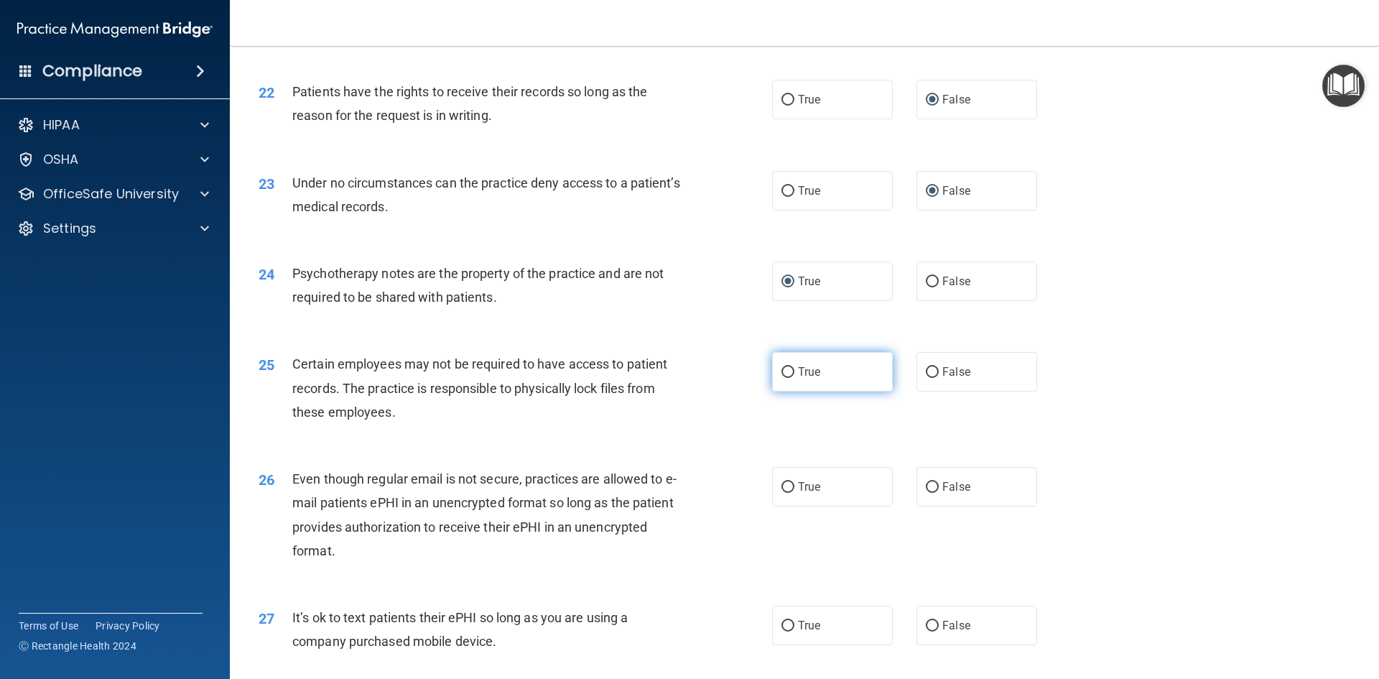
click at [783, 378] on input "True" at bounding box center [787, 372] width 13 height 11
radio input "true"
click at [785, 502] on label "True" at bounding box center [832, 486] width 121 height 39
click at [785, 493] on input "True" at bounding box center [787, 487] width 13 height 11
radio input "true"
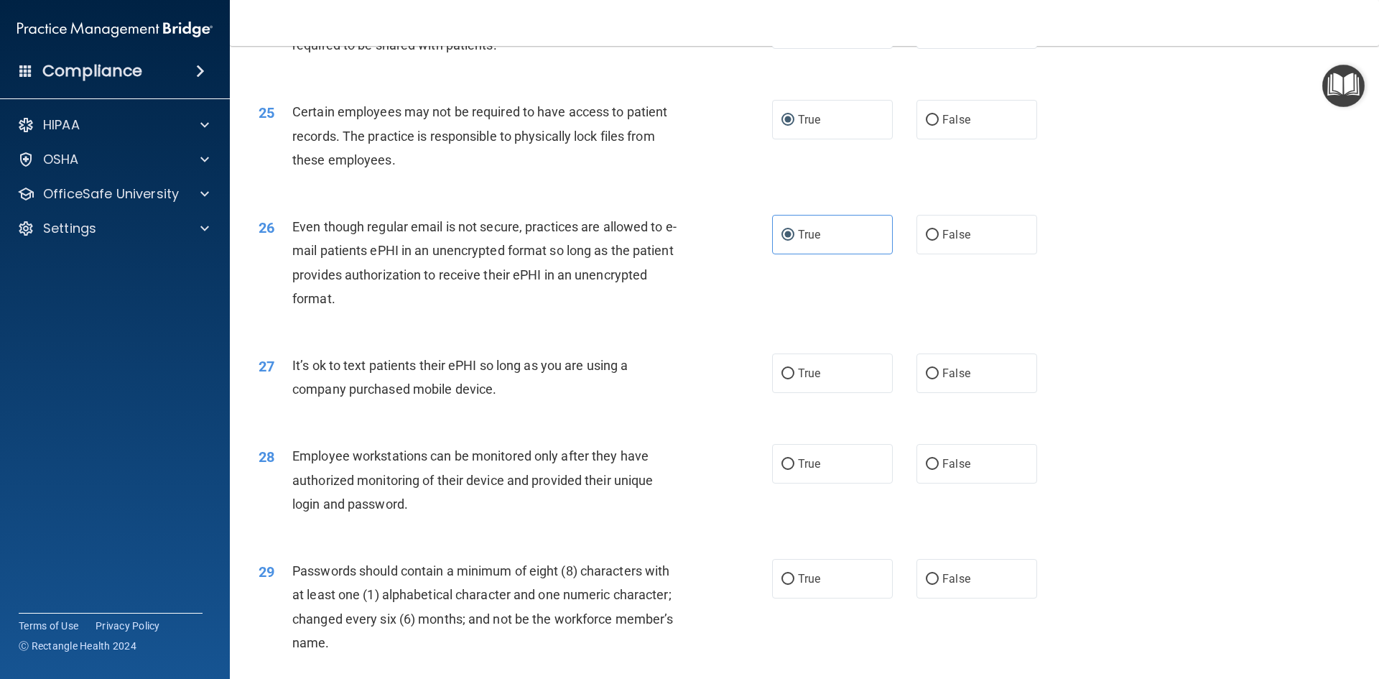
scroll to position [2728, 0]
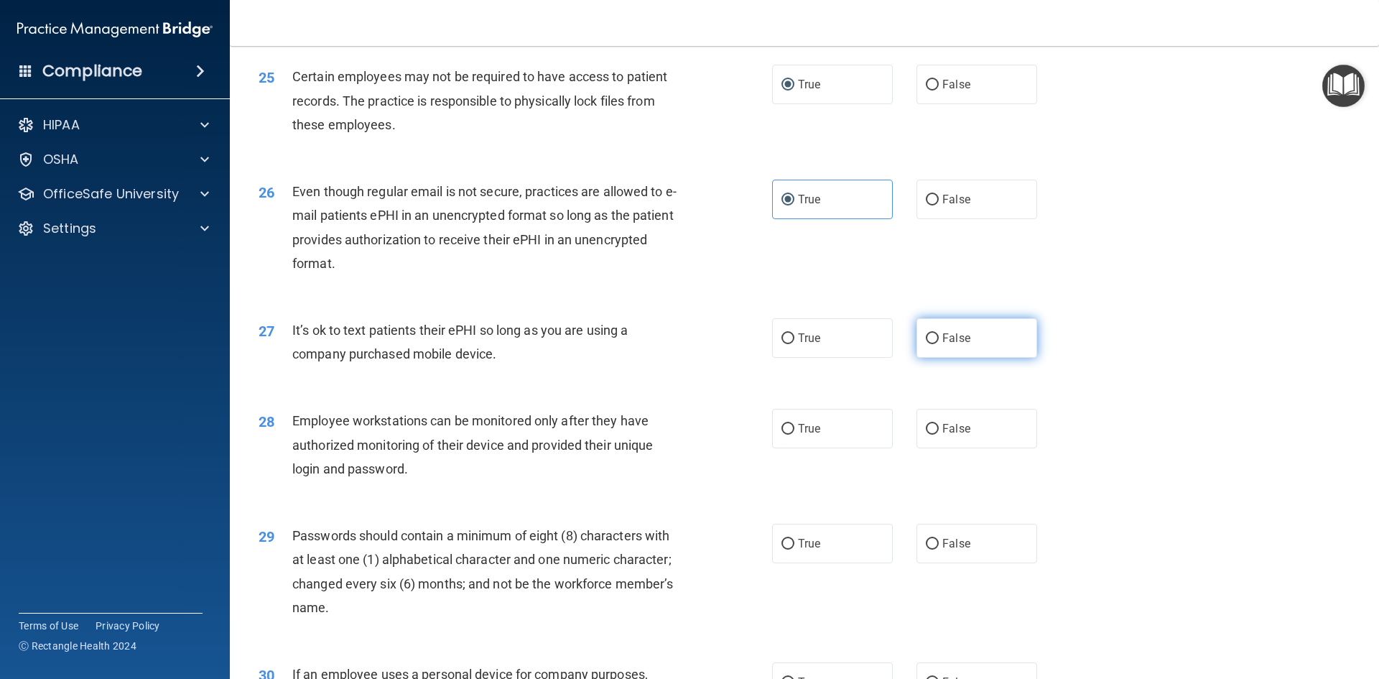
click at [928, 344] on input "False" at bounding box center [932, 338] width 13 height 11
radio input "true"
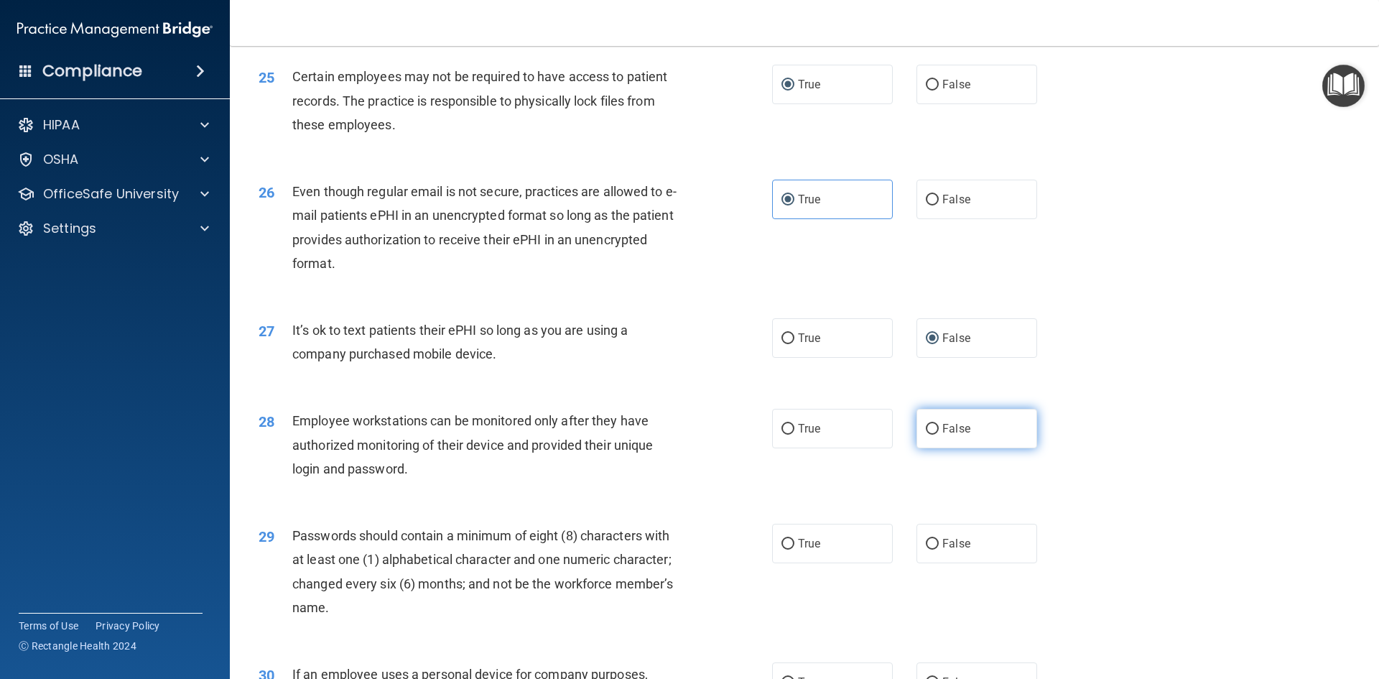
click at [926, 434] on input "False" at bounding box center [932, 429] width 13 height 11
radio input "true"
click at [788, 549] on input "True" at bounding box center [787, 544] width 13 height 11
radio input "true"
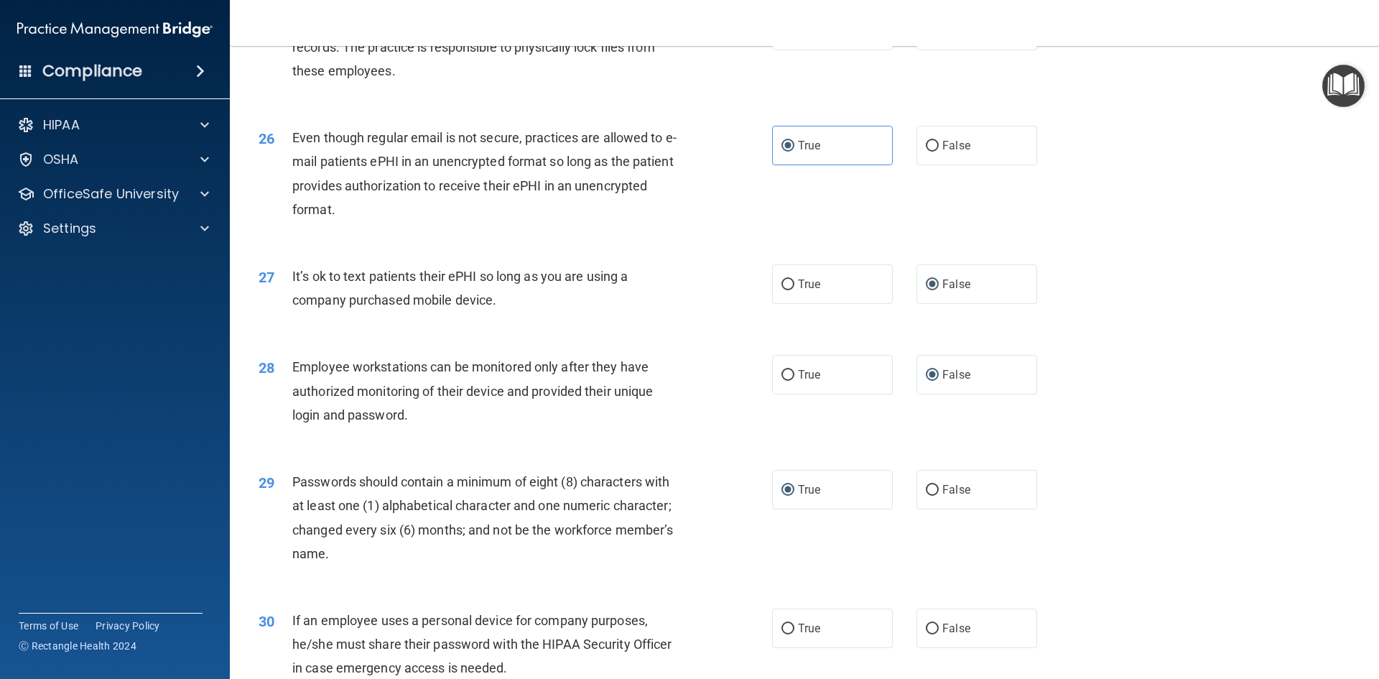
scroll to position [2926, 0]
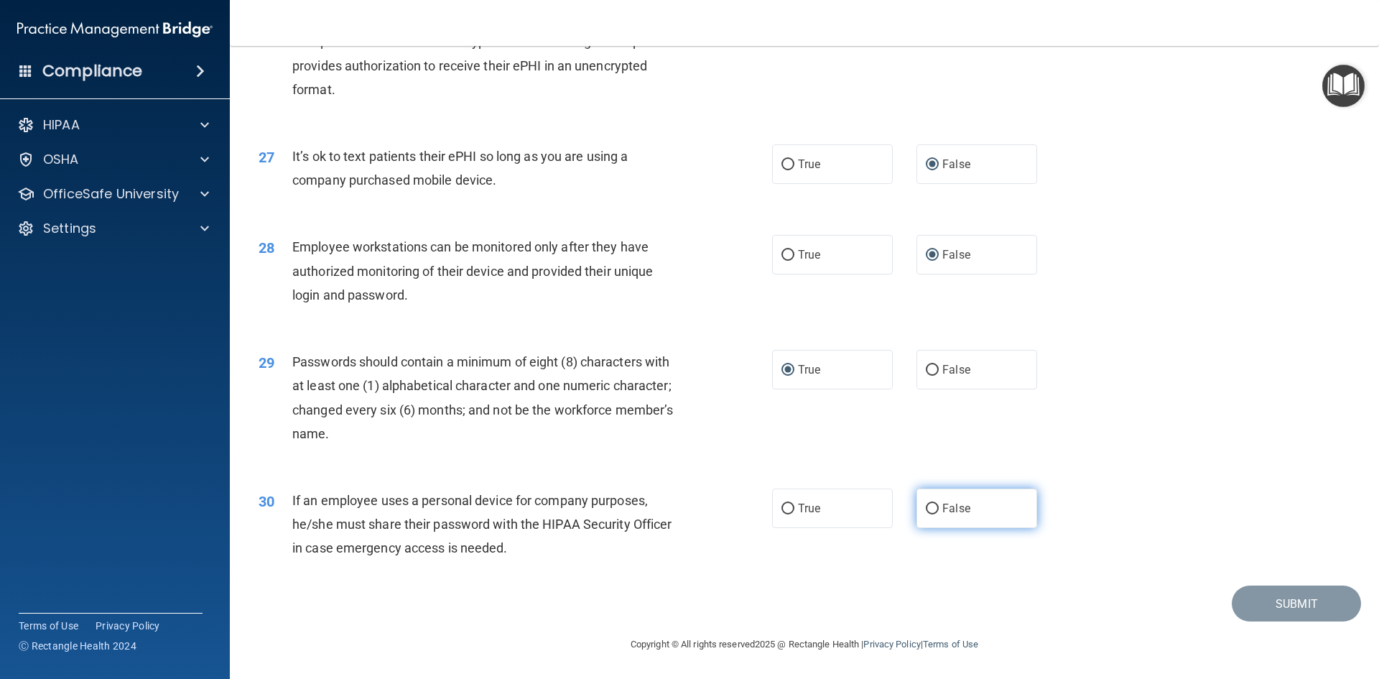
click at [928, 508] on input "False" at bounding box center [932, 508] width 13 height 11
radio input "true"
click at [1267, 605] on button "Submit" at bounding box center [1295, 603] width 129 height 37
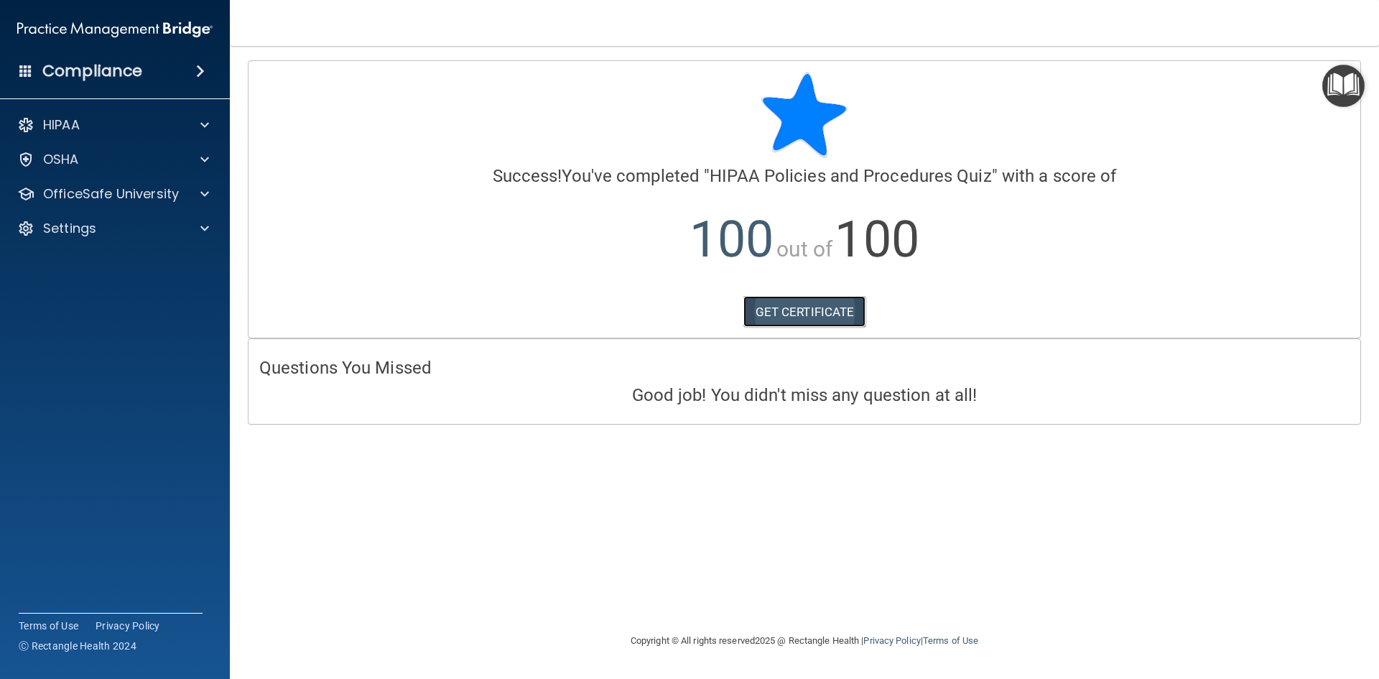
click at [800, 312] on link "GET CERTIFICATE" at bounding box center [804, 312] width 123 height 32
drag, startPoint x: 108, startPoint y: 197, endPoint x: 139, endPoint y: 215, distance: 36.7
click at [108, 197] on p "OfficeSafe University" at bounding box center [111, 193] width 136 height 17
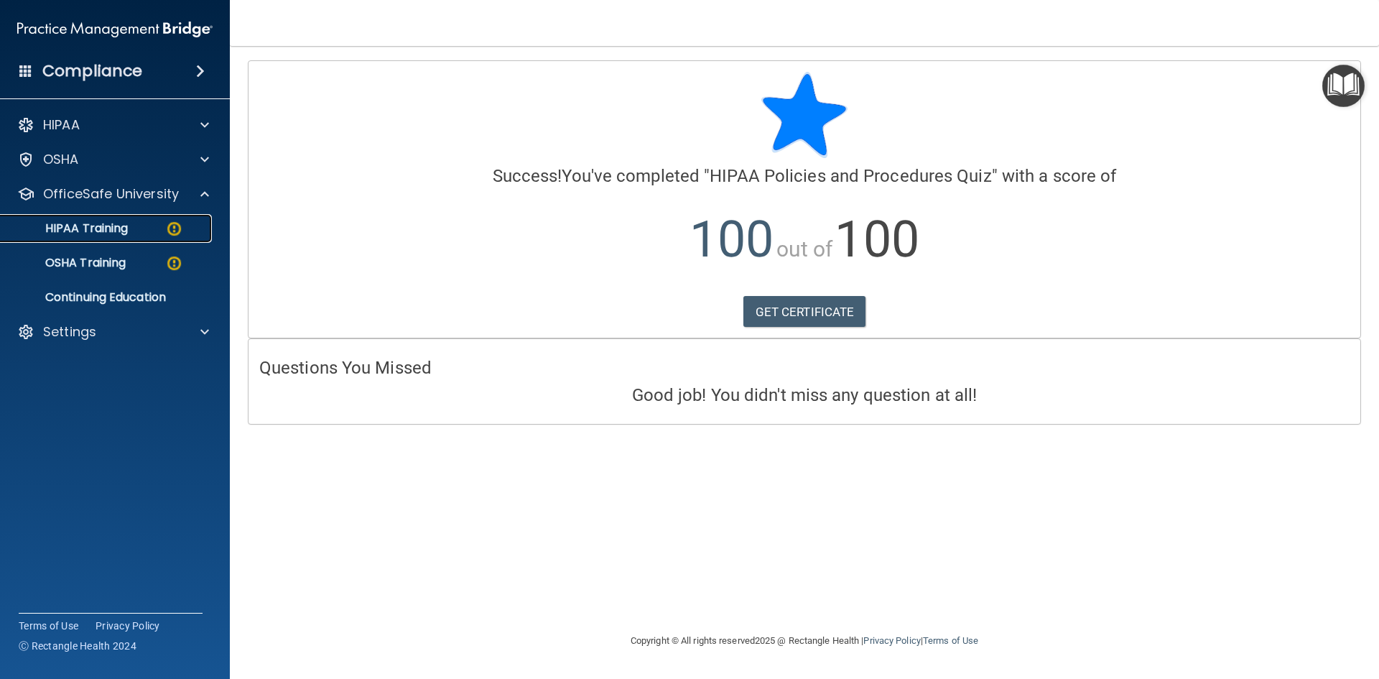
click at [121, 221] on p "HIPAA Training" at bounding box center [68, 228] width 118 height 14
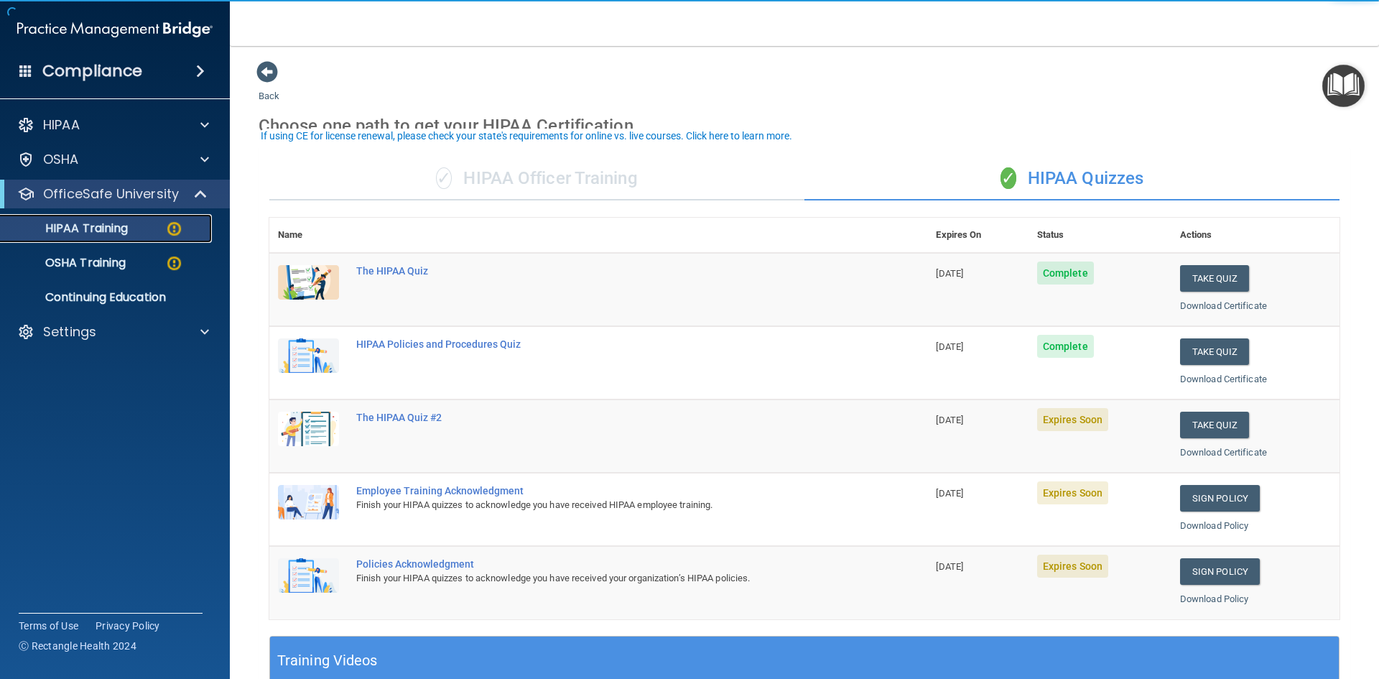
scroll to position [72, 0]
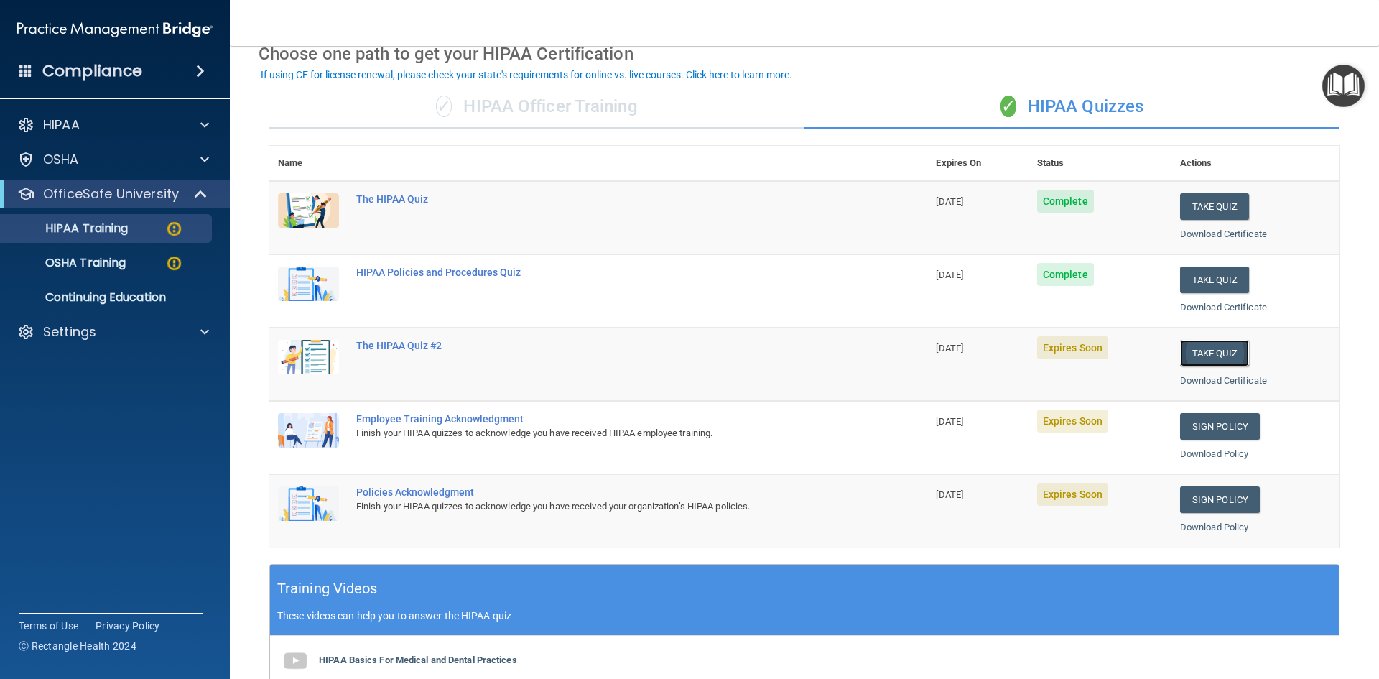
click at [1195, 352] on button "Take Quiz" at bounding box center [1214, 353] width 69 height 27
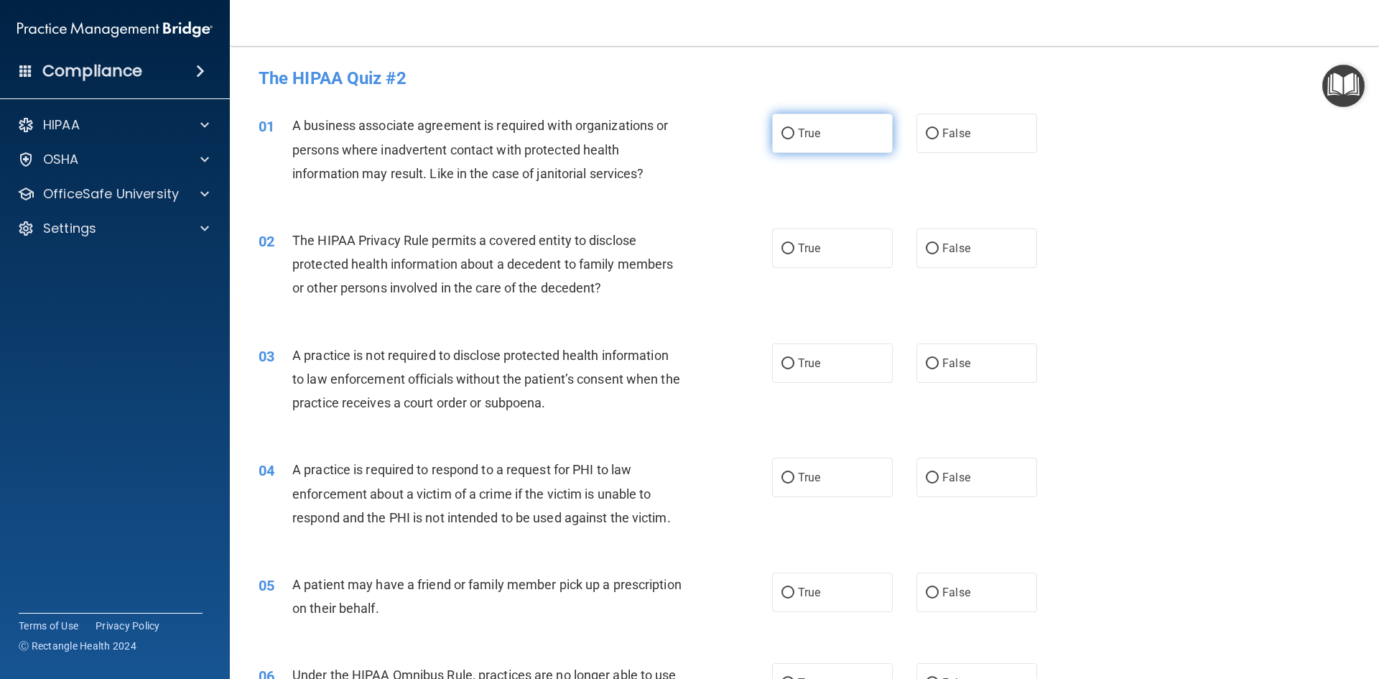
click at [811, 134] on span "True" at bounding box center [809, 133] width 22 height 14
click at [794, 134] on input "True" at bounding box center [787, 134] width 13 height 11
radio input "true"
click at [816, 257] on label "True" at bounding box center [832, 247] width 121 height 39
click at [794, 254] on input "True" at bounding box center [787, 248] width 13 height 11
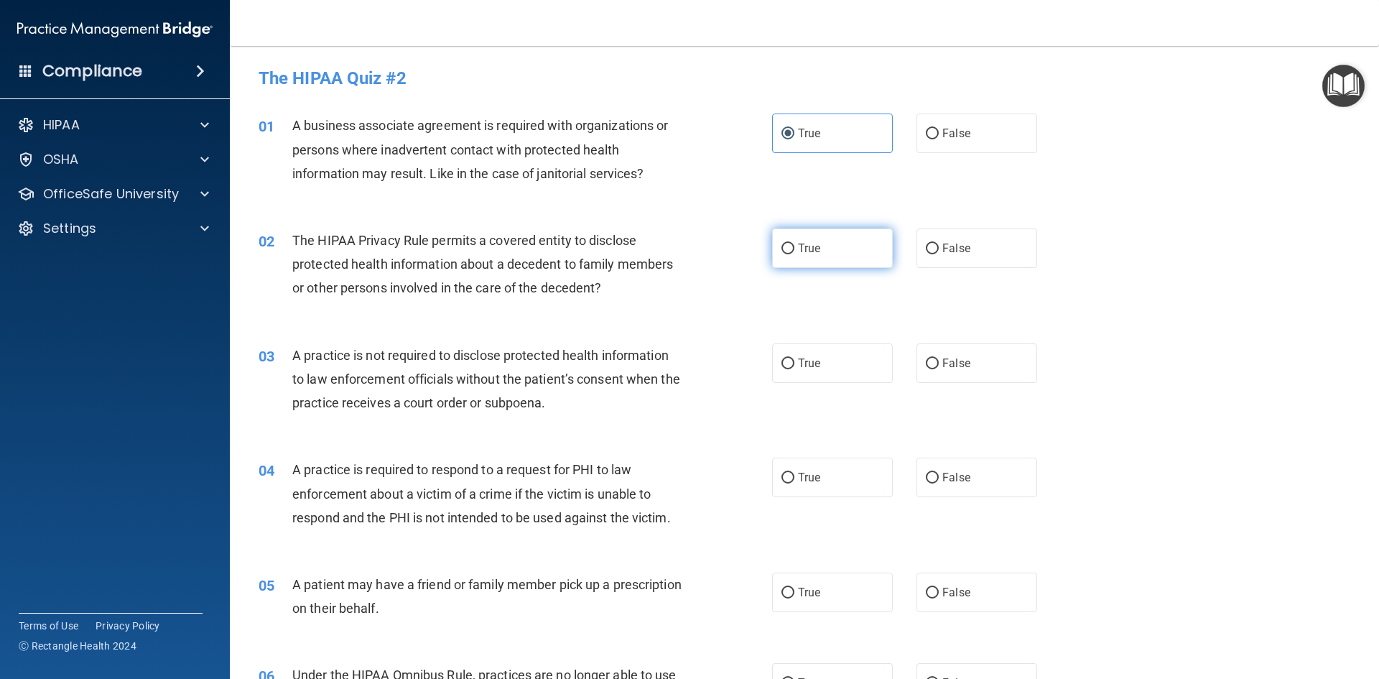
radio input "true"
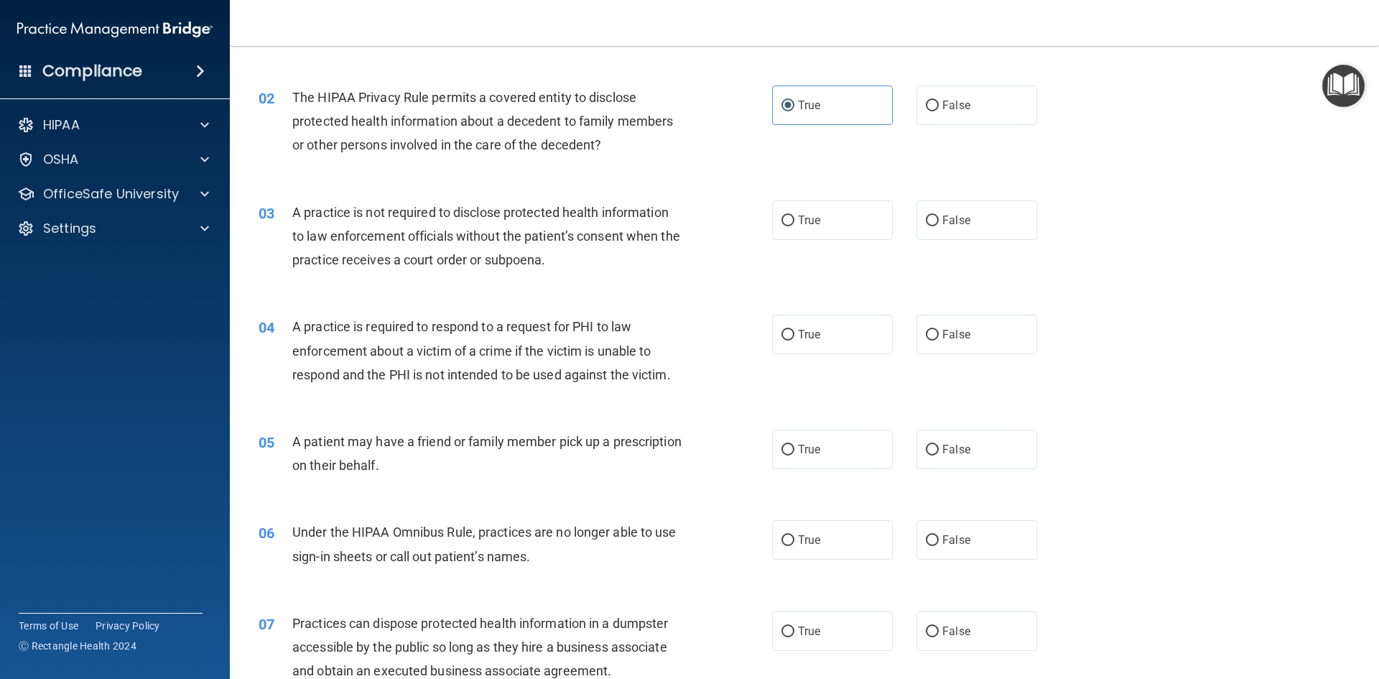
scroll to position [144, 0]
drag, startPoint x: 992, startPoint y: 230, endPoint x: 978, endPoint y: 236, distance: 15.7
click at [990, 230] on label "False" at bounding box center [976, 219] width 121 height 39
click at [938, 225] on input "False" at bounding box center [932, 220] width 13 height 11
radio input "true"
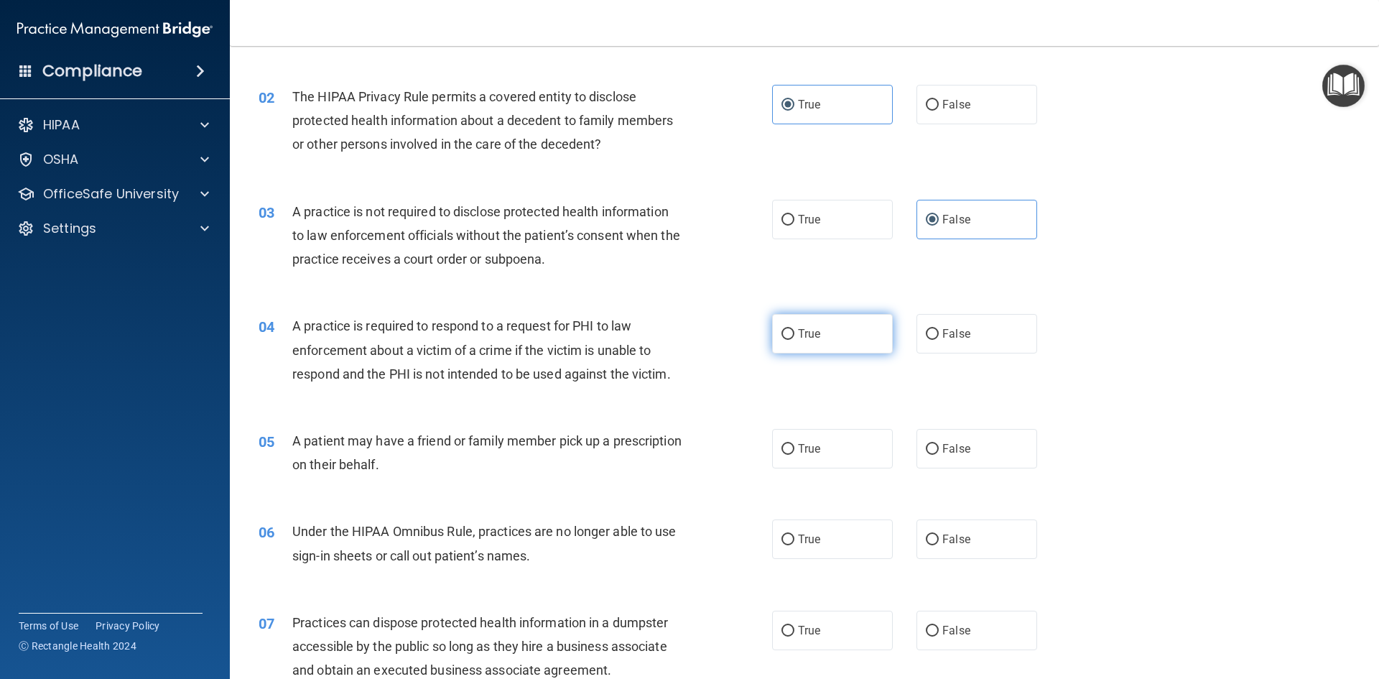
click at [806, 340] on span "True" at bounding box center [809, 334] width 22 height 14
click at [794, 340] on input "True" at bounding box center [787, 334] width 13 height 11
radio input "true"
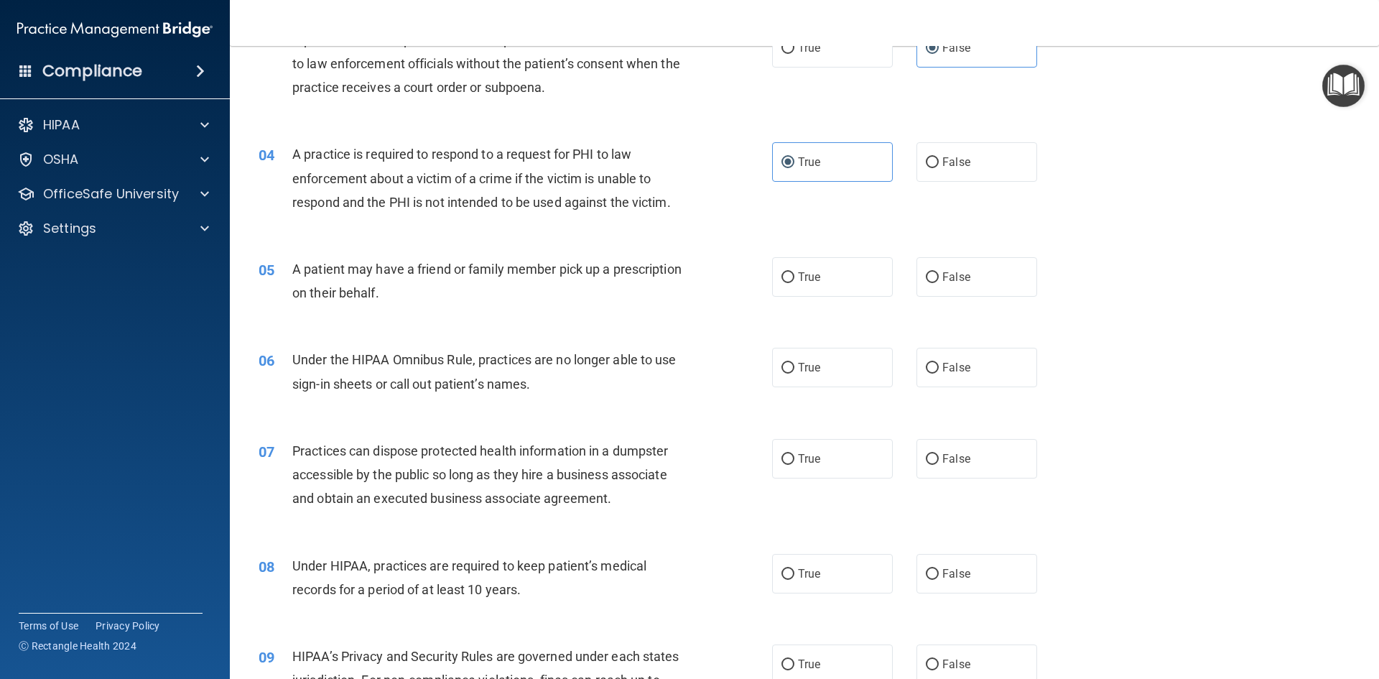
scroll to position [359, 0]
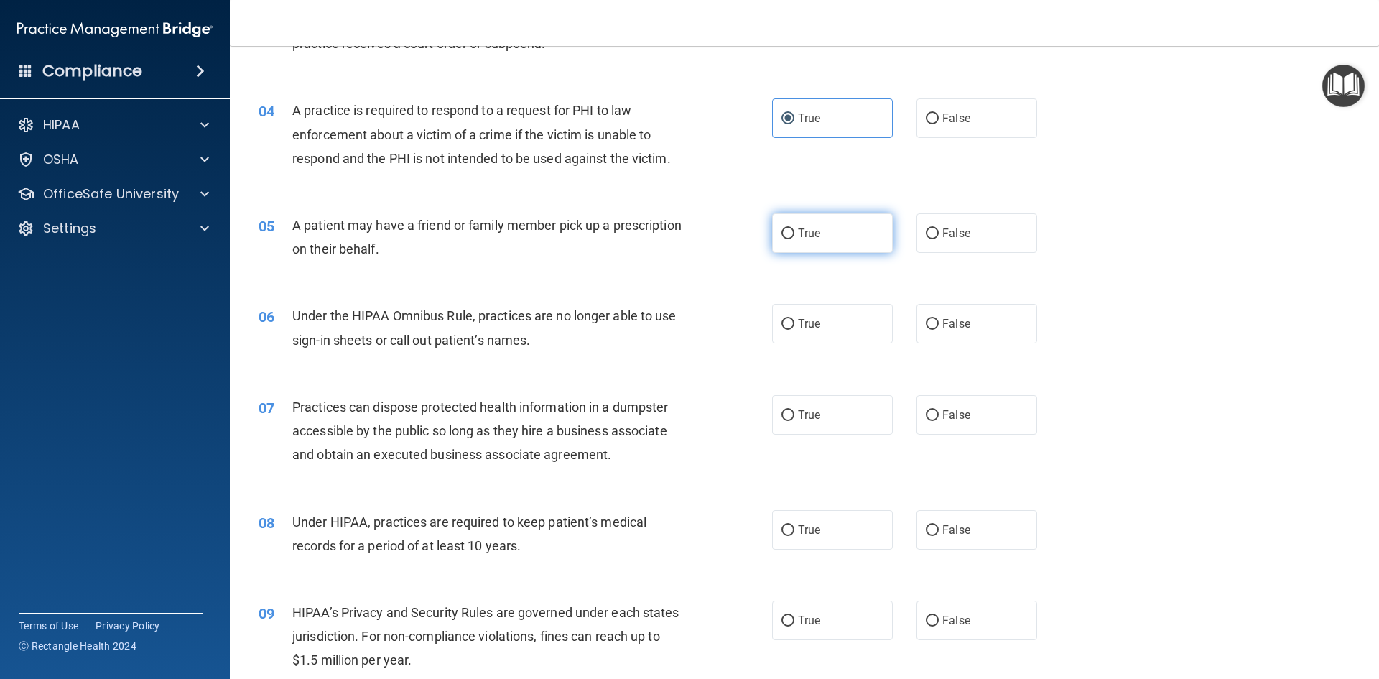
click at [829, 246] on label "True" at bounding box center [832, 232] width 121 height 39
click at [794, 239] on input "True" at bounding box center [787, 233] width 13 height 11
radio input "true"
click at [964, 245] on label "False" at bounding box center [976, 232] width 121 height 39
click at [938, 239] on input "False" at bounding box center [932, 233] width 13 height 11
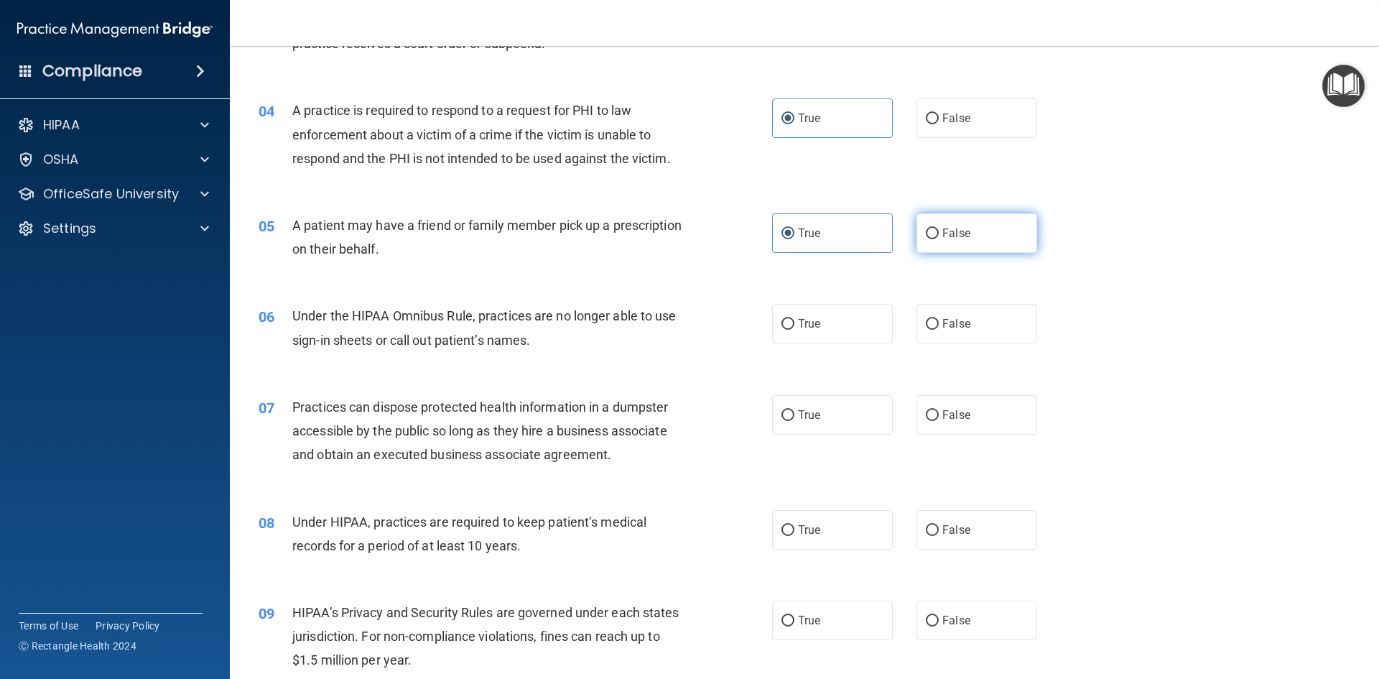
radio input "true"
click at [855, 241] on label "True" at bounding box center [832, 232] width 121 height 39
click at [794, 239] on input "True" at bounding box center [787, 233] width 13 height 11
radio input "true"
radio input "false"
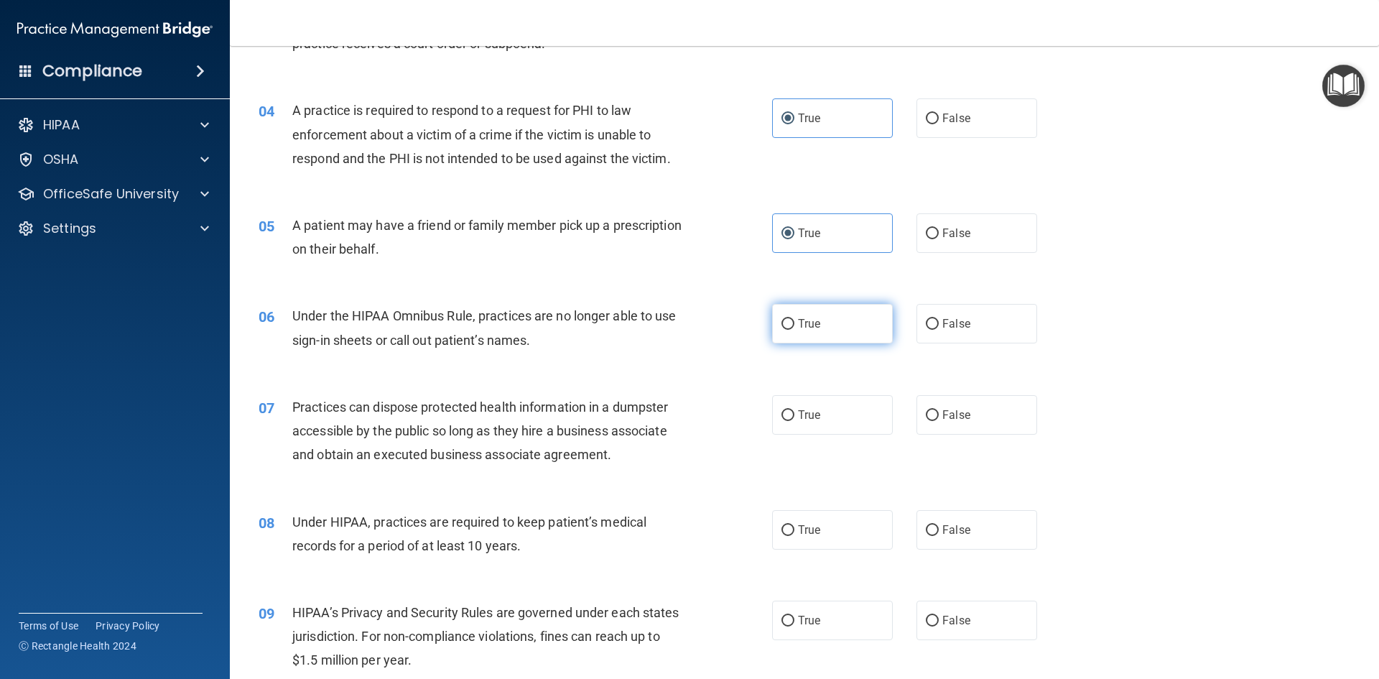
click at [806, 330] on label "True" at bounding box center [832, 323] width 121 height 39
click at [794, 330] on input "True" at bounding box center [787, 324] width 13 height 11
radio input "true"
click at [943, 337] on label "False" at bounding box center [976, 323] width 121 height 39
click at [938, 330] on input "False" at bounding box center [932, 324] width 13 height 11
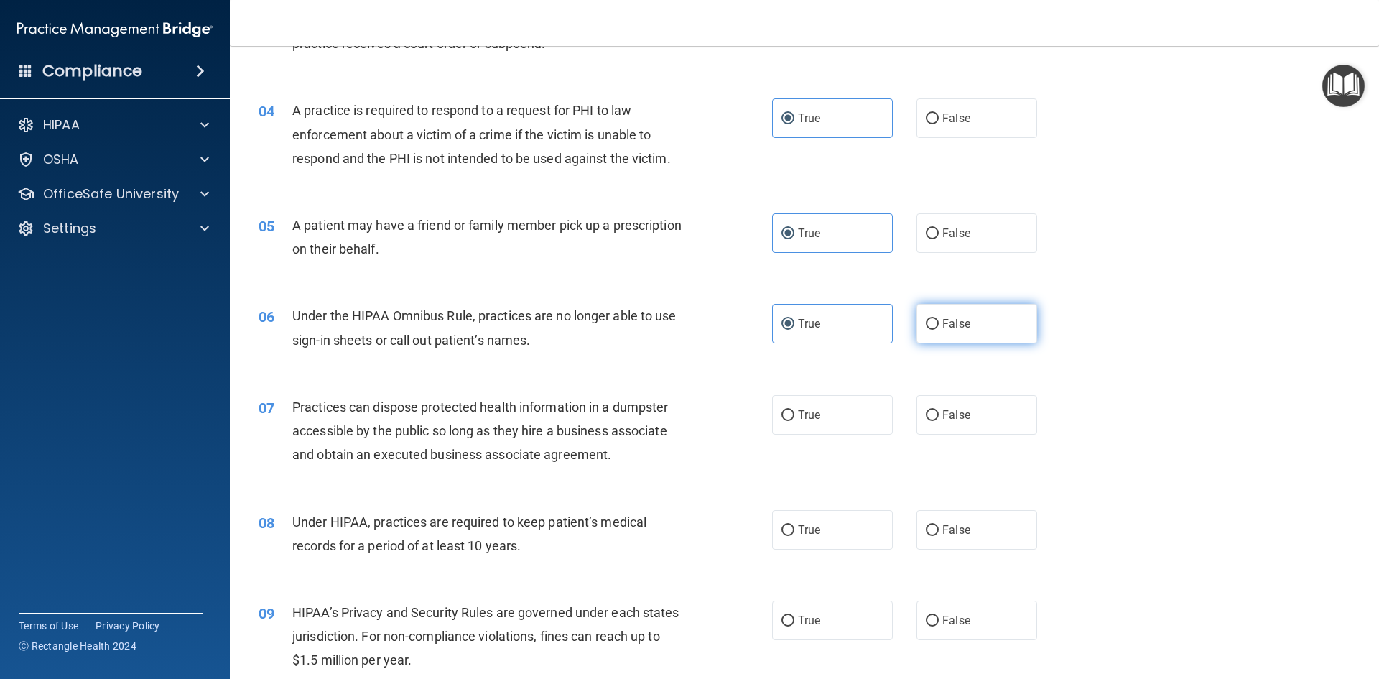
radio input "true"
radio input "false"
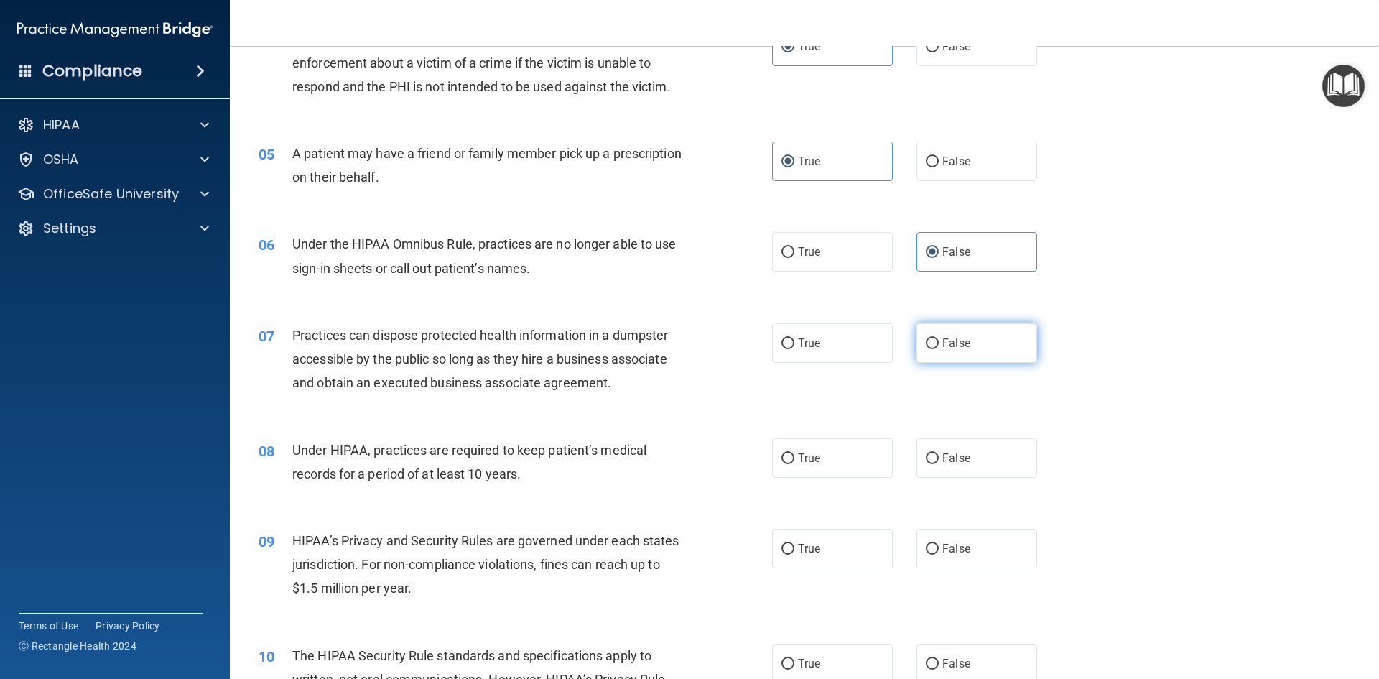
click at [1011, 346] on label "False" at bounding box center [976, 342] width 121 height 39
click at [938, 346] on input "False" at bounding box center [932, 343] width 13 height 11
radio input "true"
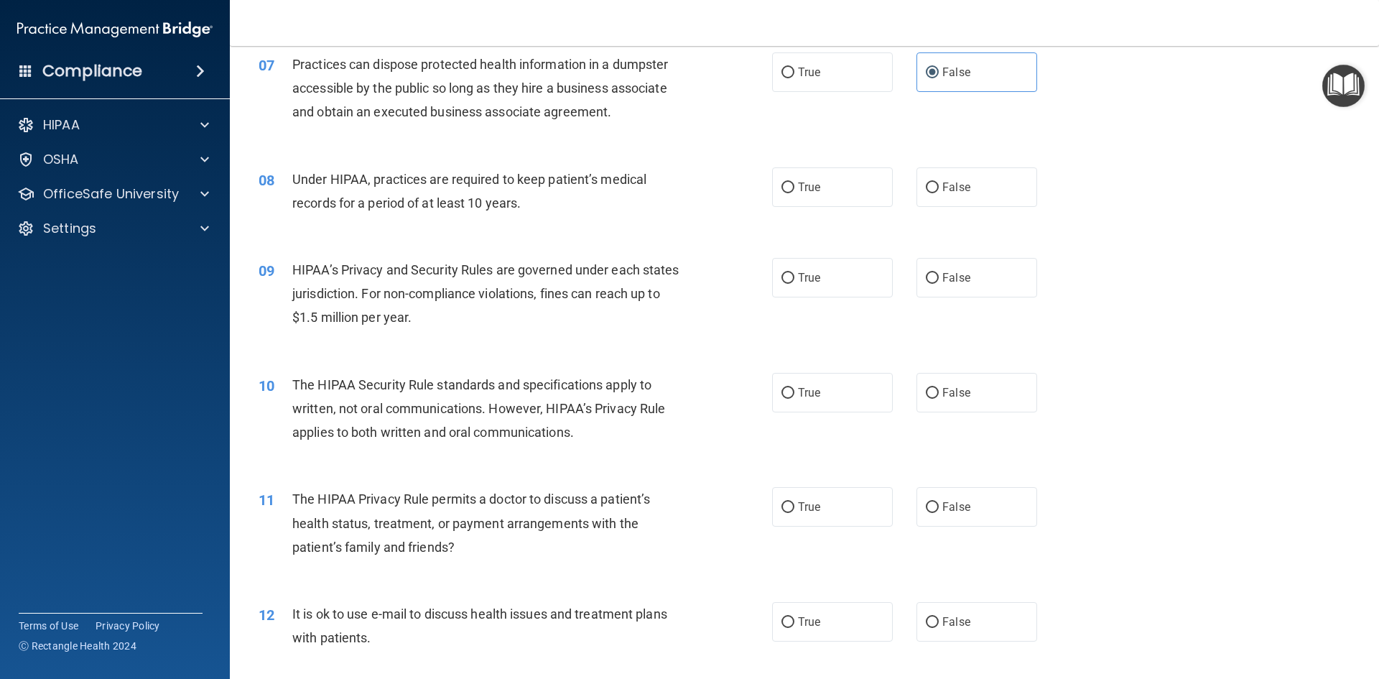
scroll to position [718, 0]
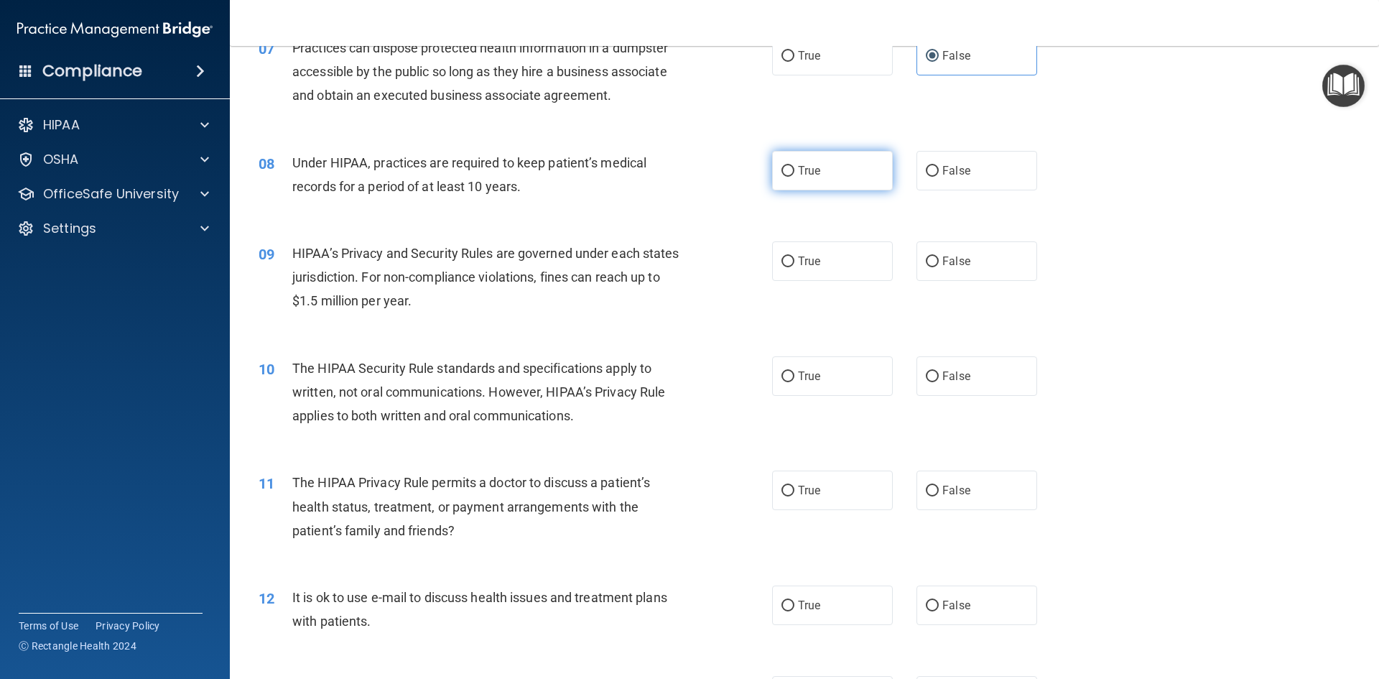
click at [793, 178] on label "True" at bounding box center [832, 170] width 121 height 39
click at [793, 177] on input "True" at bounding box center [787, 171] width 13 height 11
radio input "true"
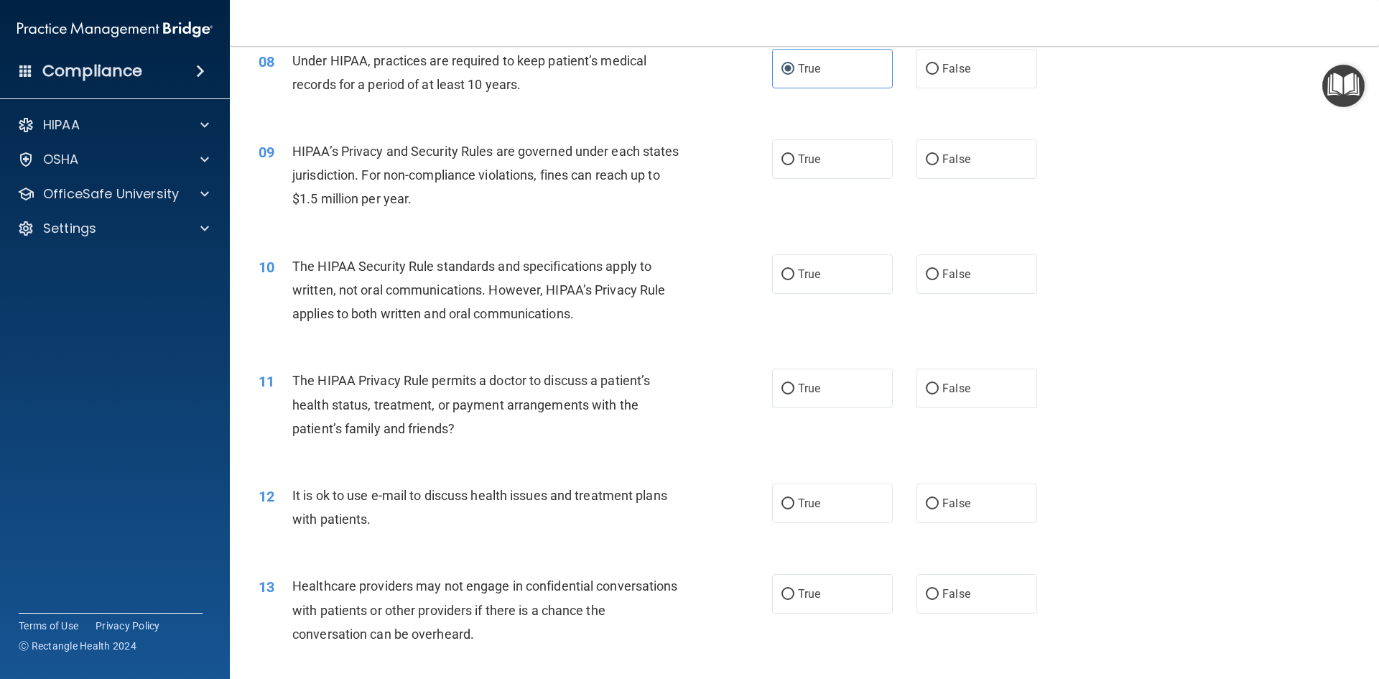
scroll to position [862, 0]
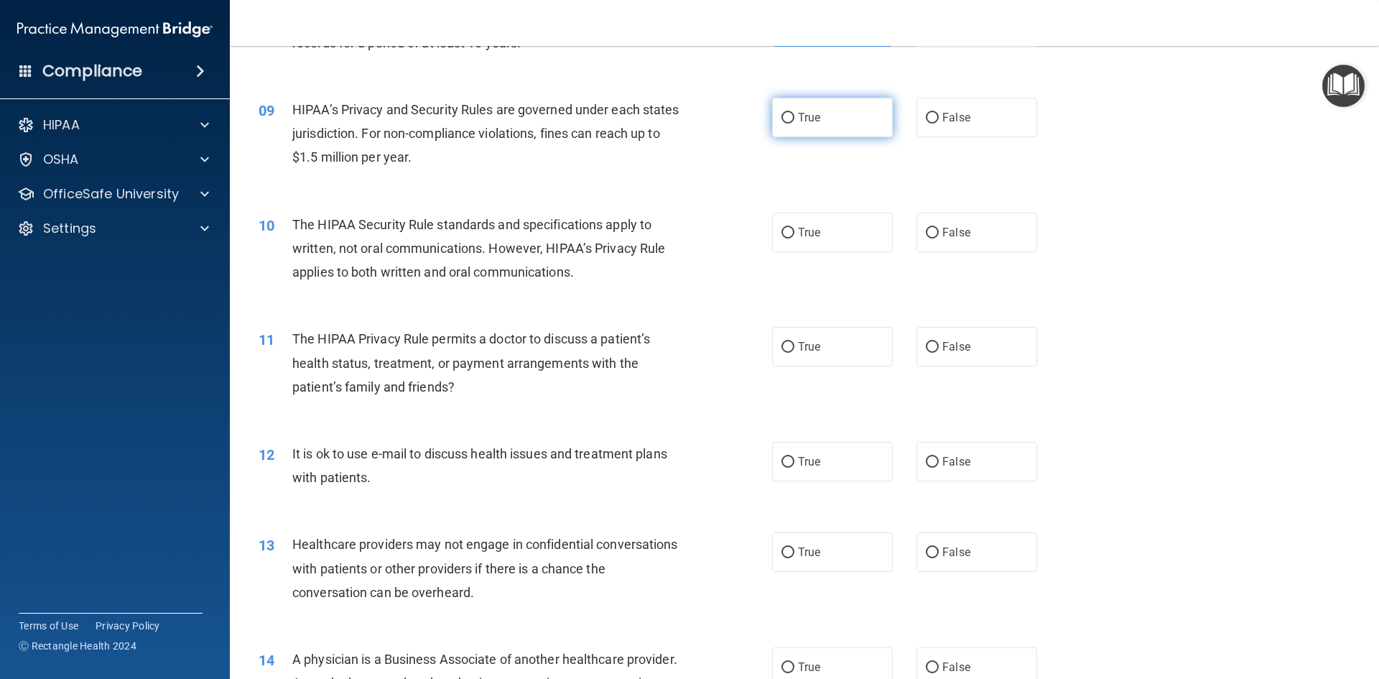
click at [798, 113] on span "True" at bounding box center [809, 118] width 22 height 14
click at [794, 113] on input "True" at bounding box center [787, 118] width 13 height 11
radio input "true"
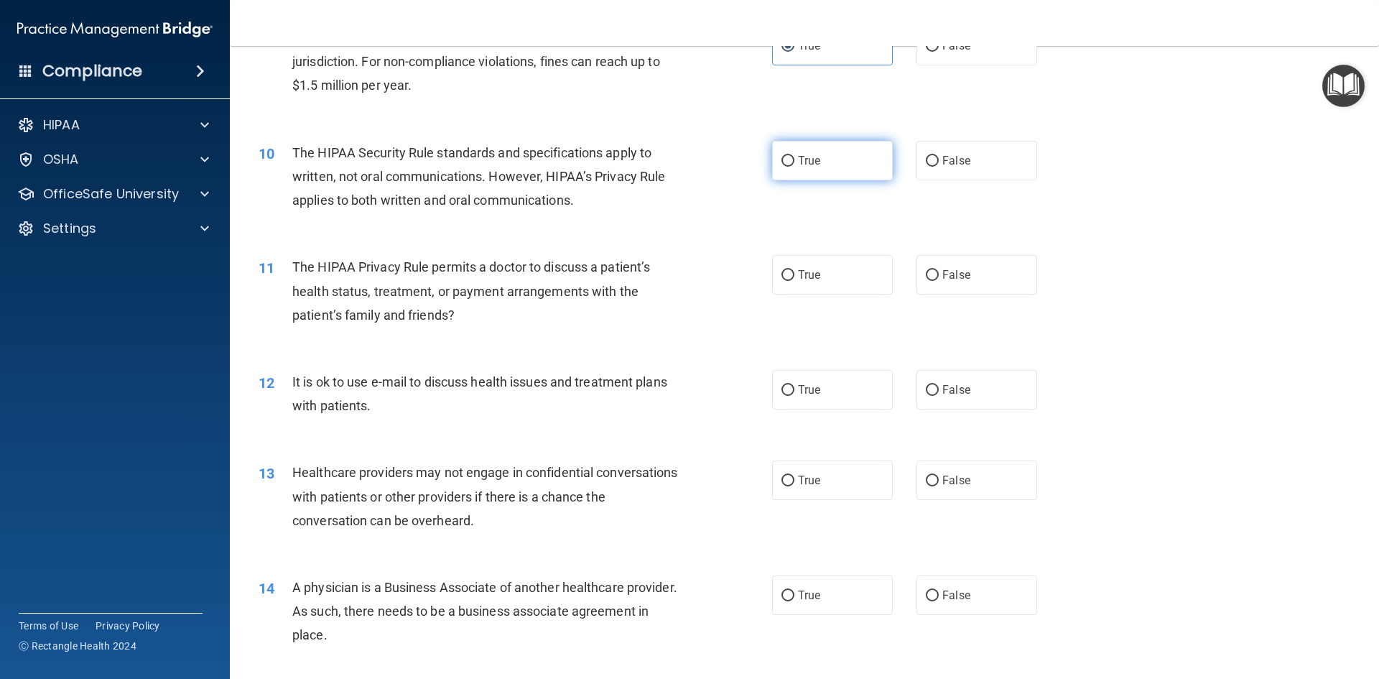
click at [798, 158] on span "True" at bounding box center [809, 161] width 22 height 14
click at [794, 158] on input "True" at bounding box center [787, 161] width 13 height 11
radio input "true"
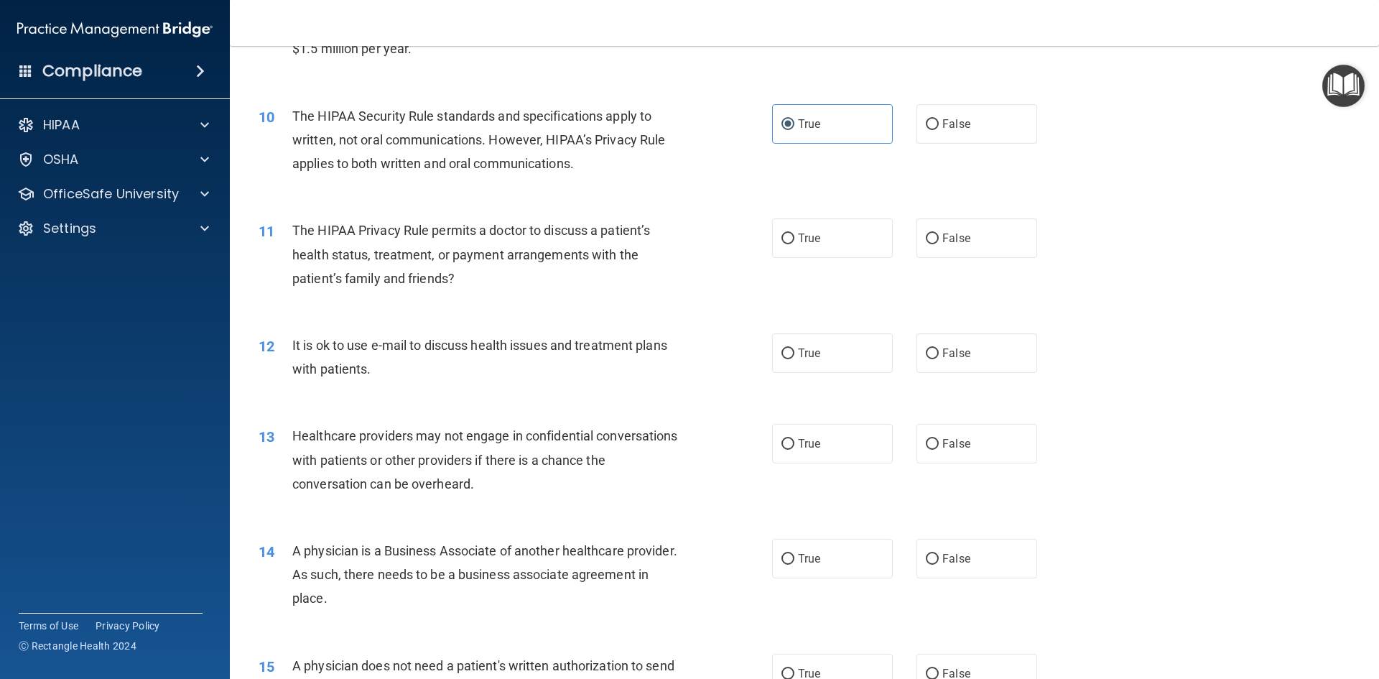
scroll to position [1005, 0]
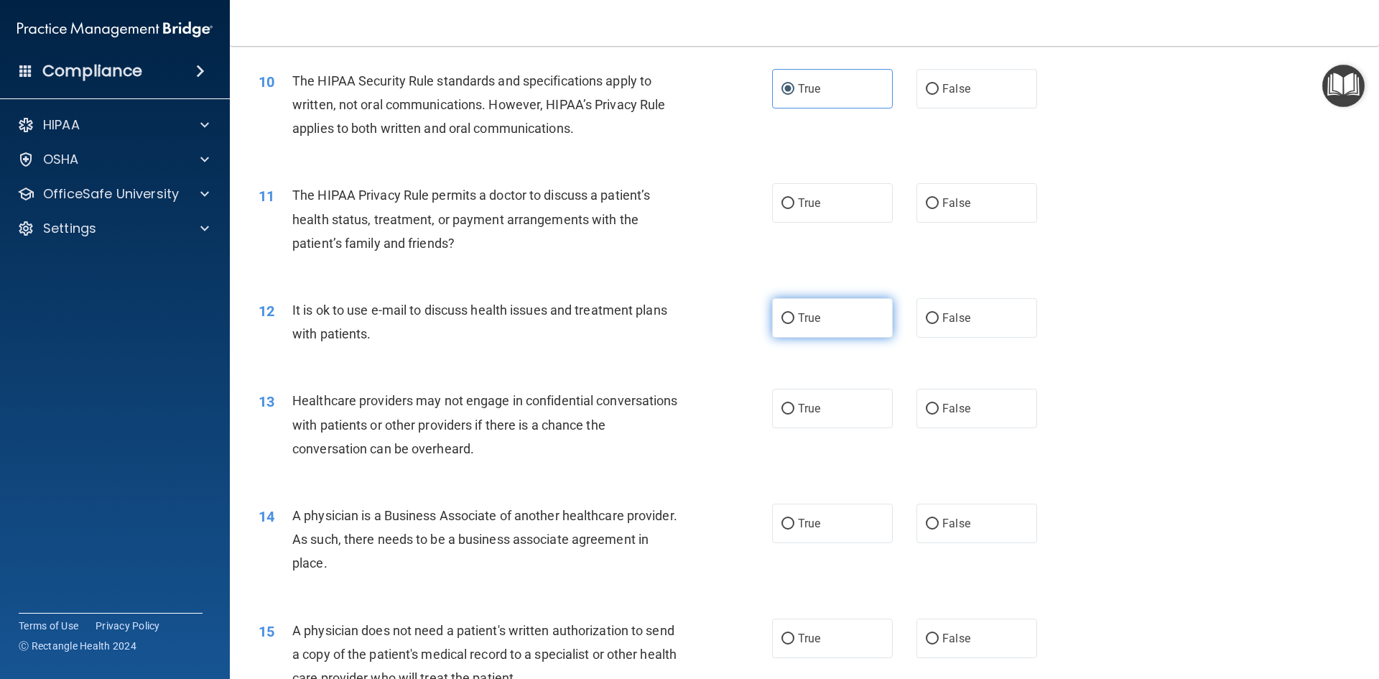
click at [843, 326] on label "True" at bounding box center [832, 317] width 121 height 39
click at [794, 324] on input "True" at bounding box center [787, 318] width 13 height 11
radio input "true"
drag, startPoint x: 808, startPoint y: 194, endPoint x: 781, endPoint y: 195, distance: 26.6
click at [808, 195] on label "True" at bounding box center [832, 202] width 121 height 39
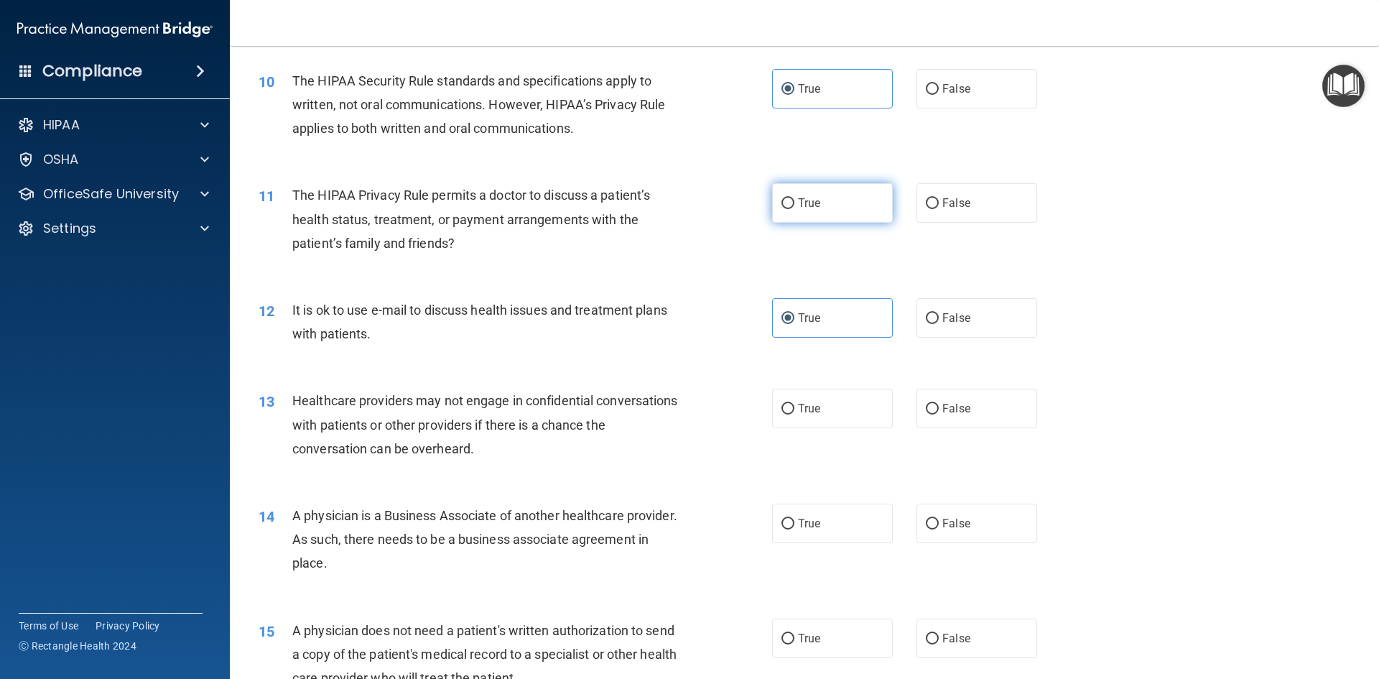
click at [794, 198] on input "True" at bounding box center [787, 203] width 13 height 11
radio input "true"
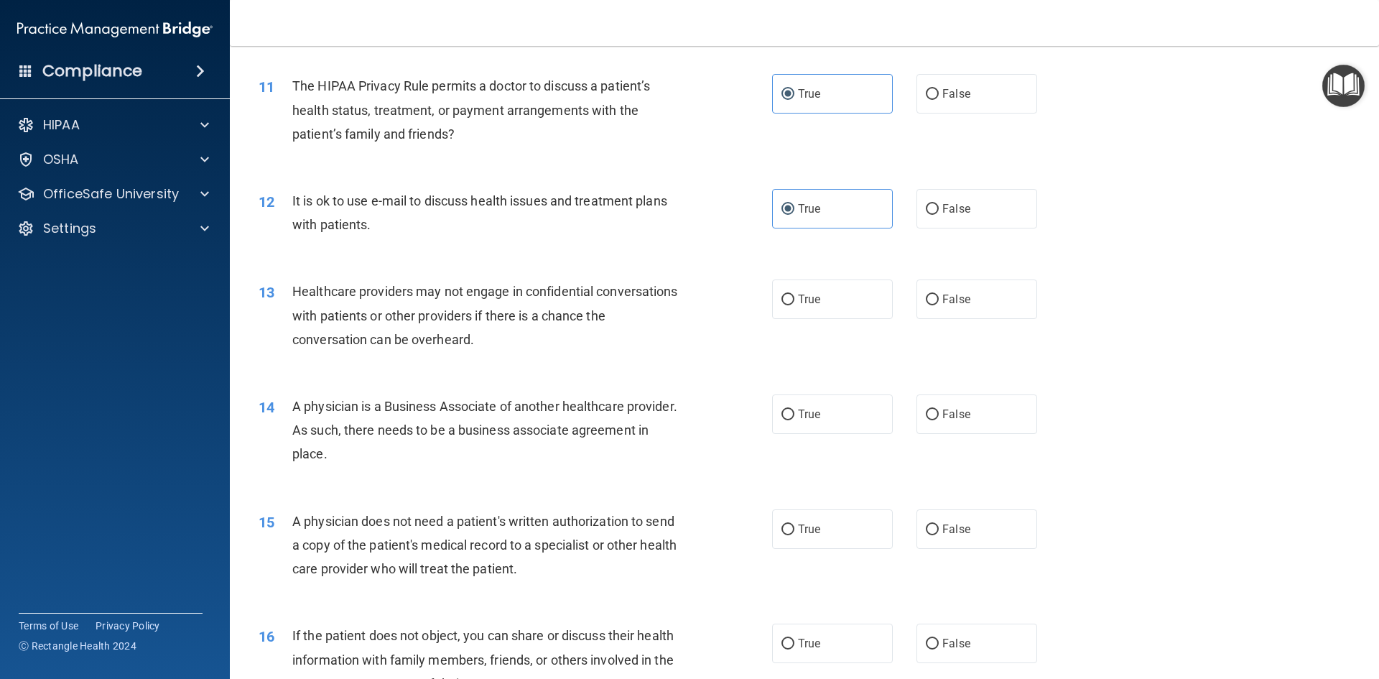
scroll to position [1149, 0]
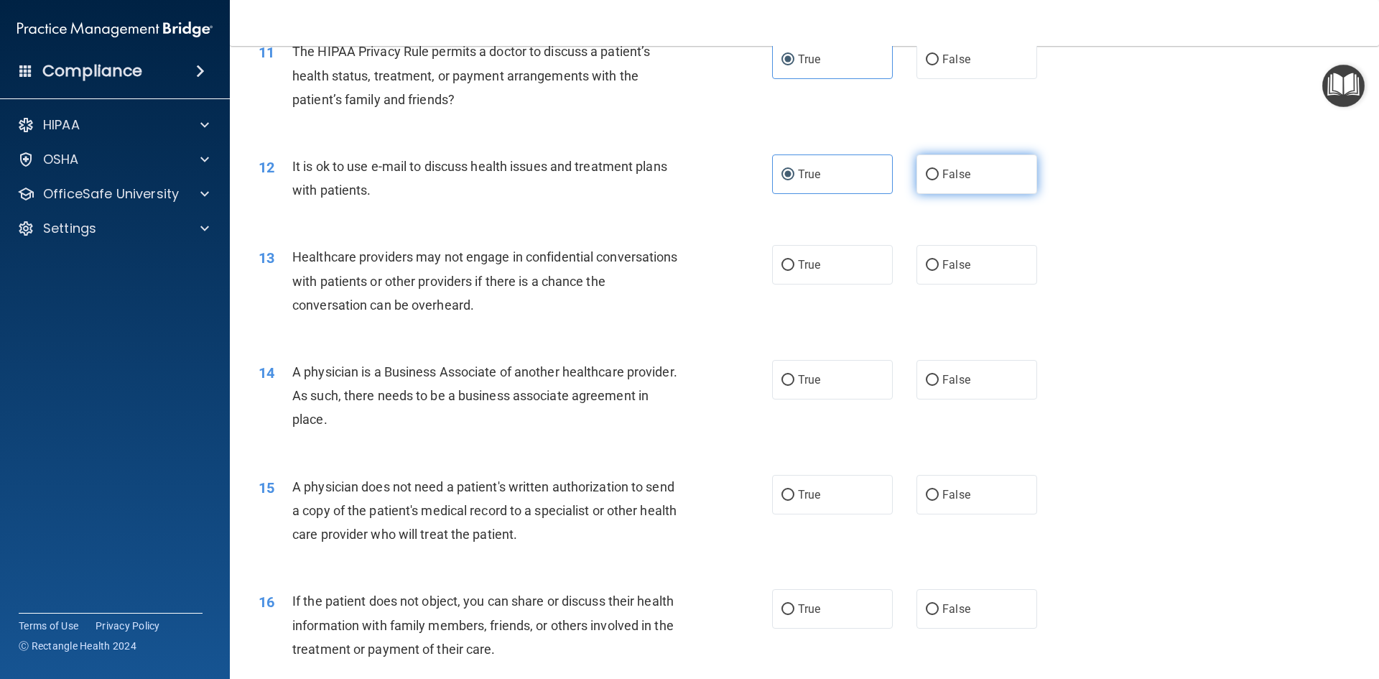
click at [961, 175] on span "False" at bounding box center [956, 174] width 28 height 14
click at [938, 175] on input "False" at bounding box center [932, 174] width 13 height 11
radio input "true"
radio input "false"
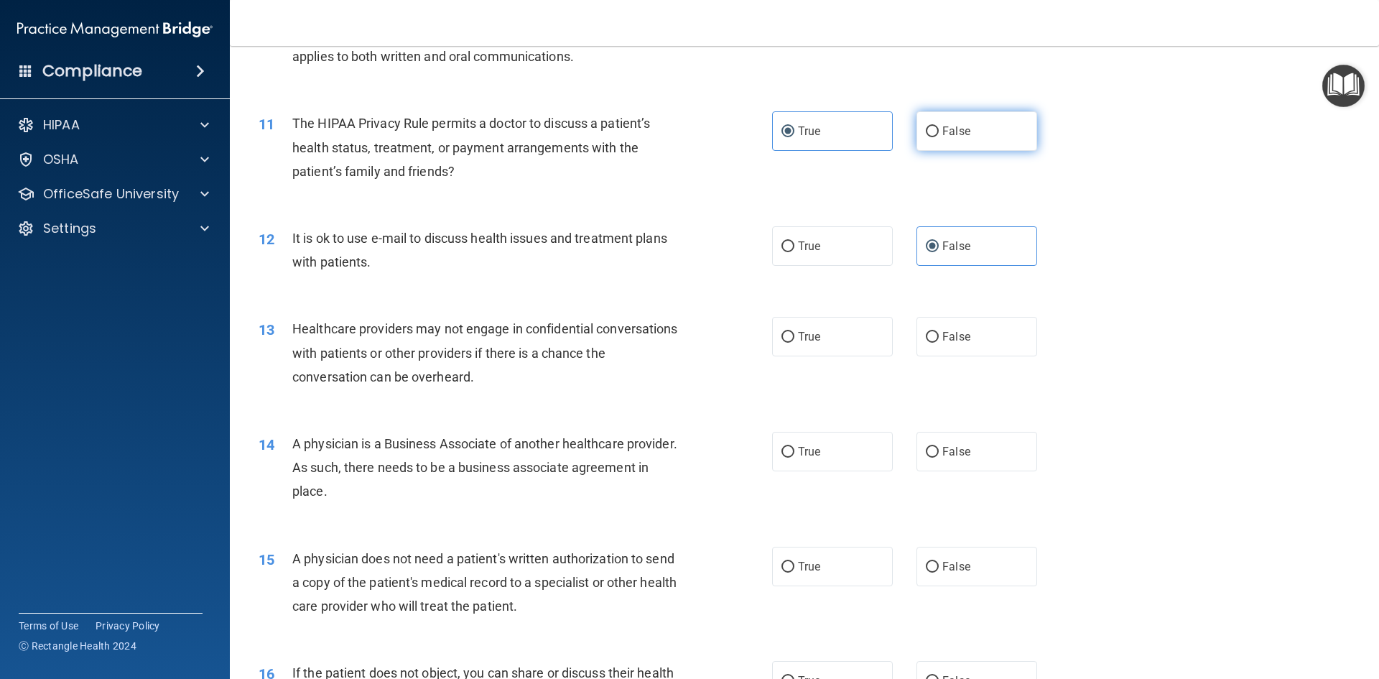
click at [965, 139] on label "False" at bounding box center [976, 130] width 121 height 39
click at [938, 137] on input "False" at bounding box center [932, 131] width 13 height 11
radio input "true"
radio input "false"
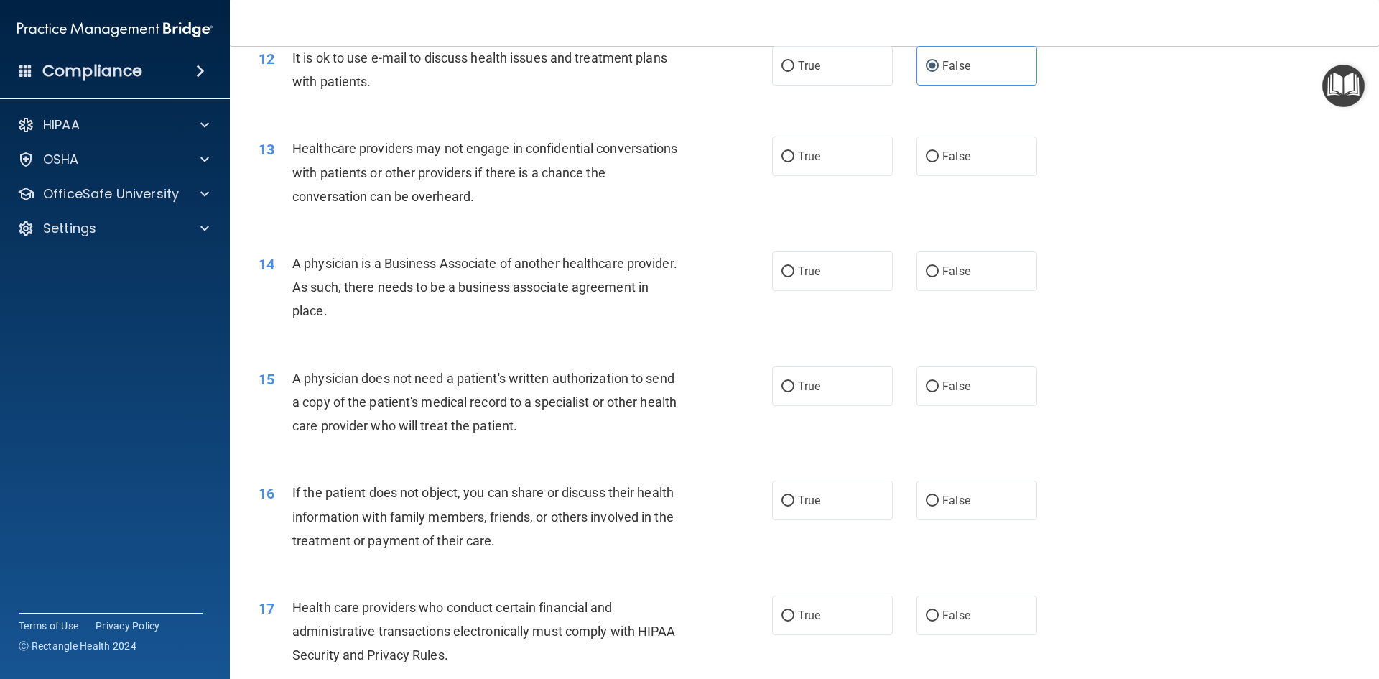
scroll to position [1292, 0]
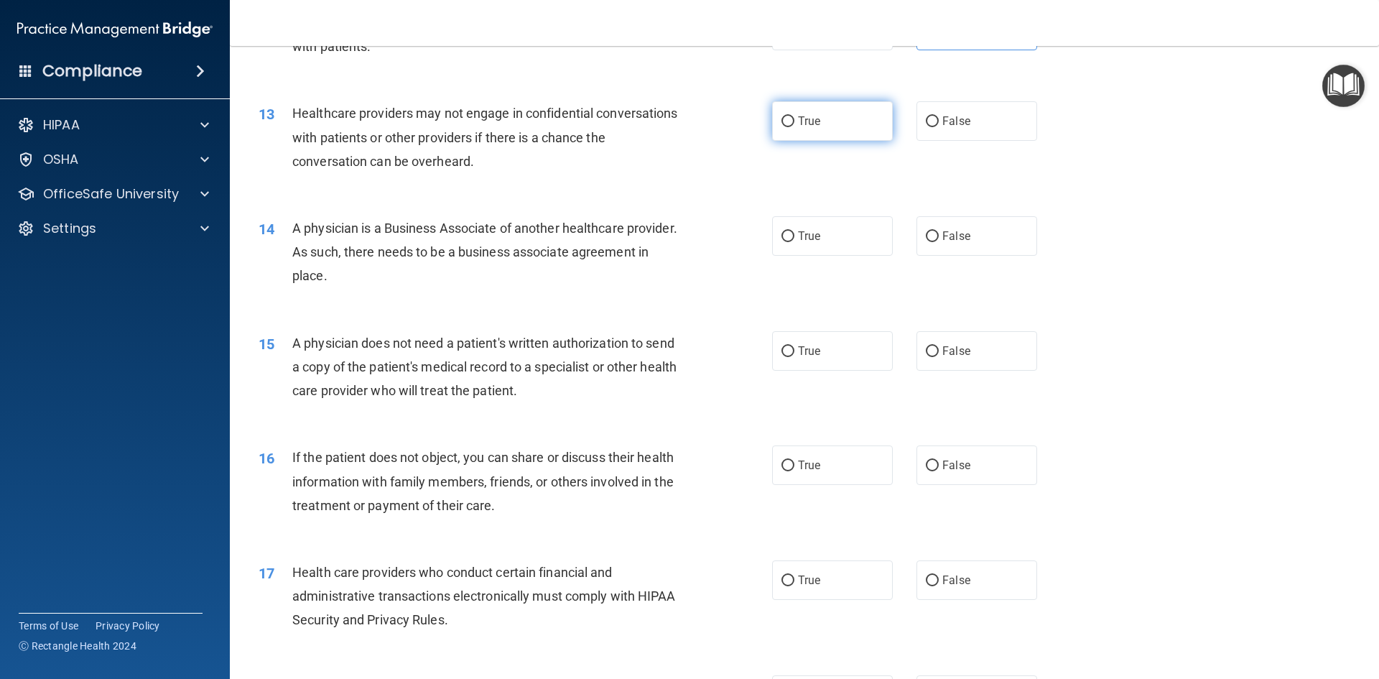
click at [780, 130] on label "True" at bounding box center [832, 120] width 121 height 39
click at [781, 127] on input "True" at bounding box center [787, 121] width 13 height 11
radio input "true"
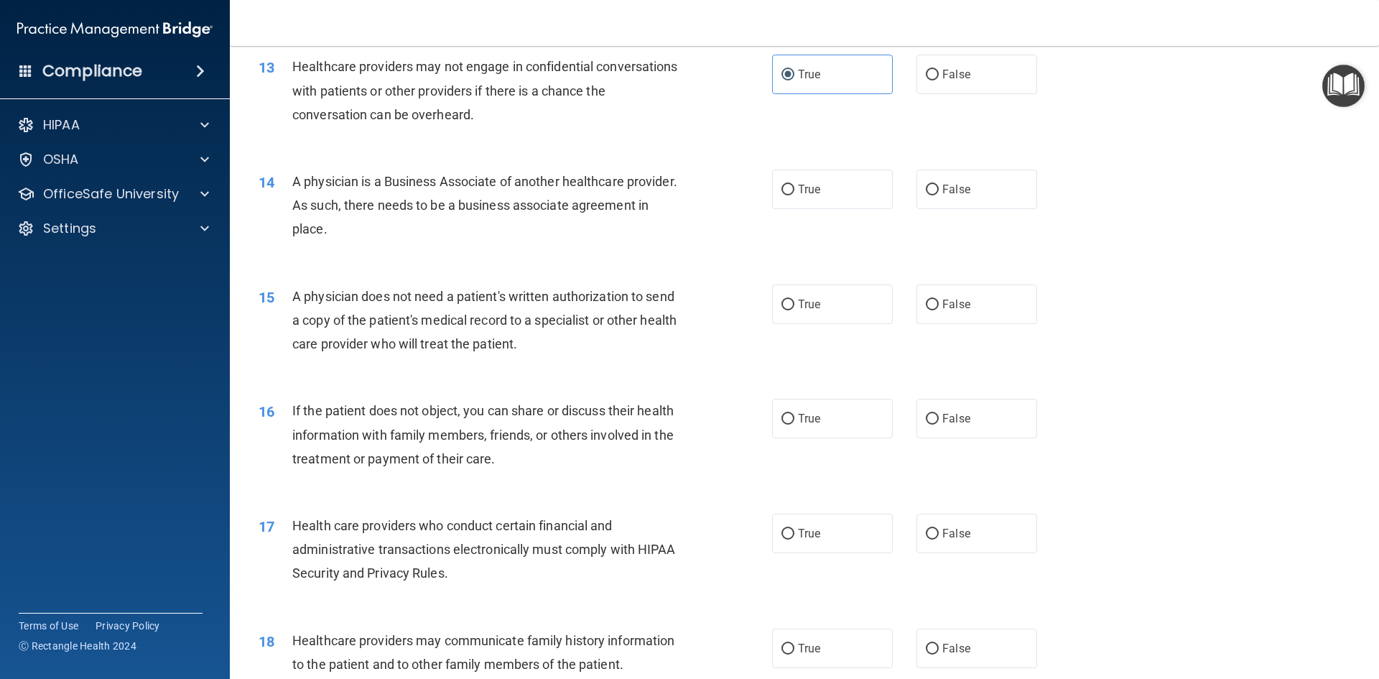
scroll to position [1364, 0]
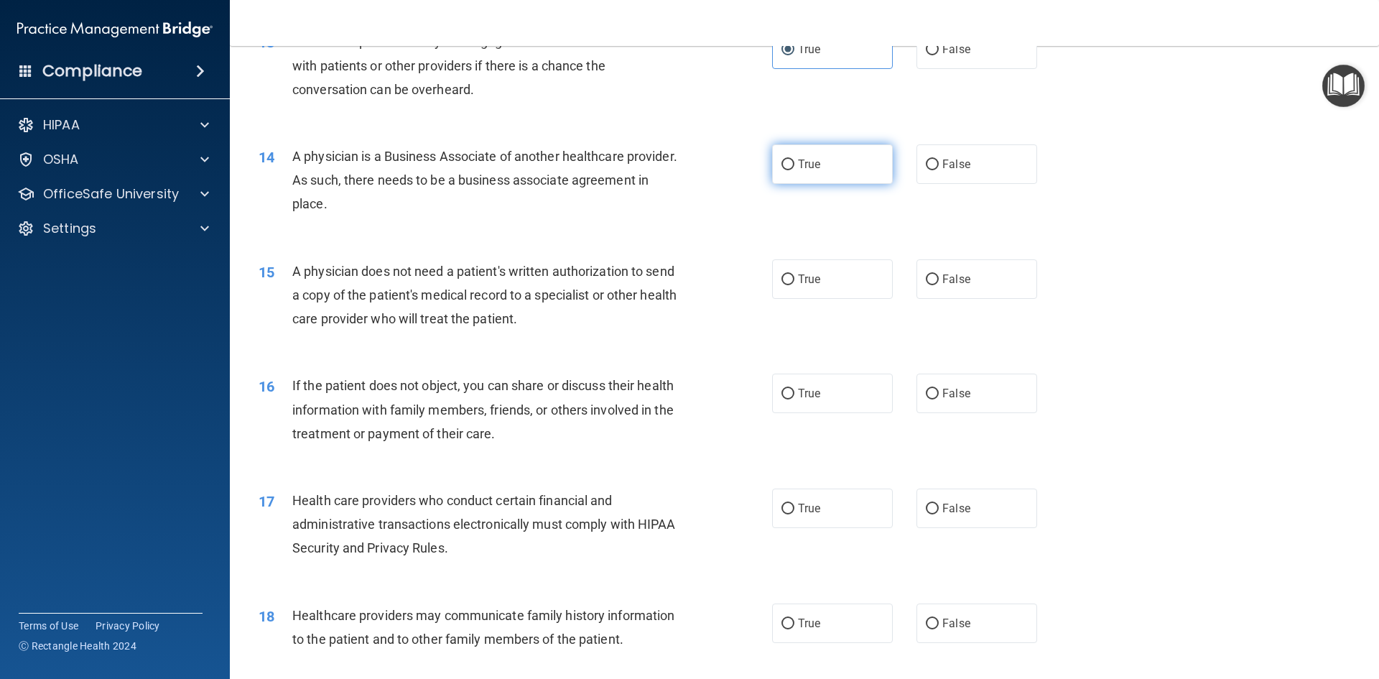
click at [854, 174] on label "True" at bounding box center [832, 163] width 121 height 39
click at [794, 170] on input "True" at bounding box center [787, 164] width 13 height 11
radio input "true"
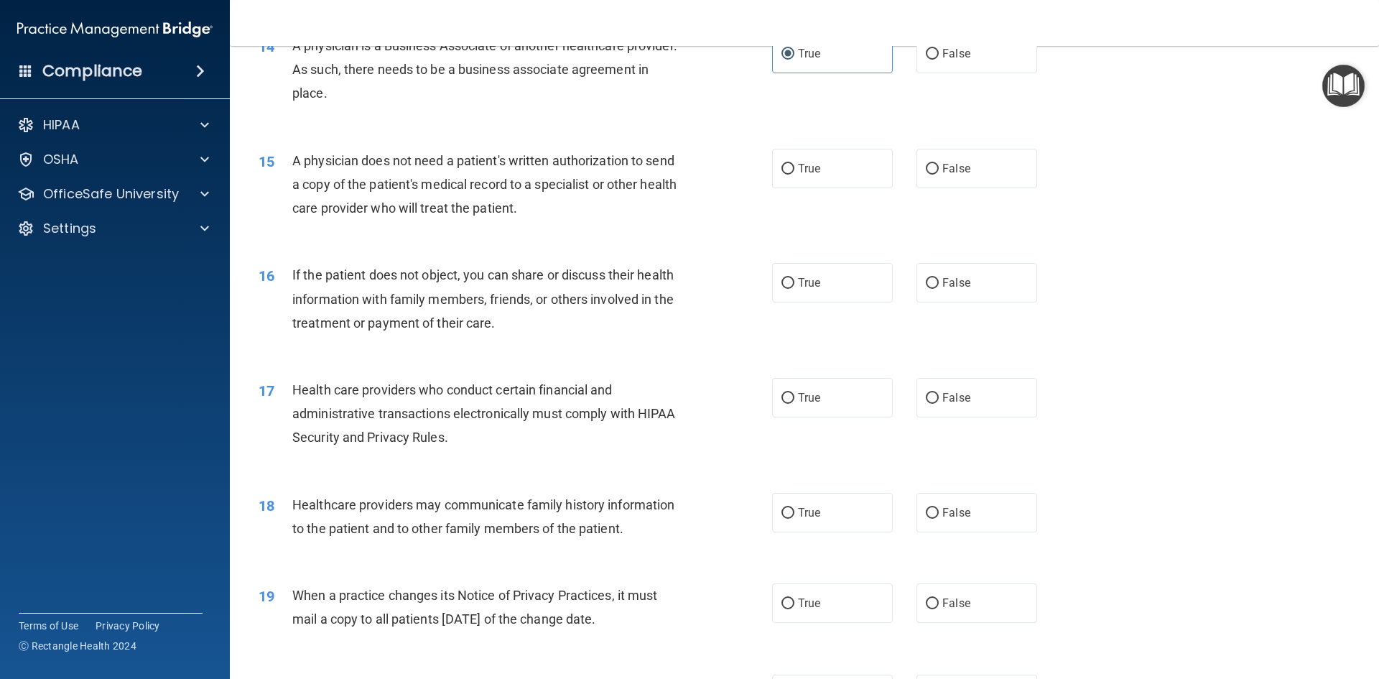
scroll to position [1508, 0]
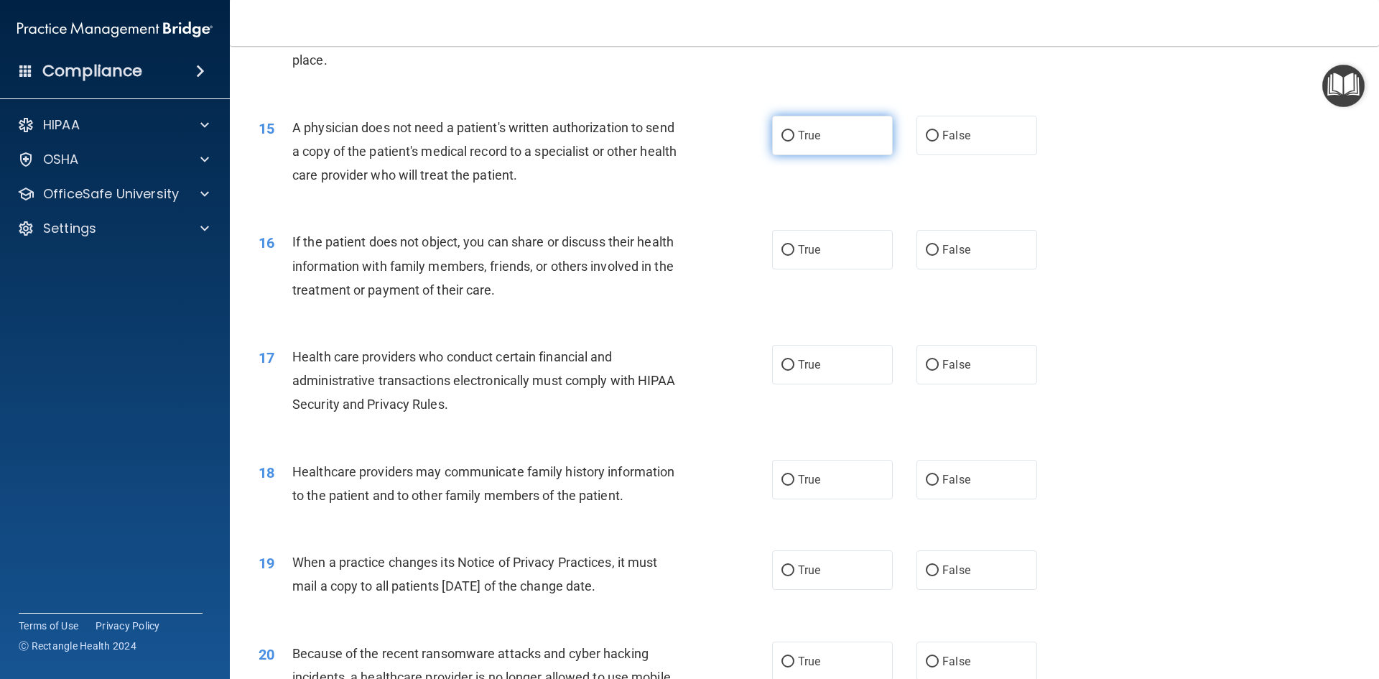
click at [796, 126] on label "True" at bounding box center [832, 135] width 121 height 39
click at [794, 131] on input "True" at bounding box center [787, 136] width 13 height 11
radio input "true"
click at [971, 141] on label "False" at bounding box center [976, 135] width 121 height 39
click at [938, 141] on input "False" at bounding box center [932, 136] width 13 height 11
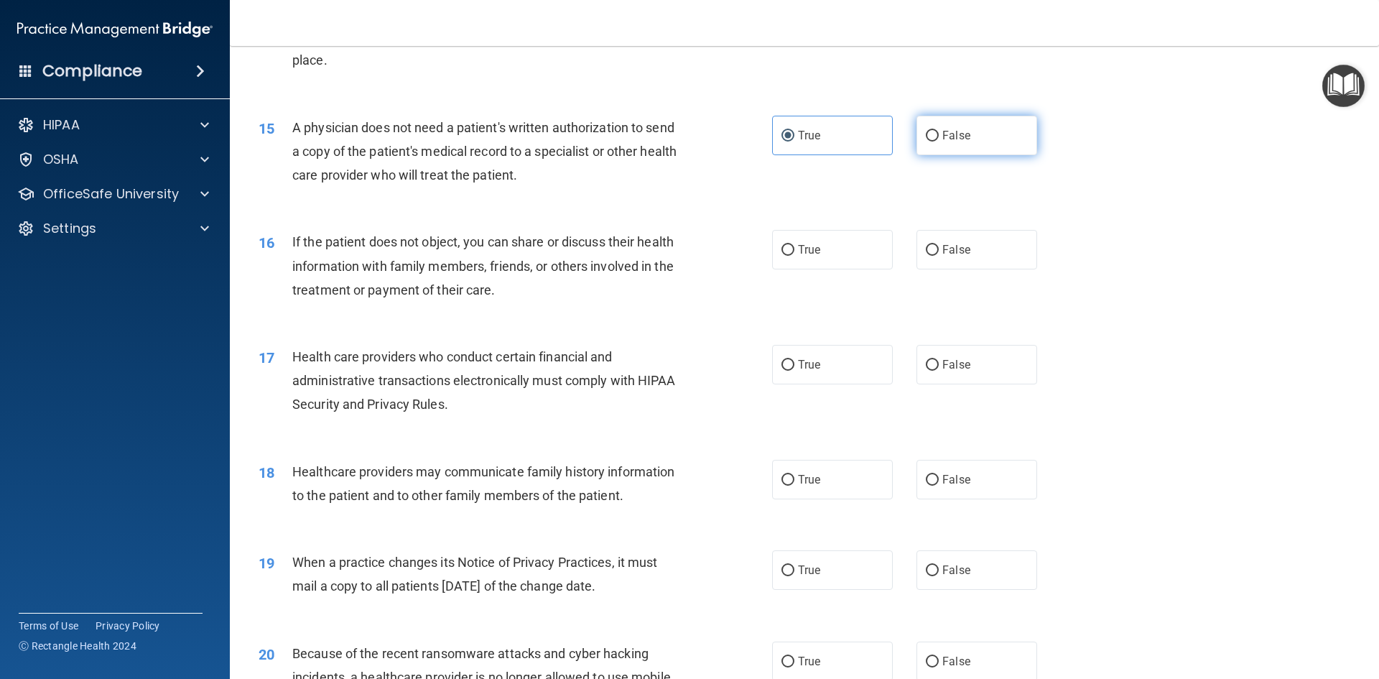
radio input "true"
radio input "false"
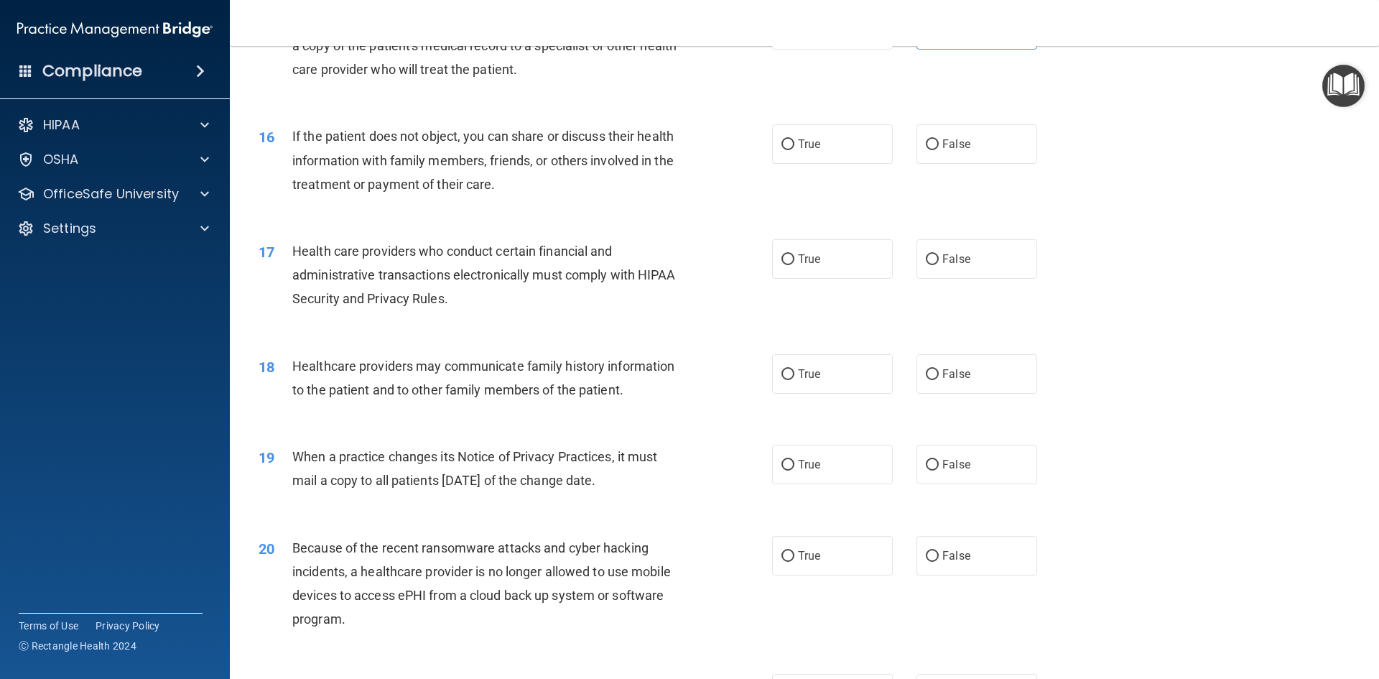
scroll to position [1651, 0]
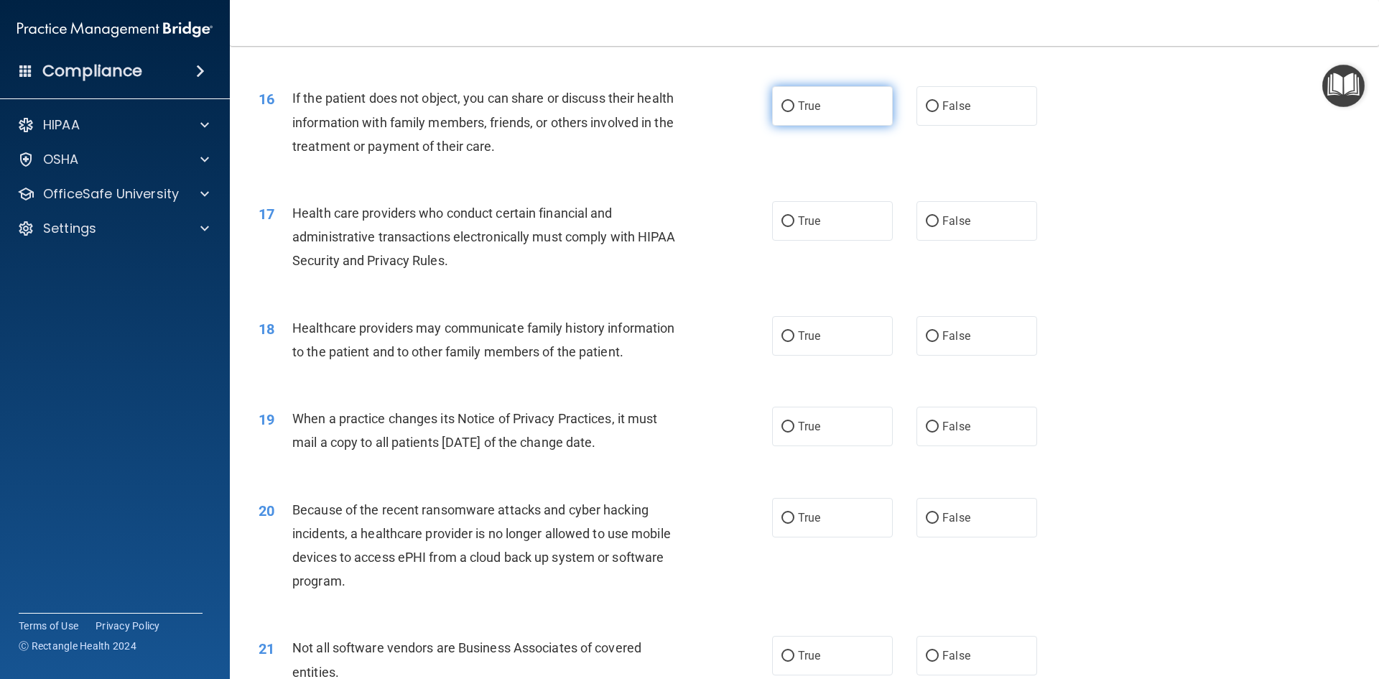
click at [834, 113] on label "True" at bounding box center [832, 105] width 121 height 39
click at [794, 112] on input "True" at bounding box center [787, 106] width 13 height 11
radio input "true"
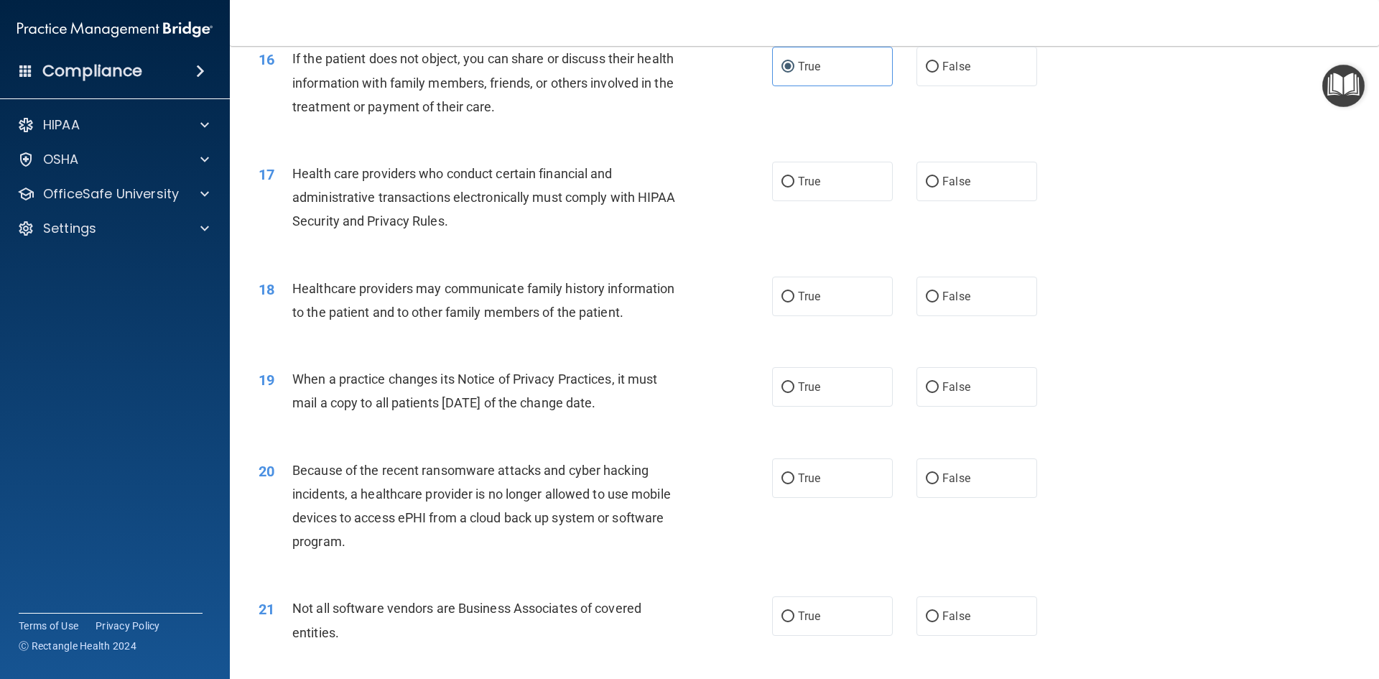
scroll to position [1723, 0]
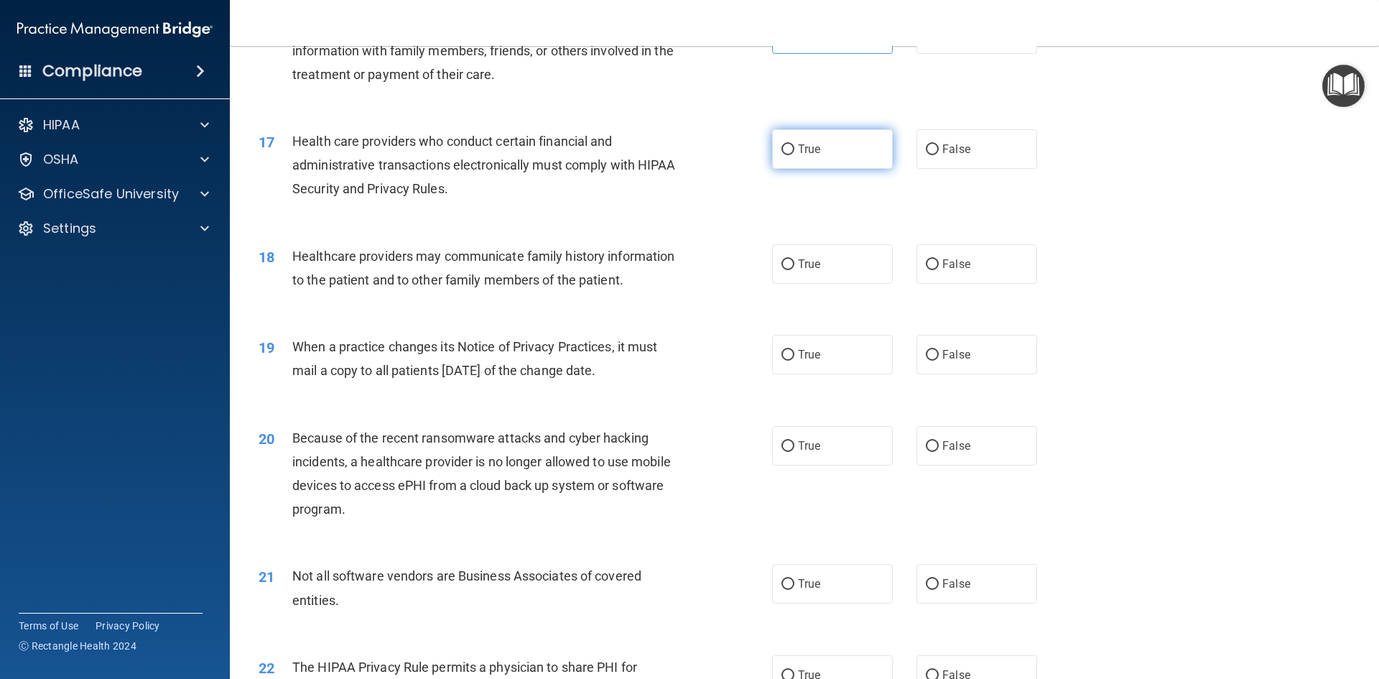
click at [798, 154] on span "True" at bounding box center [809, 149] width 22 height 14
click at [794, 154] on input "True" at bounding box center [787, 149] width 13 height 11
radio input "true"
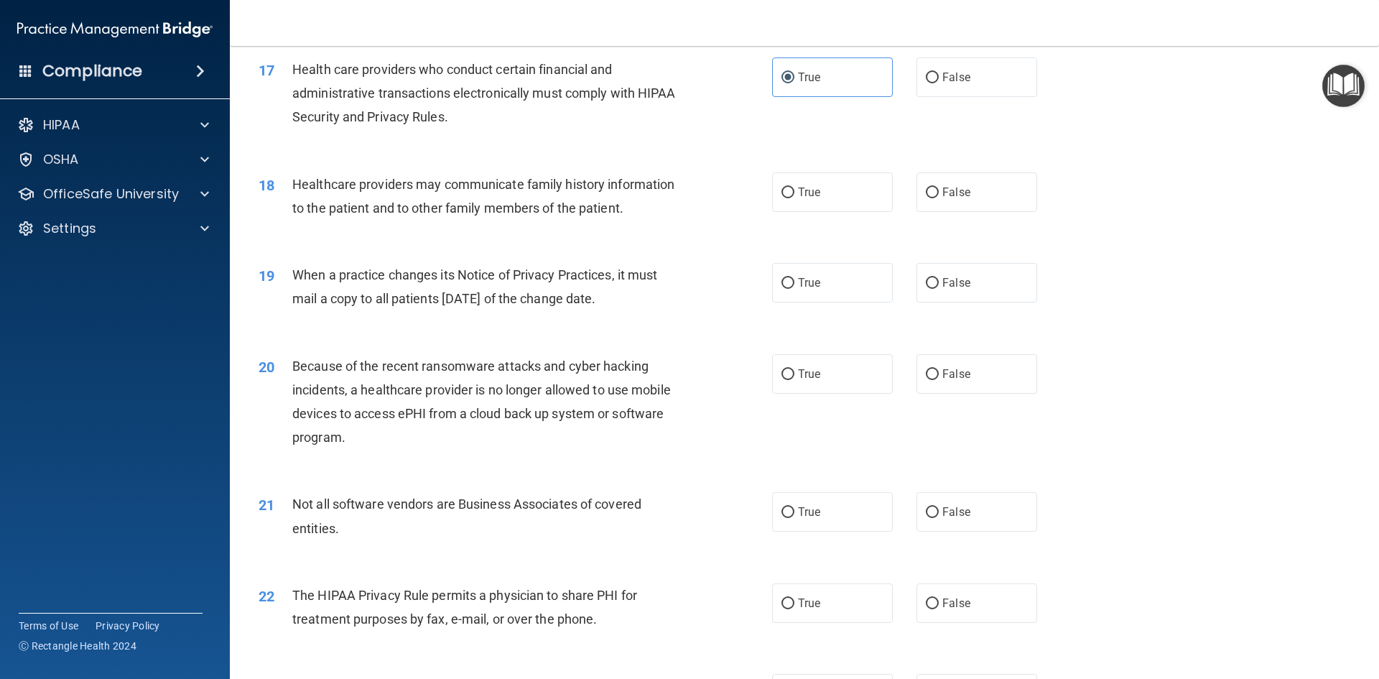
scroll to position [1867, 0]
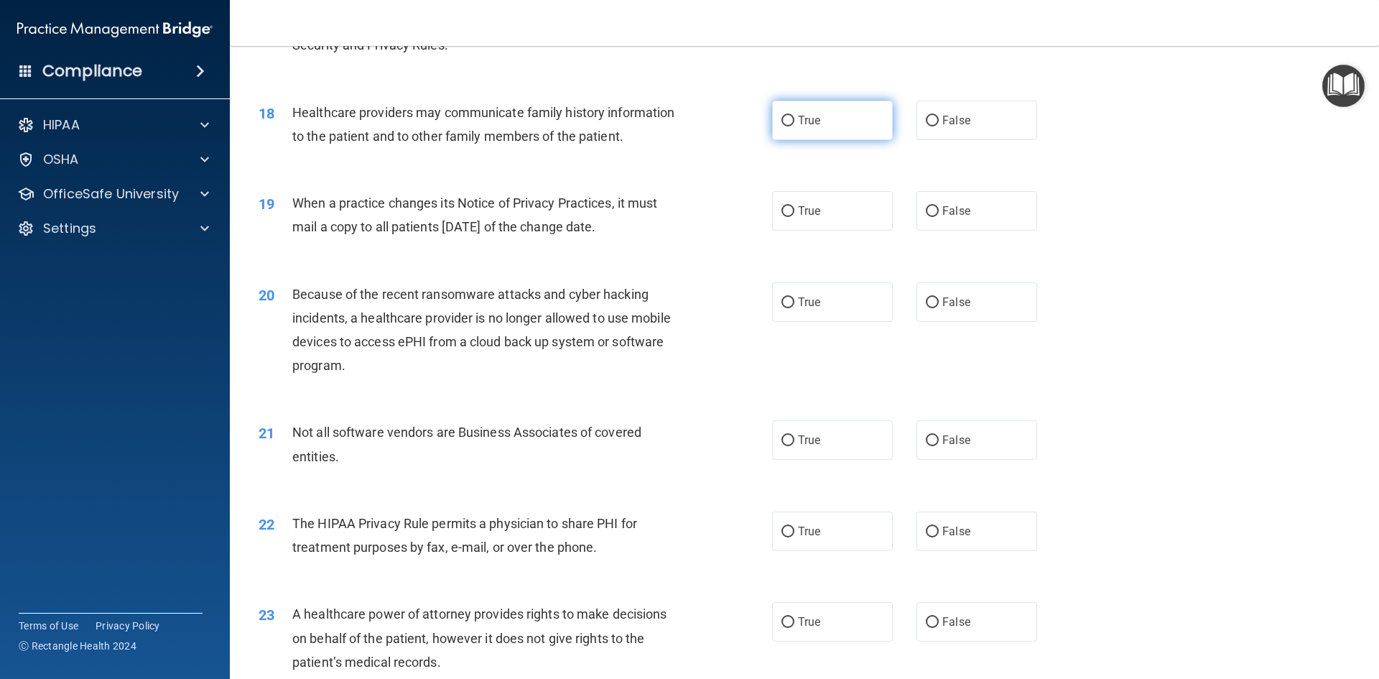
click at [775, 136] on label "True" at bounding box center [832, 120] width 121 height 39
click at [781, 126] on input "True" at bounding box center [787, 121] width 13 height 11
radio input "true"
click at [939, 138] on label "False" at bounding box center [976, 120] width 121 height 39
click at [938, 126] on input "False" at bounding box center [932, 121] width 13 height 11
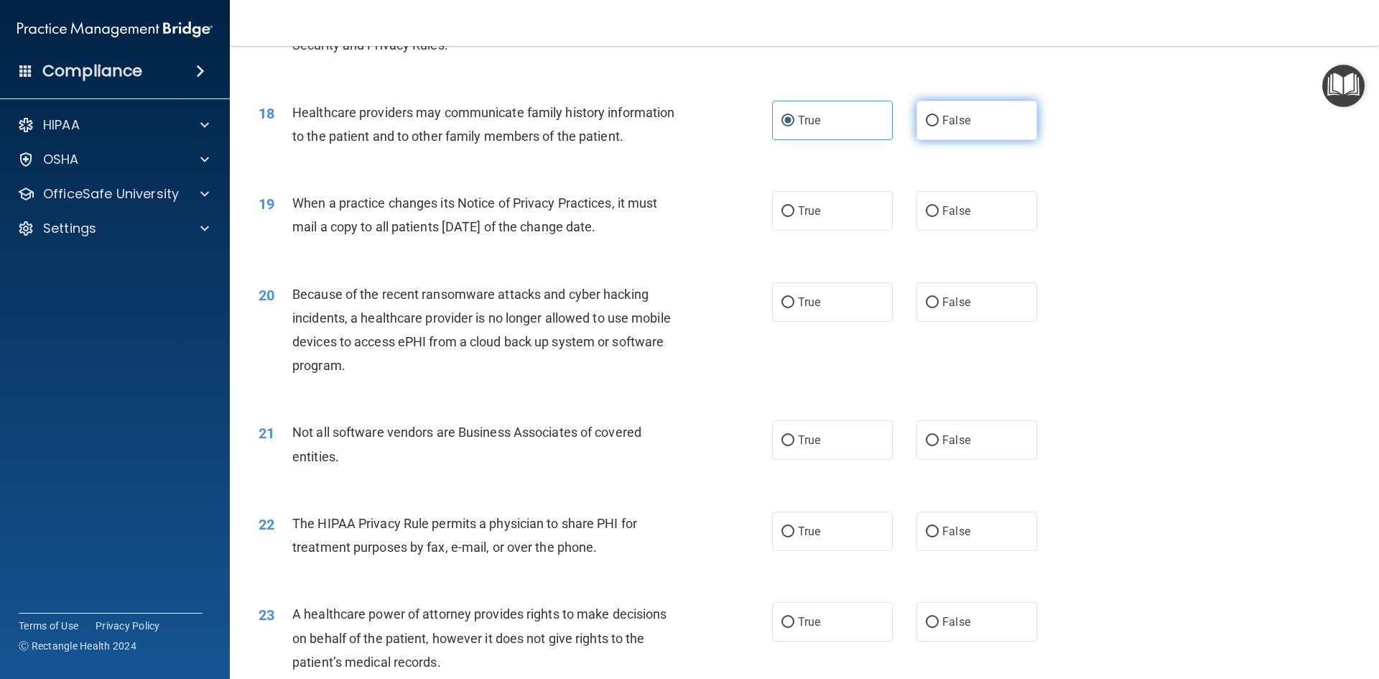
radio input "true"
drag, startPoint x: 826, startPoint y: 135, endPoint x: 788, endPoint y: 135, distance: 38.1
click at [801, 135] on label "True" at bounding box center [832, 120] width 121 height 39
click at [761, 117] on div "18 Healthcare providers may communicate family history information to the patie…" at bounding box center [515, 128] width 556 height 55
click at [784, 122] on input "True" at bounding box center [787, 121] width 13 height 11
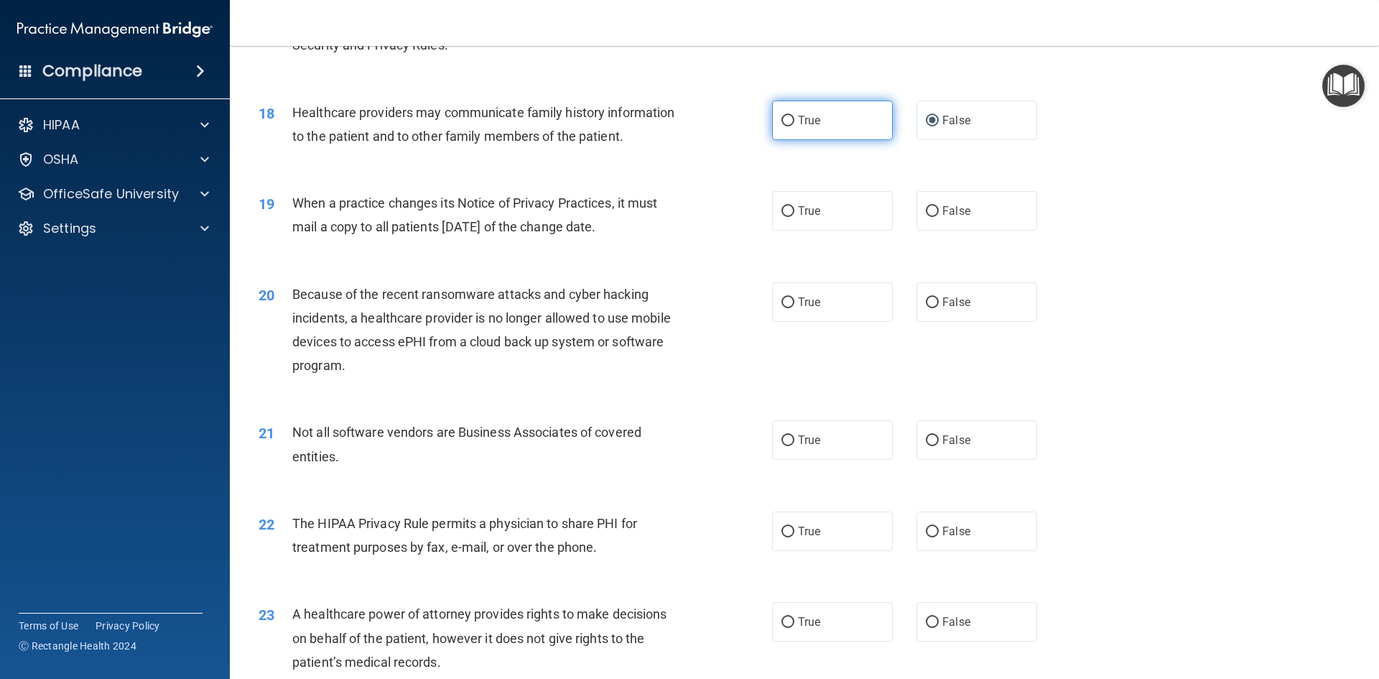
radio input "true"
radio input "false"
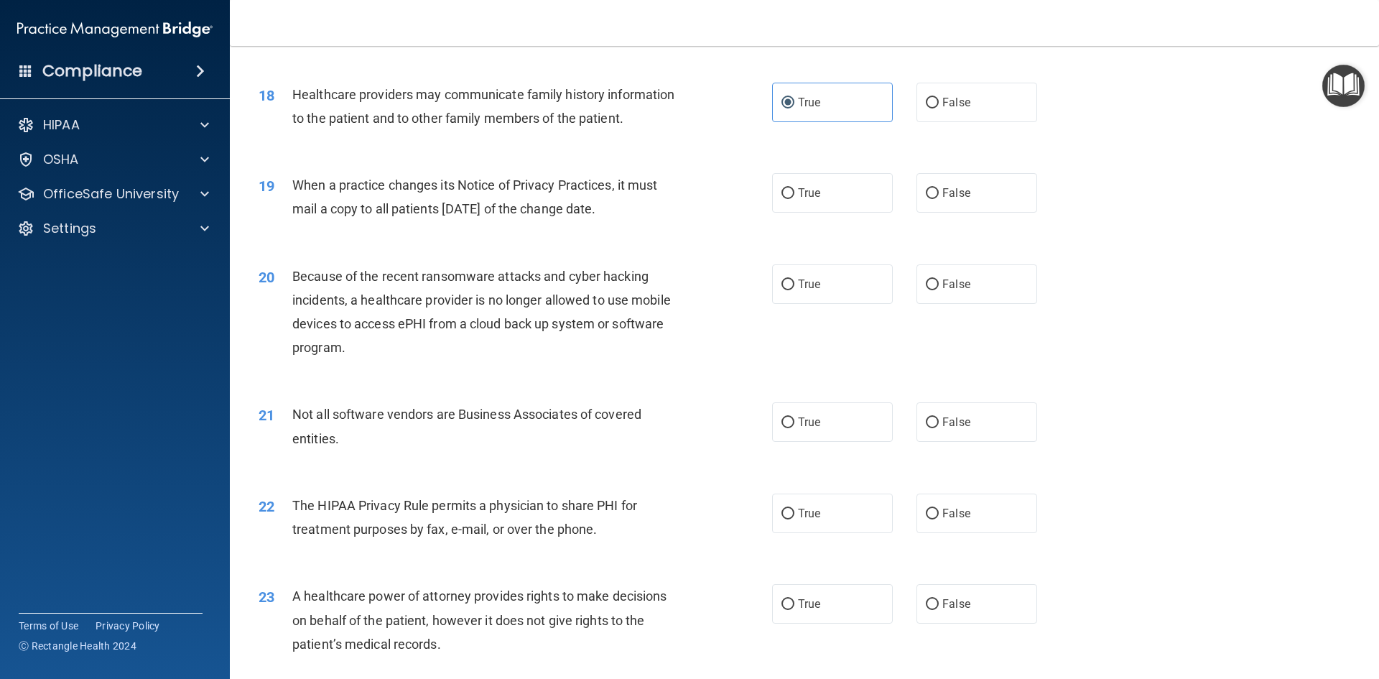
scroll to position [1939, 0]
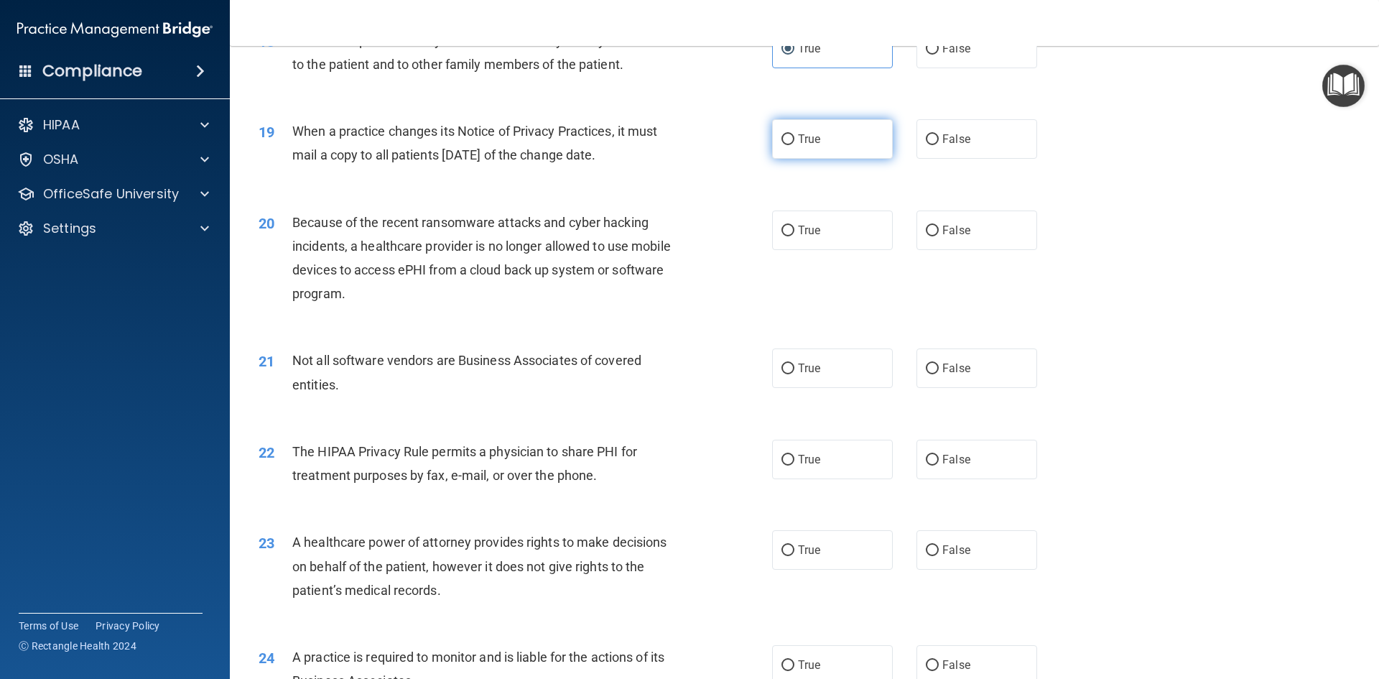
click at [824, 135] on label "True" at bounding box center [832, 138] width 121 height 39
click at [794, 135] on input "True" at bounding box center [787, 139] width 13 height 11
radio input "true"
click at [808, 243] on label "True" at bounding box center [832, 229] width 121 height 39
click at [794, 236] on input "True" at bounding box center [787, 230] width 13 height 11
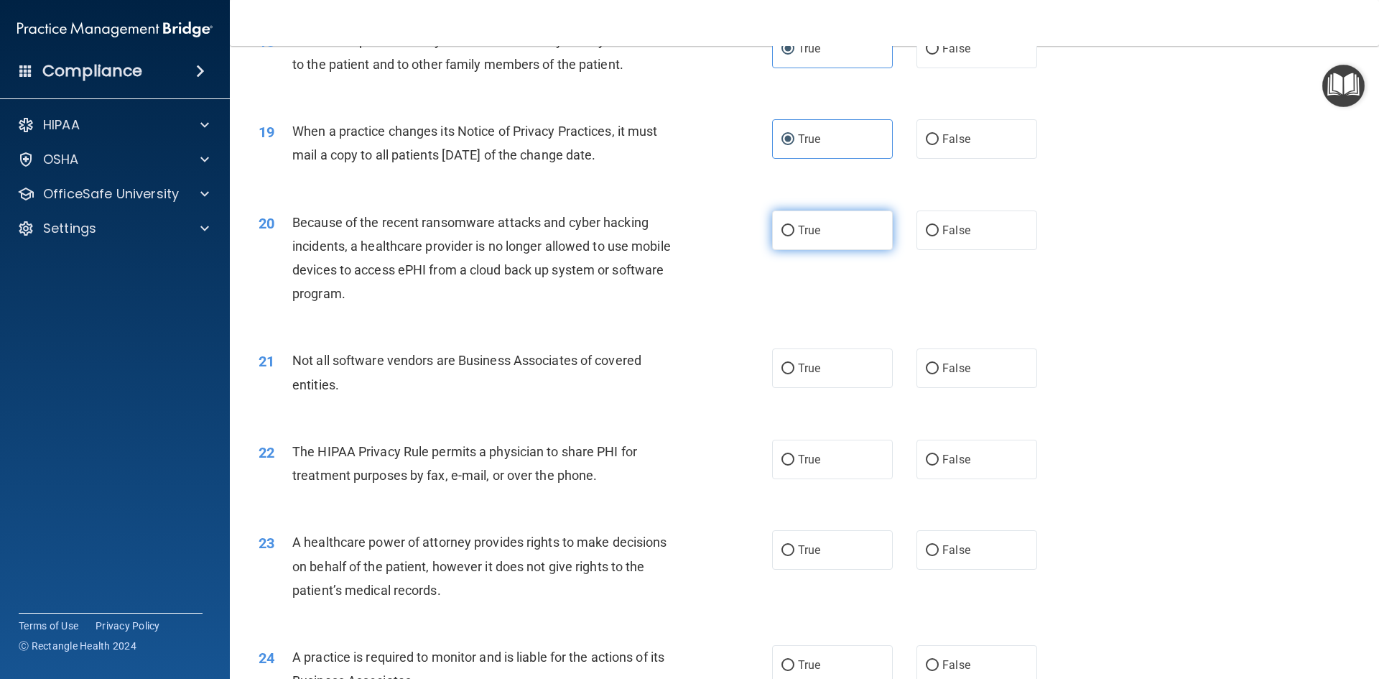
radio input "true"
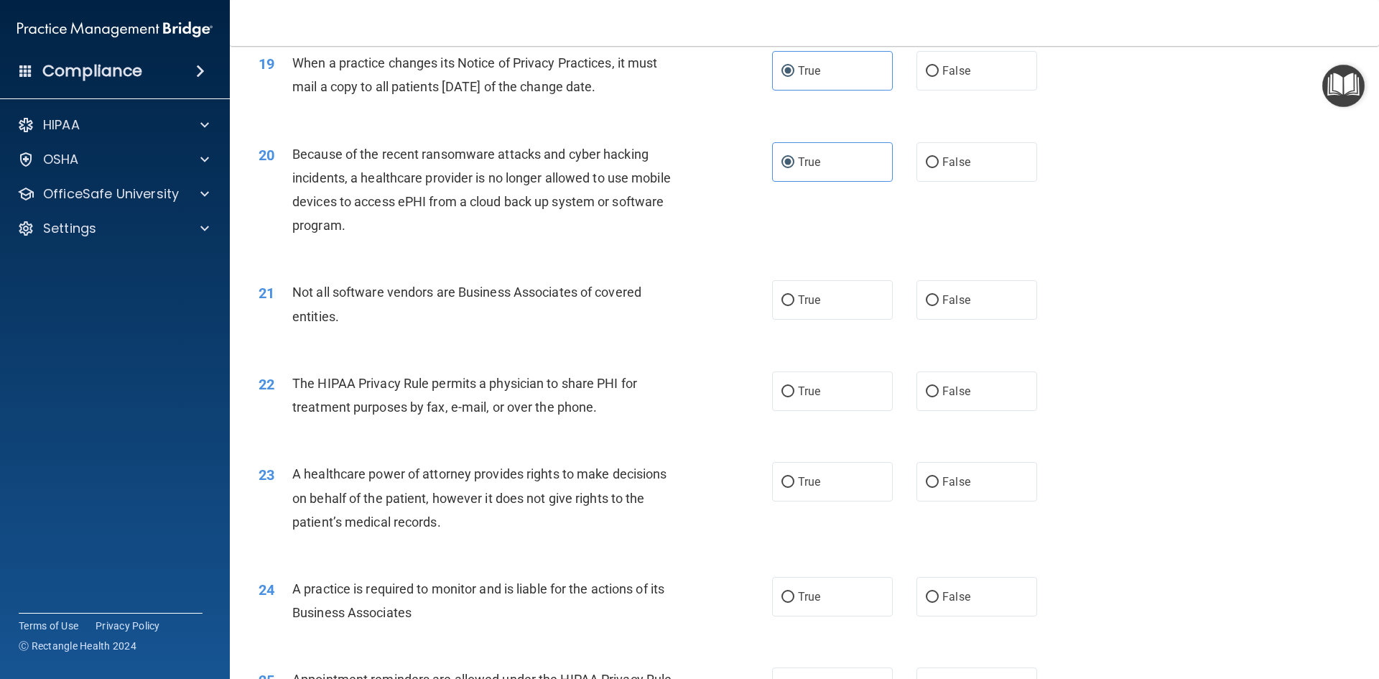
scroll to position [2010, 0]
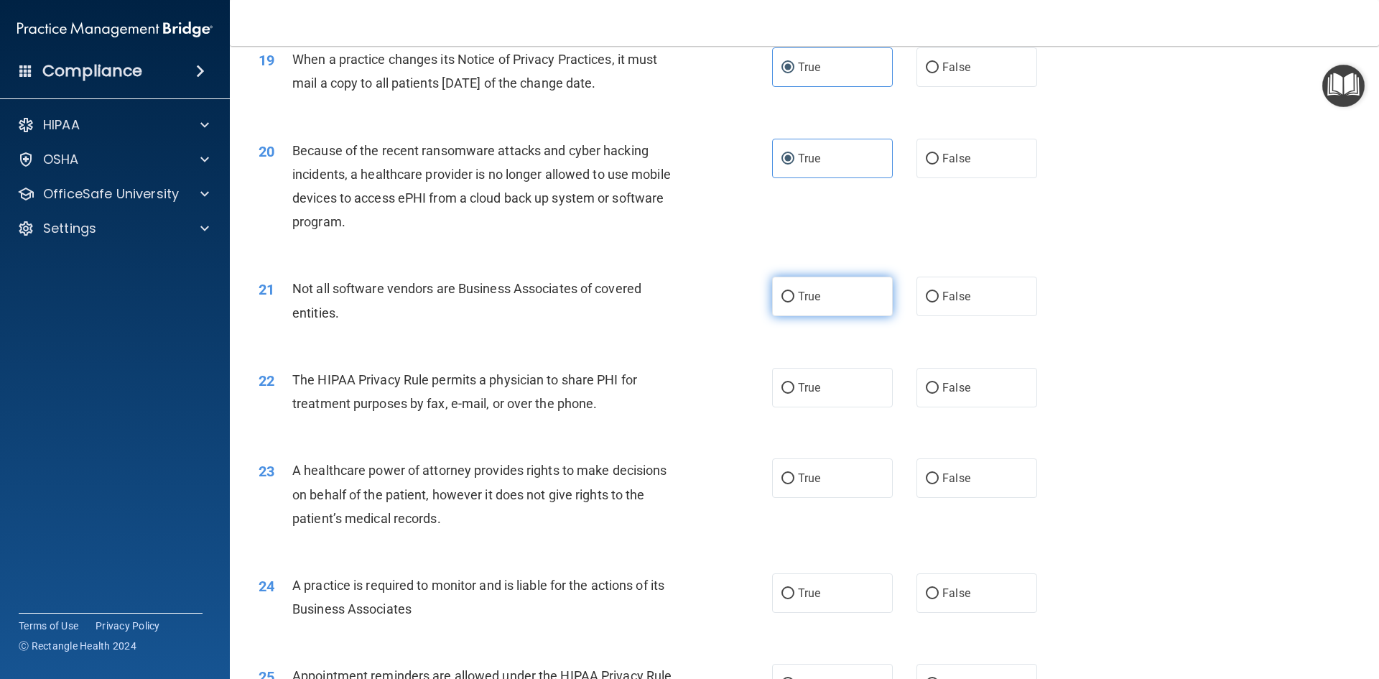
click at [825, 299] on label "True" at bounding box center [832, 295] width 121 height 39
click at [794, 299] on input "True" at bounding box center [787, 297] width 13 height 11
radio input "true"
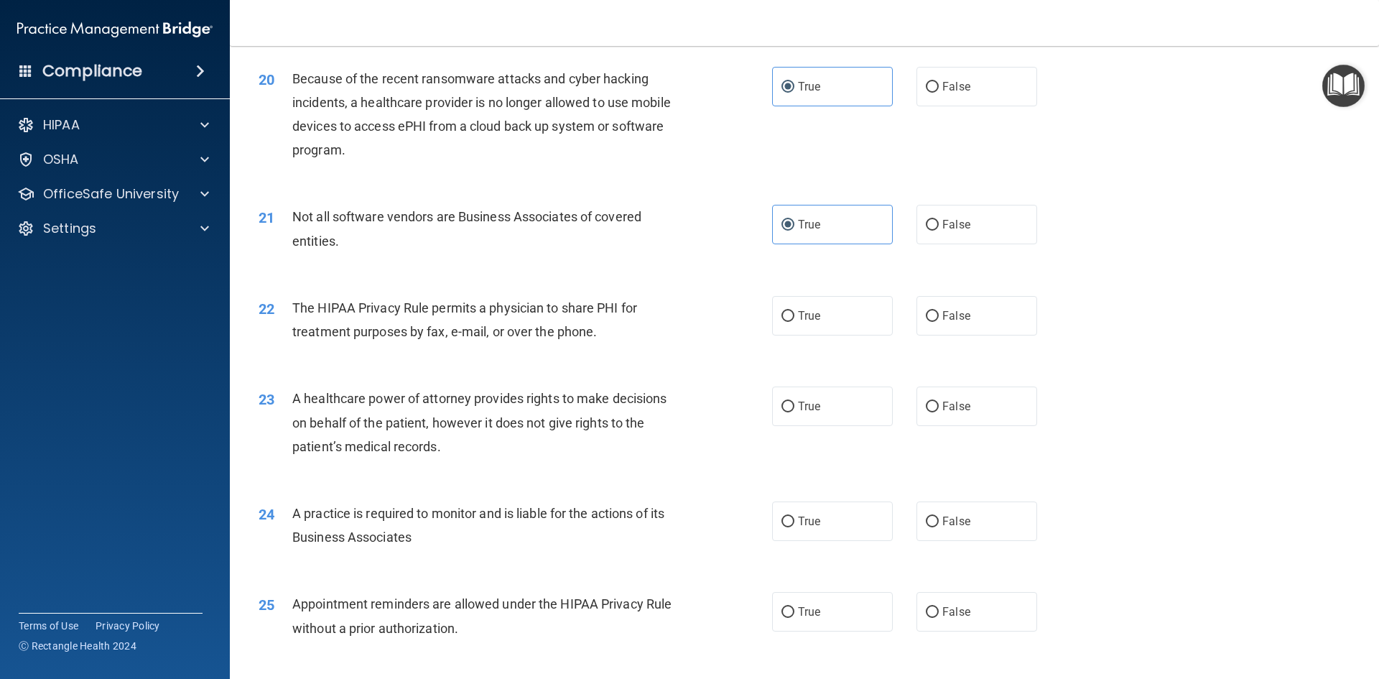
scroll to position [2154, 0]
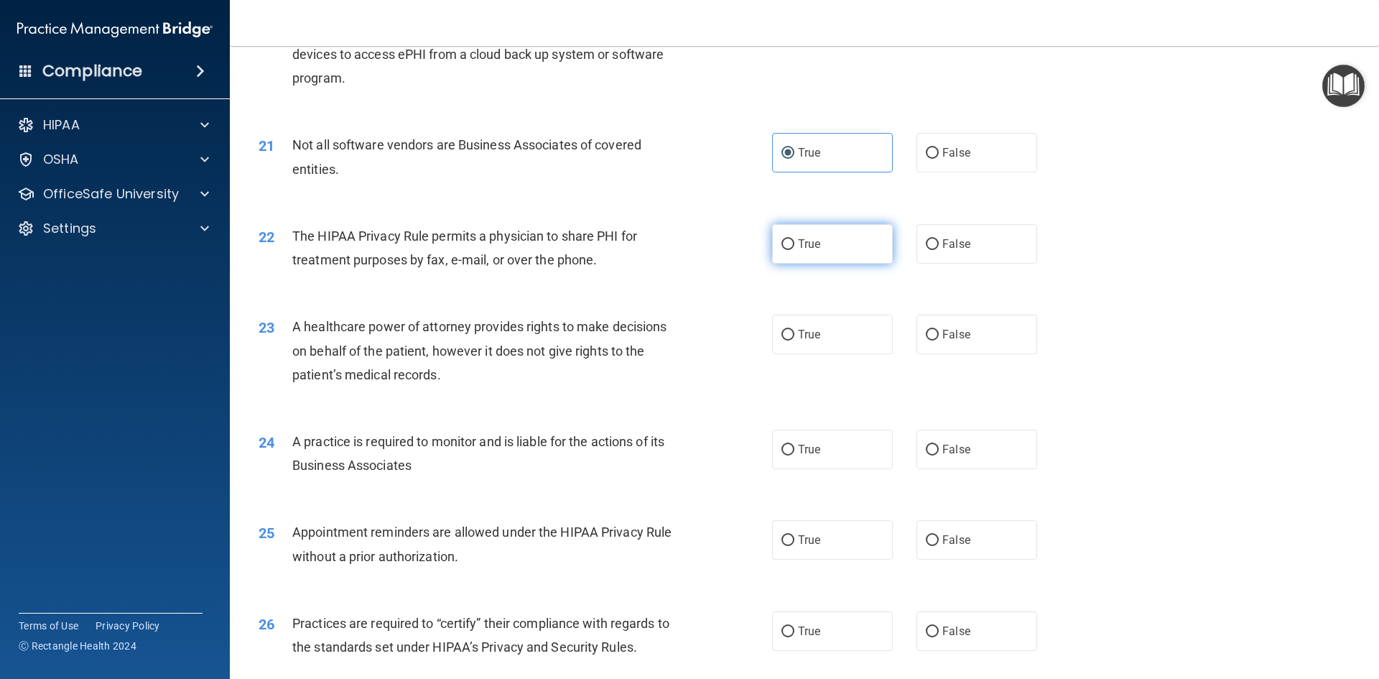
click at [793, 253] on label "True" at bounding box center [832, 243] width 121 height 39
click at [793, 250] on input "True" at bounding box center [787, 244] width 13 height 11
radio input "true"
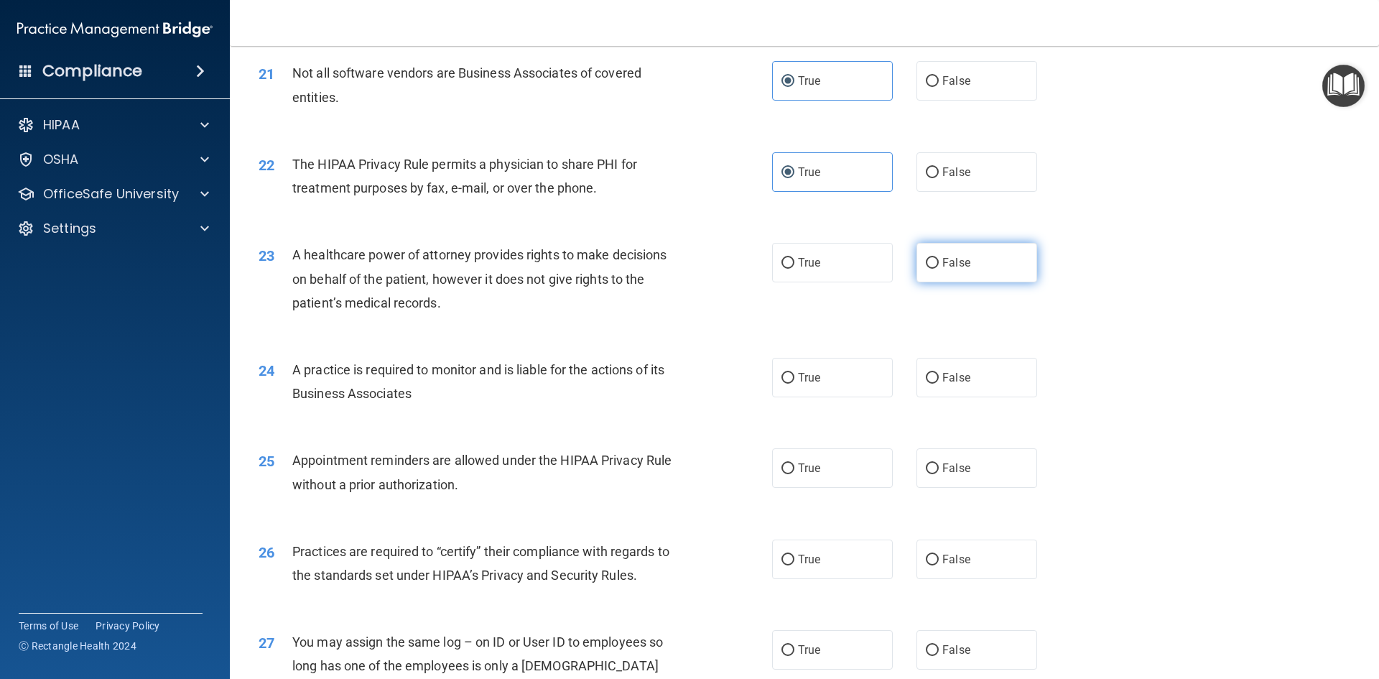
click at [942, 258] on span "False" at bounding box center [956, 263] width 28 height 14
click at [936, 258] on input "False" at bounding box center [932, 263] width 13 height 11
radio input "true"
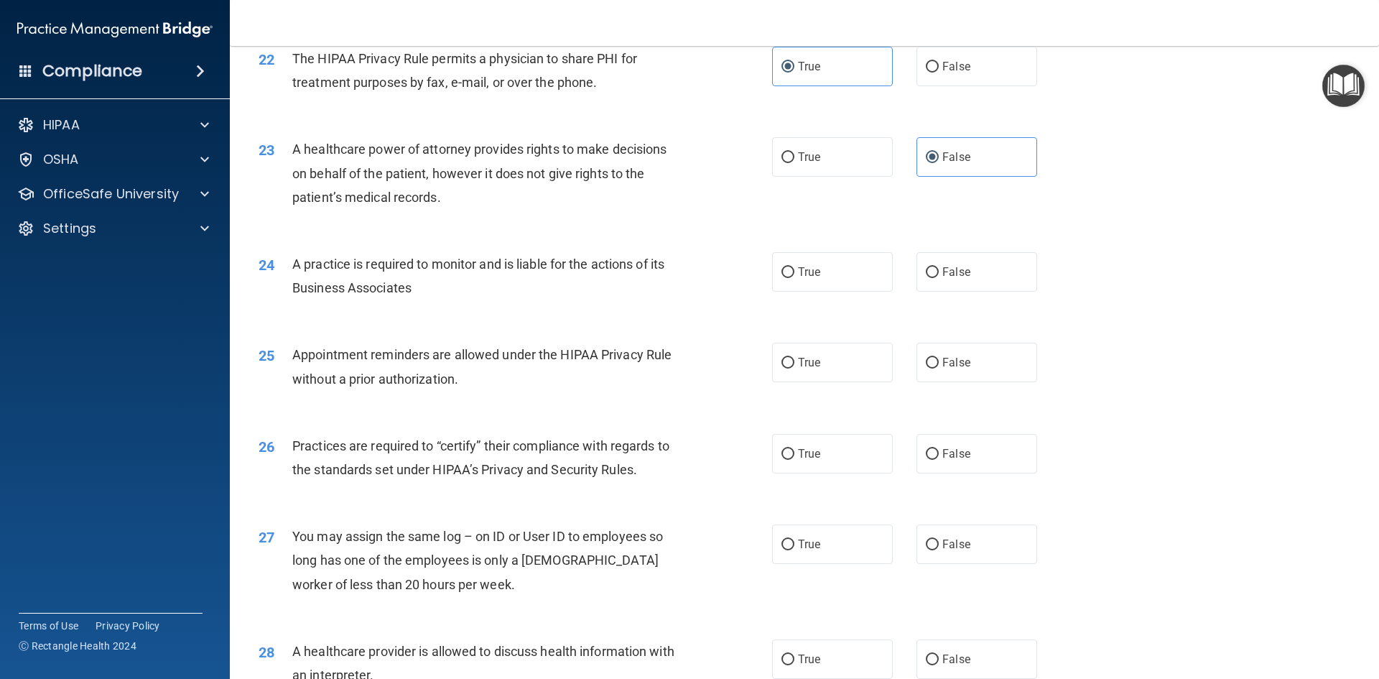
scroll to position [2369, 0]
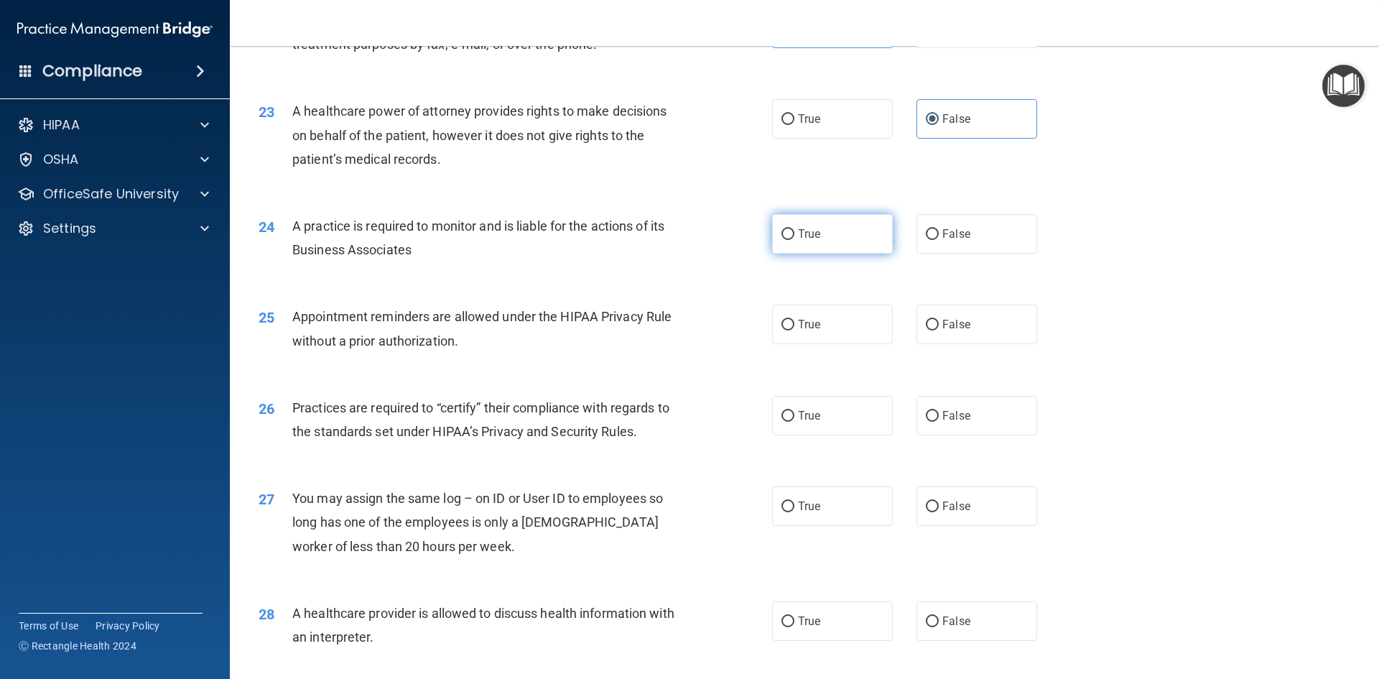
click at [790, 241] on label "True" at bounding box center [832, 233] width 121 height 39
click at [790, 240] on input "True" at bounding box center [787, 234] width 13 height 11
radio input "true"
drag, startPoint x: 811, startPoint y: 330, endPoint x: 793, endPoint y: 338, distance: 19.3
click at [811, 331] on label "True" at bounding box center [832, 323] width 121 height 39
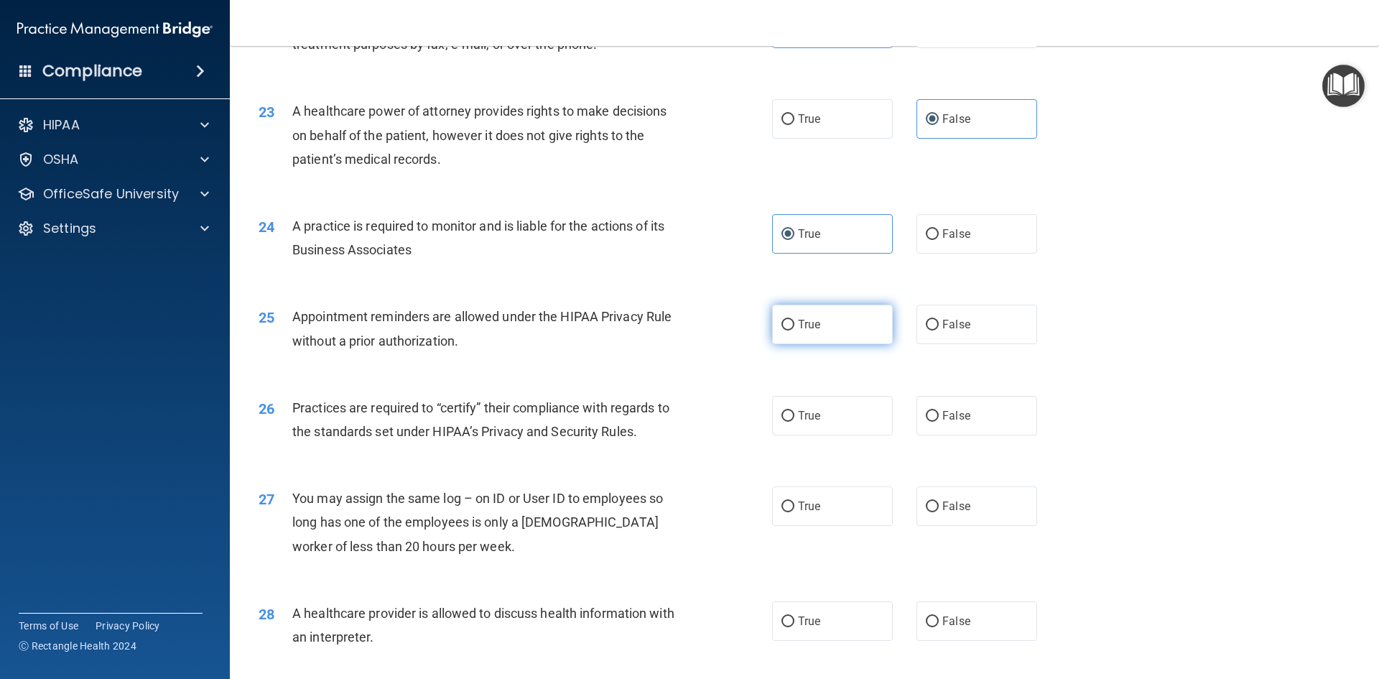
click at [794, 330] on input "True" at bounding box center [787, 325] width 13 height 11
radio input "true"
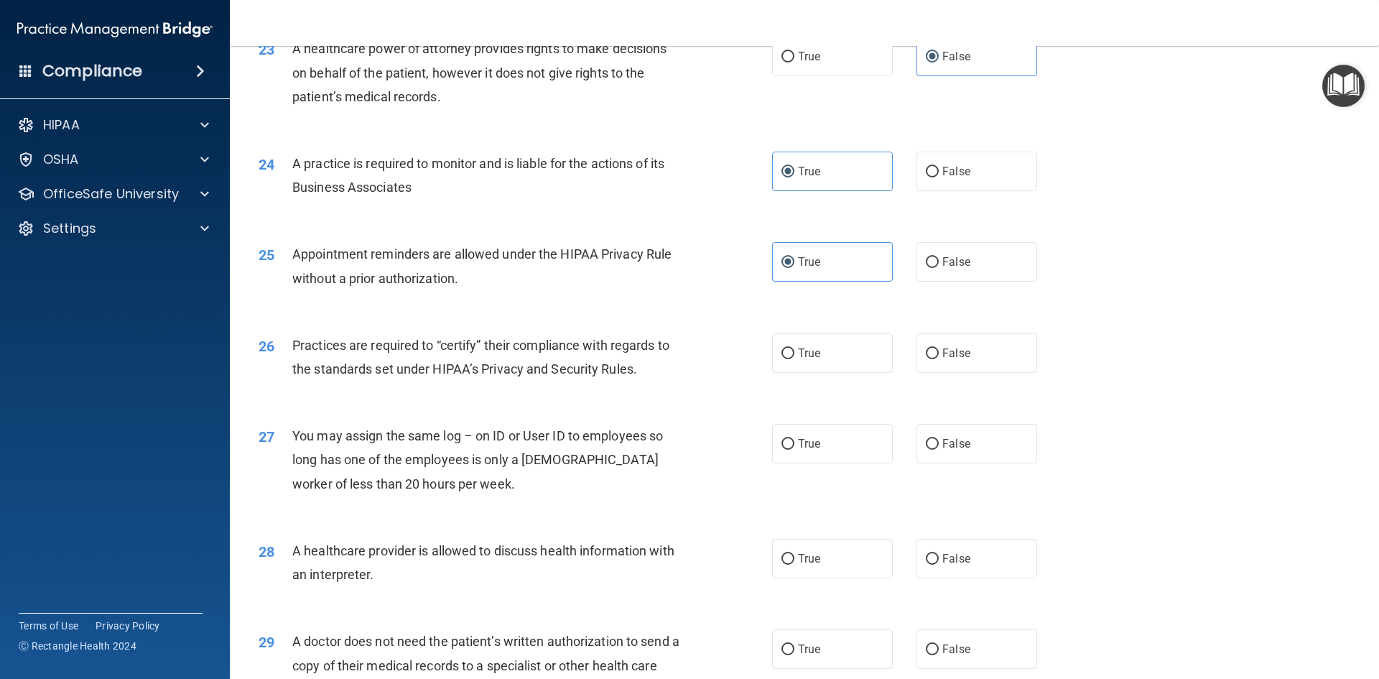
scroll to position [2513, 0]
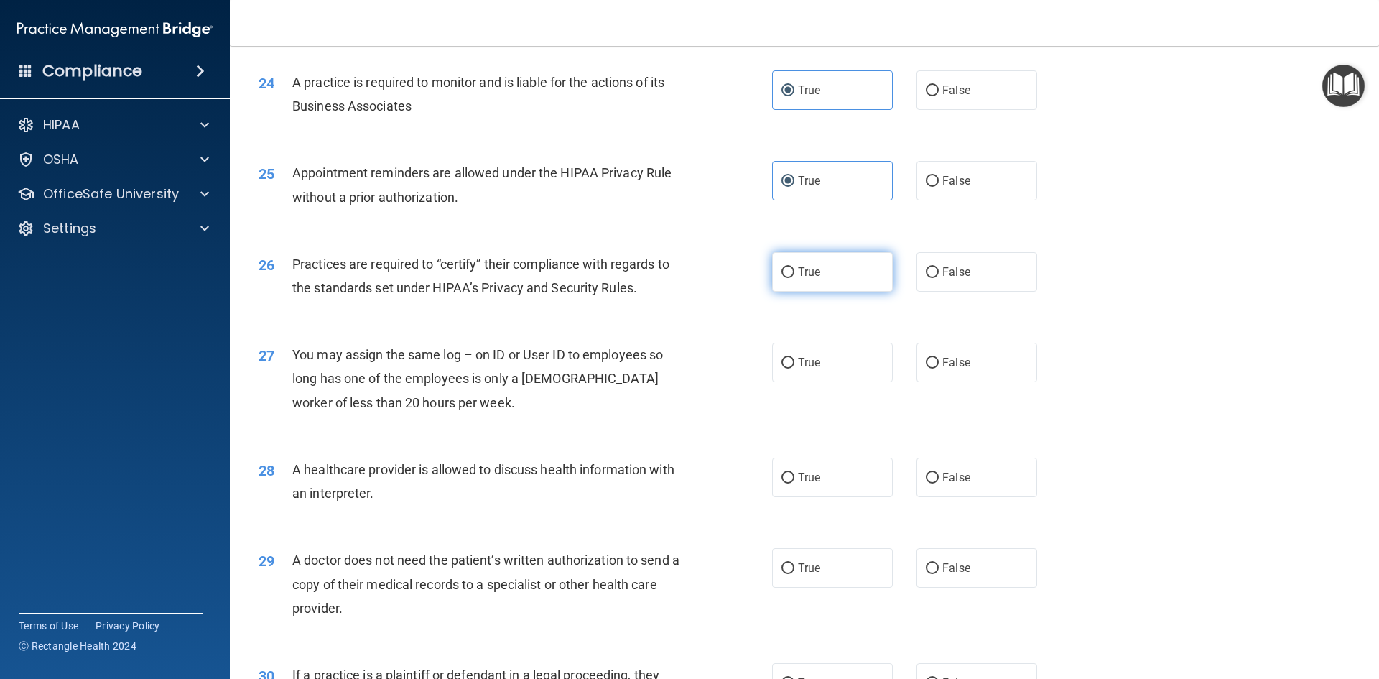
click at [806, 279] on label "True" at bounding box center [832, 271] width 121 height 39
click at [794, 278] on input "True" at bounding box center [787, 272] width 13 height 11
radio input "true"
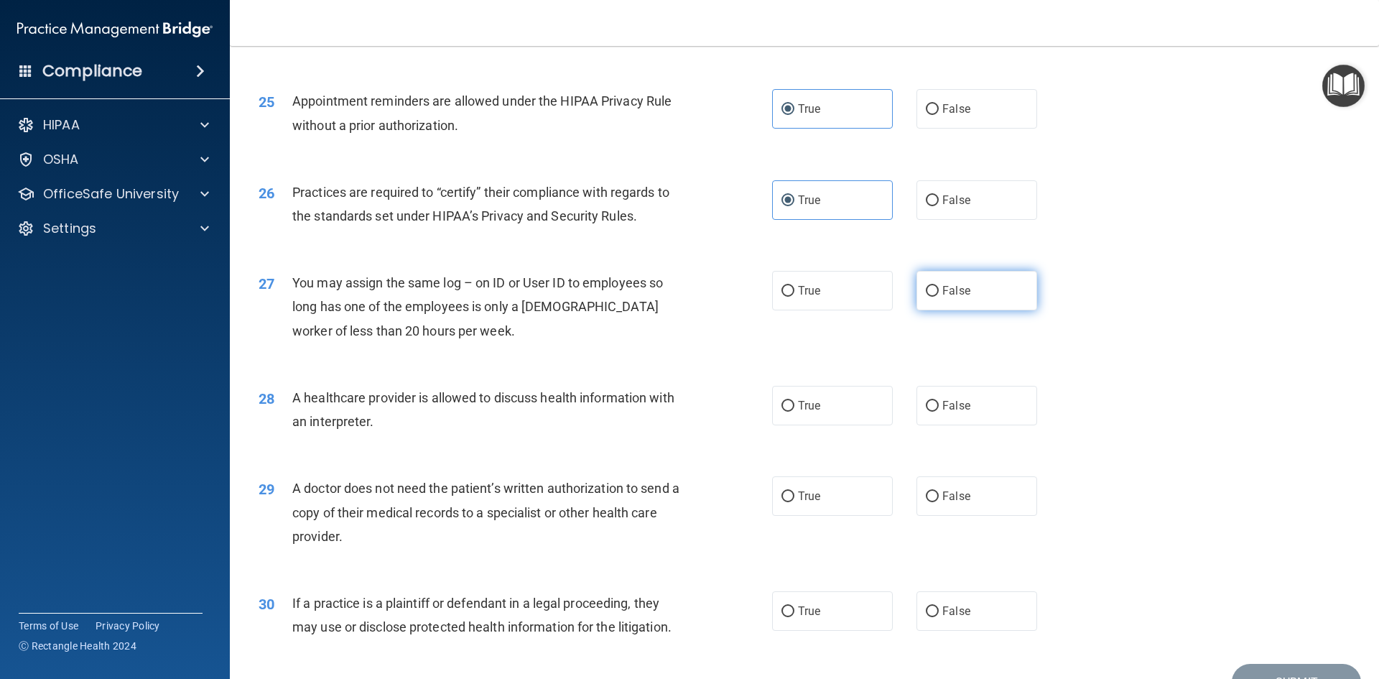
click at [931, 286] on input "False" at bounding box center [932, 291] width 13 height 11
radio input "true"
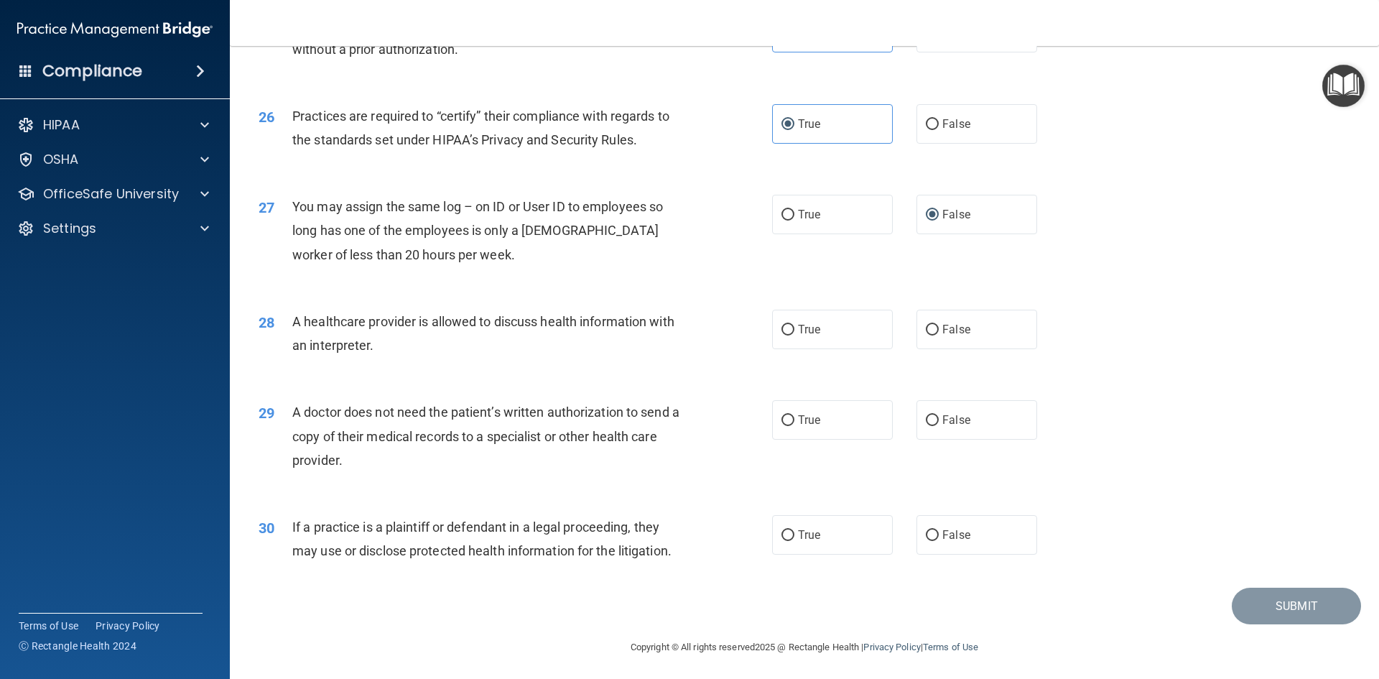
scroll to position [2664, 0]
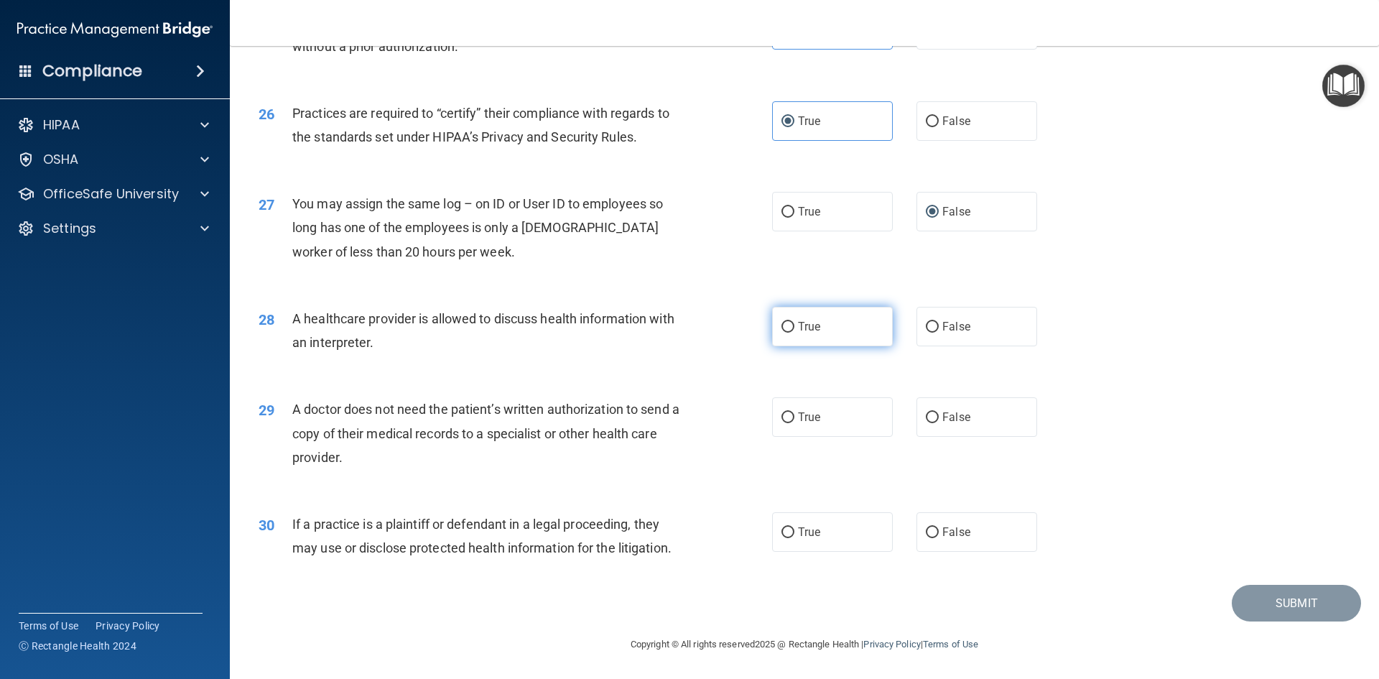
click at [811, 338] on label "True" at bounding box center [832, 326] width 121 height 39
click at [794, 332] on input "True" at bounding box center [787, 327] width 13 height 11
radio input "true"
click at [798, 426] on label "True" at bounding box center [832, 416] width 121 height 39
click at [794, 423] on input "True" at bounding box center [787, 417] width 13 height 11
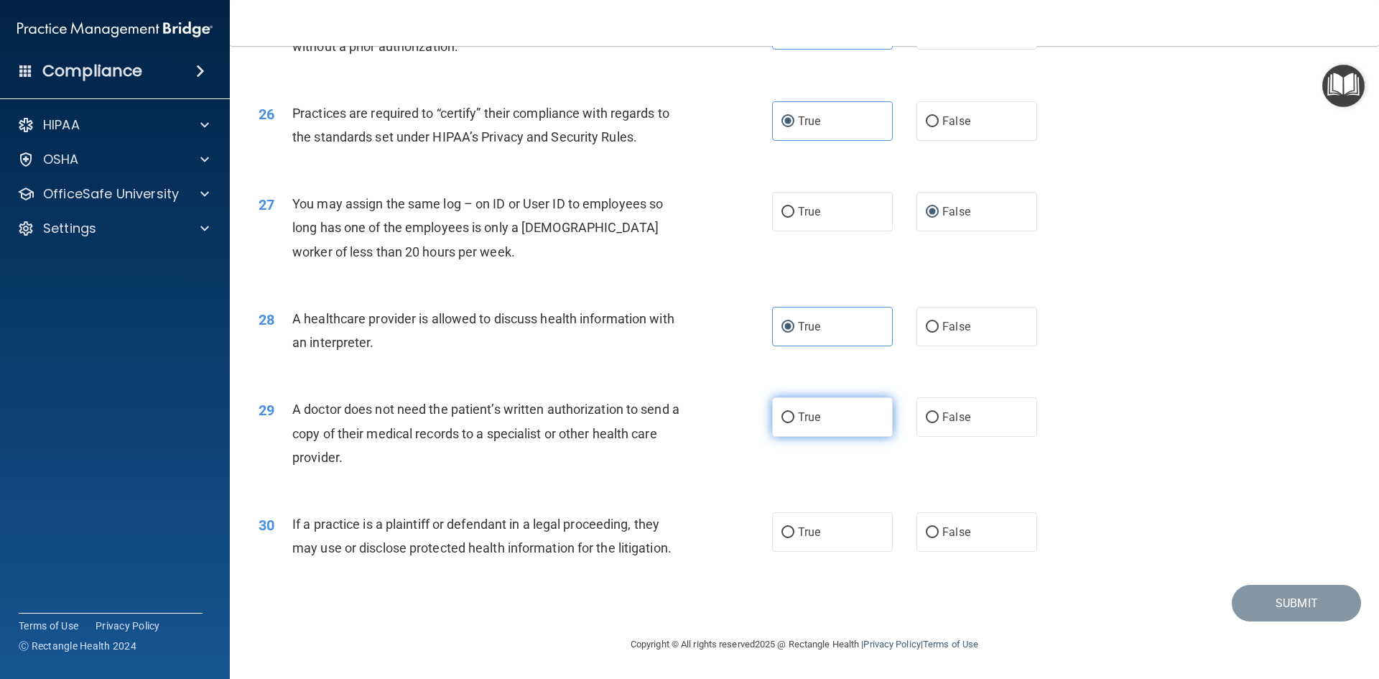
radio input "true"
click at [785, 531] on input "True" at bounding box center [787, 532] width 13 height 11
radio input "true"
click at [1234, 599] on button "Submit" at bounding box center [1295, 602] width 129 height 37
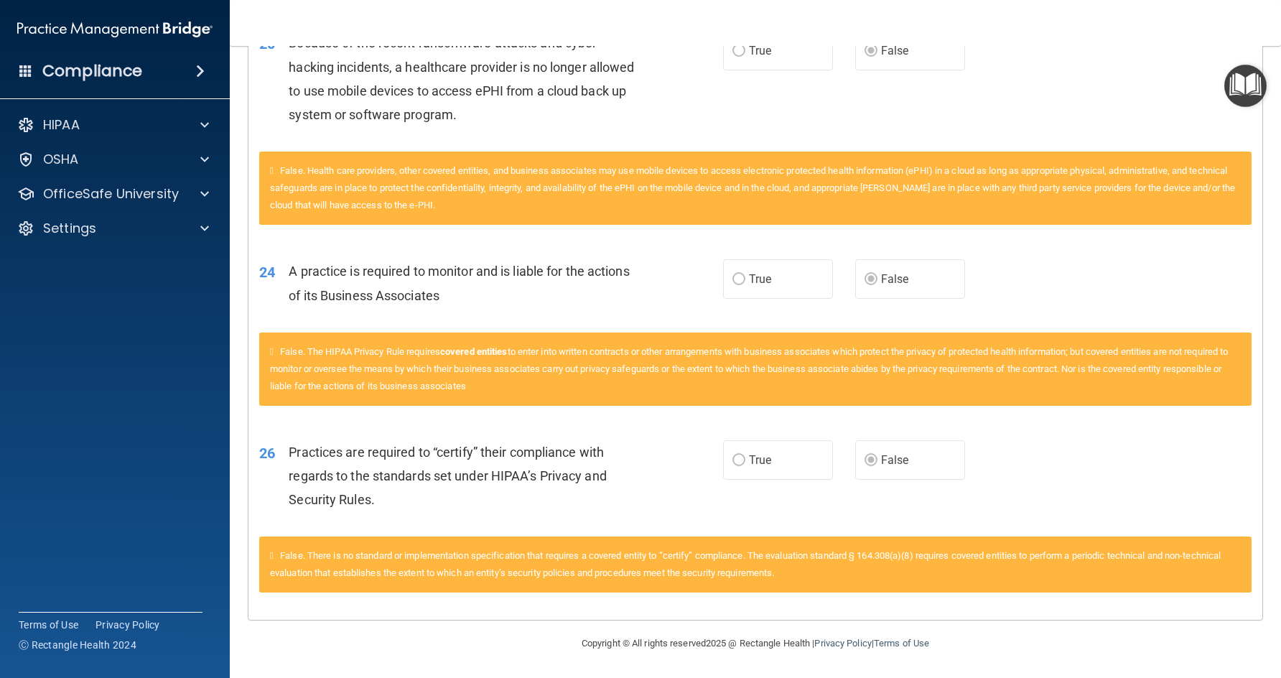
scroll to position [2255, 0]
click at [111, 194] on p "OfficeSafe University" at bounding box center [111, 193] width 136 height 17
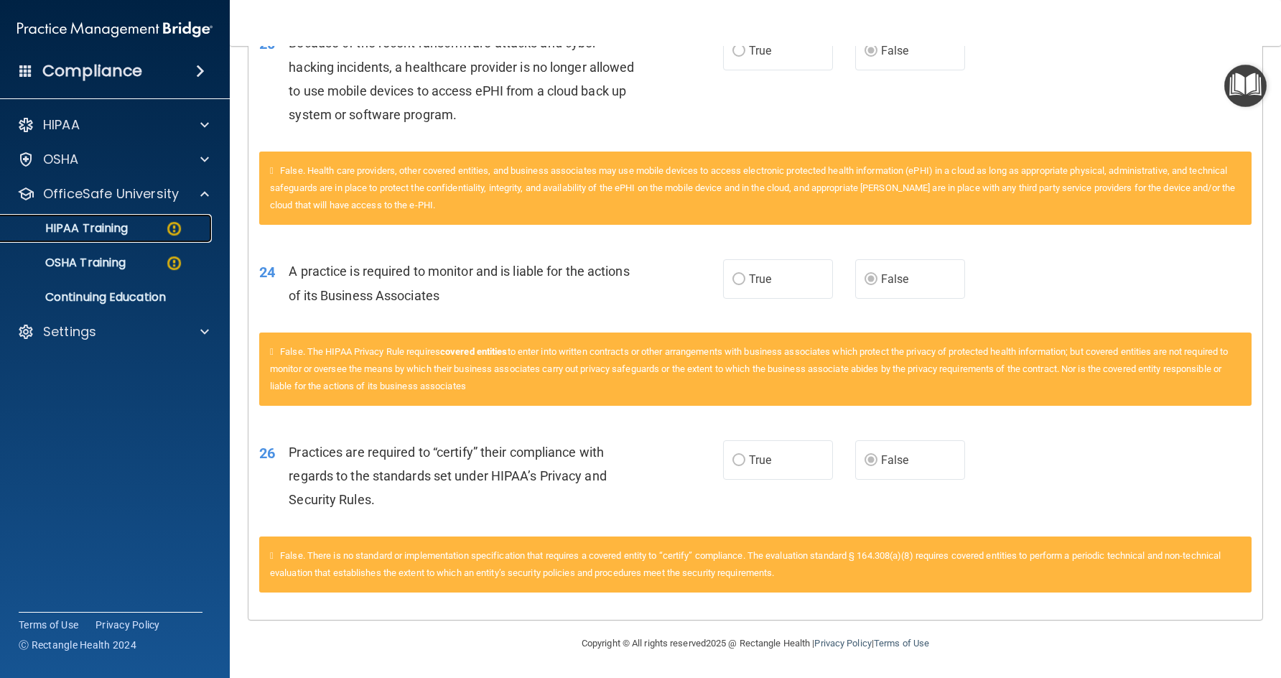
drag, startPoint x: 121, startPoint y: 229, endPoint x: 144, endPoint y: 231, distance: 23.1
click at [121, 230] on p "HIPAA Training" at bounding box center [68, 228] width 118 height 14
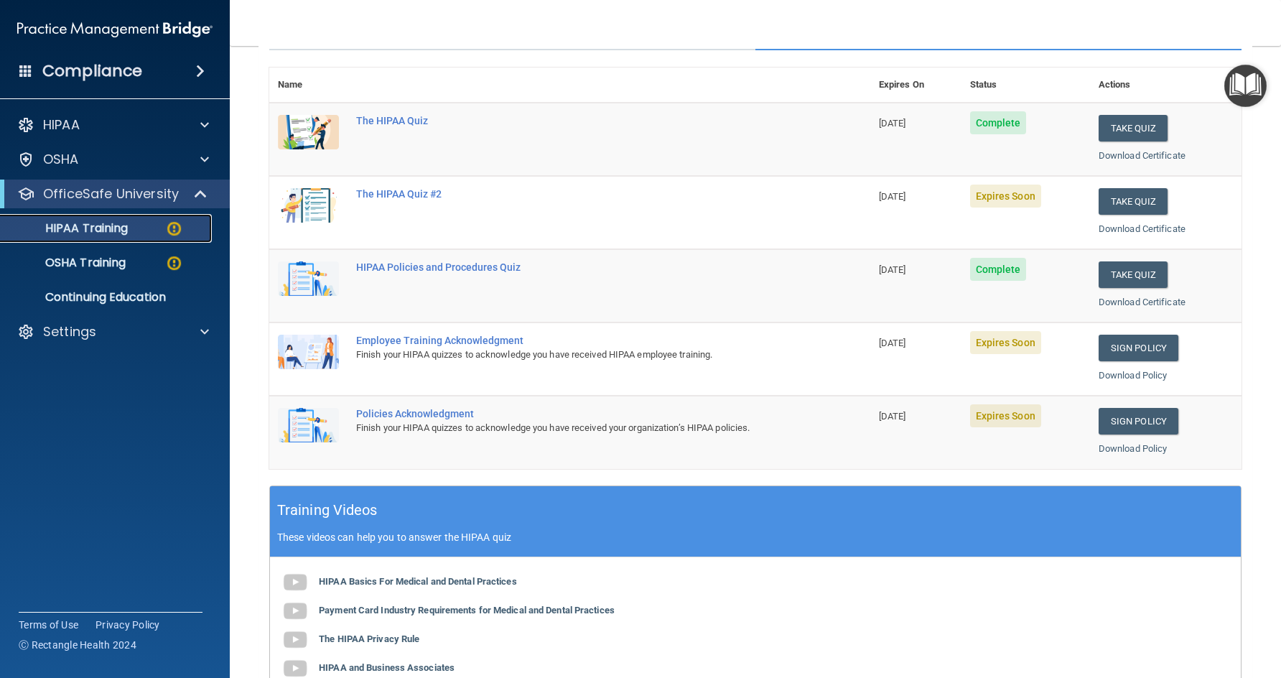
scroll to position [116, 0]
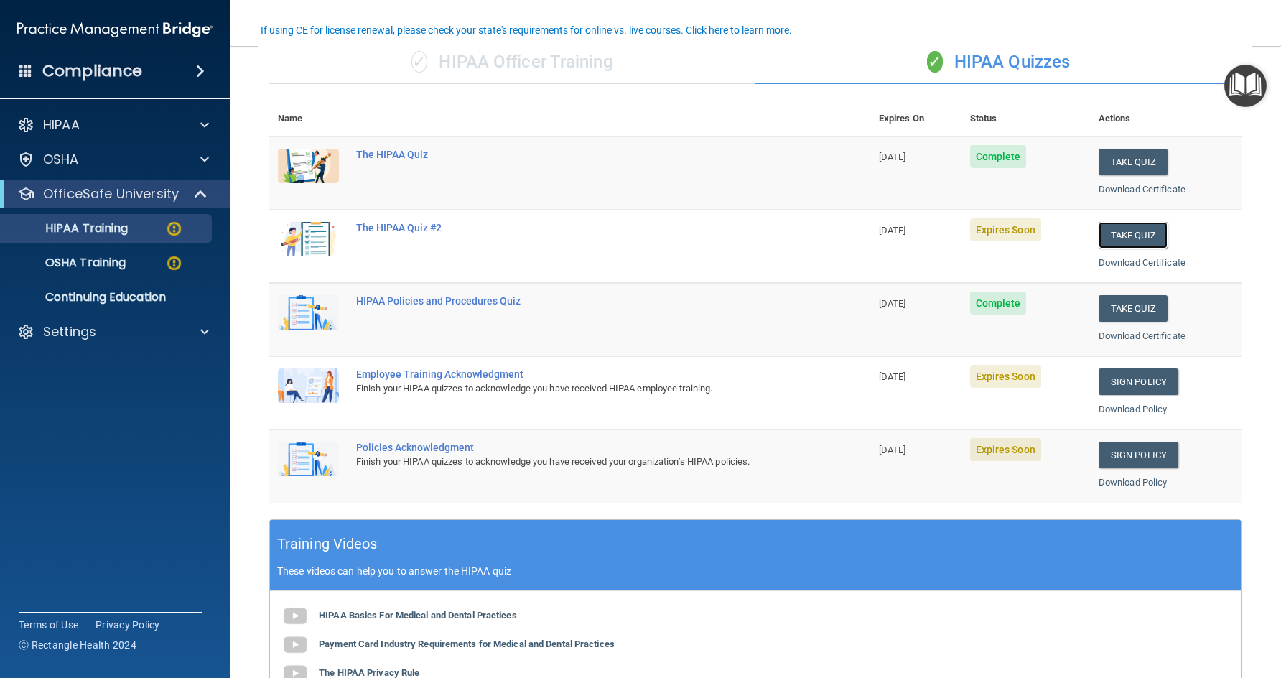
drag, startPoint x: 1116, startPoint y: 234, endPoint x: 1025, endPoint y: 238, distance: 91.3
click at [1114, 236] on button "Take Quiz" at bounding box center [1133, 235] width 69 height 27
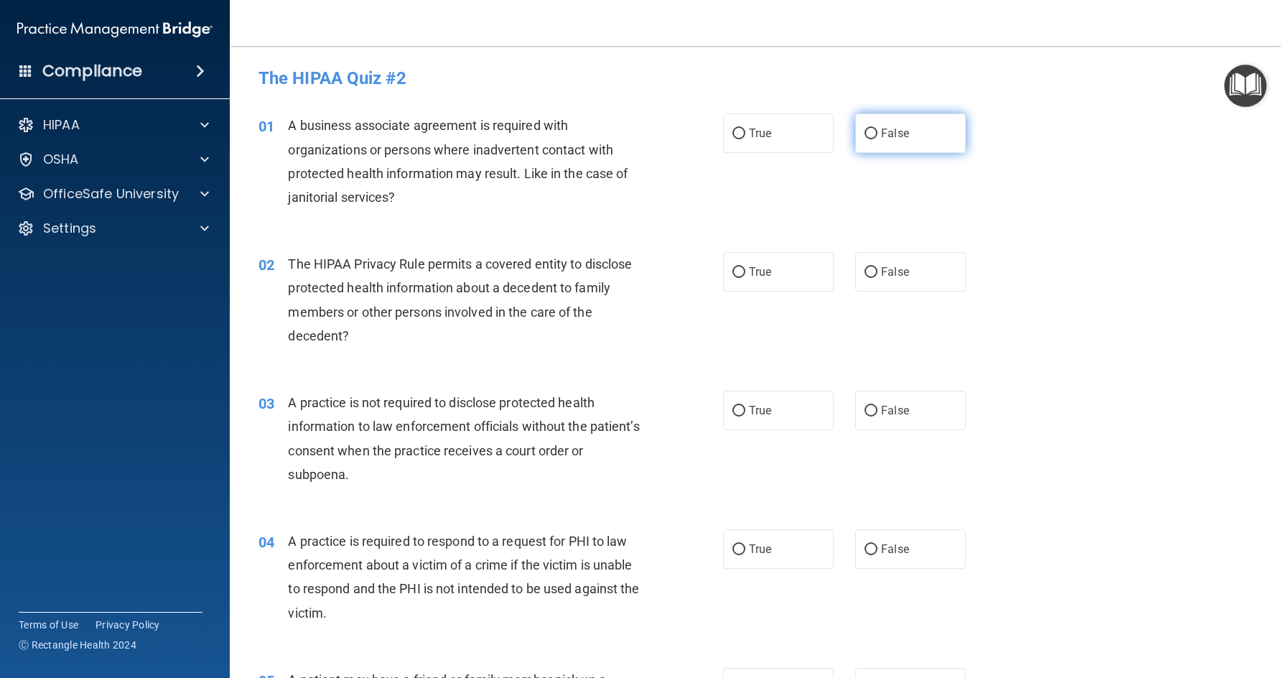
click at [867, 134] on input "False" at bounding box center [870, 134] width 13 height 11
radio input "true"
click at [763, 269] on span "True" at bounding box center [760, 272] width 22 height 14
click at [745, 269] on input "True" at bounding box center [738, 272] width 13 height 11
radio input "true"
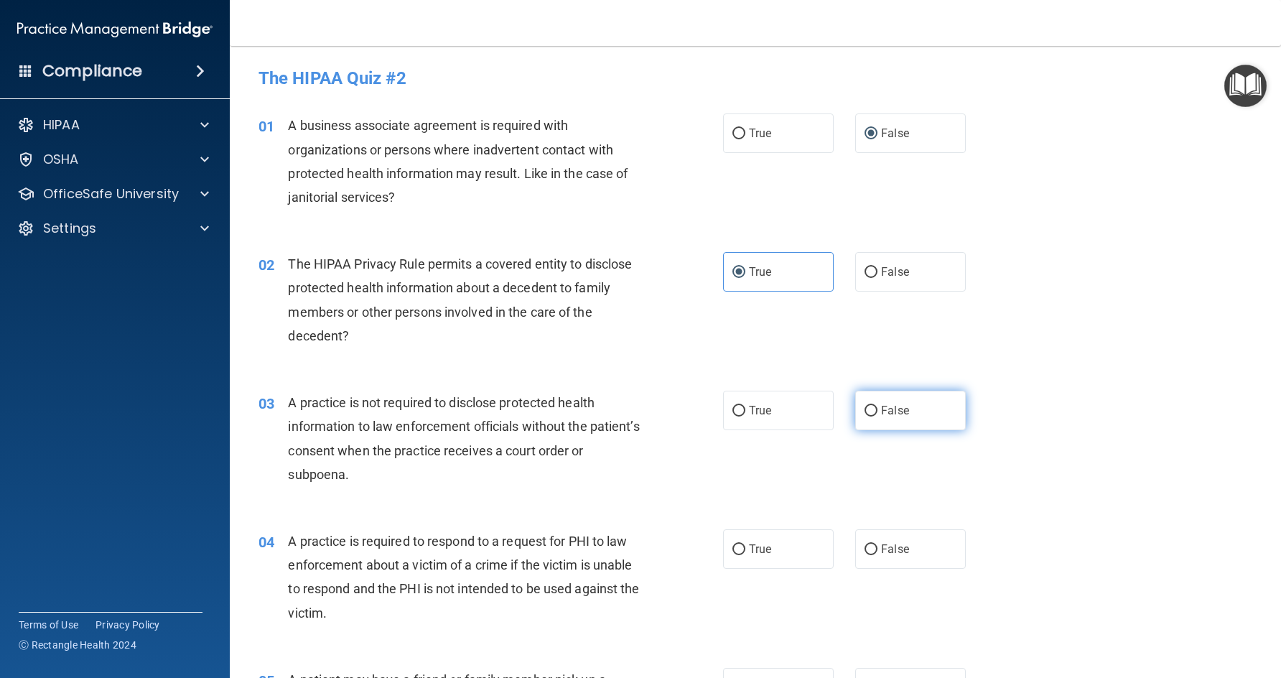
click at [884, 409] on span "False" at bounding box center [895, 411] width 28 height 14
click at [877, 409] on input "False" at bounding box center [870, 411] width 13 height 11
radio input "true"
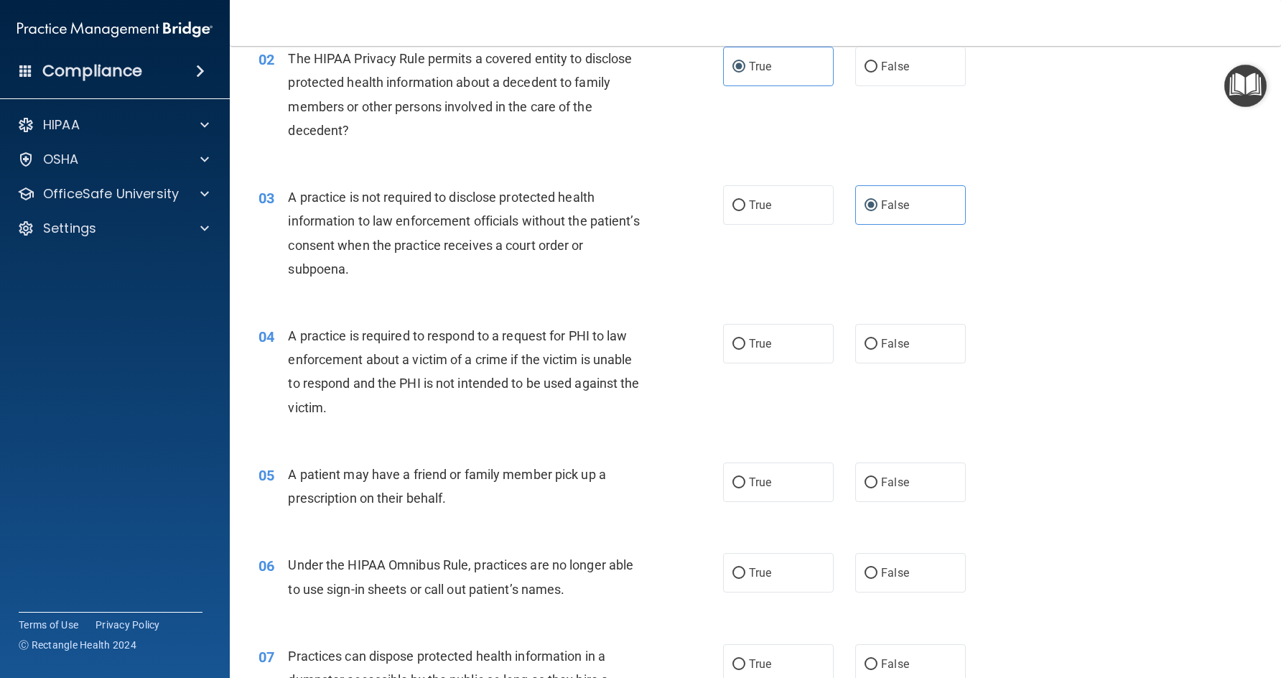
scroll to position [215, 0]
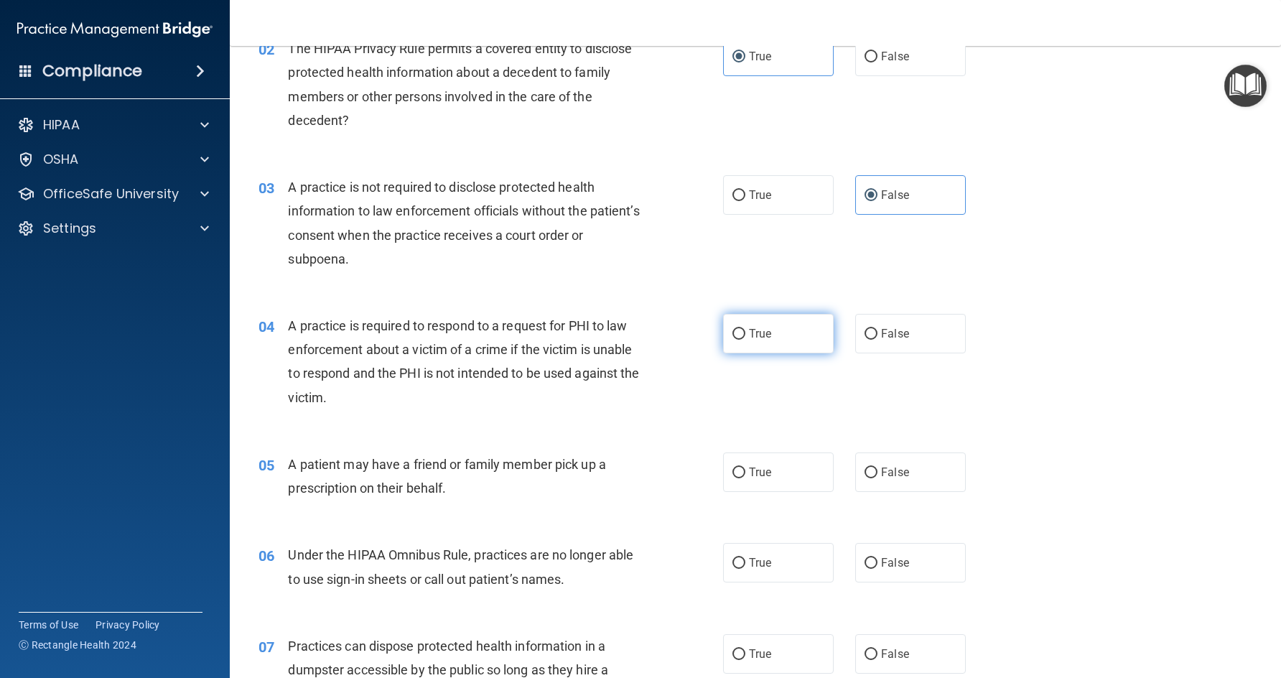
click at [753, 326] on label "True" at bounding box center [778, 333] width 111 height 39
click at [745, 329] on input "True" at bounding box center [738, 334] width 13 height 11
radio input "true"
click at [768, 485] on label "True" at bounding box center [778, 471] width 111 height 39
click at [745, 478] on input "True" at bounding box center [738, 472] width 13 height 11
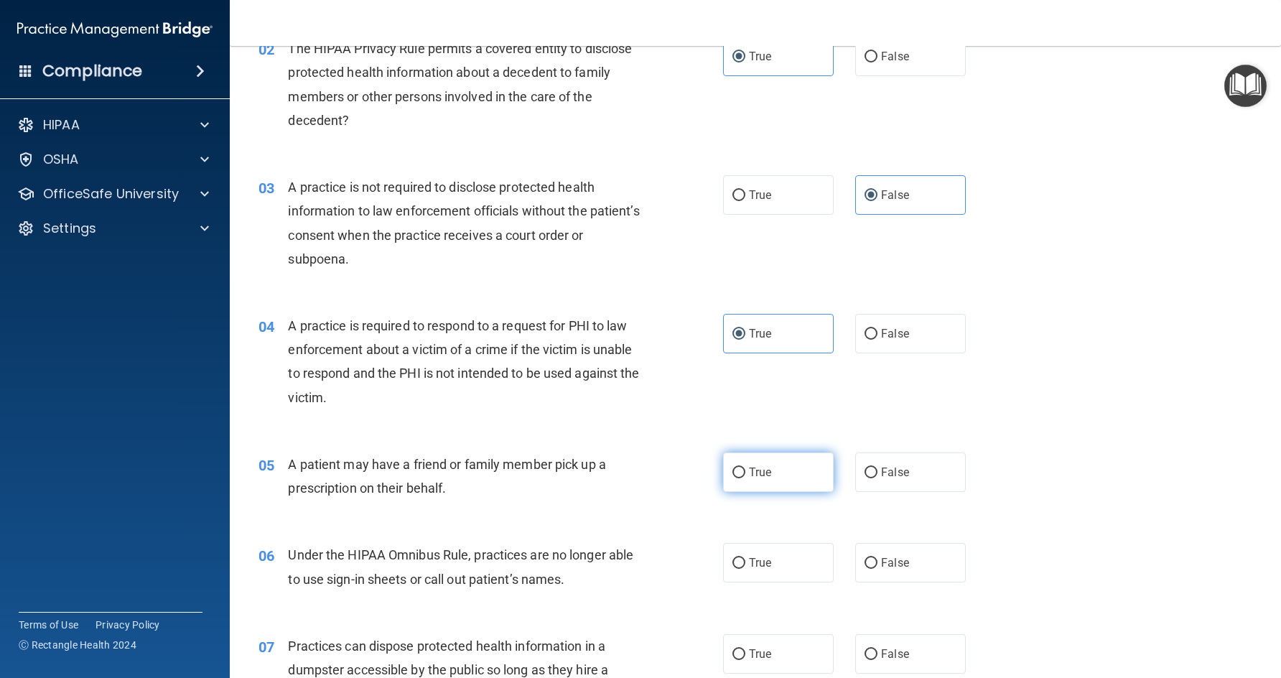
radio input "true"
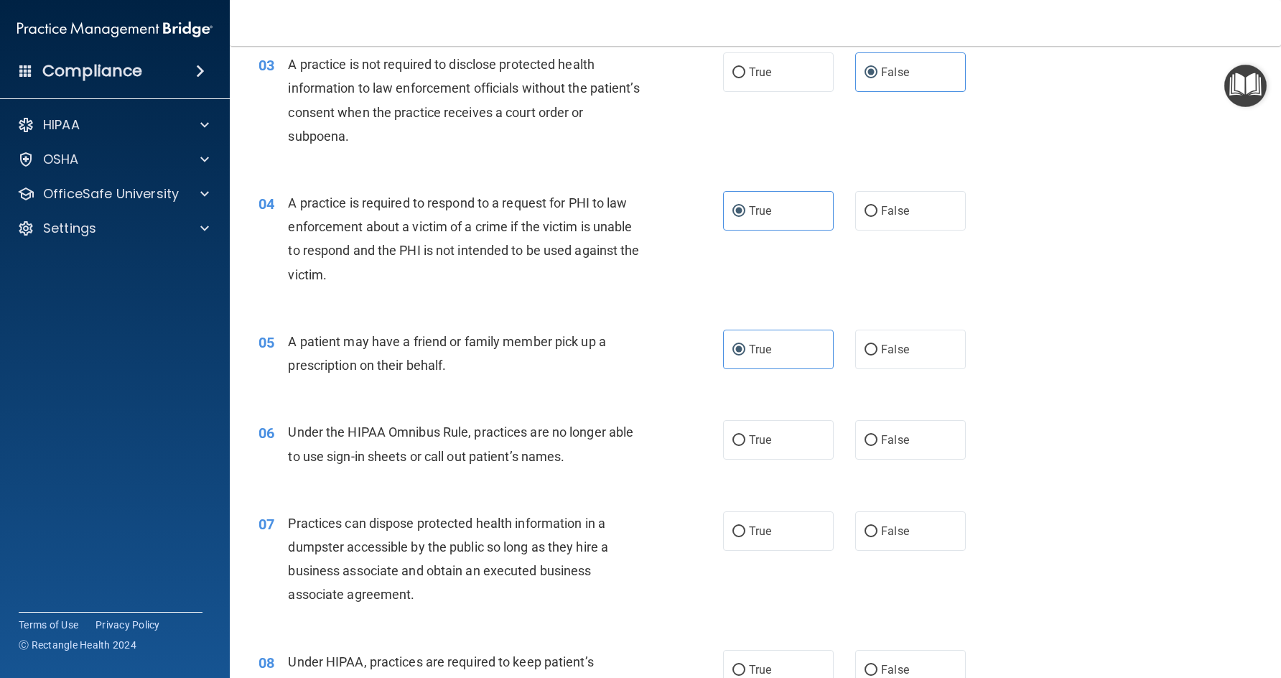
scroll to position [431, 0]
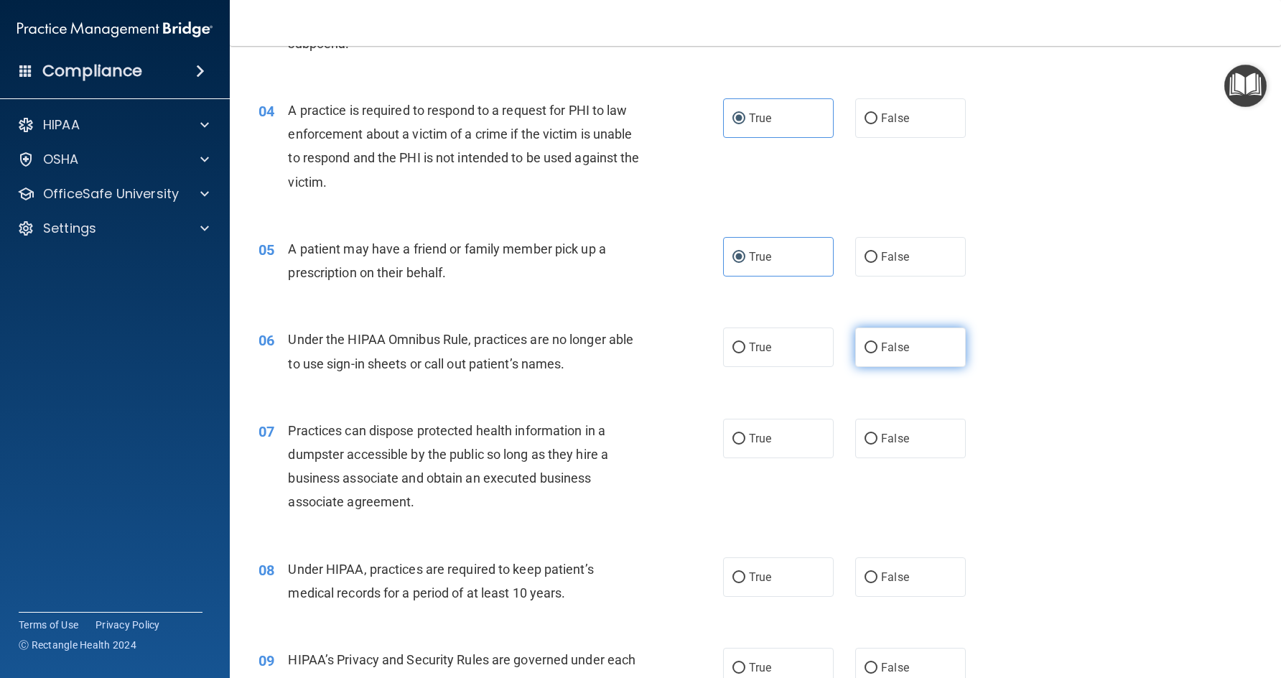
click at [887, 342] on span "False" at bounding box center [895, 347] width 28 height 14
click at [877, 342] on input "False" at bounding box center [870, 347] width 13 height 11
radio input "true"
click at [878, 452] on label "False" at bounding box center [910, 438] width 111 height 39
click at [877, 444] on input "False" at bounding box center [870, 439] width 13 height 11
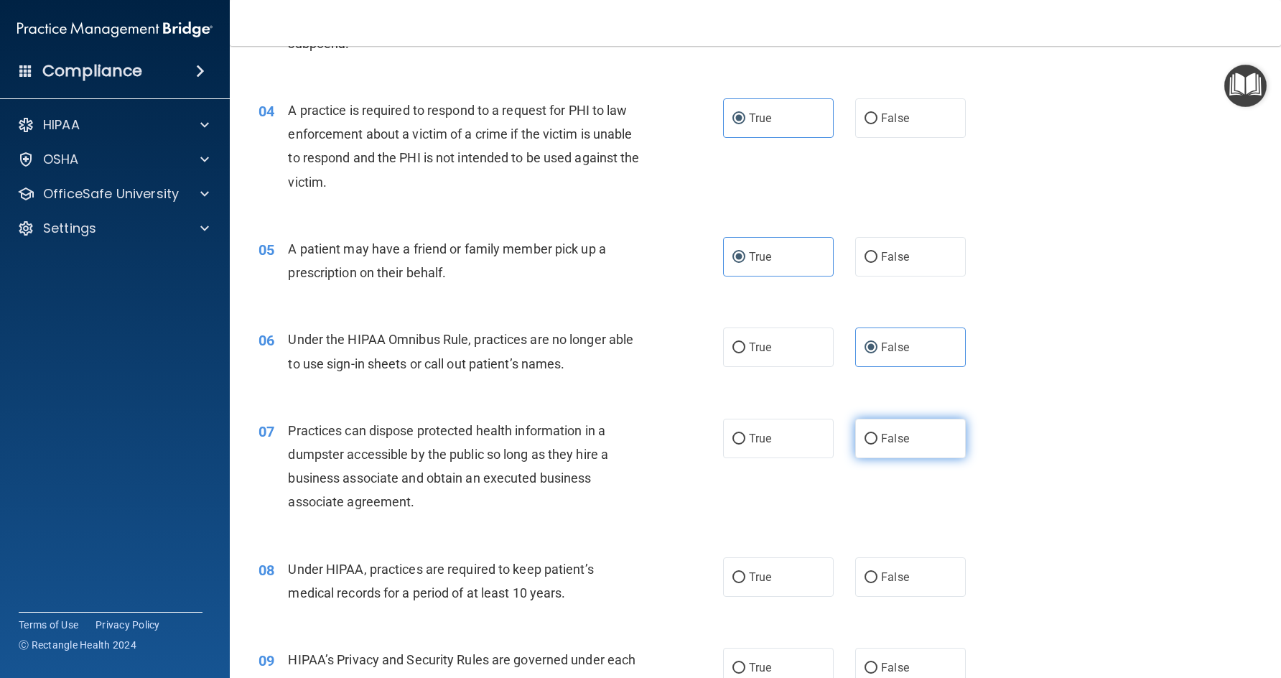
radio input "true"
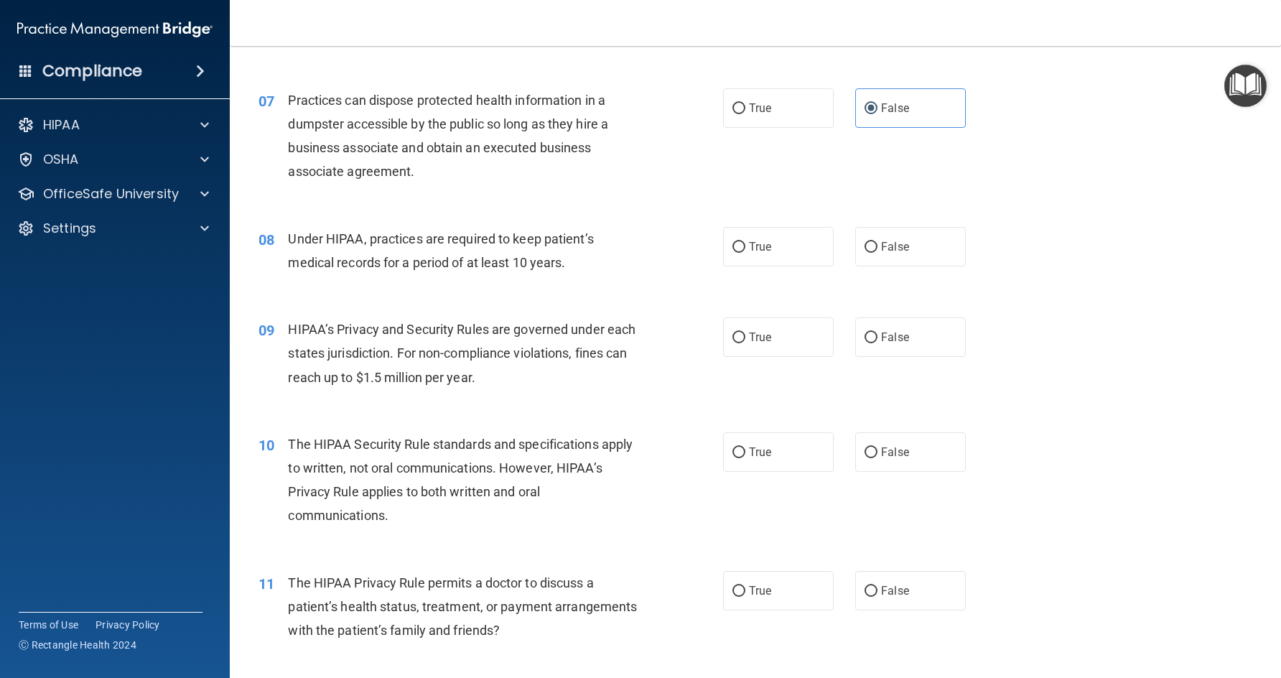
scroll to position [790, 0]
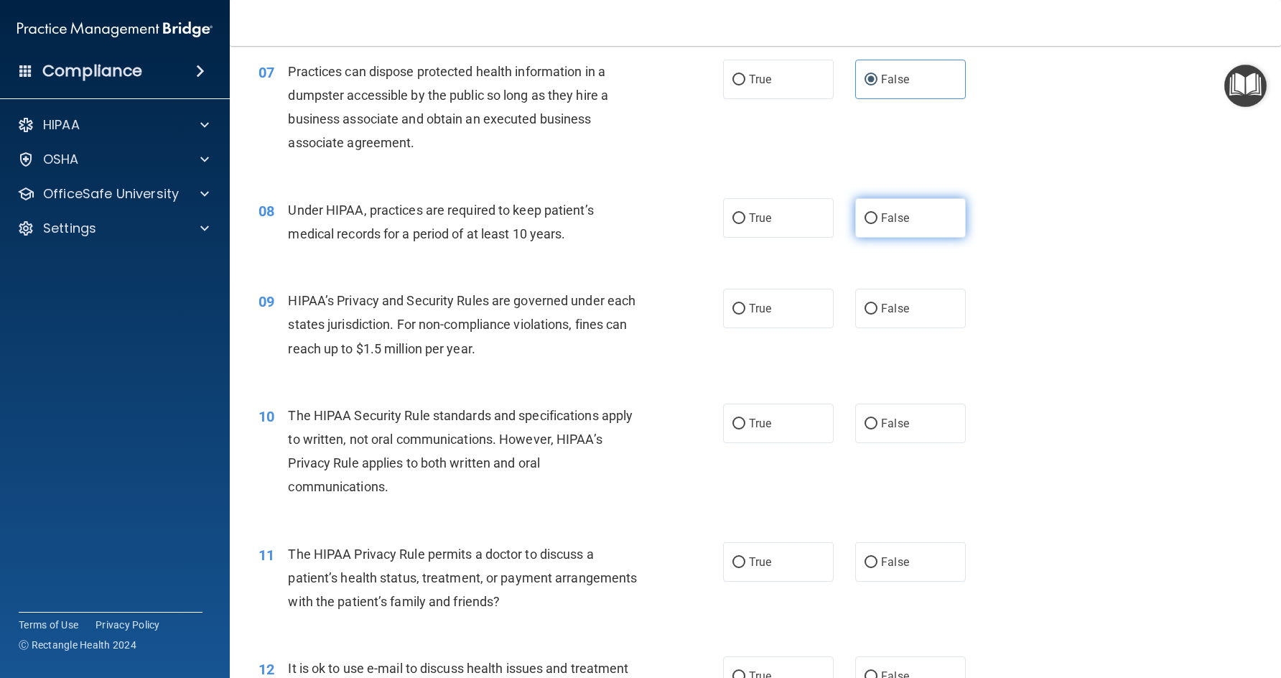
click at [871, 227] on label "False" at bounding box center [910, 217] width 111 height 39
click at [871, 224] on input "False" at bounding box center [870, 218] width 13 height 11
radio input "true"
drag, startPoint x: 873, startPoint y: 307, endPoint x: 862, endPoint y: 322, distance: 19.5
click at [873, 307] on label "False" at bounding box center [910, 308] width 111 height 39
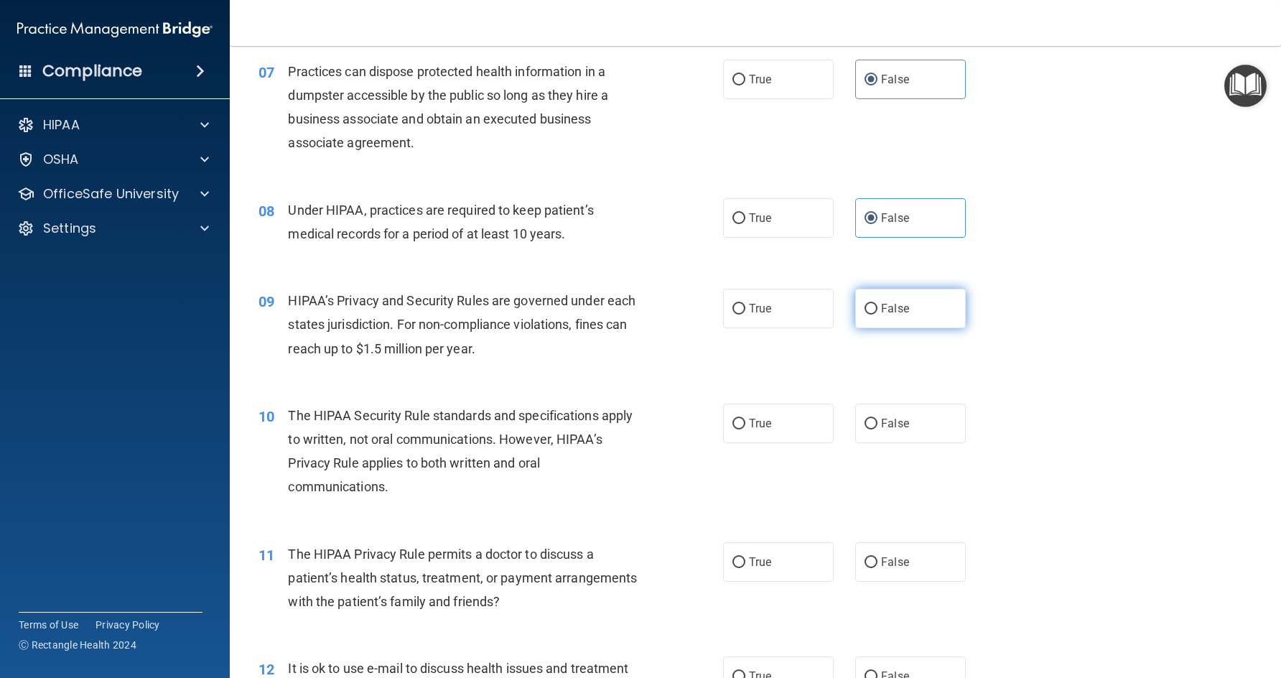
click at [873, 307] on input "False" at bounding box center [870, 309] width 13 height 11
radio input "true"
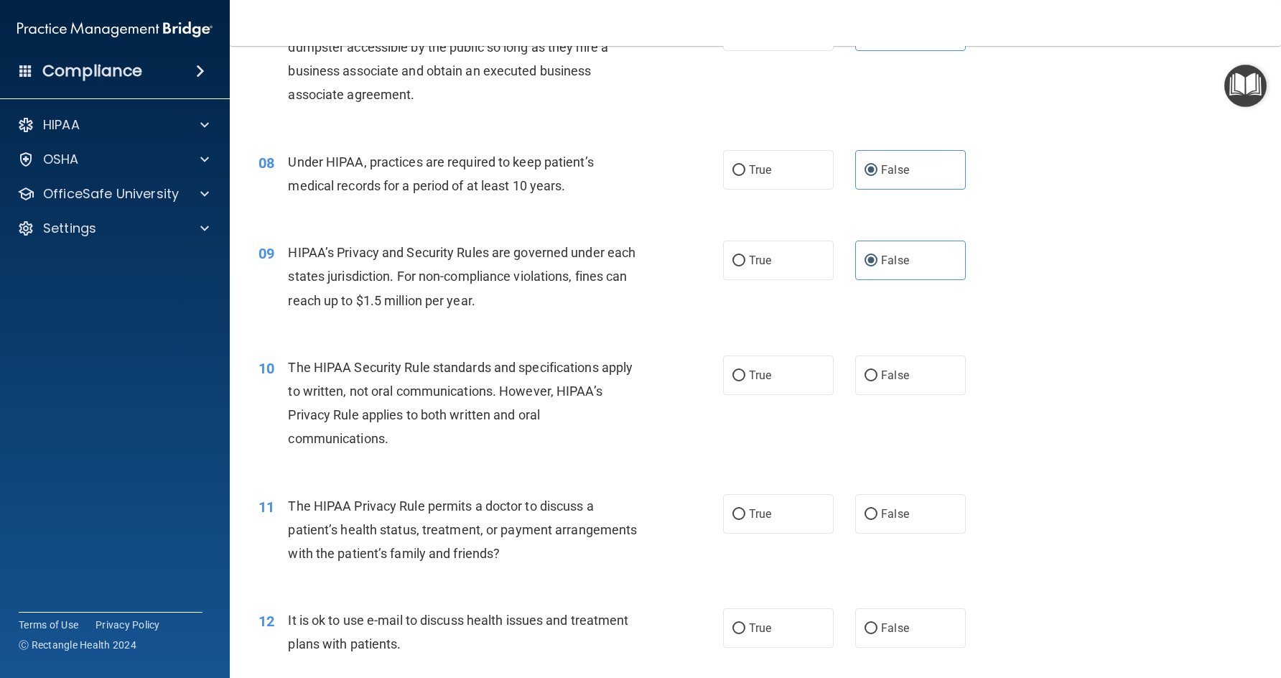
scroll to position [933, 0]
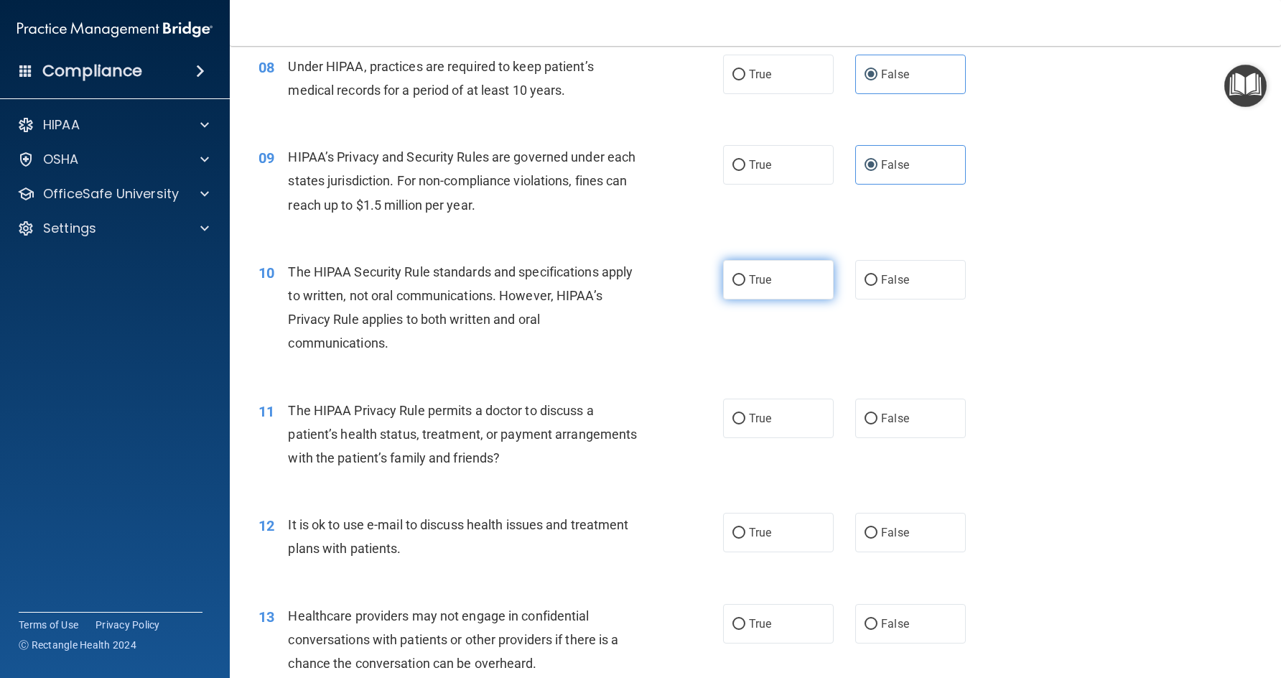
drag, startPoint x: 757, startPoint y: 276, endPoint x: 754, endPoint y: 284, distance: 8.4
click at [756, 277] on span "True" at bounding box center [760, 280] width 22 height 14
click at [745, 277] on input "True" at bounding box center [738, 280] width 13 height 11
radio input "true"
click at [738, 421] on input "True" at bounding box center [738, 419] width 13 height 11
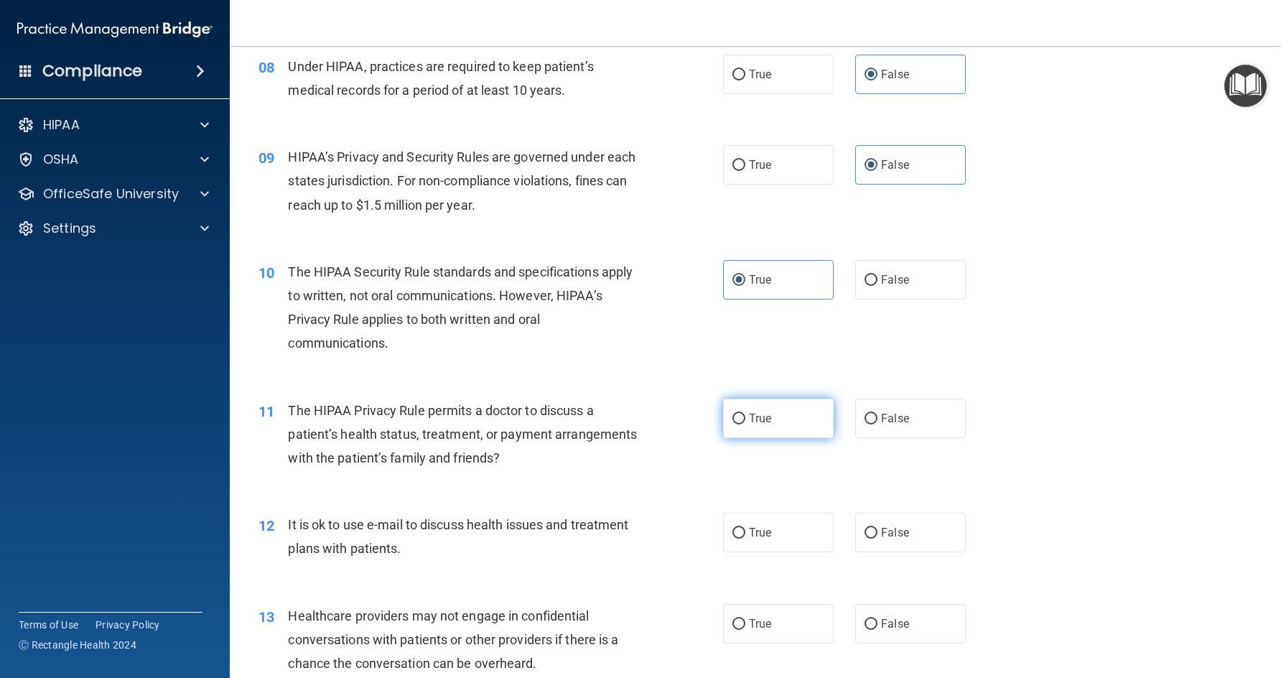
radio input "true"
click at [750, 531] on span "True" at bounding box center [760, 533] width 22 height 14
click at [745, 531] on input "True" at bounding box center [738, 533] width 13 height 11
radio input "true"
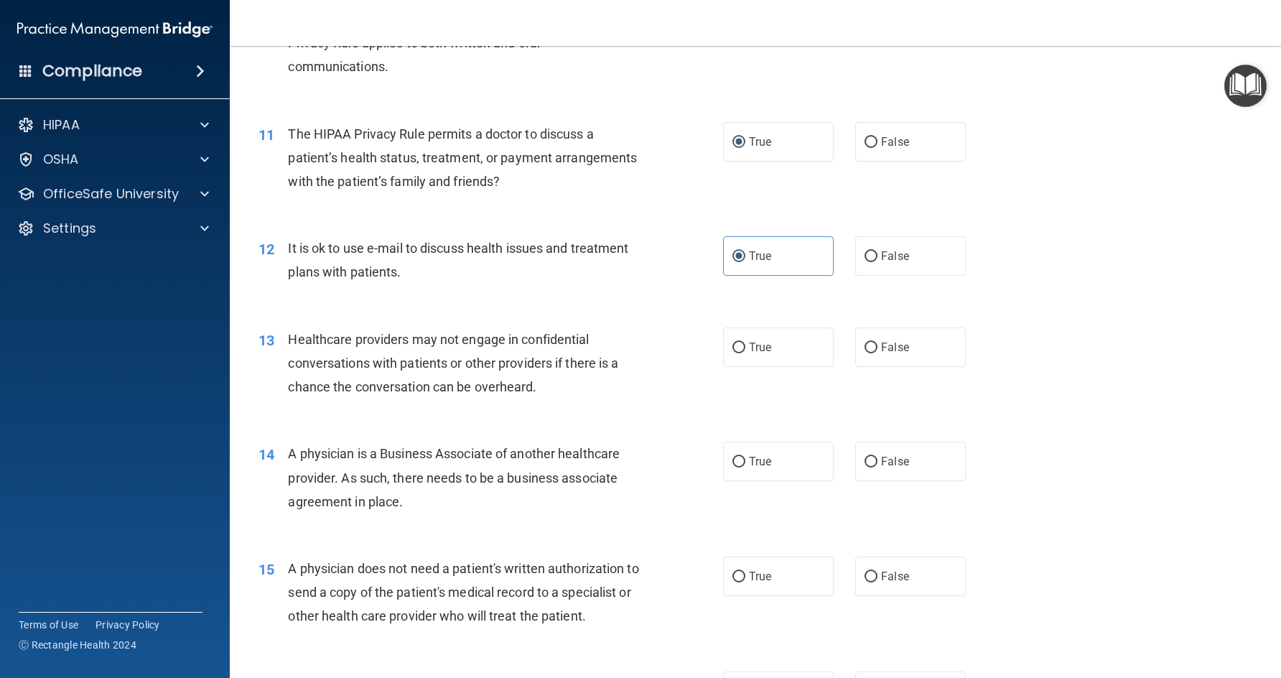
scroll to position [1221, 0]
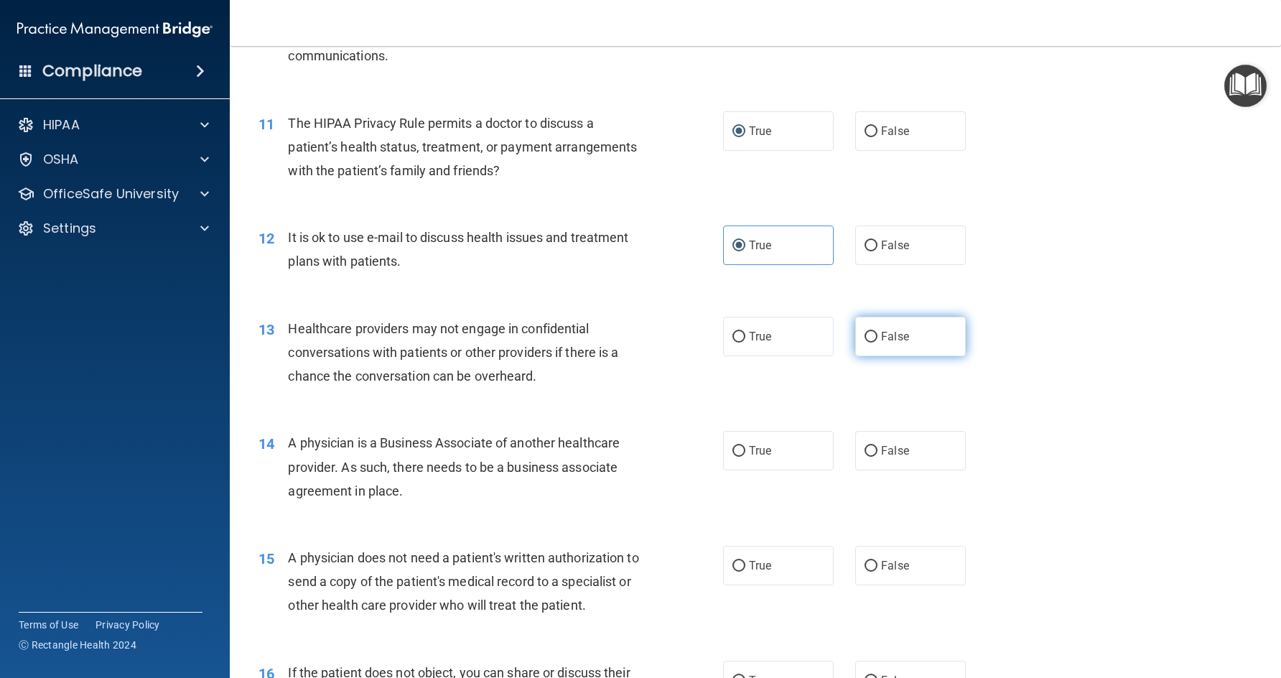
click at [895, 336] on span "False" at bounding box center [895, 337] width 28 height 14
click at [877, 336] on input "False" at bounding box center [870, 337] width 13 height 11
radio input "true"
click at [855, 446] on label "False" at bounding box center [910, 450] width 111 height 39
click at [864, 446] on input "False" at bounding box center [870, 451] width 13 height 11
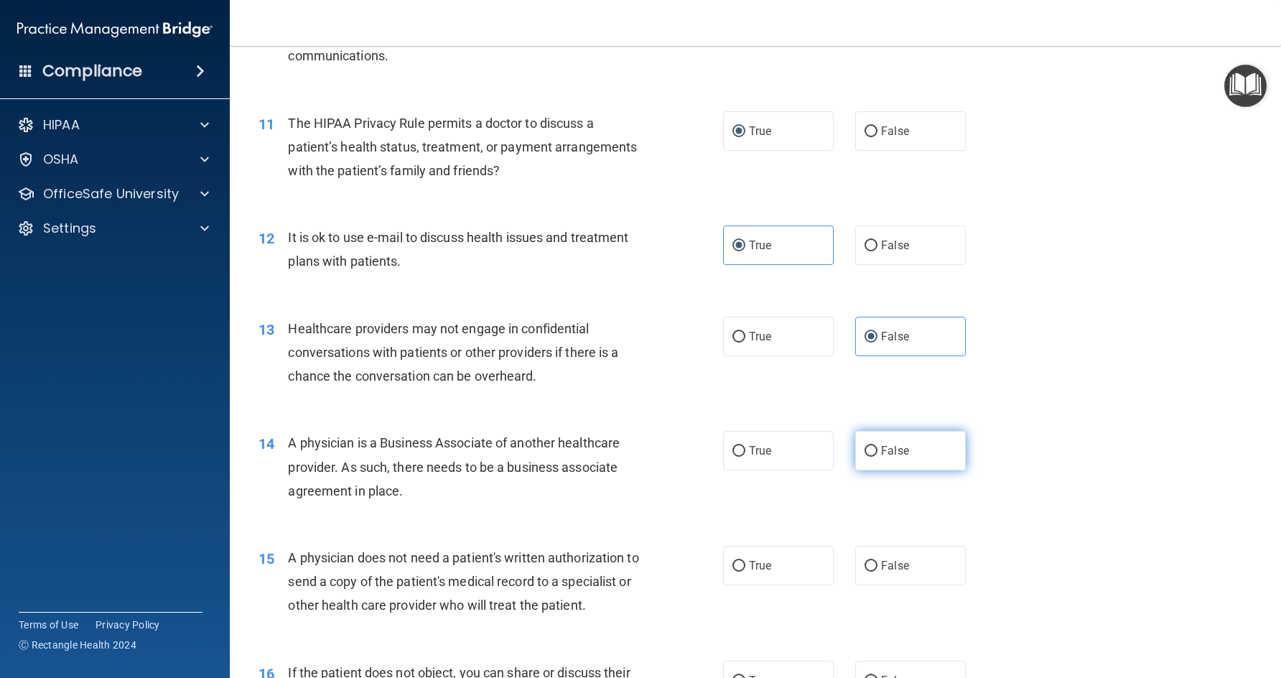
radio input "true"
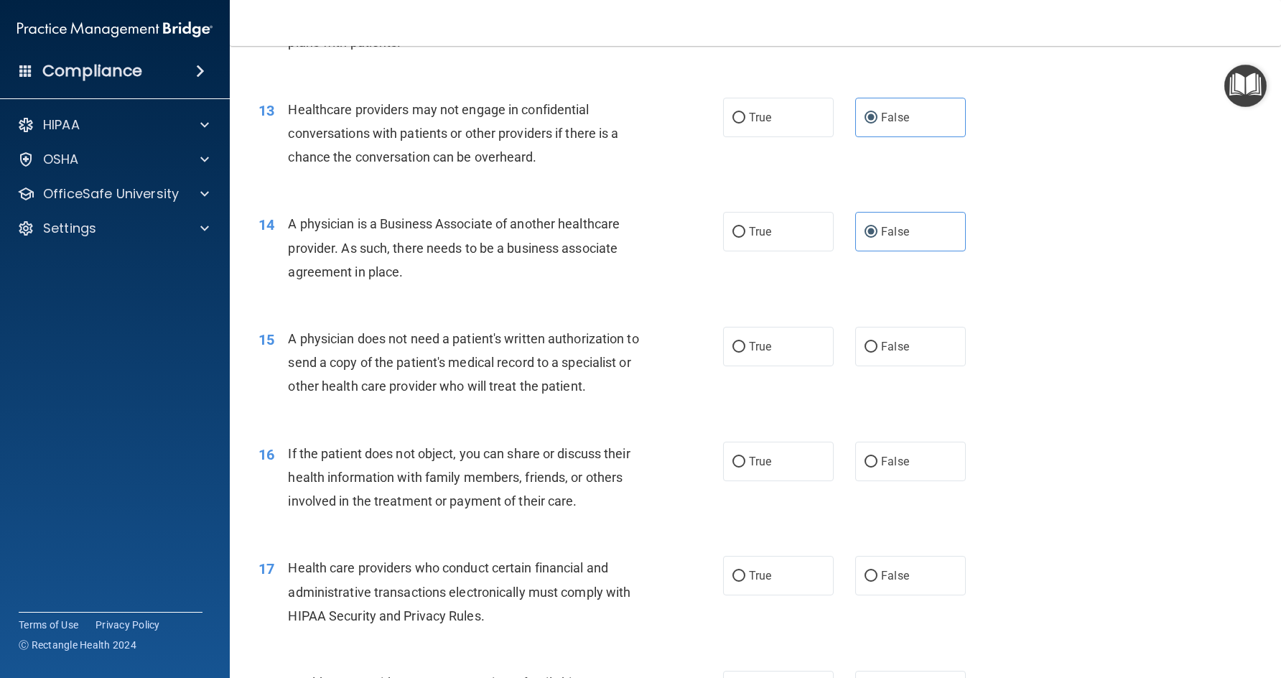
scroll to position [1508, 0]
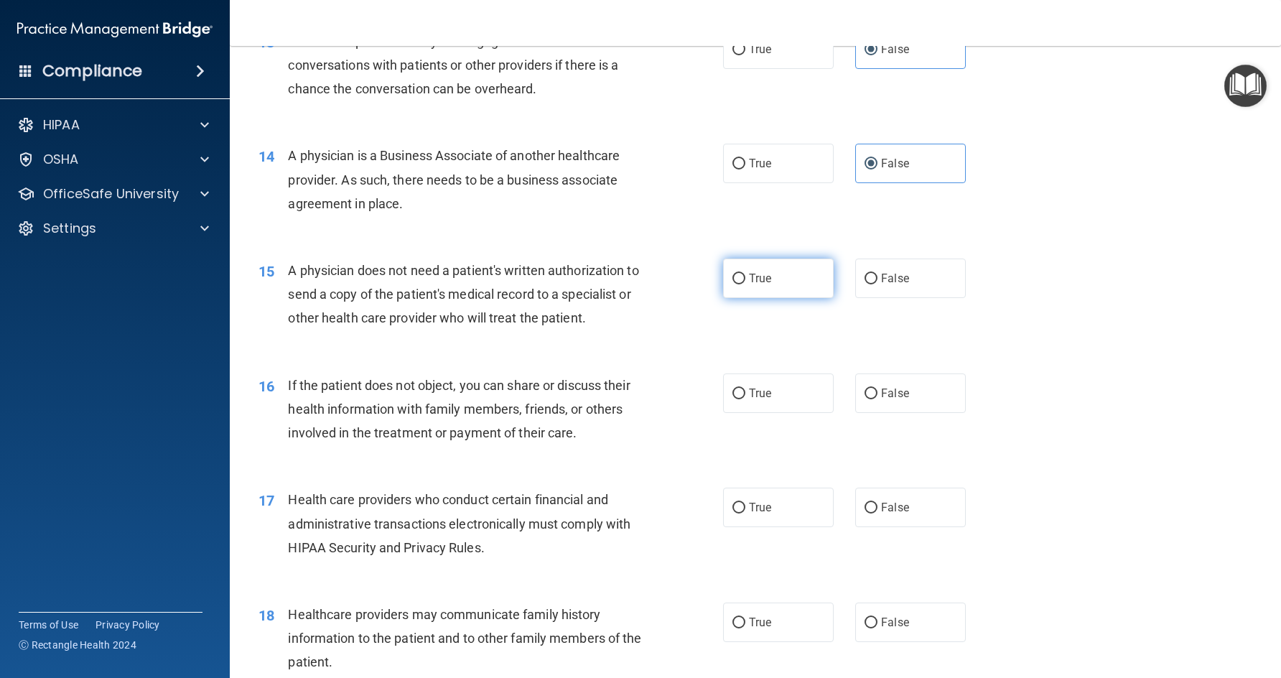
click at [769, 283] on label "True" at bounding box center [778, 277] width 111 height 39
click at [745, 283] on input "True" at bounding box center [738, 279] width 13 height 11
radio input "true"
click at [735, 394] on input "True" at bounding box center [738, 393] width 13 height 11
radio input "true"
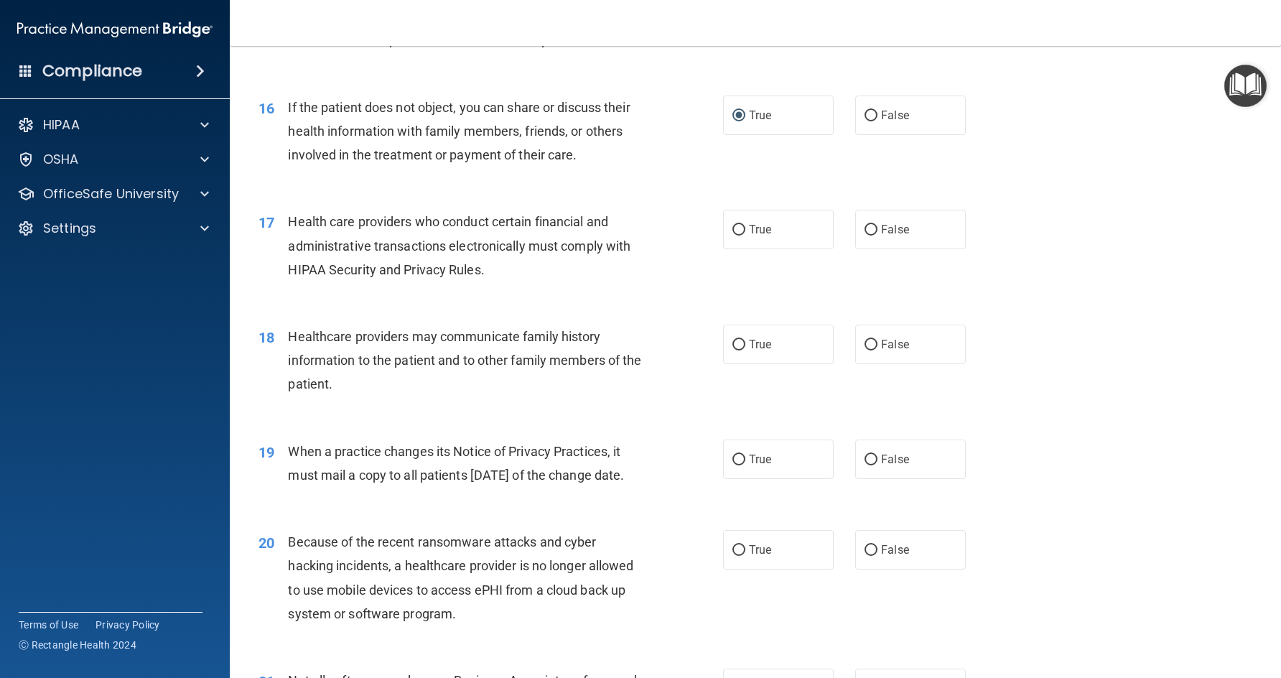
scroll to position [1795, 0]
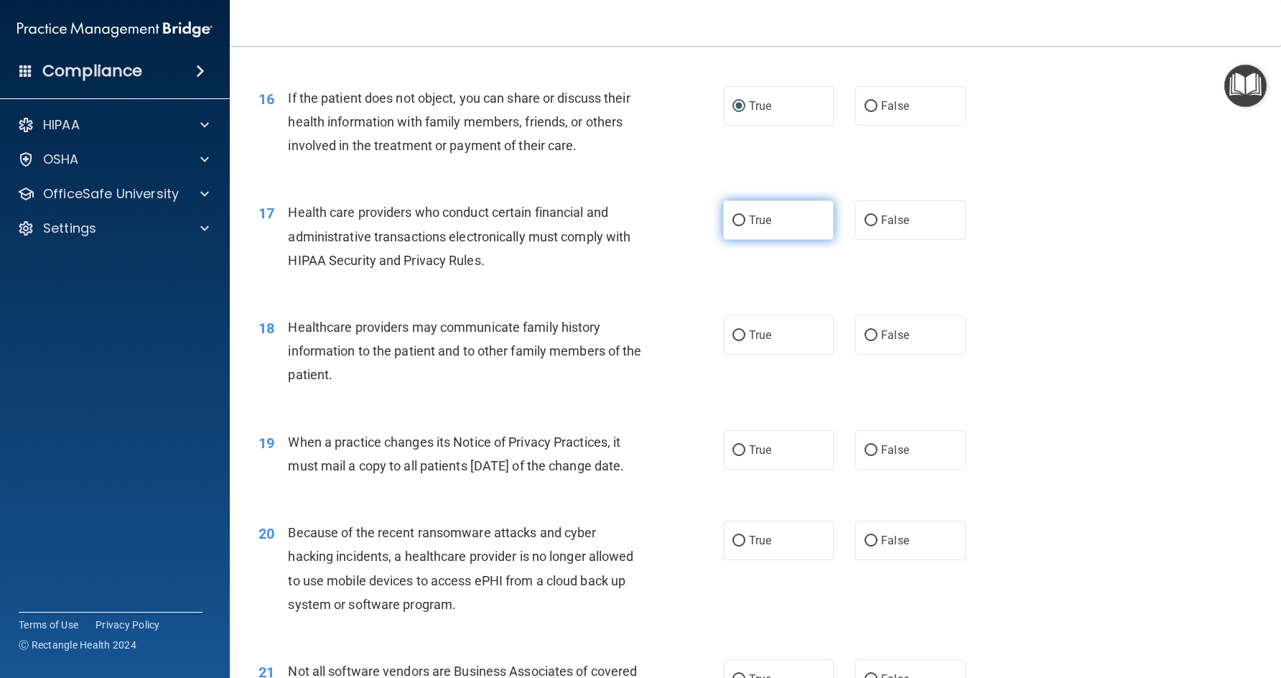
drag, startPoint x: 753, startPoint y: 208, endPoint x: 773, endPoint y: 238, distance: 35.2
click at [753, 209] on label "True" at bounding box center [778, 219] width 111 height 39
click at [745, 215] on input "True" at bounding box center [738, 220] width 13 height 11
radio input "true"
click at [914, 348] on label "False" at bounding box center [910, 334] width 111 height 39
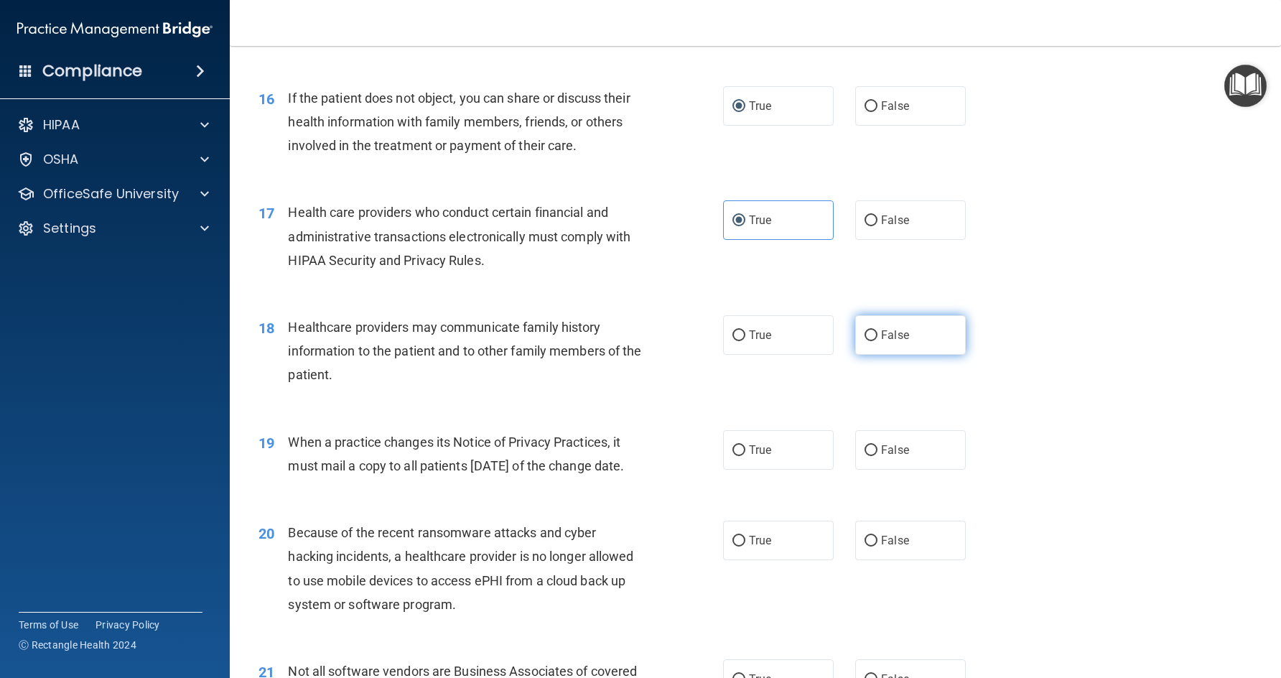
click at [877, 341] on input "False" at bounding box center [870, 335] width 13 height 11
radio input "true"
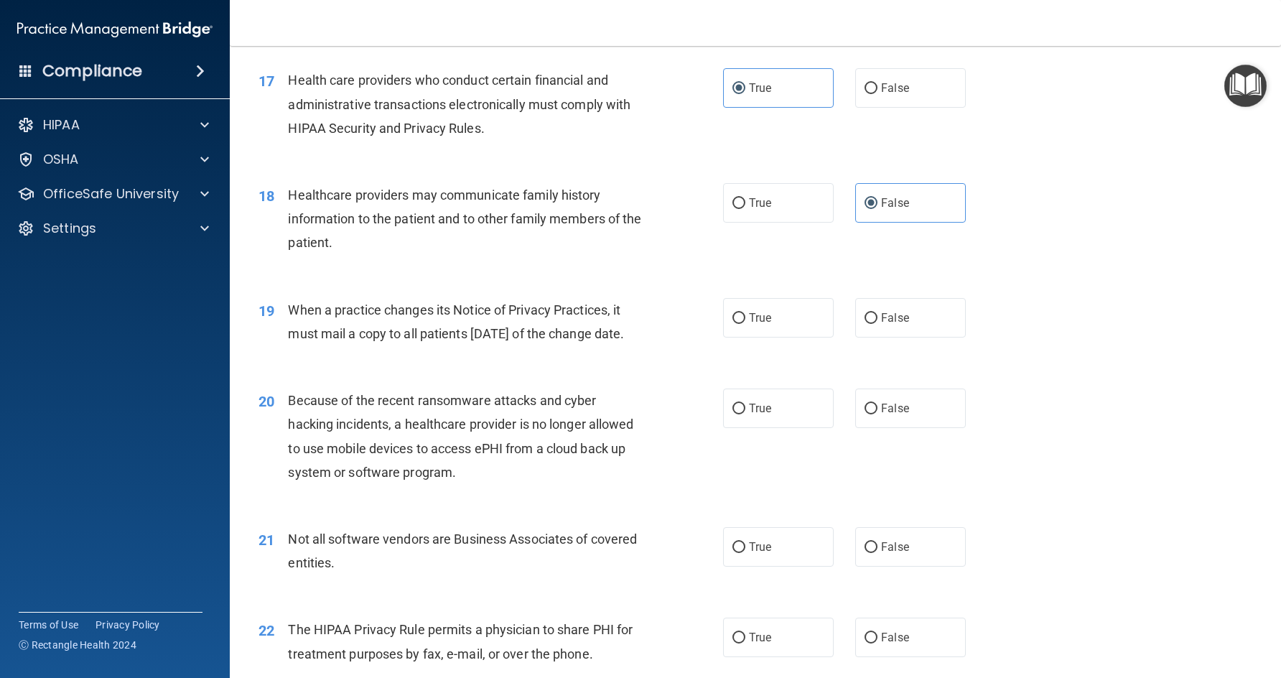
scroll to position [1939, 0]
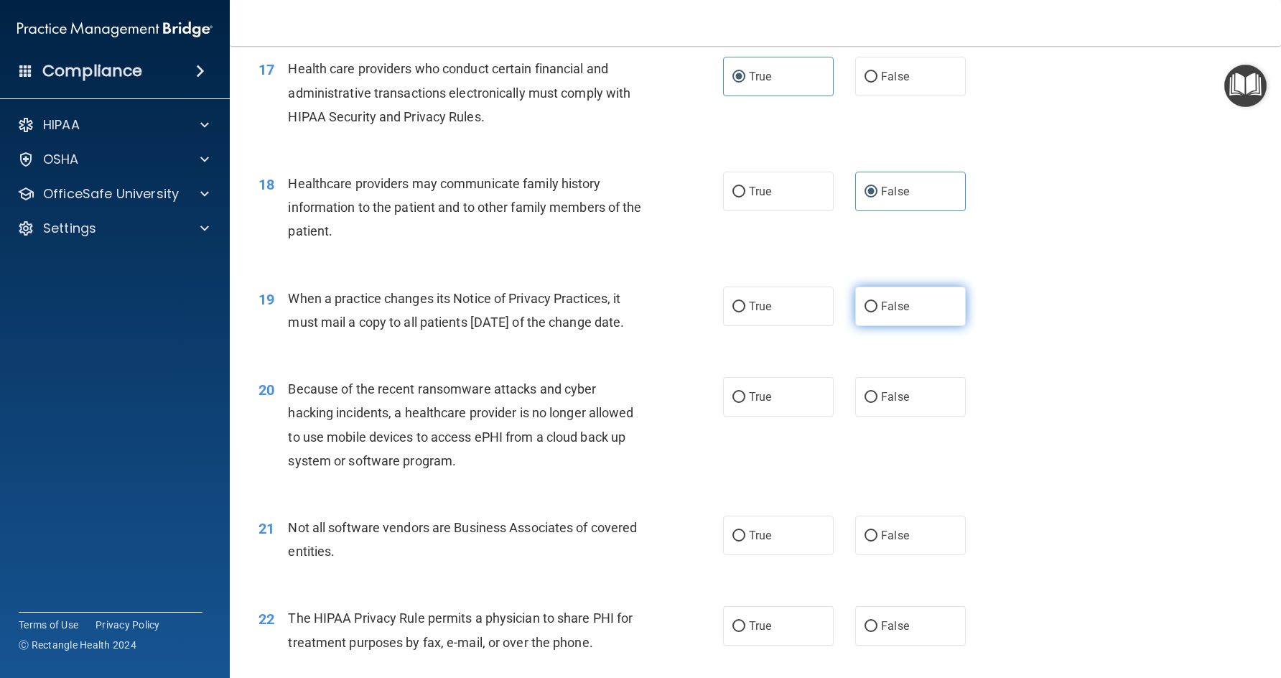
click at [881, 312] on span "False" at bounding box center [895, 306] width 28 height 14
click at [877, 312] on input "False" at bounding box center [870, 307] width 13 height 11
radio input "true"
click at [861, 416] on label "False" at bounding box center [910, 396] width 111 height 39
click at [864, 403] on input "False" at bounding box center [870, 397] width 13 height 11
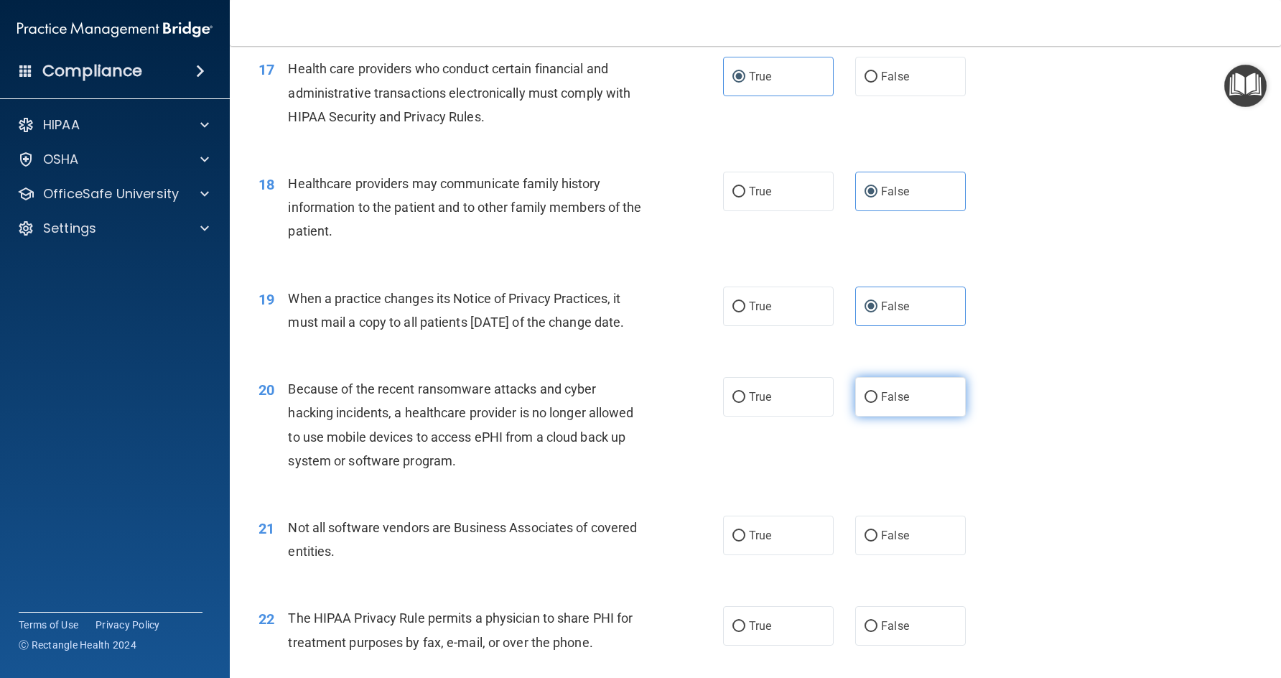
radio input "true"
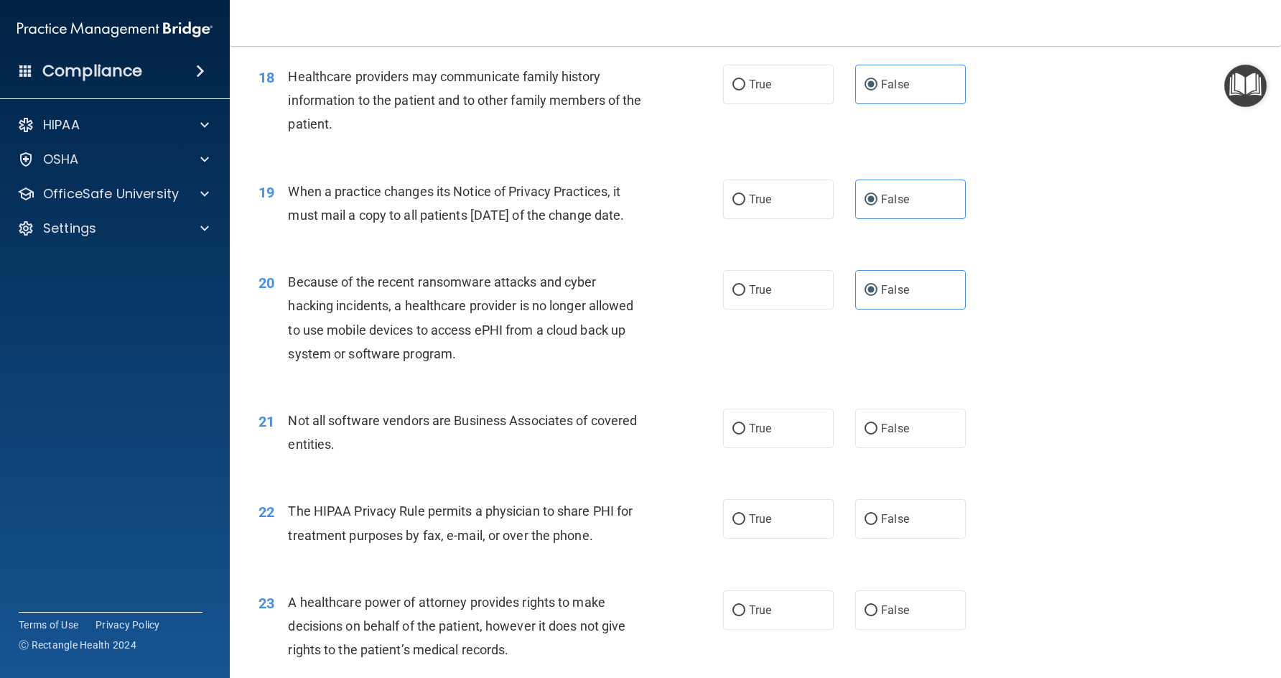
scroll to position [2082, 0]
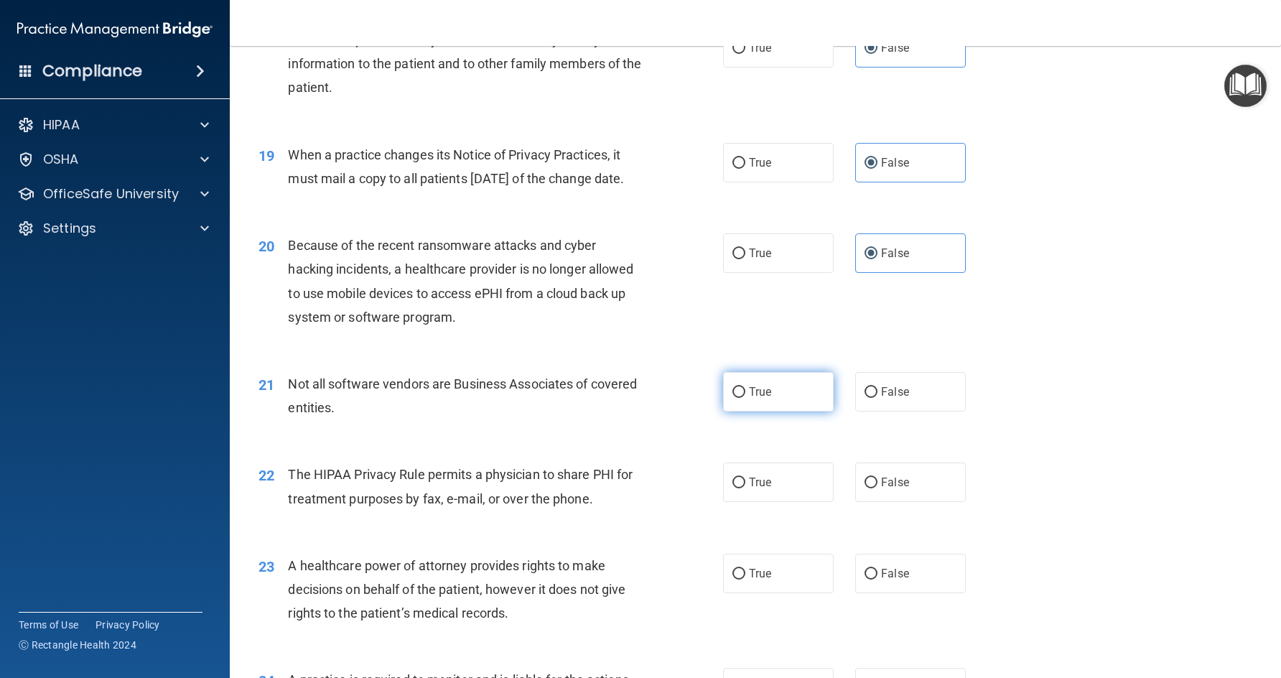
click at [737, 398] on input "True" at bounding box center [738, 392] width 13 height 11
radio input "true"
click at [749, 489] on span "True" at bounding box center [760, 482] width 22 height 14
click at [745, 488] on input "True" at bounding box center [738, 482] width 13 height 11
radio input "true"
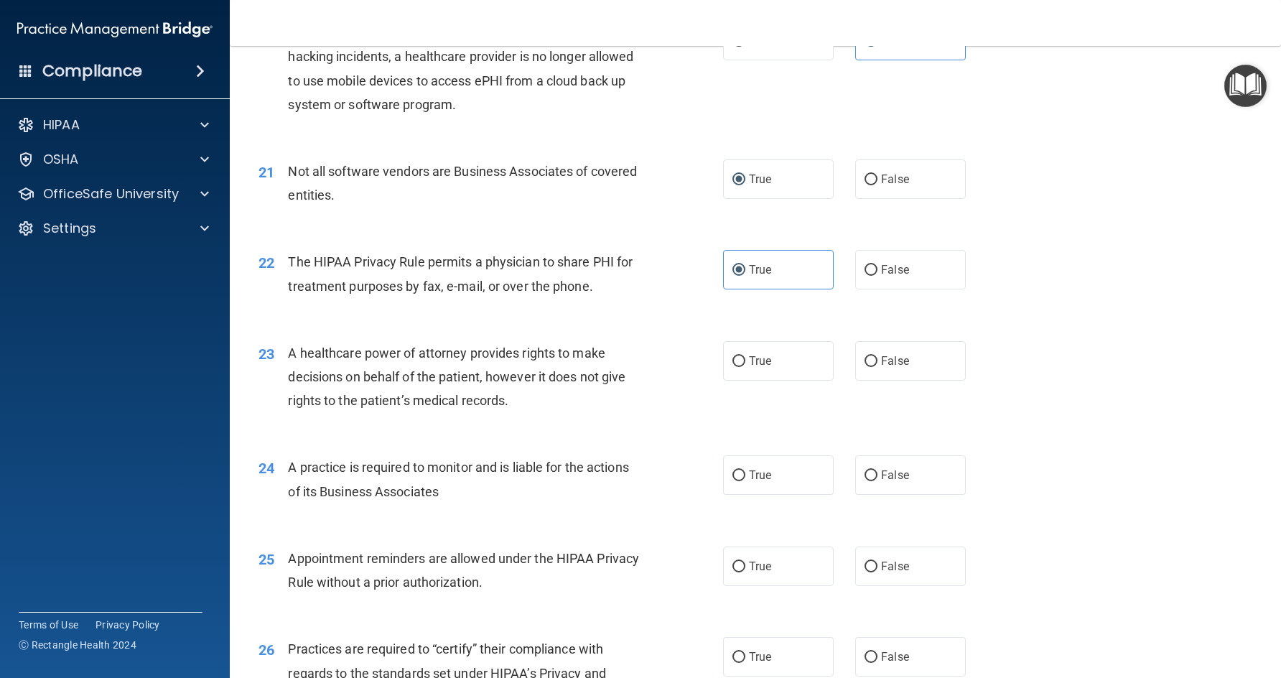
scroll to position [2298, 0]
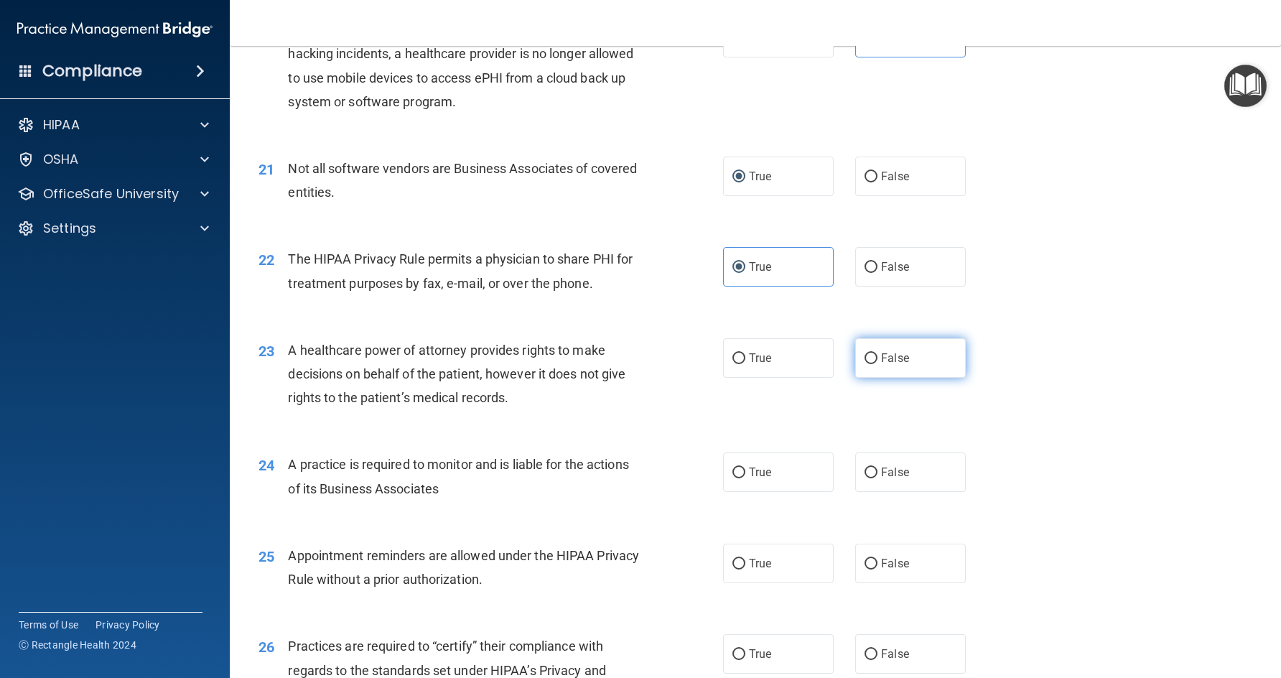
click at [867, 364] on input "False" at bounding box center [870, 358] width 13 height 11
radio input "true"
click at [864, 478] on input "False" at bounding box center [870, 472] width 13 height 11
radio input "true"
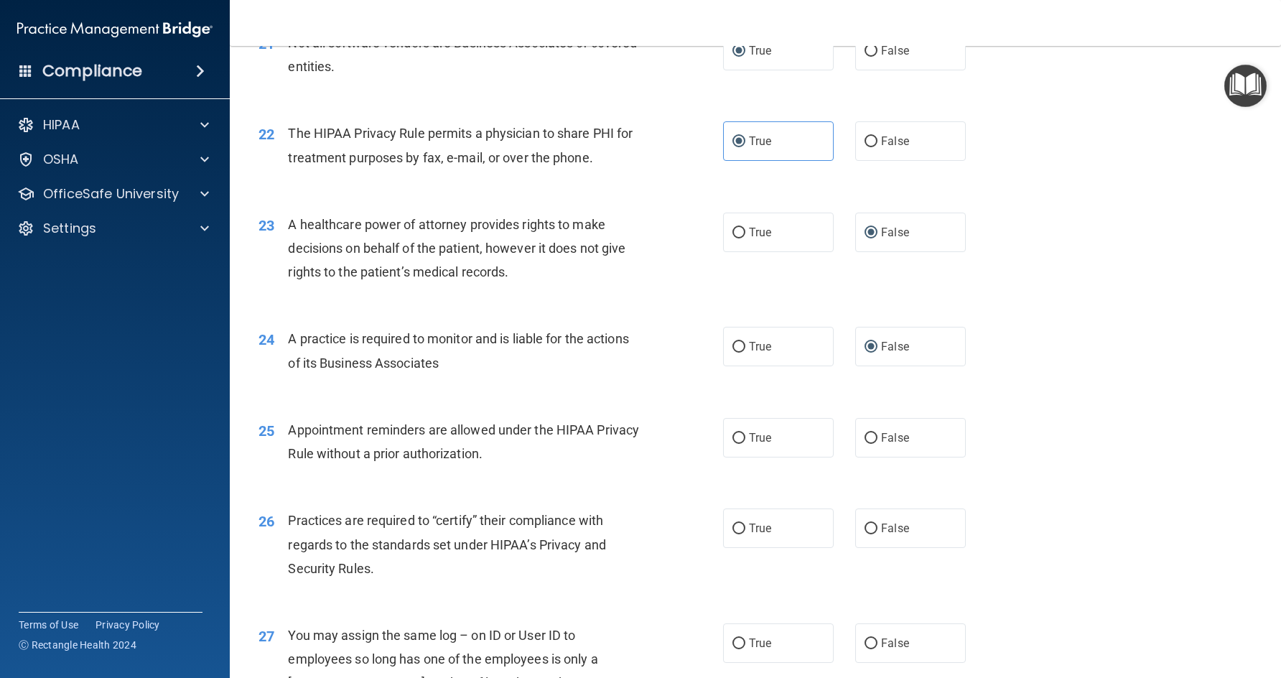
scroll to position [2513, 0]
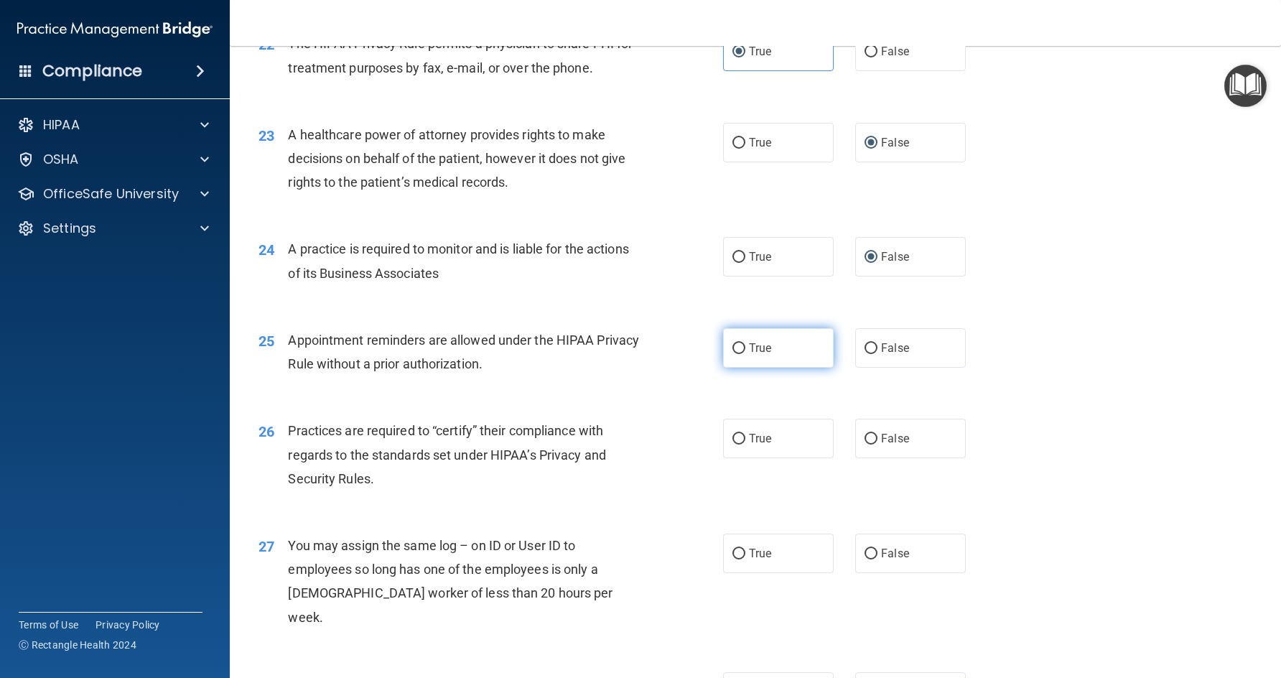
click at [756, 355] on span "True" at bounding box center [760, 348] width 22 height 14
click at [745, 354] on input "True" at bounding box center [738, 348] width 13 height 11
radio input "true"
click at [882, 445] on span "False" at bounding box center [895, 439] width 28 height 14
click at [877, 444] on input "False" at bounding box center [870, 439] width 13 height 11
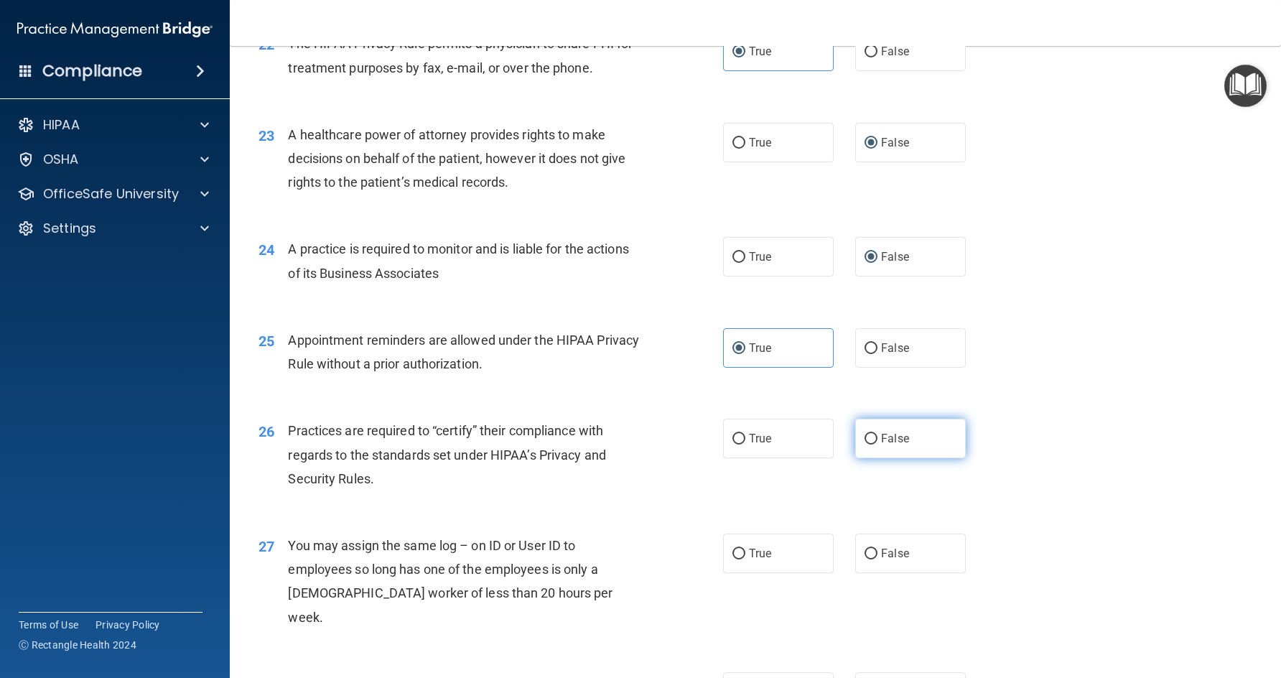
radio input "true"
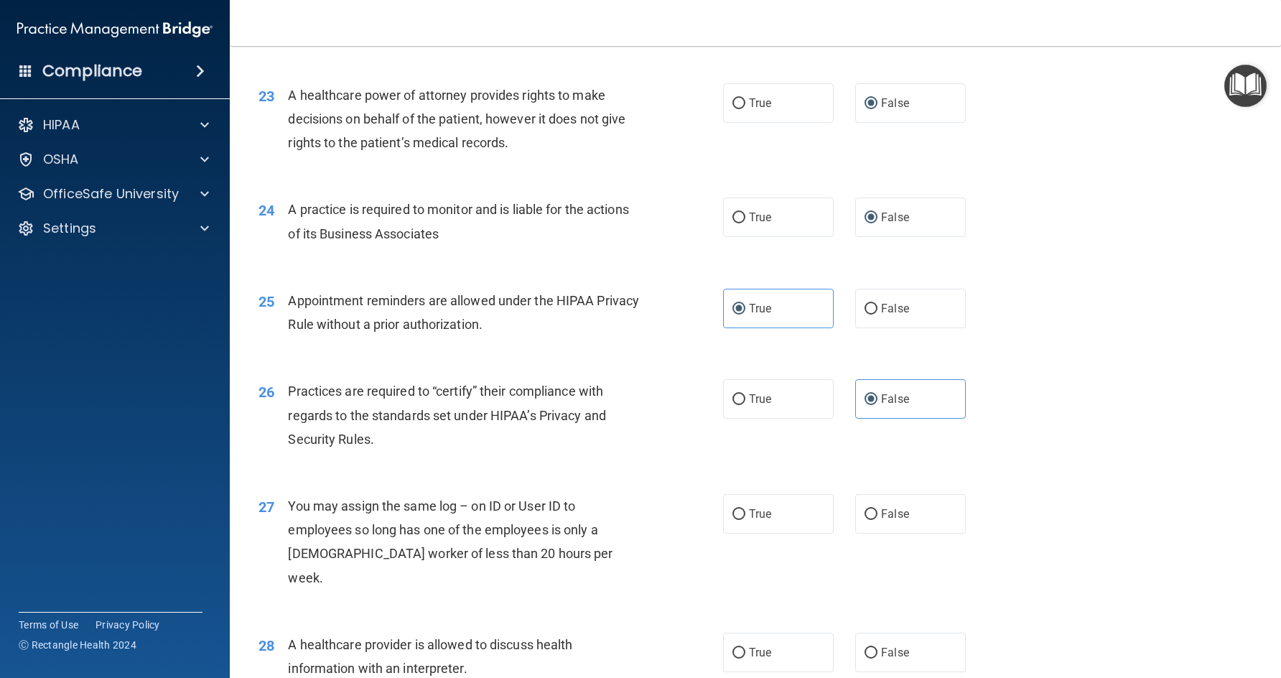
scroll to position [2657, 0]
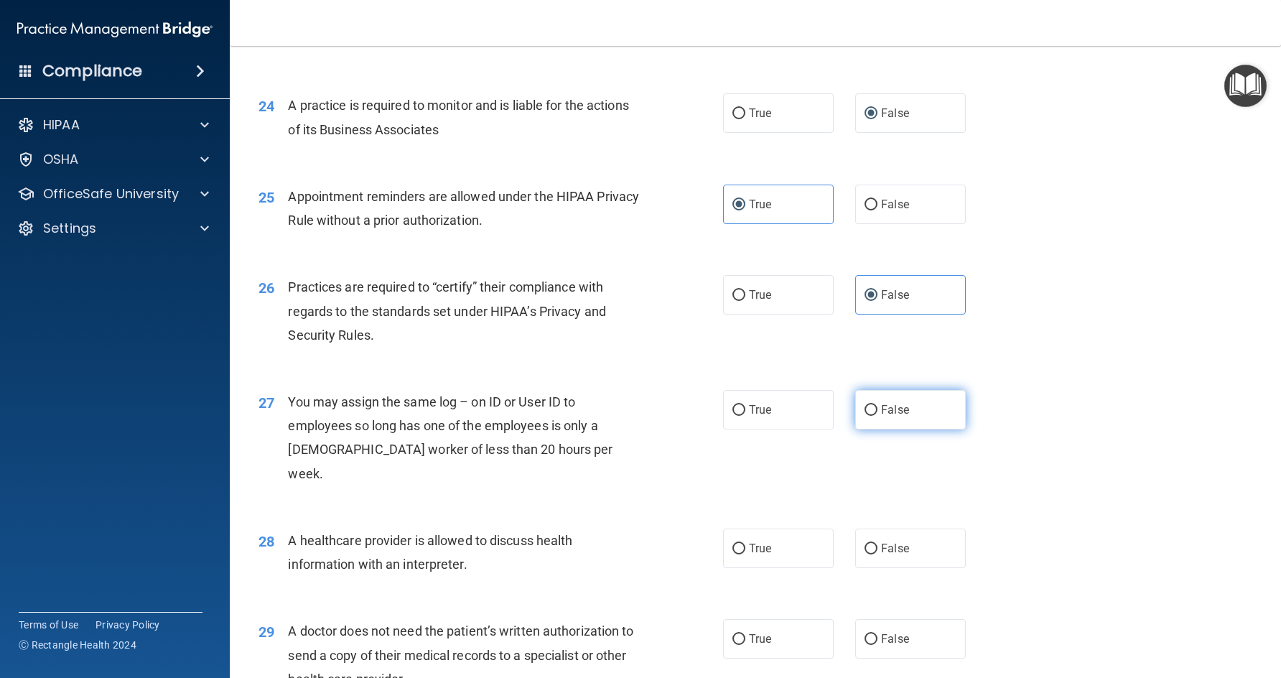
click at [859, 429] on label "False" at bounding box center [910, 409] width 111 height 39
click at [864, 416] on input "False" at bounding box center [870, 410] width 13 height 11
radio input "true"
click at [749, 548] on span "True" at bounding box center [760, 548] width 22 height 14
click at [744, 548] on input "True" at bounding box center [738, 549] width 13 height 11
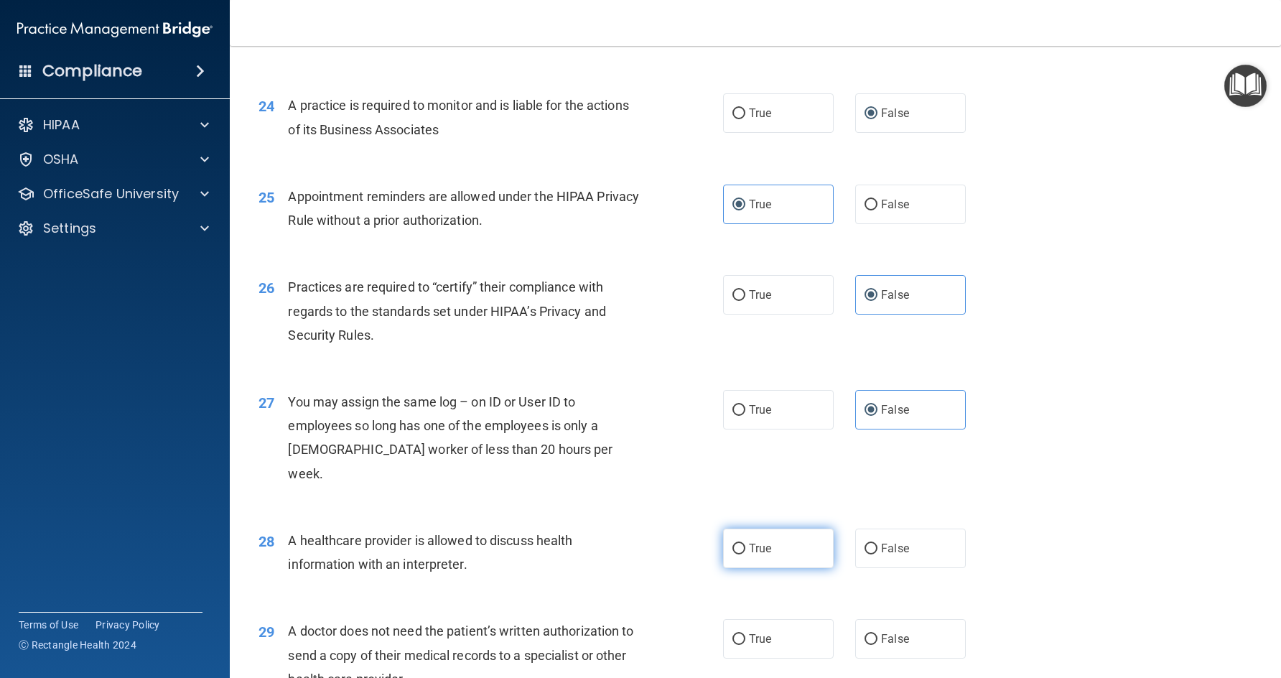
radio input "true"
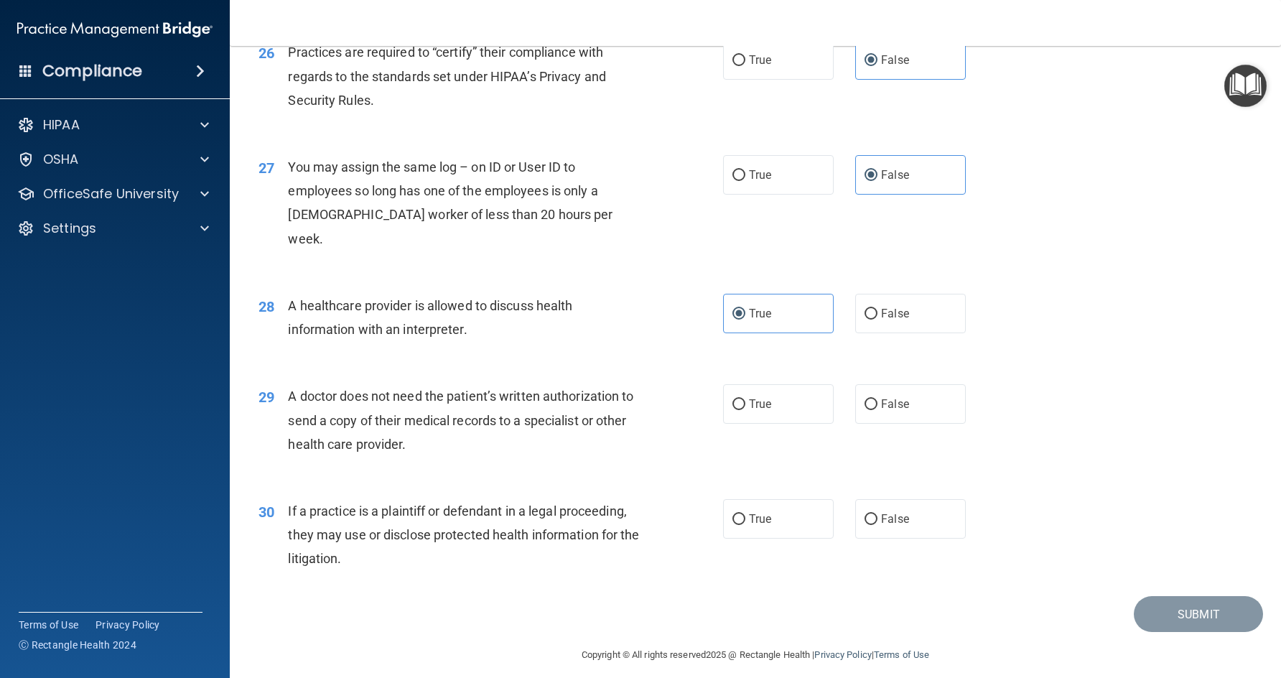
scroll to position [2903, 0]
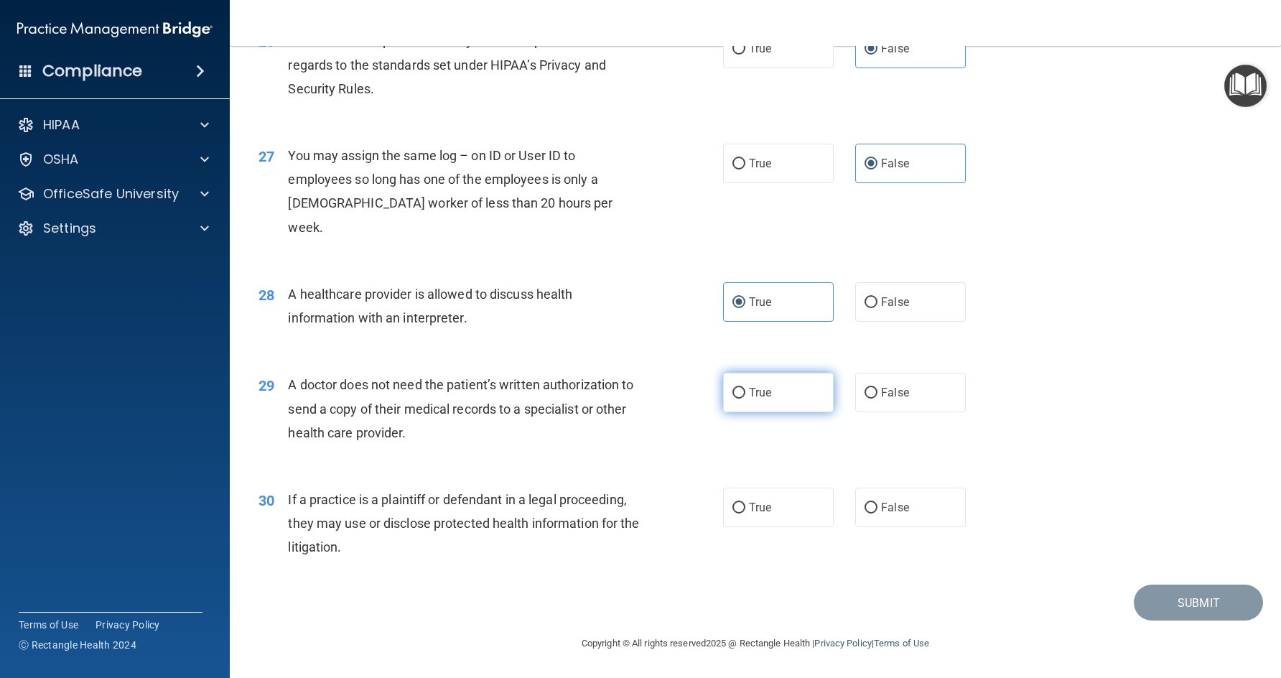
click at [773, 387] on label "True" at bounding box center [778, 392] width 111 height 39
click at [745, 388] on input "True" at bounding box center [738, 393] width 13 height 11
radio input "true"
click at [741, 504] on label "True" at bounding box center [778, 507] width 111 height 39
click at [741, 504] on input "True" at bounding box center [738, 508] width 13 height 11
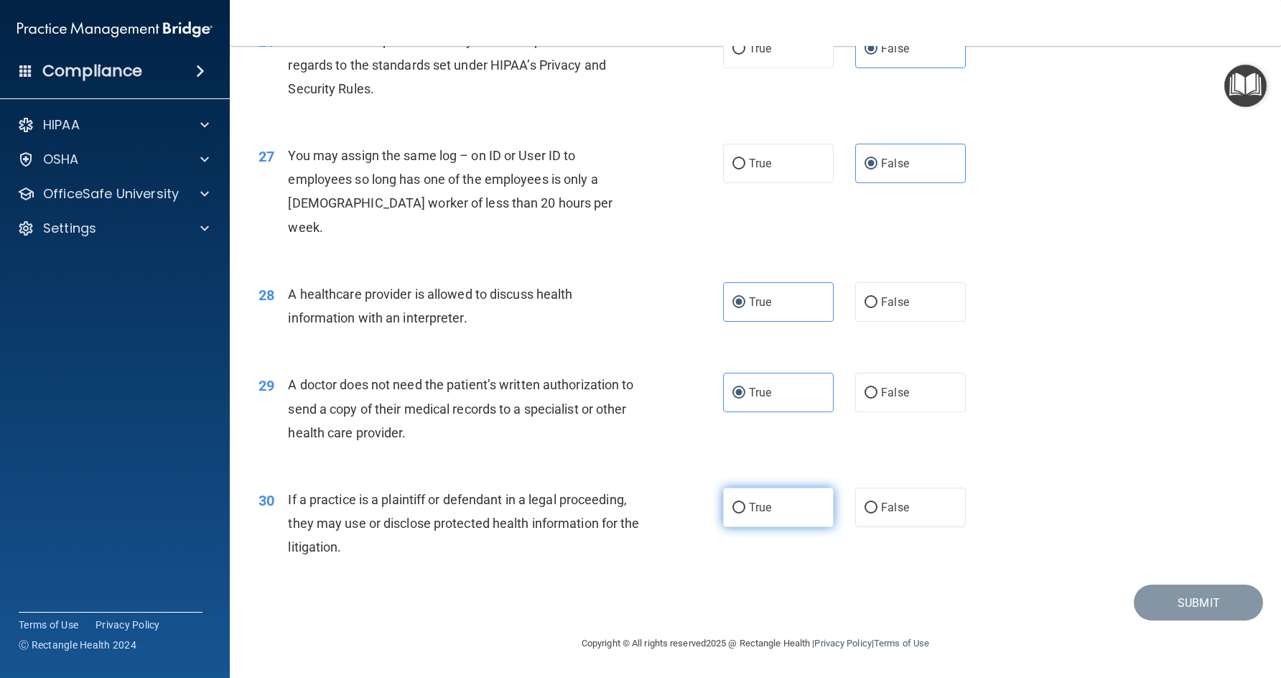
radio input "true"
click at [1180, 603] on button "Submit" at bounding box center [1198, 602] width 129 height 37
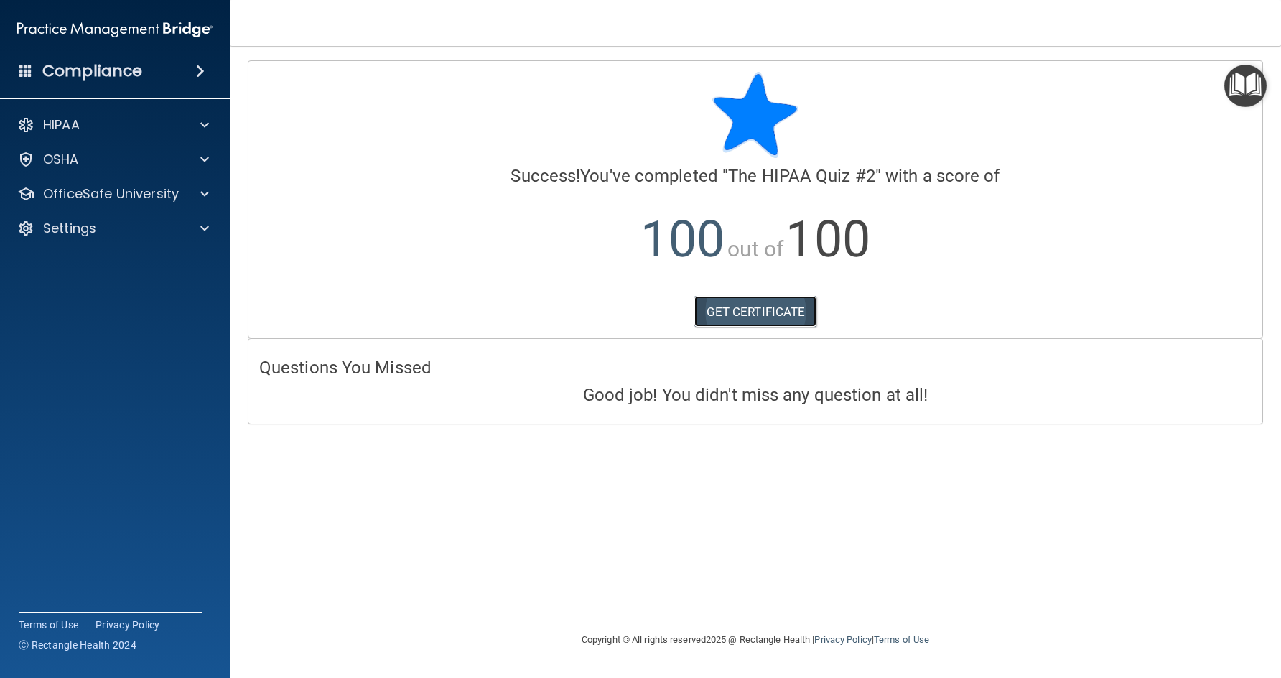
click at [782, 312] on link "GET CERTIFICATE" at bounding box center [755, 312] width 123 height 32
click at [102, 192] on p "OfficeSafe University" at bounding box center [111, 193] width 136 height 17
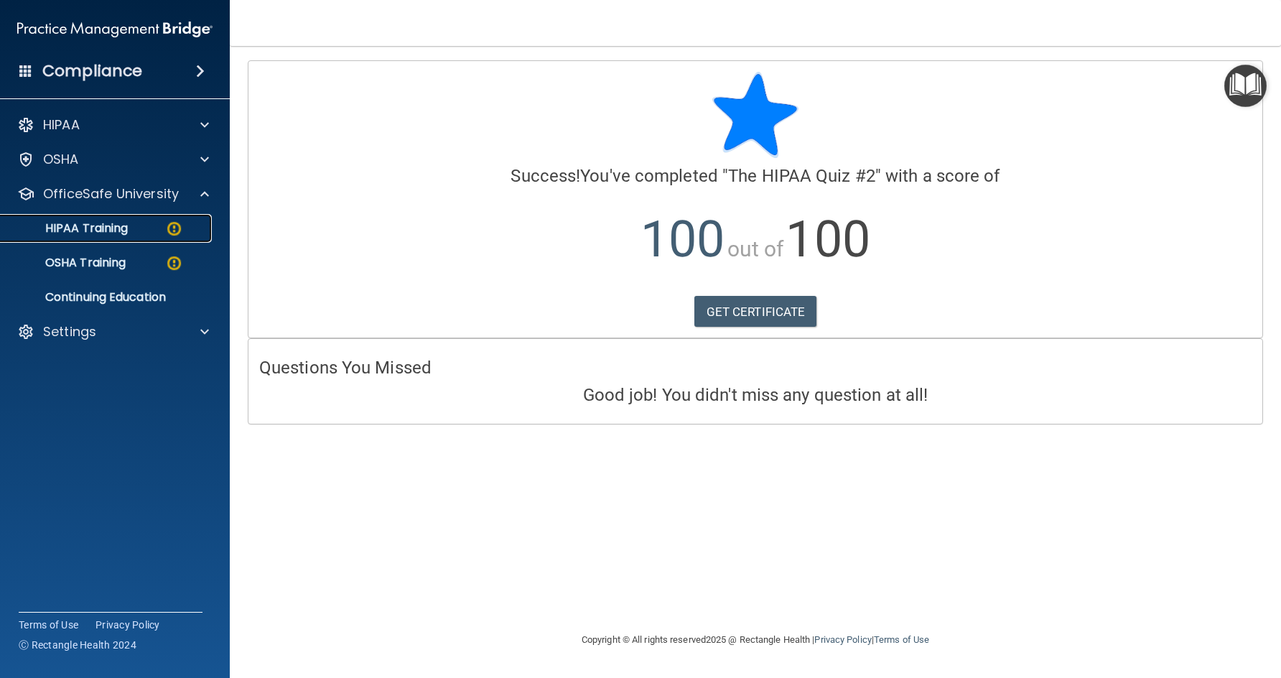
click at [103, 232] on p "HIPAA Training" at bounding box center [68, 228] width 118 height 14
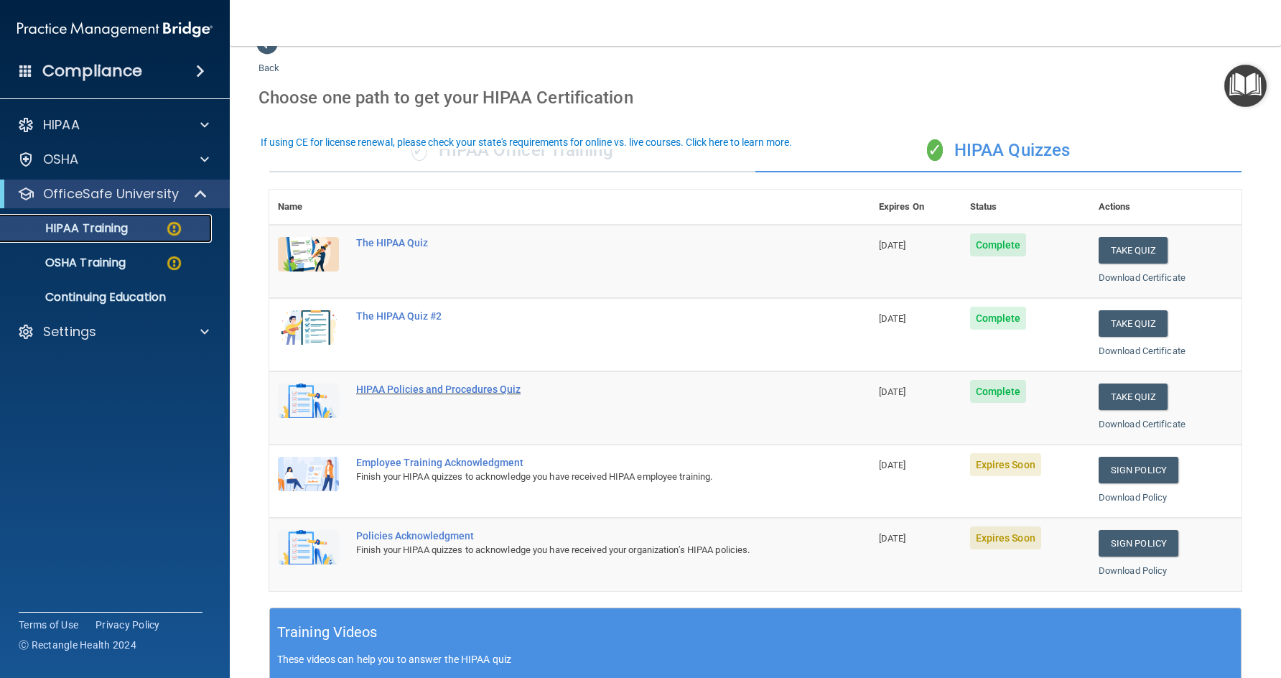
scroll to position [72, 0]
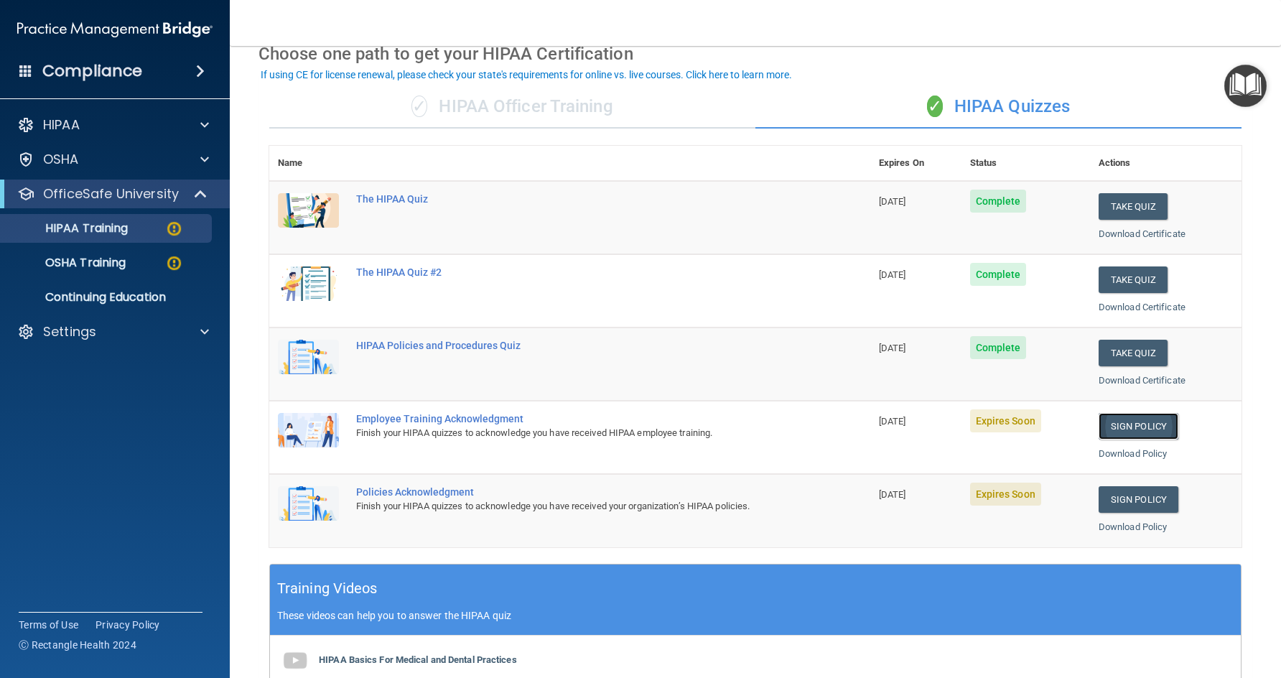
click at [1129, 422] on link "Sign Policy" at bounding box center [1139, 426] width 80 height 27
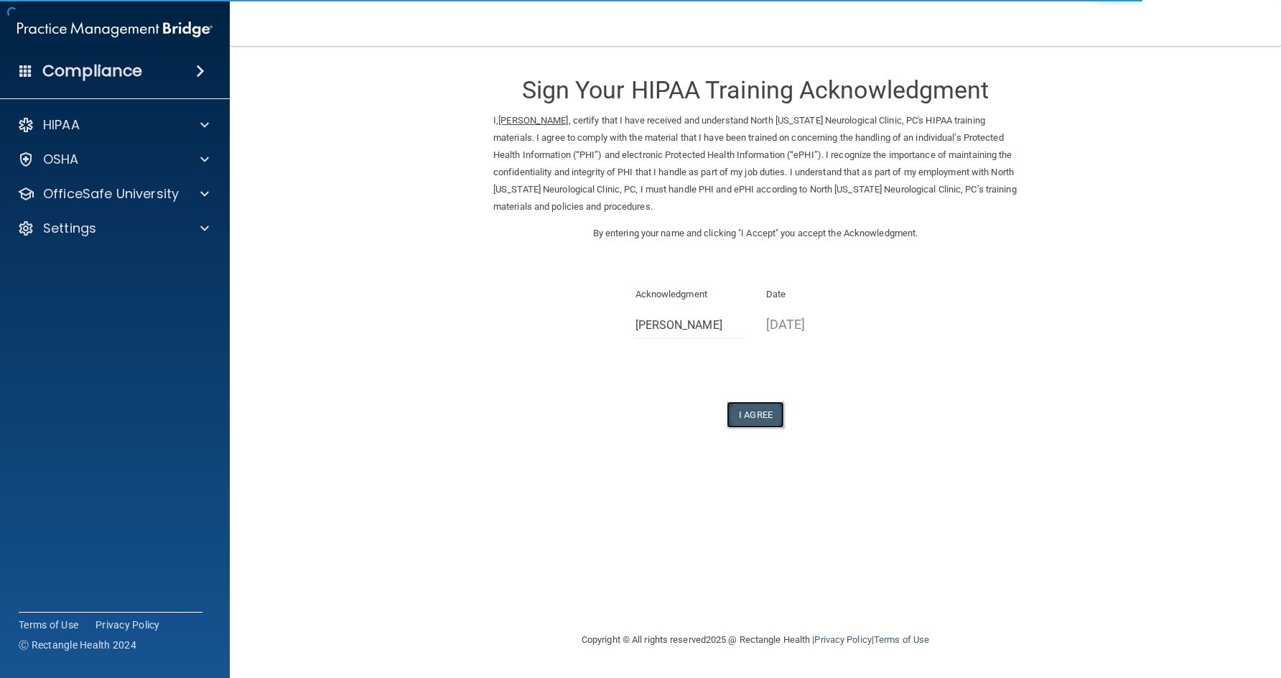
click at [770, 414] on button "I Agree" at bounding box center [755, 414] width 57 height 27
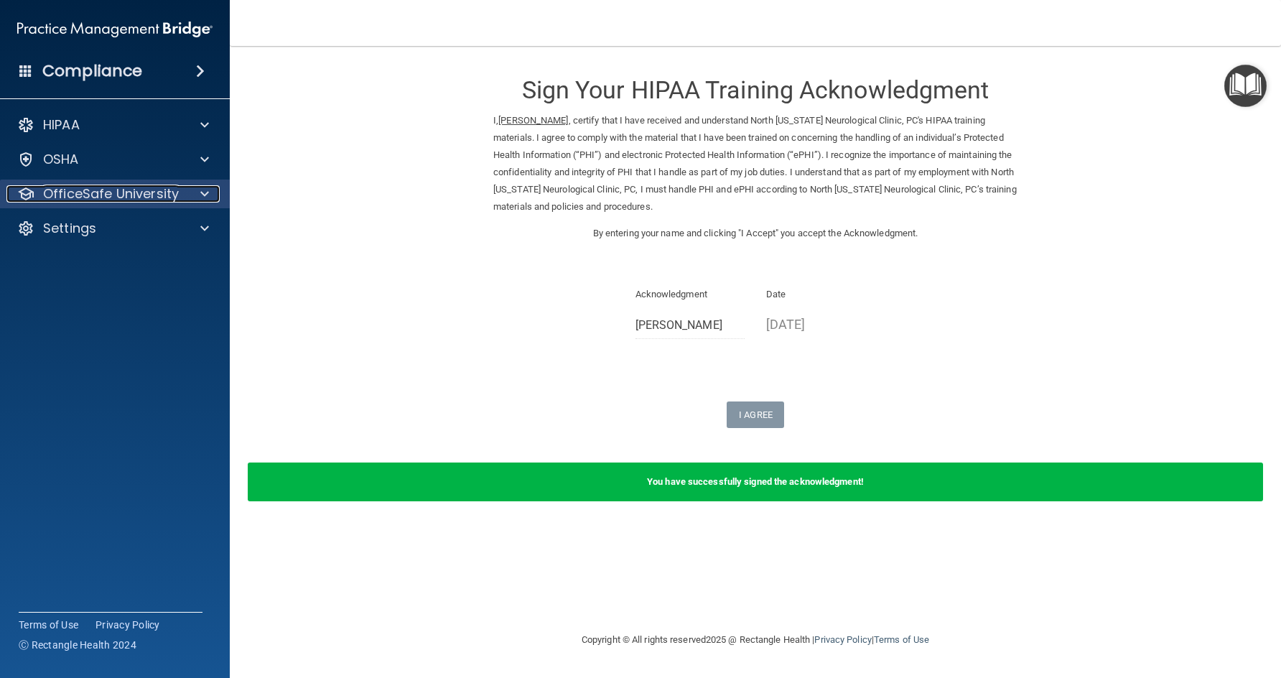
drag, startPoint x: 90, startPoint y: 198, endPoint x: 99, endPoint y: 206, distance: 11.7
click at [90, 198] on p "OfficeSafe University" at bounding box center [111, 193] width 136 height 17
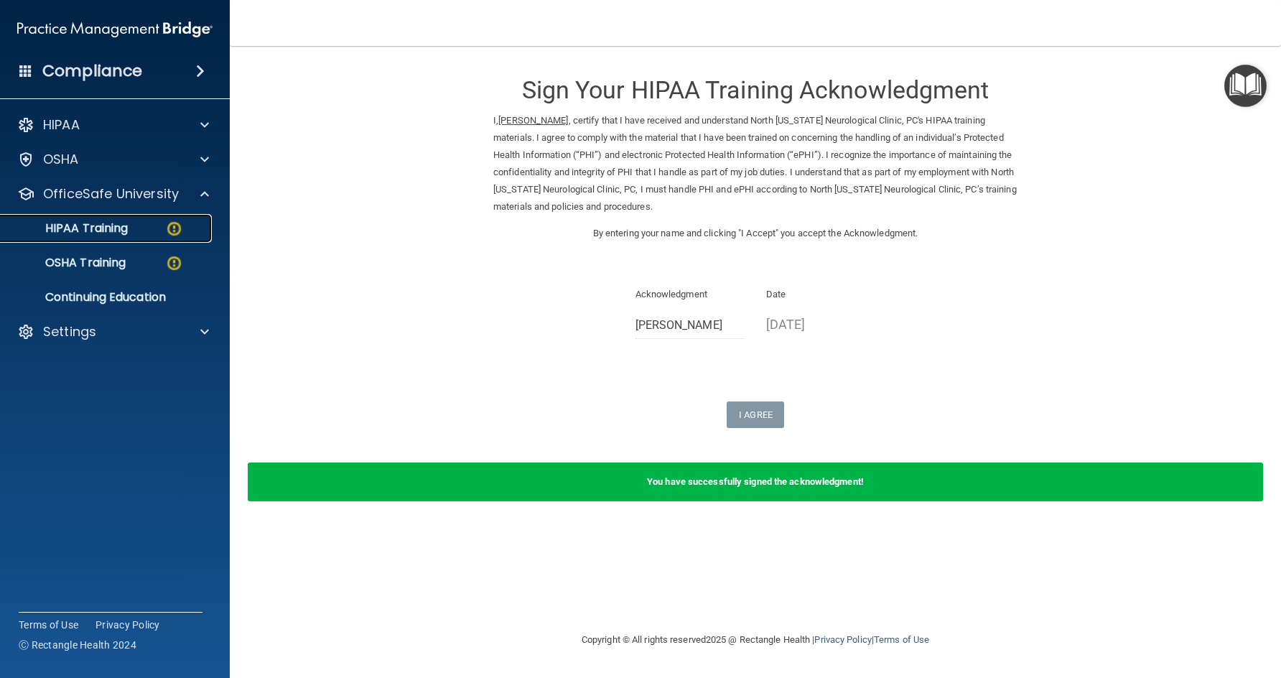
click at [109, 233] on p "HIPAA Training" at bounding box center [68, 228] width 118 height 14
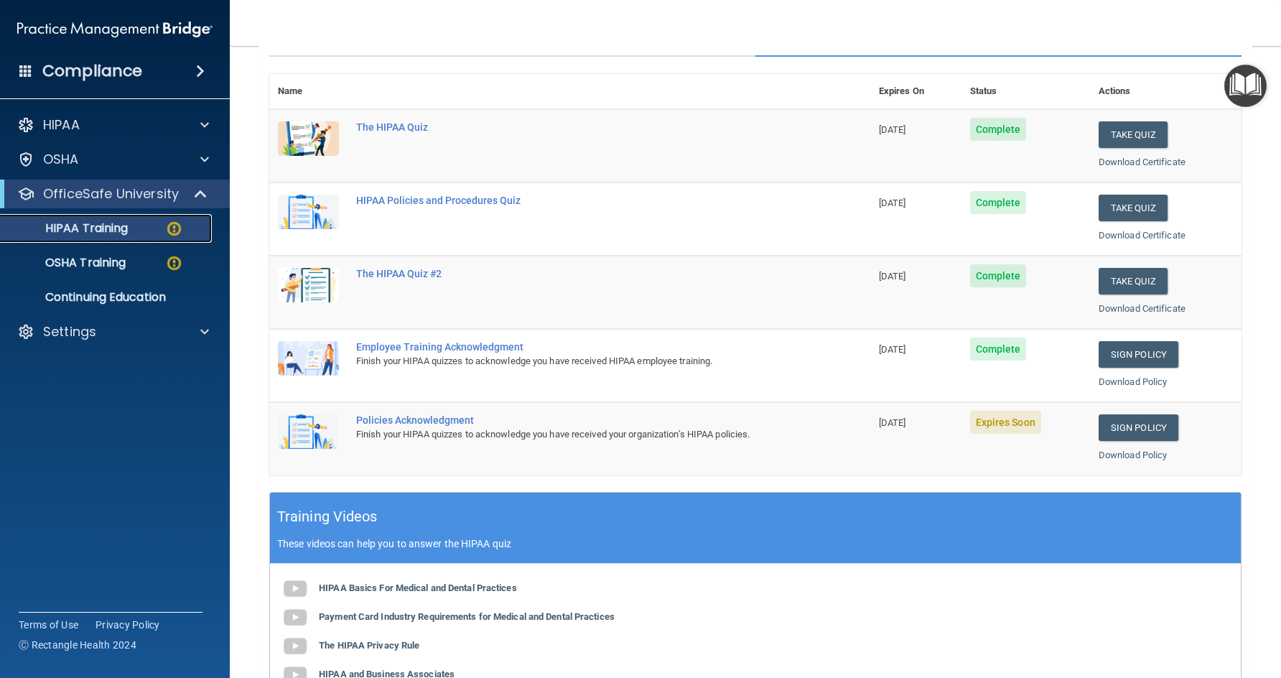
scroll to position [215, 0]
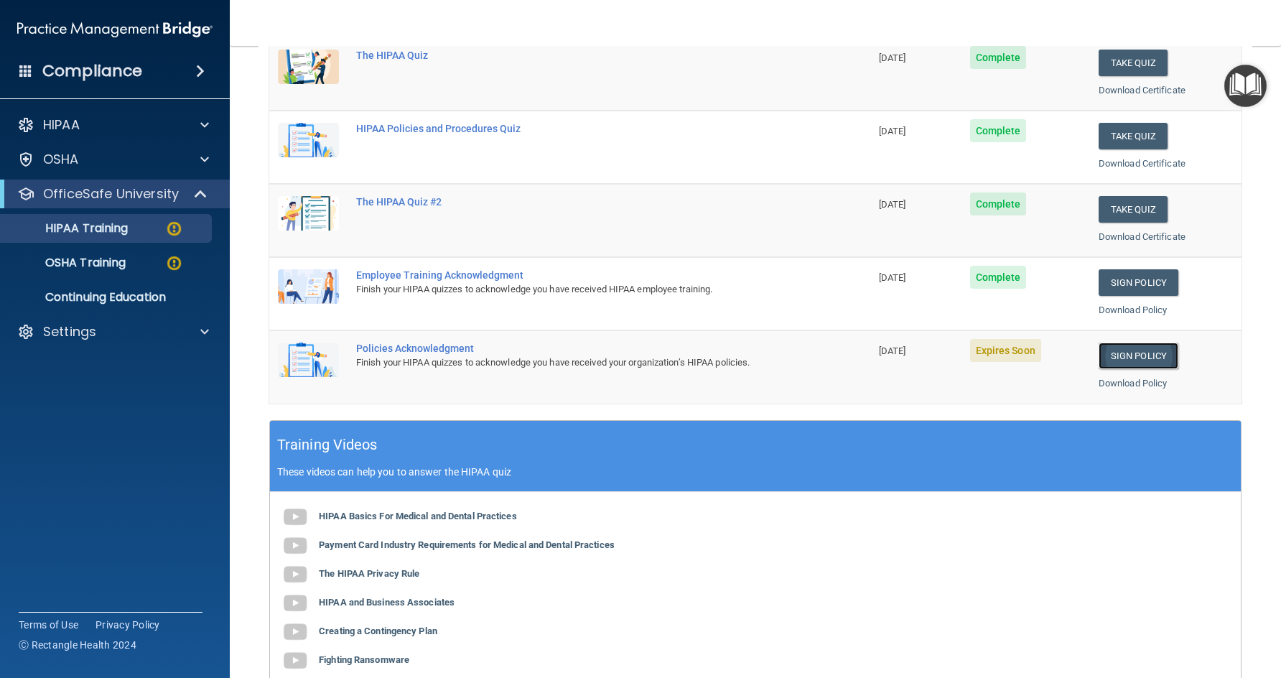
click at [1129, 351] on link "Sign Policy" at bounding box center [1139, 355] width 80 height 27
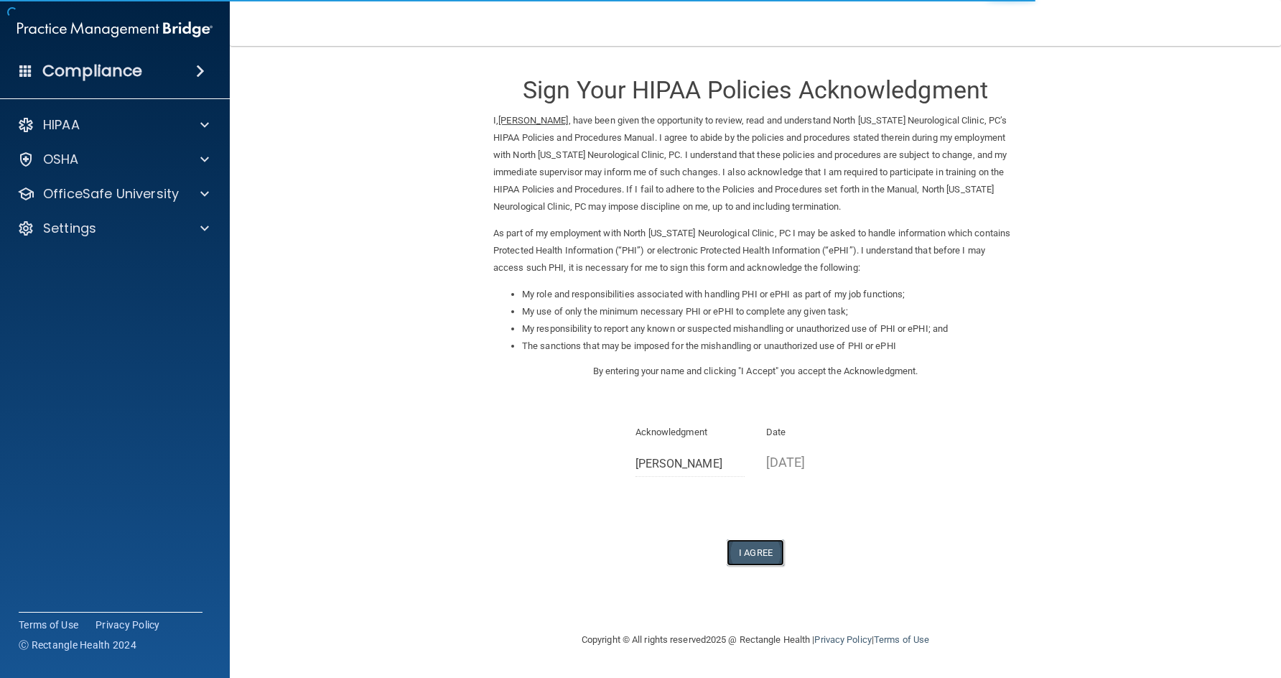
click at [758, 551] on button "I Agree" at bounding box center [755, 552] width 57 height 27
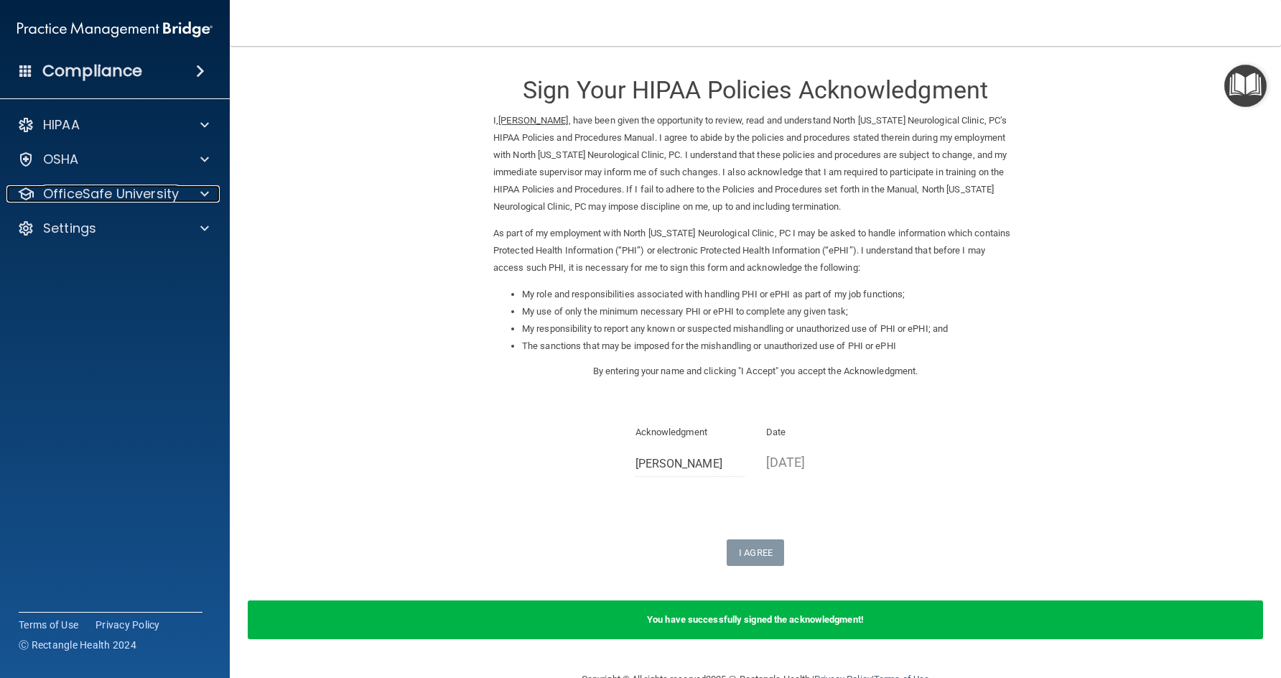
drag, startPoint x: 157, startPoint y: 201, endPoint x: 162, endPoint y: 213, distance: 12.5
click at [157, 201] on p "OfficeSafe University" at bounding box center [111, 193] width 136 height 17
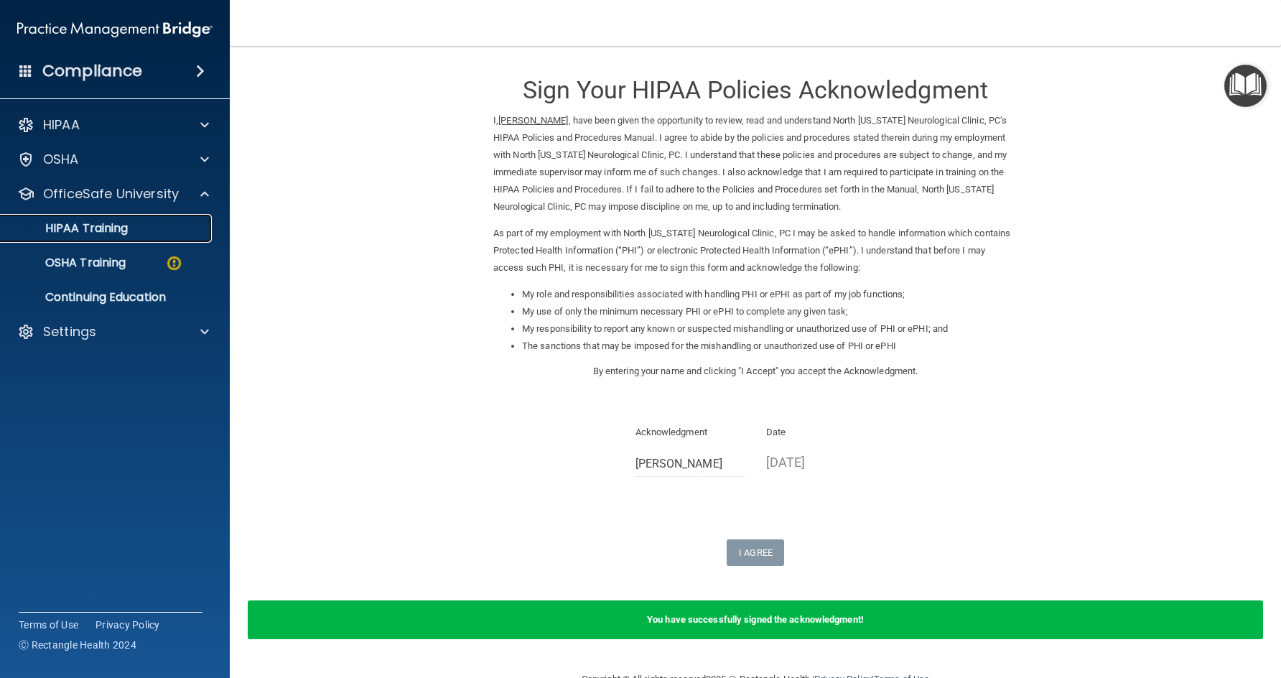
click at [139, 231] on div "HIPAA Training" at bounding box center [107, 228] width 196 height 14
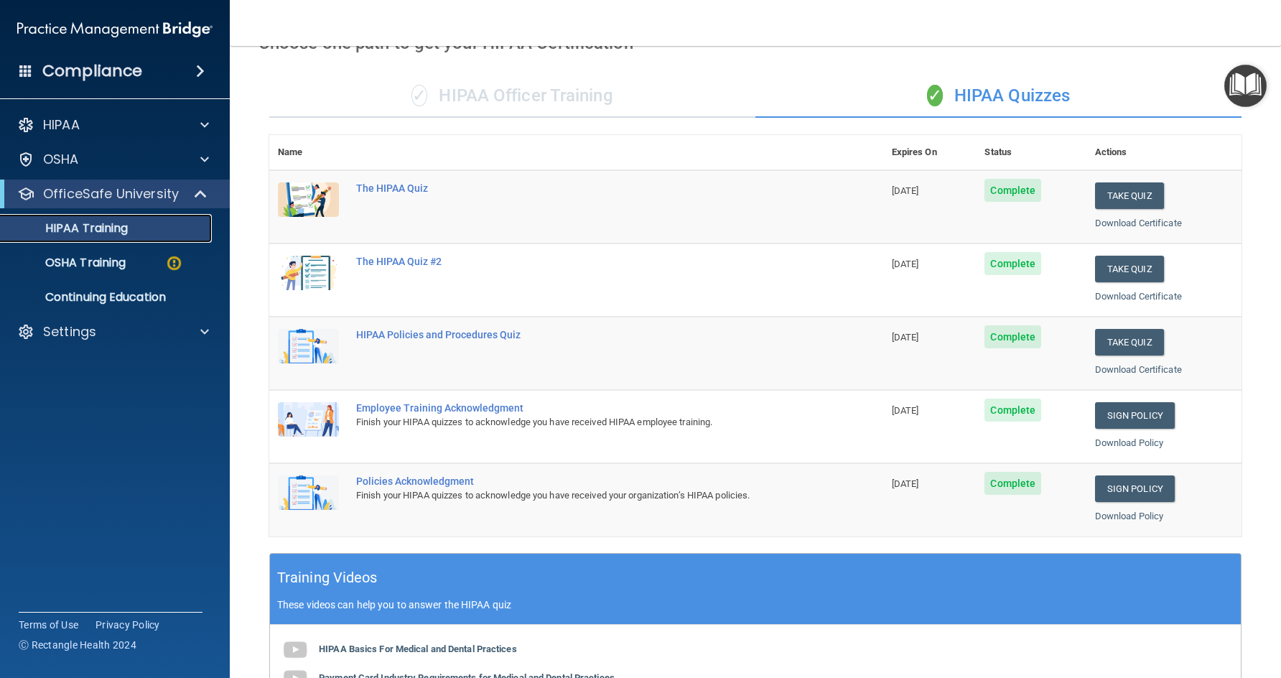
scroll to position [45, 0]
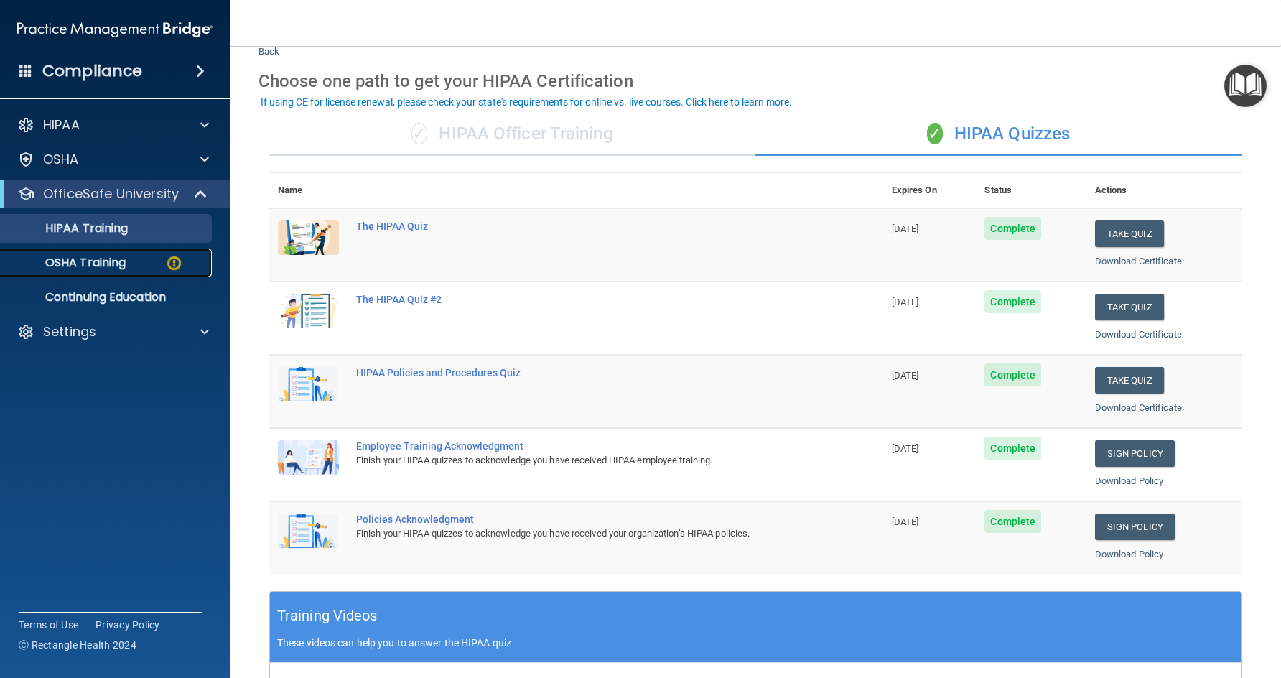
click at [118, 262] on p "OSHA Training" at bounding box center [67, 263] width 116 height 14
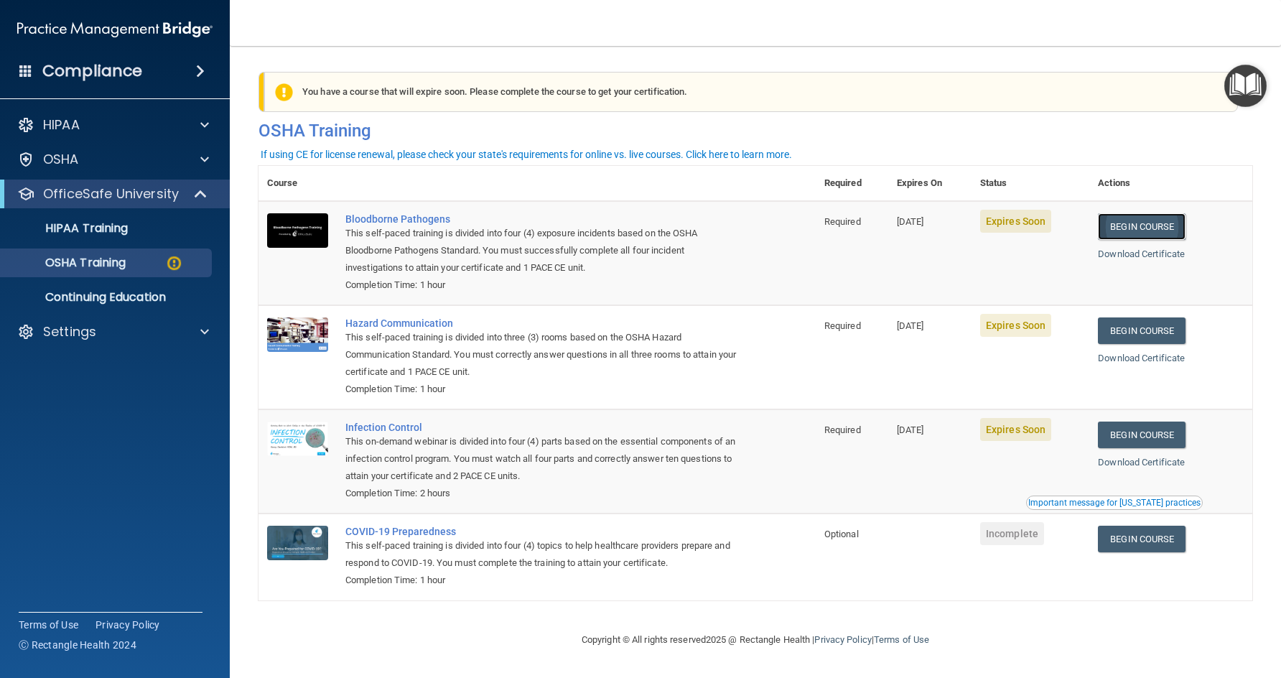
click at [1134, 228] on link "Begin Course" at bounding box center [1142, 226] width 88 height 27
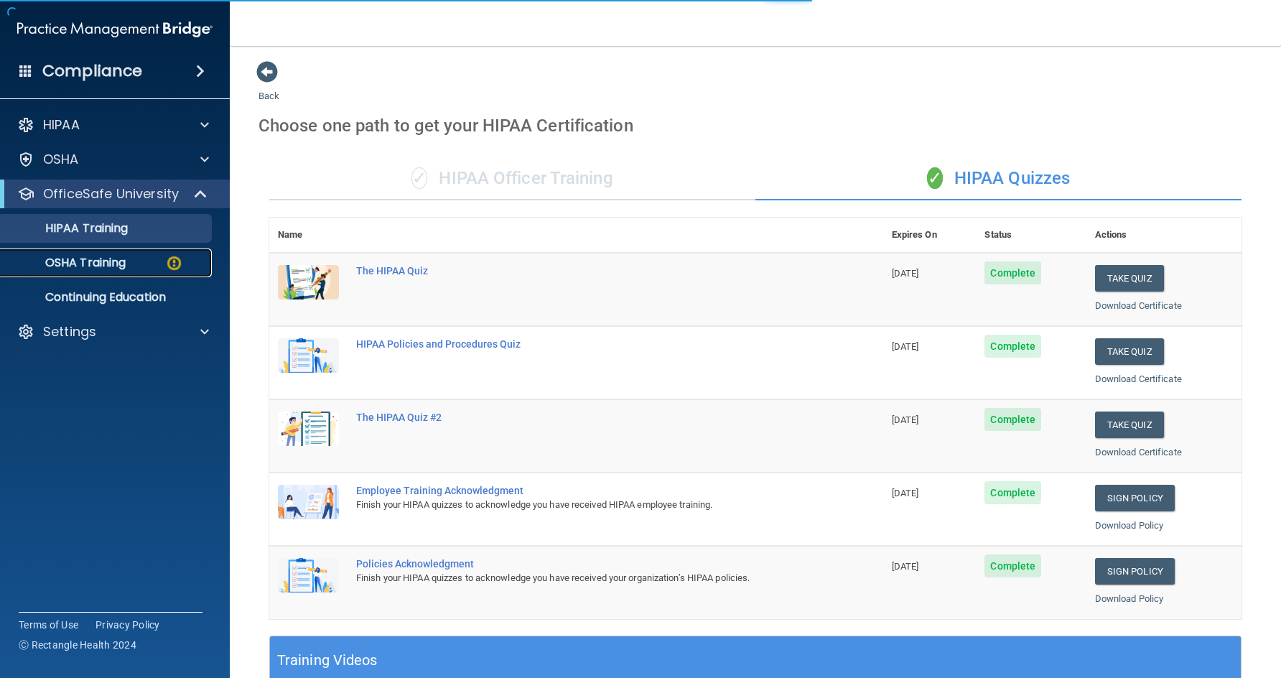
click at [126, 265] on p "OSHA Training" at bounding box center [67, 263] width 116 height 14
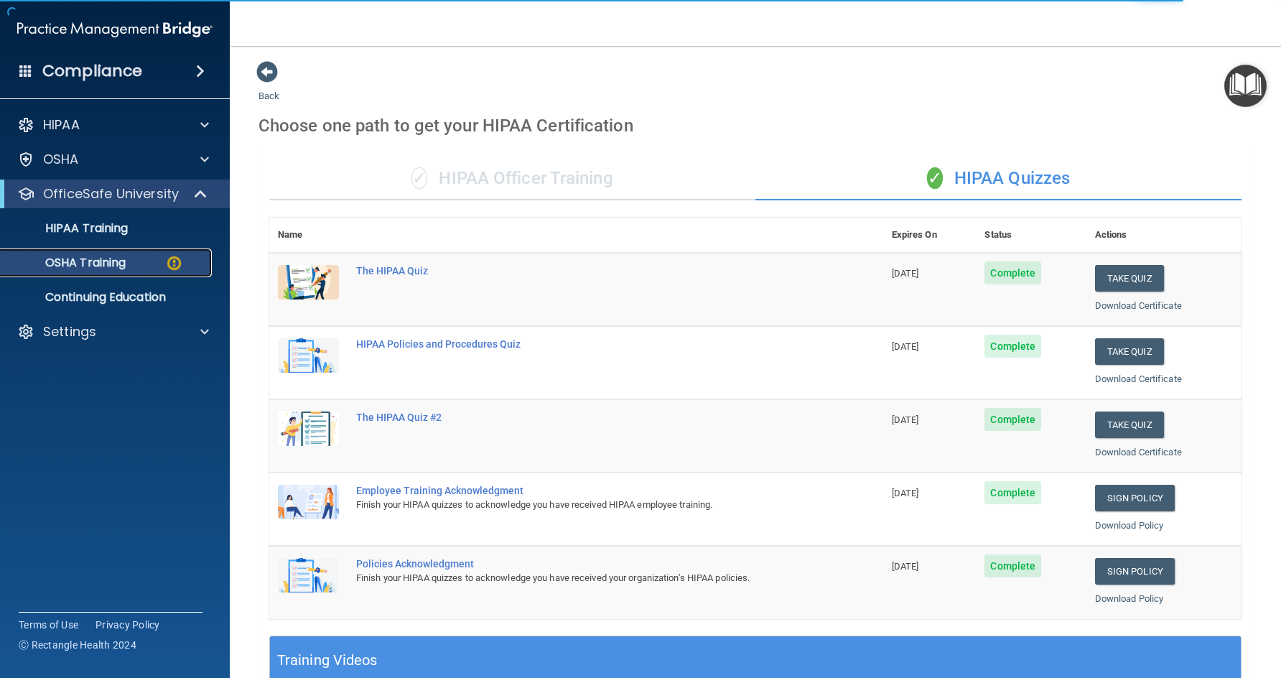
click at [101, 264] on p "OSHA Training" at bounding box center [67, 263] width 116 height 14
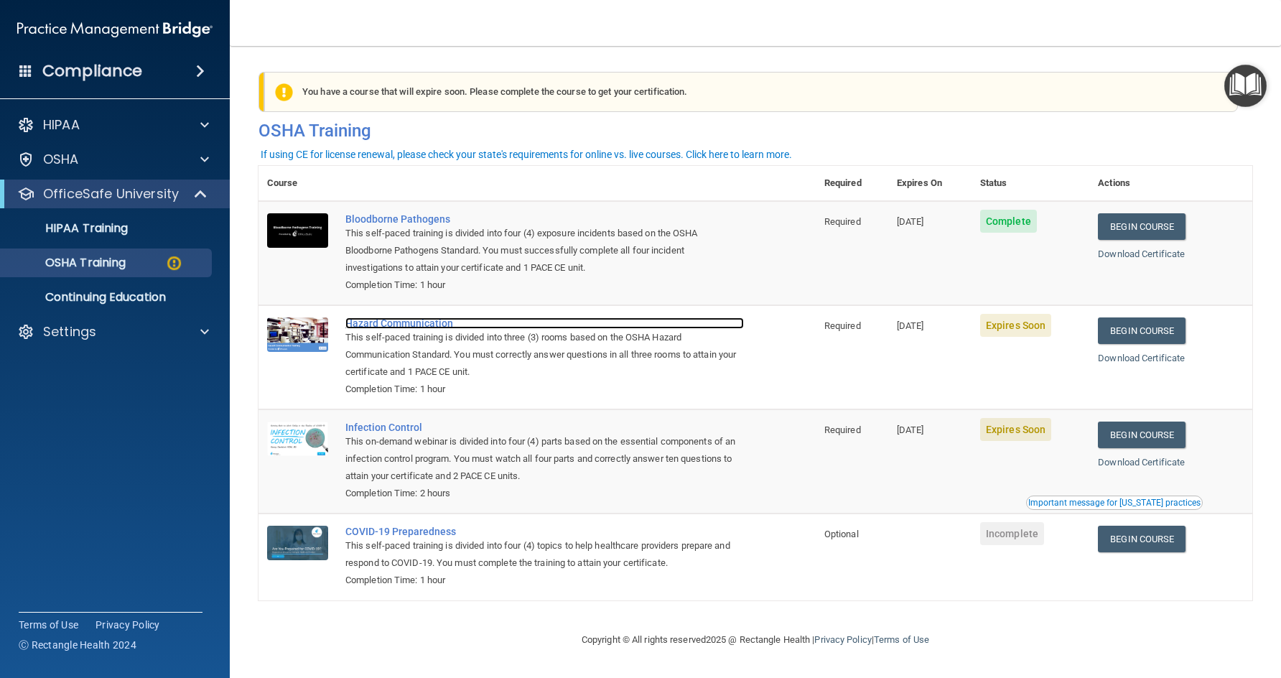
click at [431, 329] on div "Hazard Communication" at bounding box center [544, 322] width 398 height 11
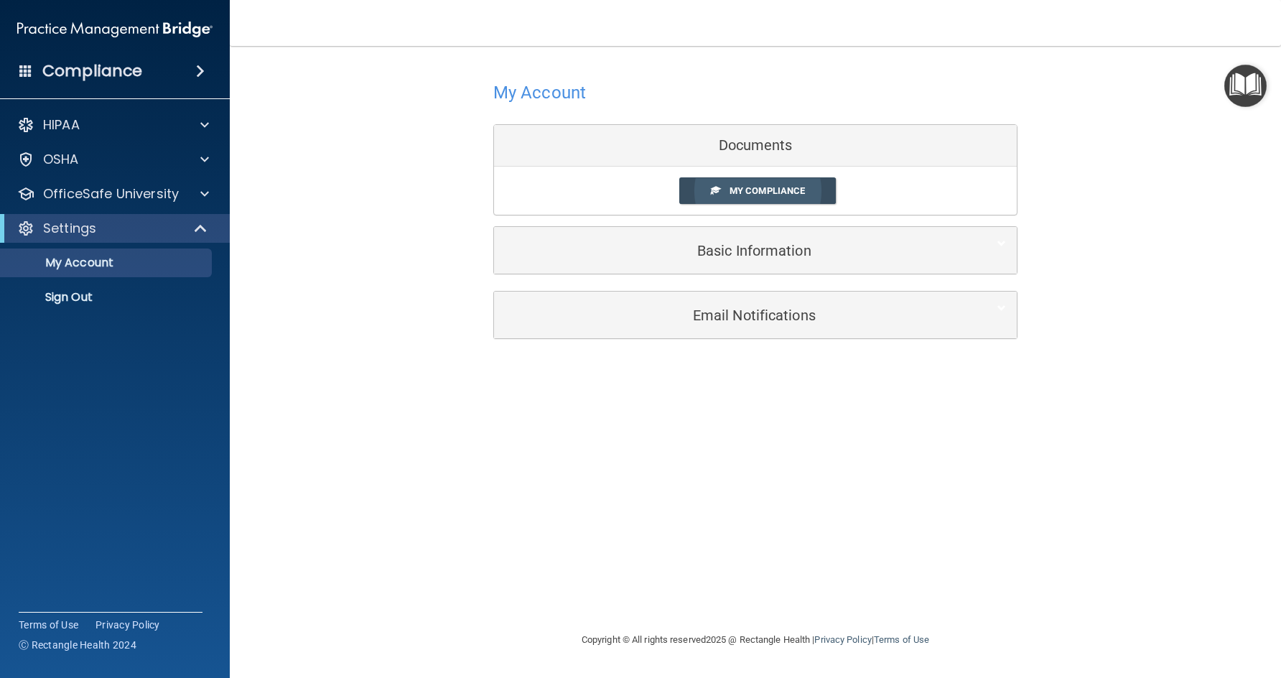
click at [763, 192] on span "My Compliance" at bounding box center [766, 190] width 75 height 11
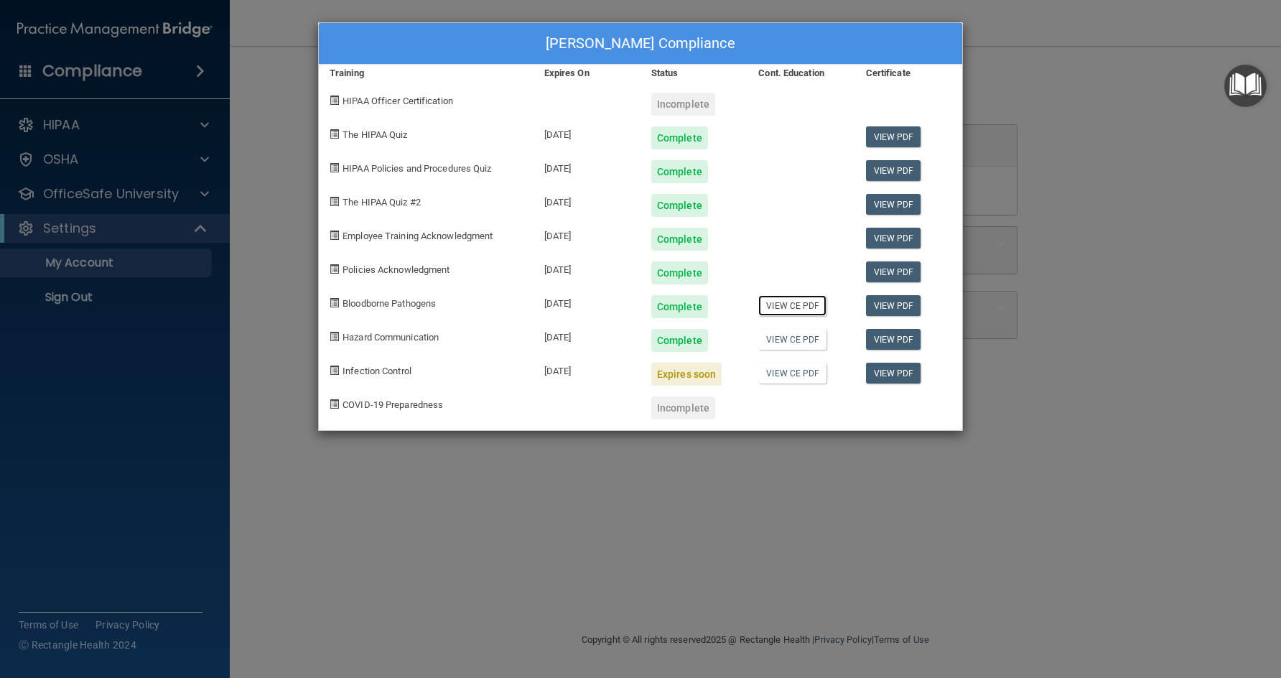
click at [796, 305] on link "View CE PDF" at bounding box center [792, 305] width 68 height 21
click at [791, 309] on link "View CE PDF" at bounding box center [792, 305] width 68 height 21
click at [105, 238] on div "[PERSON_NAME] Compliance Training Expires On Status Cont. Education Certificate…" at bounding box center [640, 339] width 1281 height 678
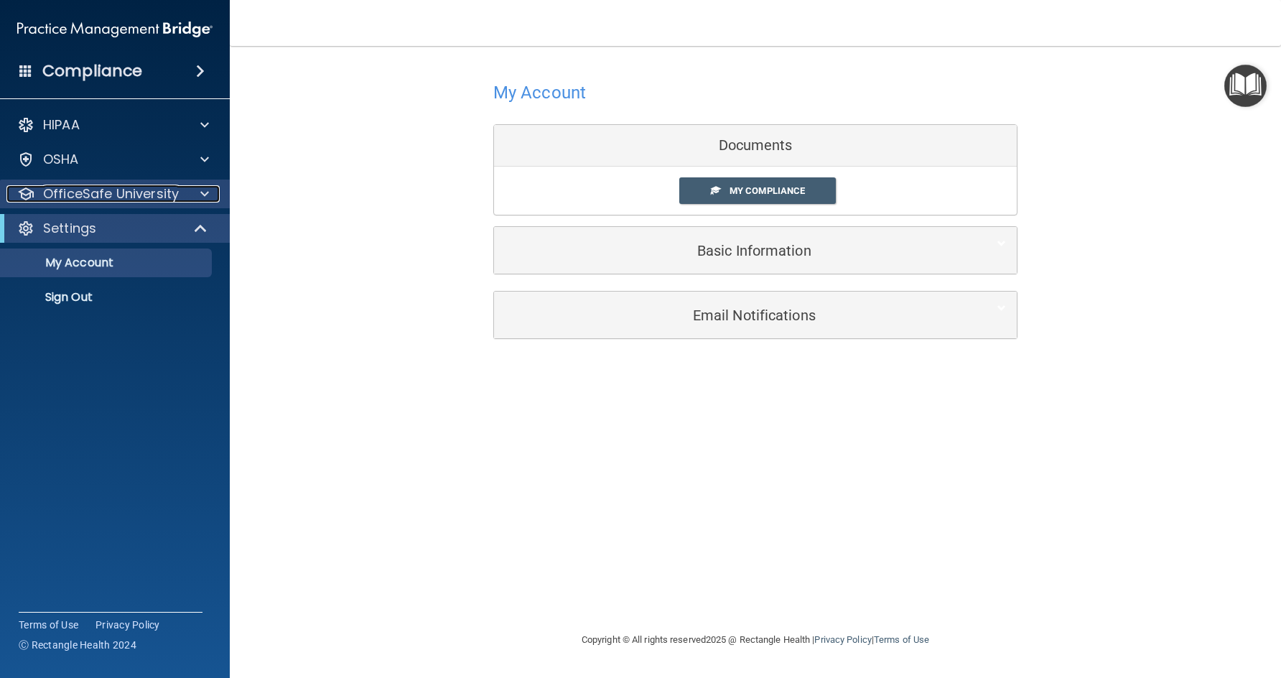
click at [111, 195] on p "OfficeSafe University" at bounding box center [111, 193] width 136 height 17
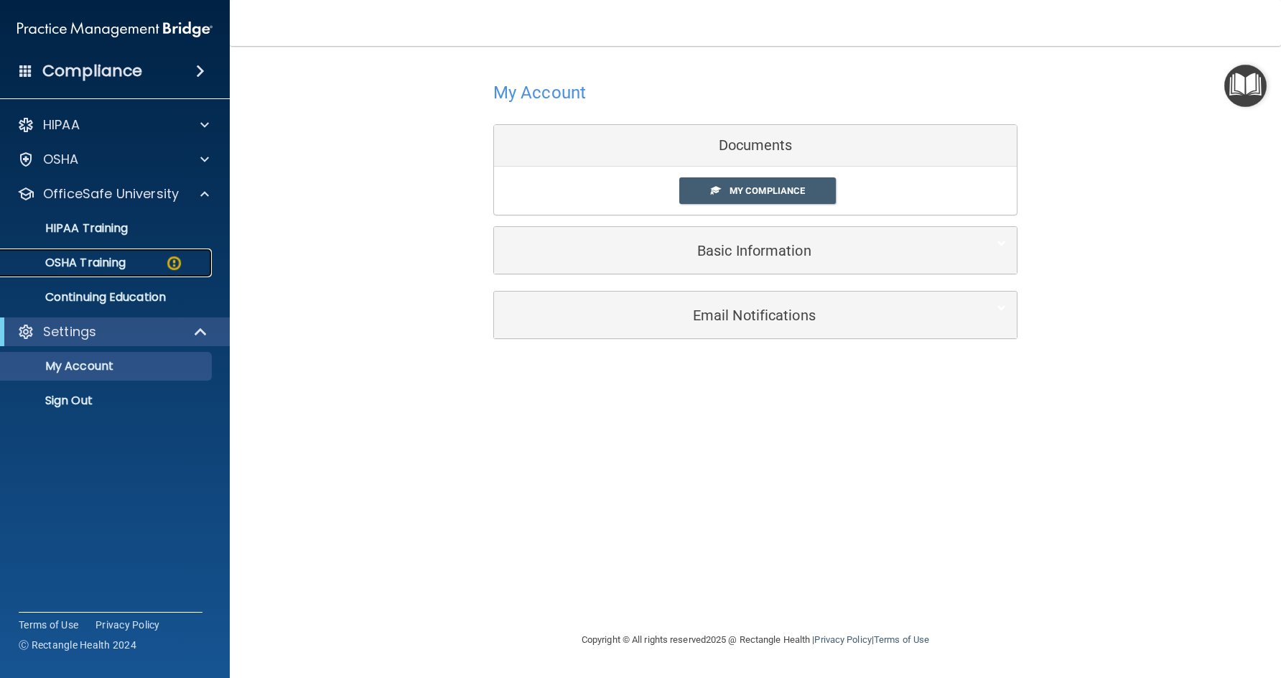
click at [85, 271] on link "OSHA Training" at bounding box center [99, 262] width 226 height 29
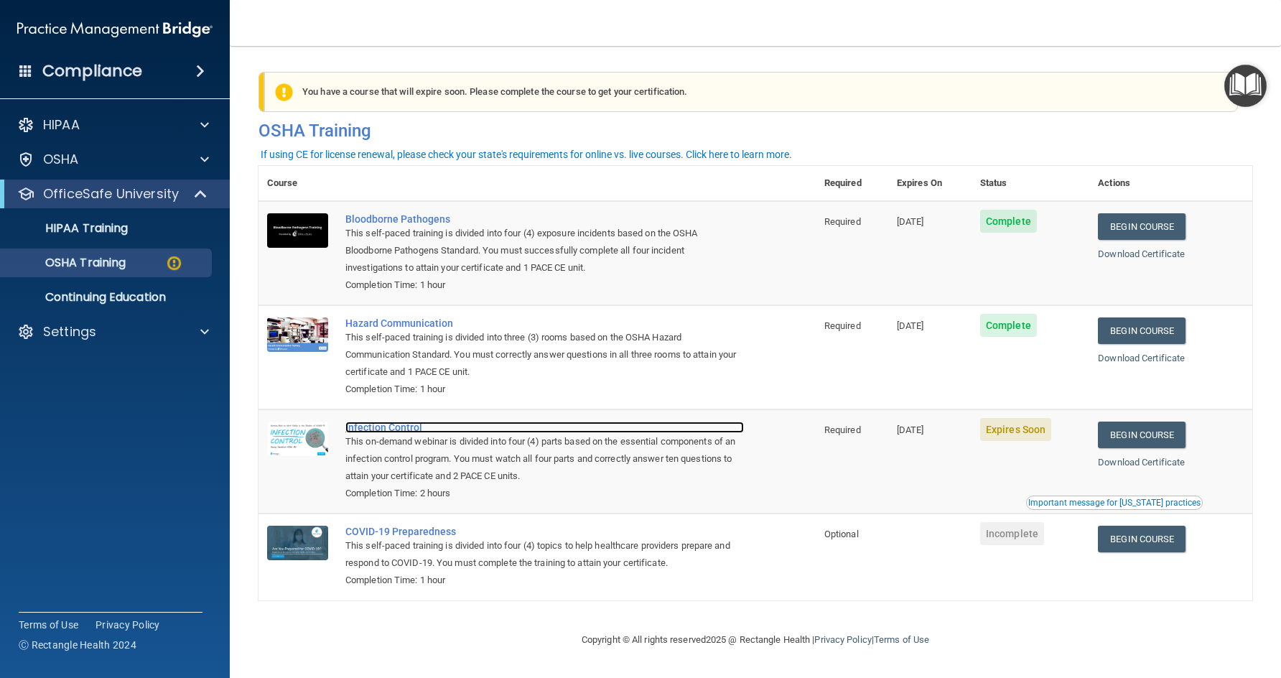
click at [391, 427] on div "Infection Control" at bounding box center [544, 426] width 398 height 11
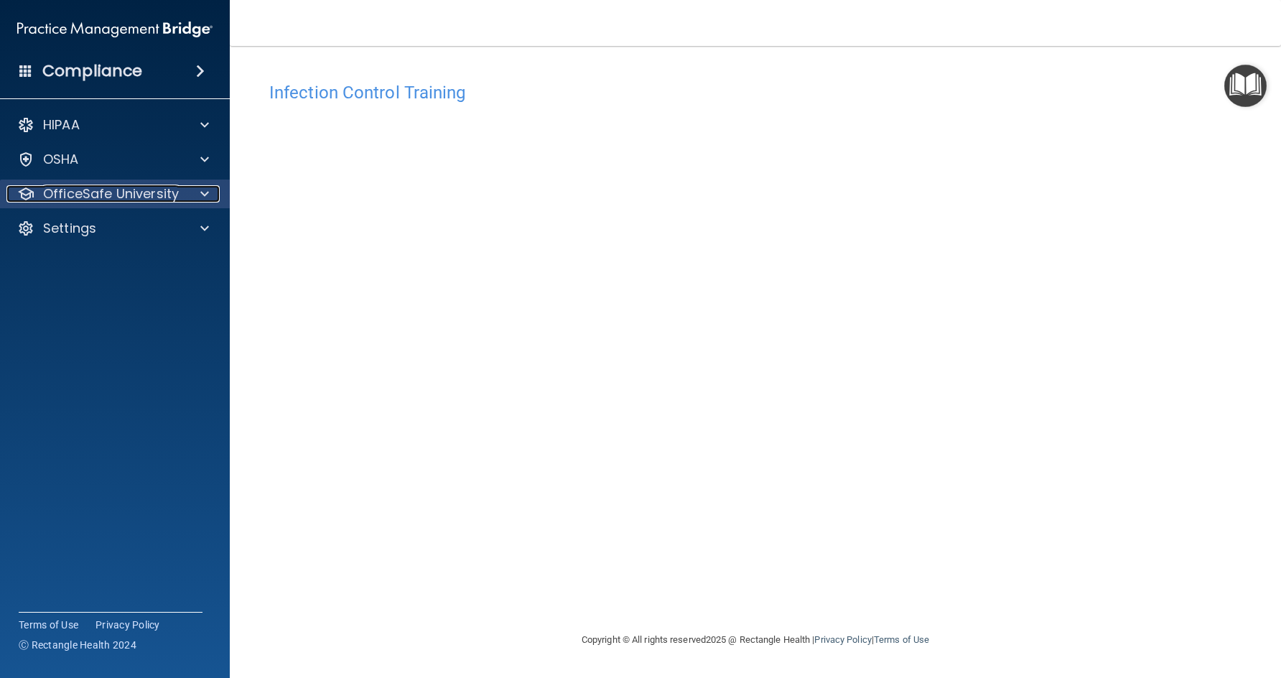
click at [106, 195] on p "OfficeSafe University" at bounding box center [111, 193] width 136 height 17
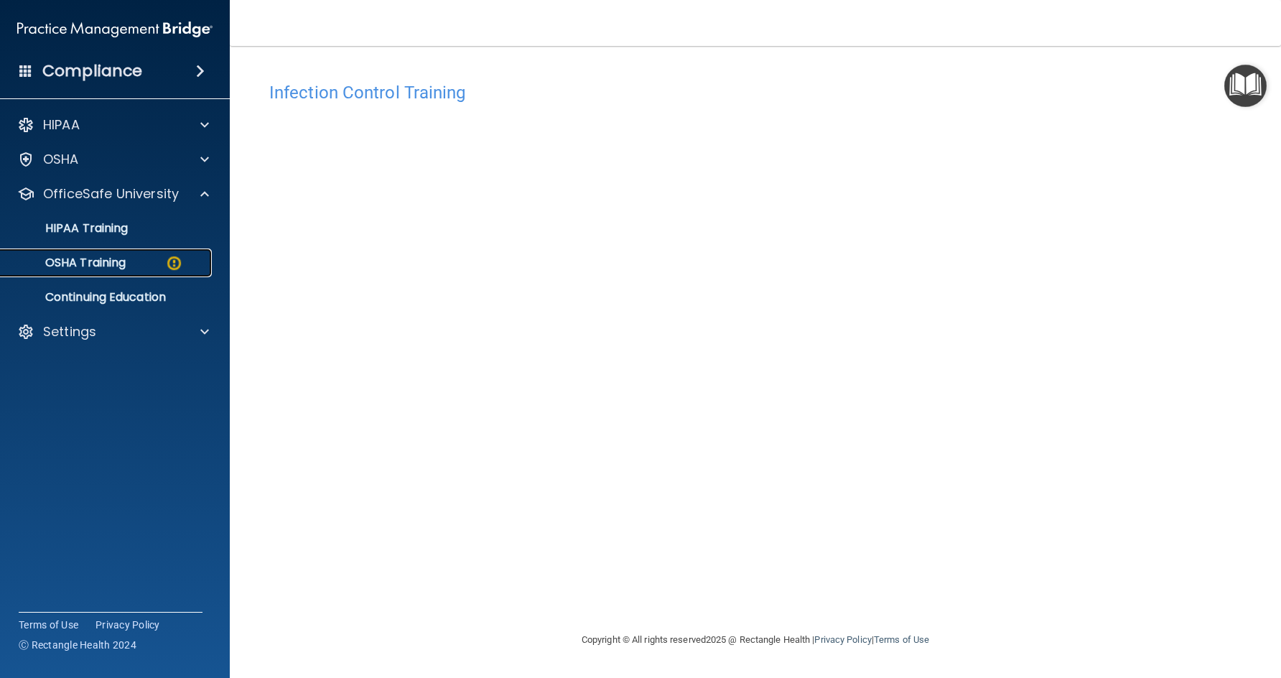
click at [95, 253] on link "OSHA Training" at bounding box center [99, 262] width 226 height 29
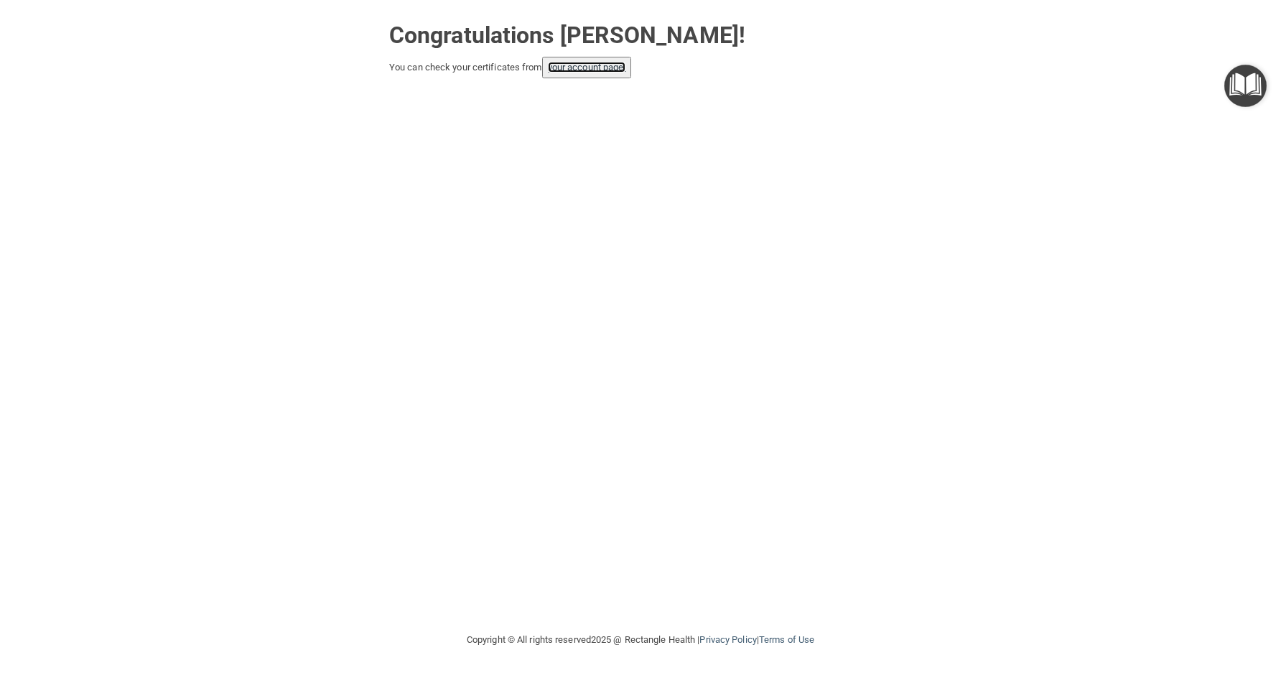
click at [619, 67] on link "your account page!" at bounding box center [587, 67] width 78 height 11
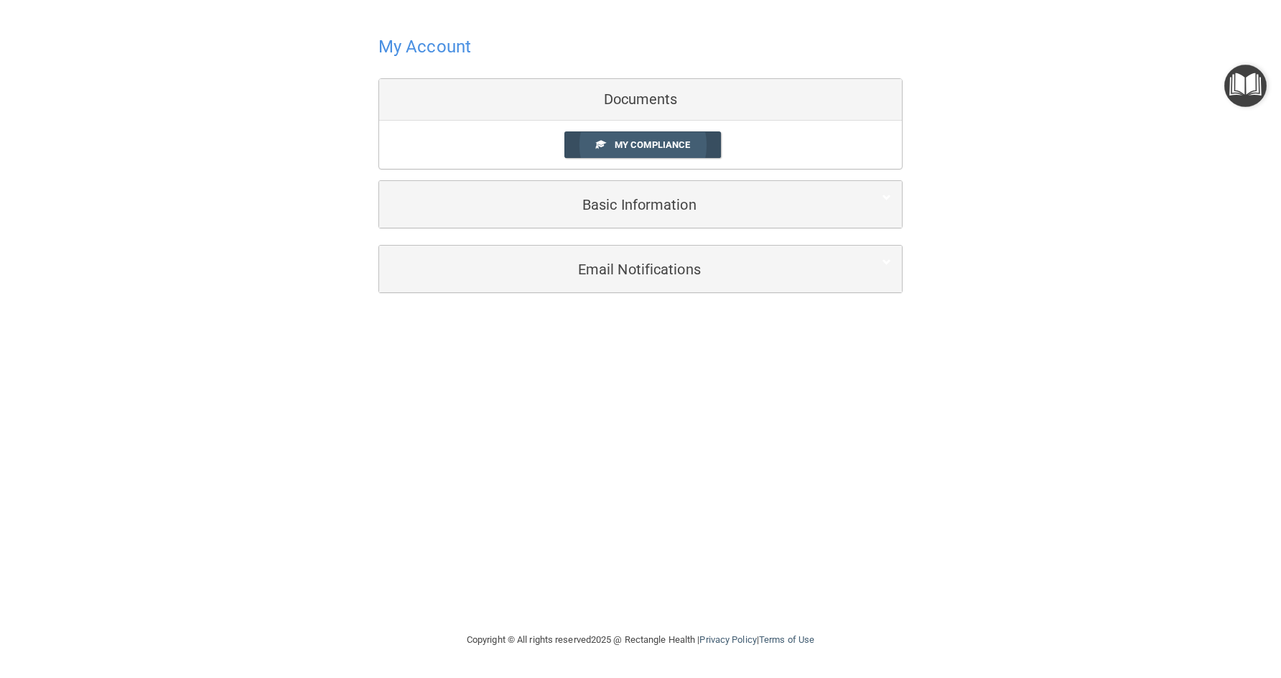
click at [667, 144] on span "My Compliance" at bounding box center [652, 144] width 75 height 11
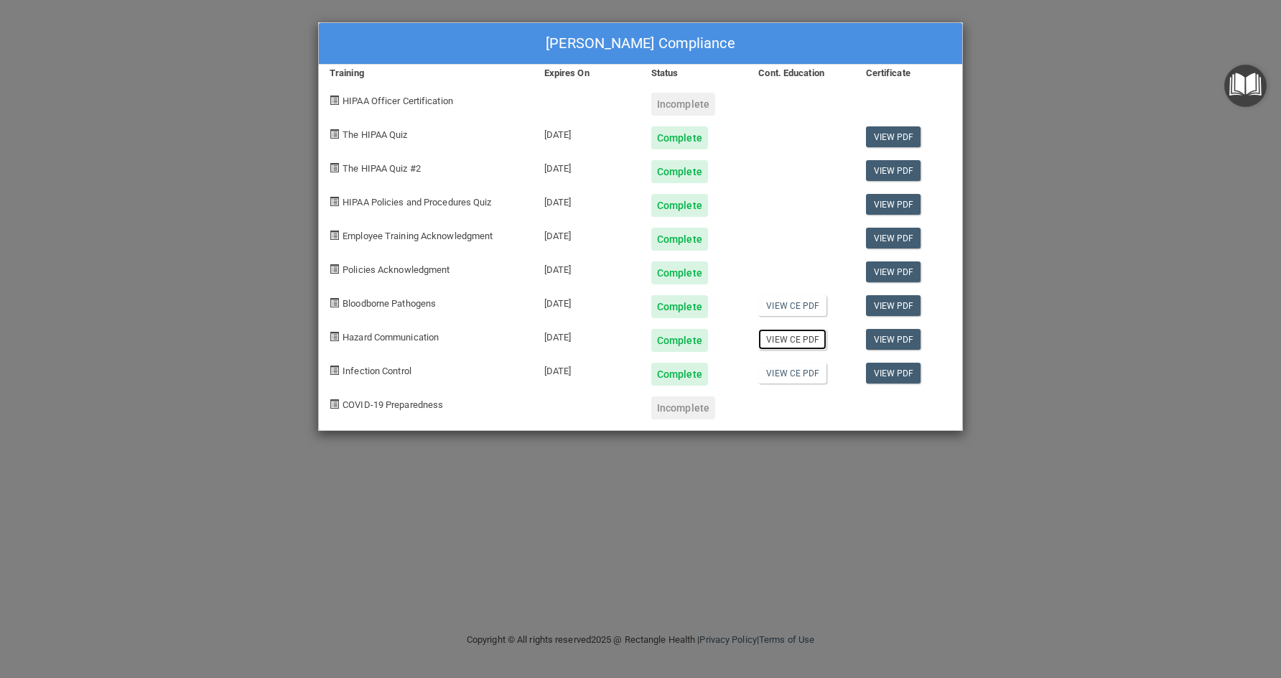
click at [788, 342] on link "View CE PDF" at bounding box center [792, 339] width 68 height 21
click at [773, 376] on link "View CE PDF" at bounding box center [792, 373] width 68 height 21
click at [246, 42] on div "[PERSON_NAME] Compliance Training Expires On Status Cont. Education Certificate…" at bounding box center [640, 339] width 1281 height 678
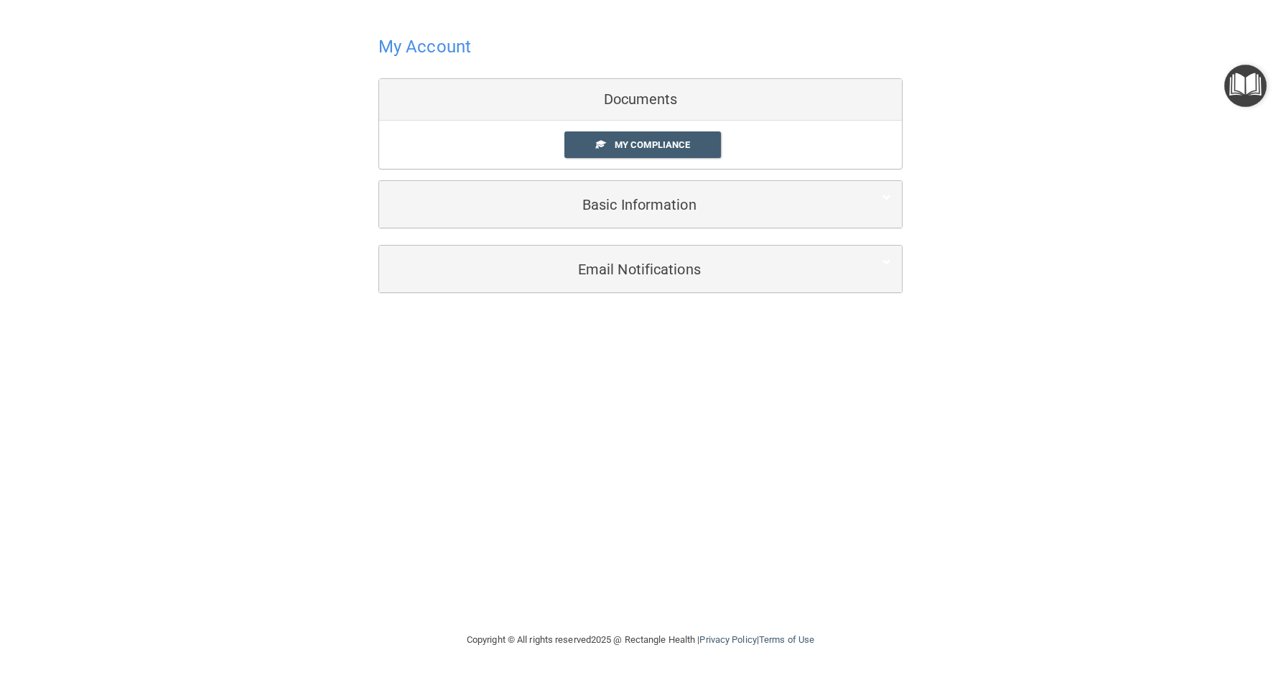
click at [419, 40] on h4 "My Account" at bounding box center [424, 46] width 93 height 19
